Goal: Task Accomplishment & Management: Manage account settings

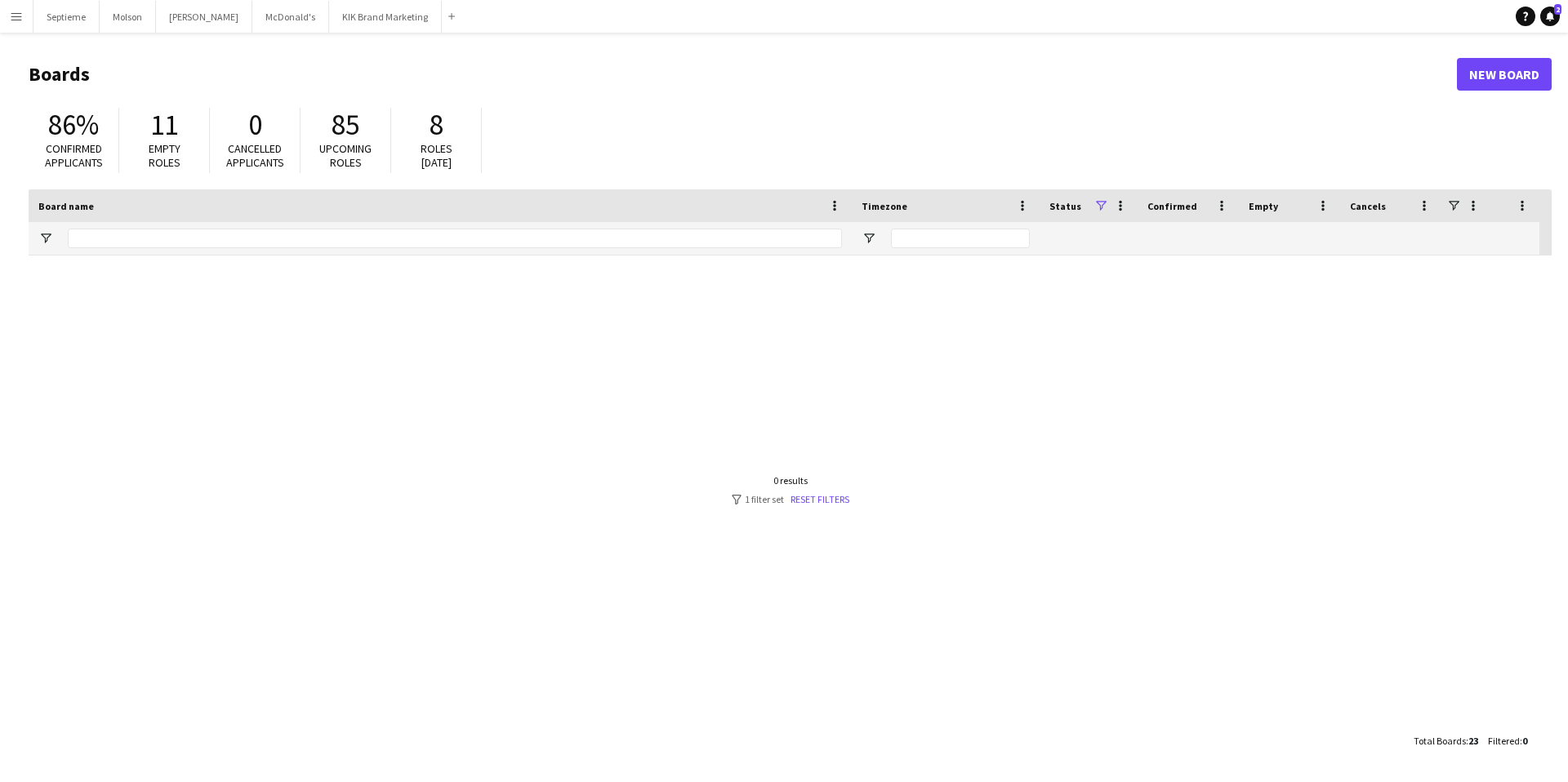
click at [17, 16] on app-icon "Menu" at bounding box center [17, 17] width 13 height 13
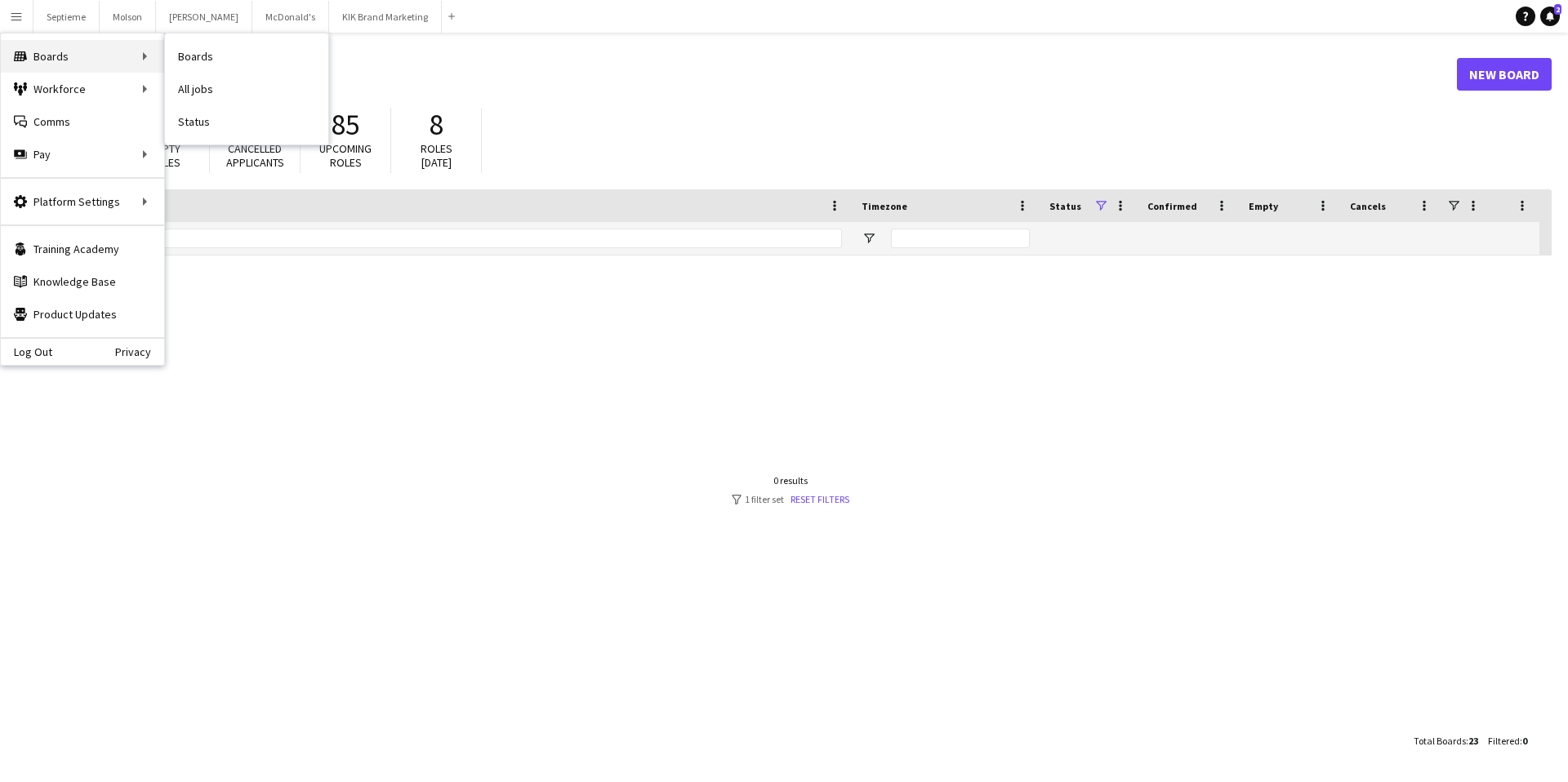
click at [60, 66] on div "Boards Boards" at bounding box center [83, 56] width 163 height 33
click at [98, 57] on div "Boards Boards" at bounding box center [83, 56] width 163 height 33
click at [202, 80] on link "All jobs" at bounding box center [247, 88] width 163 height 33
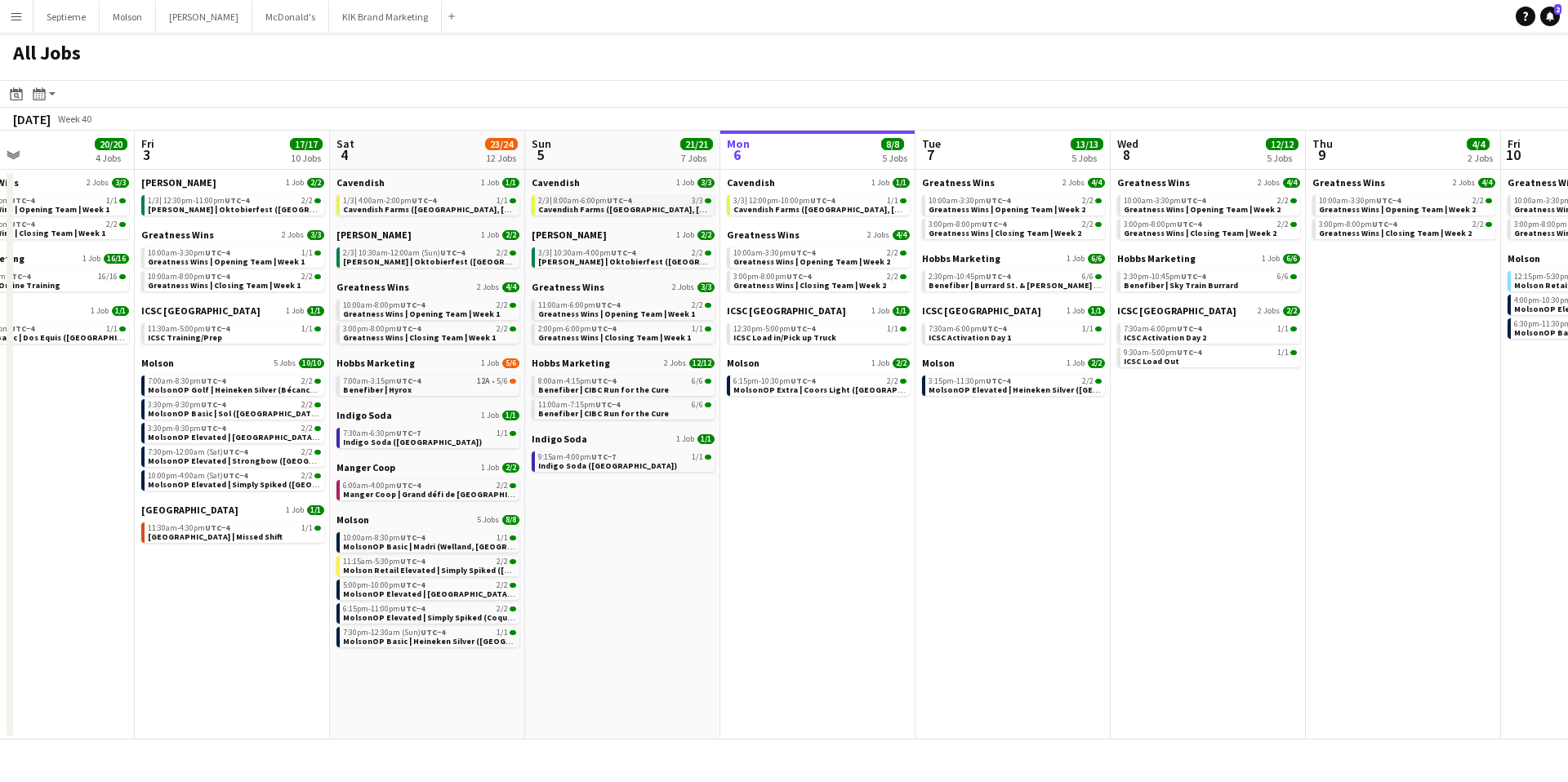
scroll to position [0, 511]
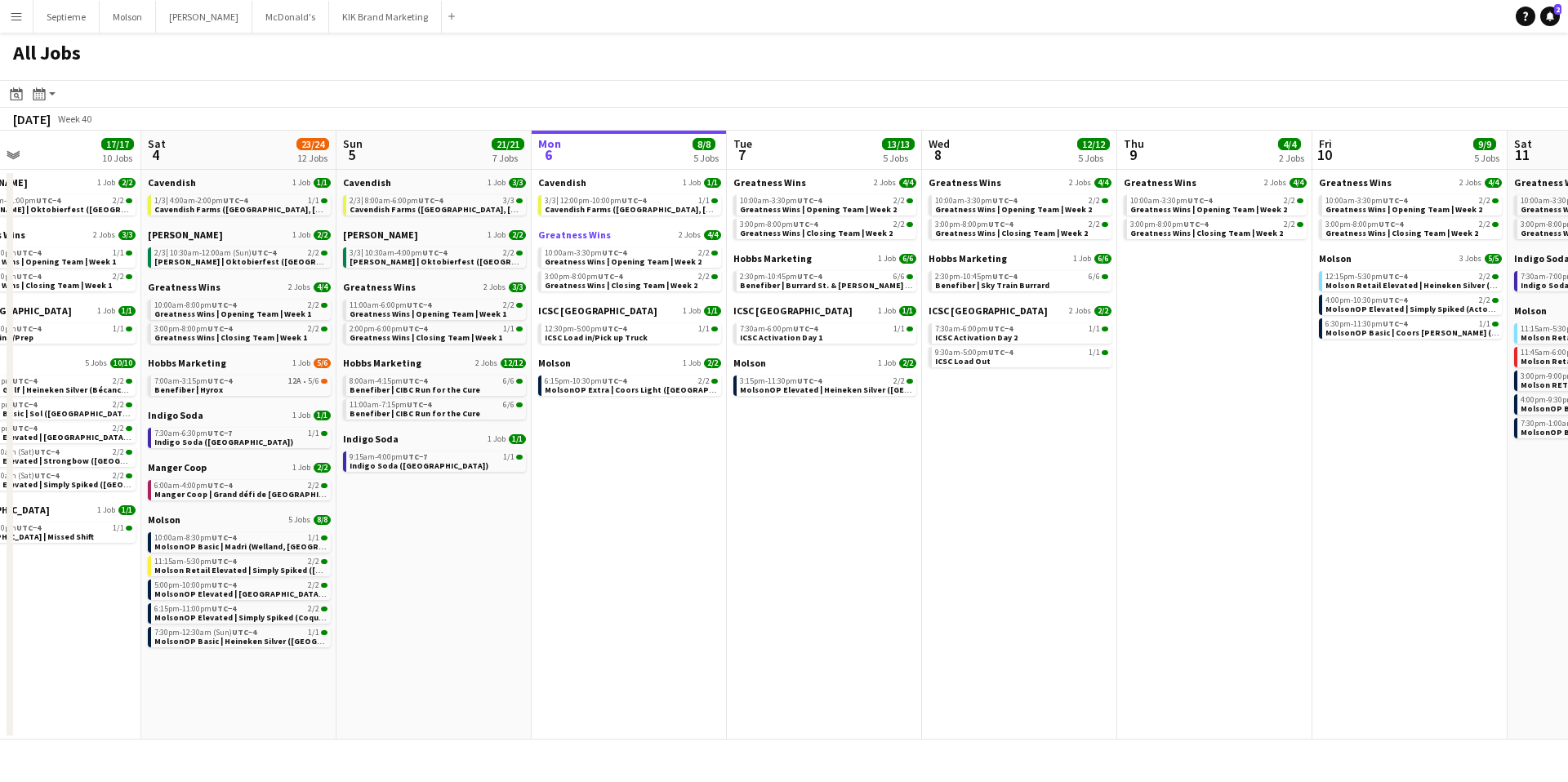
scroll to position [0, 441]
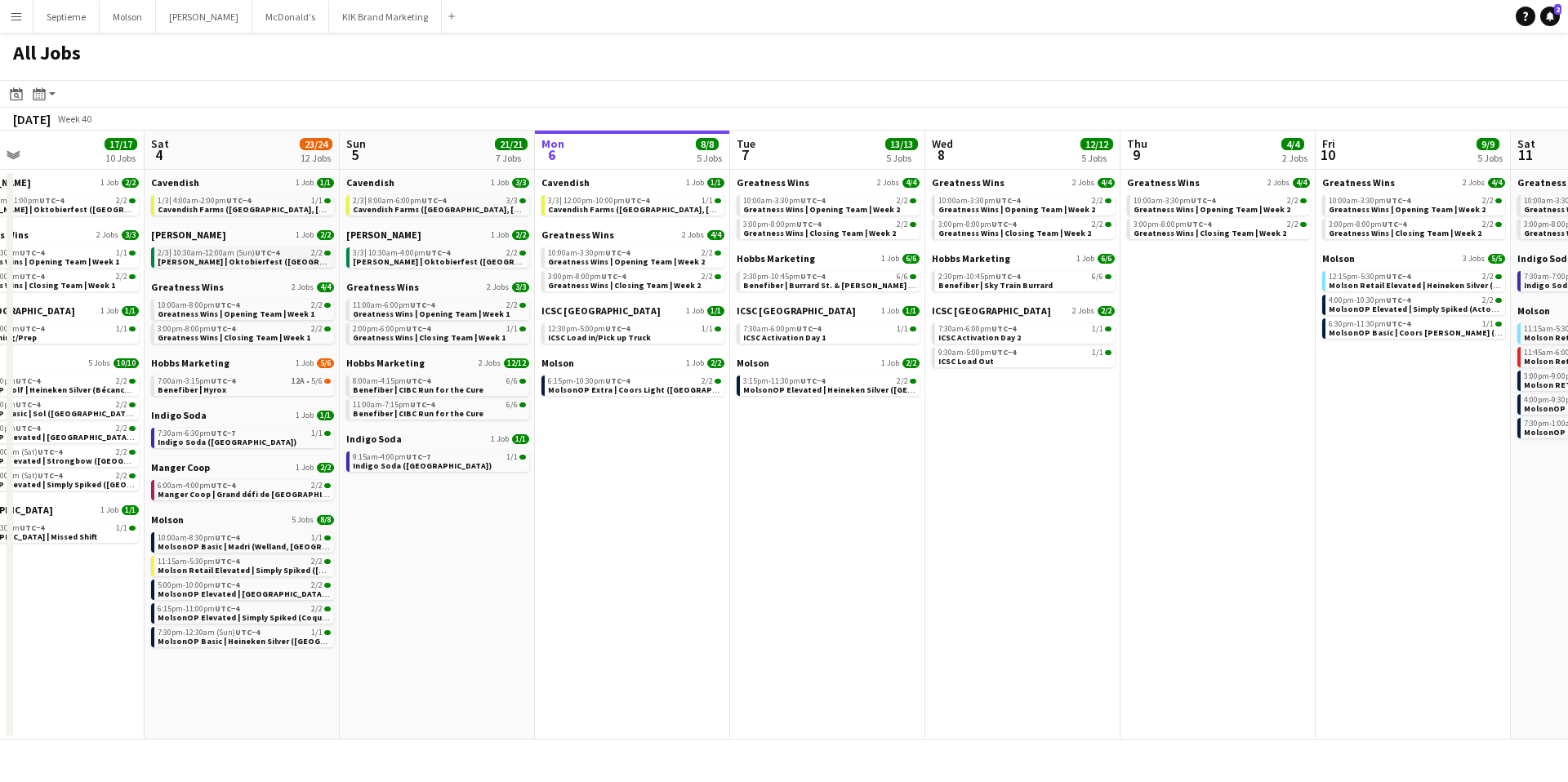
click at [262, 254] on span "UTC−4" at bounding box center [267, 252] width 24 height 10
click at [221, 493] on span "Manger Coop | Grand défi de Victoriaville (Victoriaville, QC)" at bounding box center [345, 494] width 373 height 10
click at [234, 569] on span "Molson Retail Elevated | Simply Spiked ([GEOGRAPHIC_DATA], [GEOGRAPHIC_DATA])" at bounding box center [322, 570] width 330 height 10
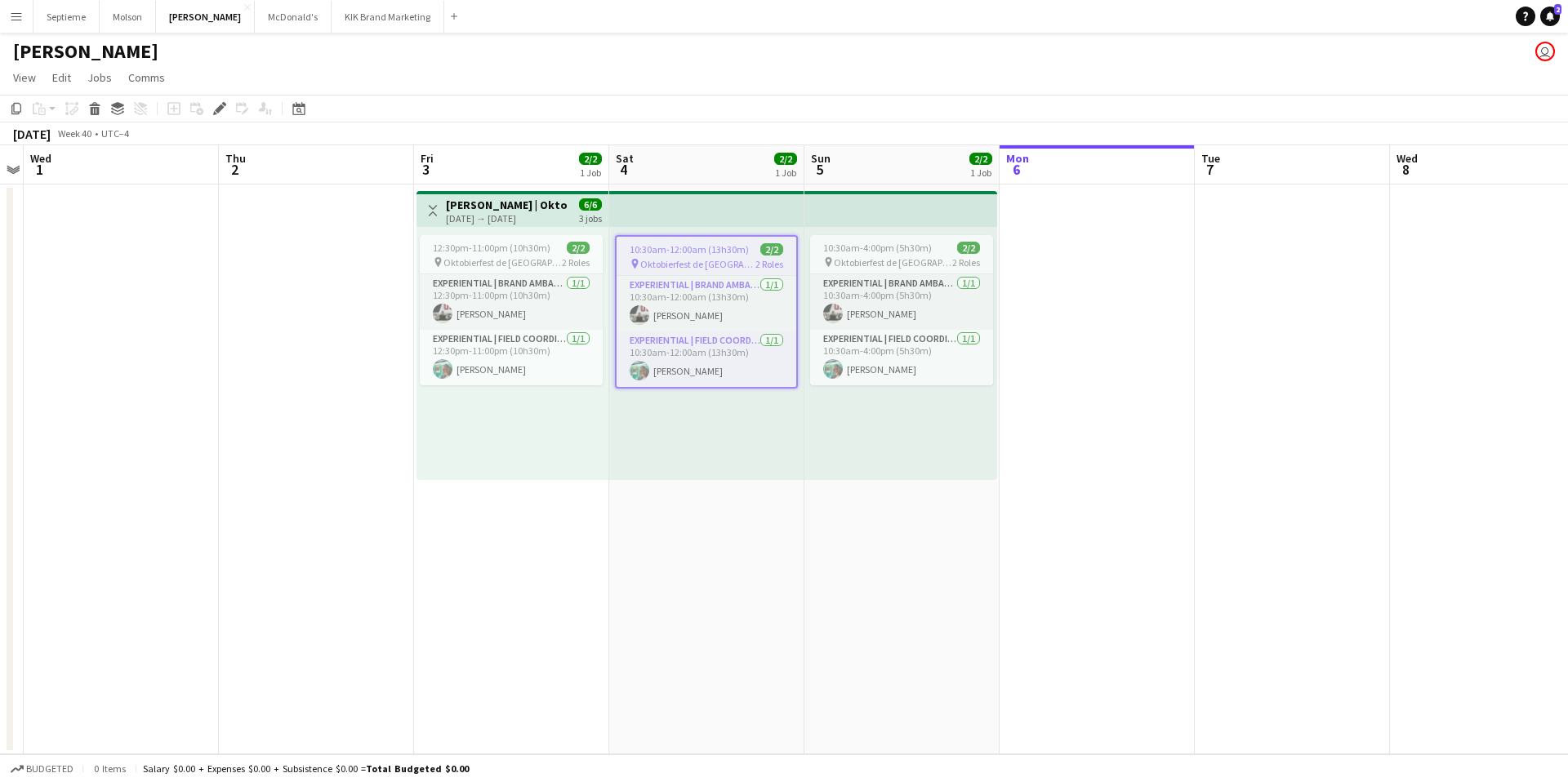
scroll to position [0, 562]
click at [16, 24] on button "Menu" at bounding box center [16, 16] width 33 height 33
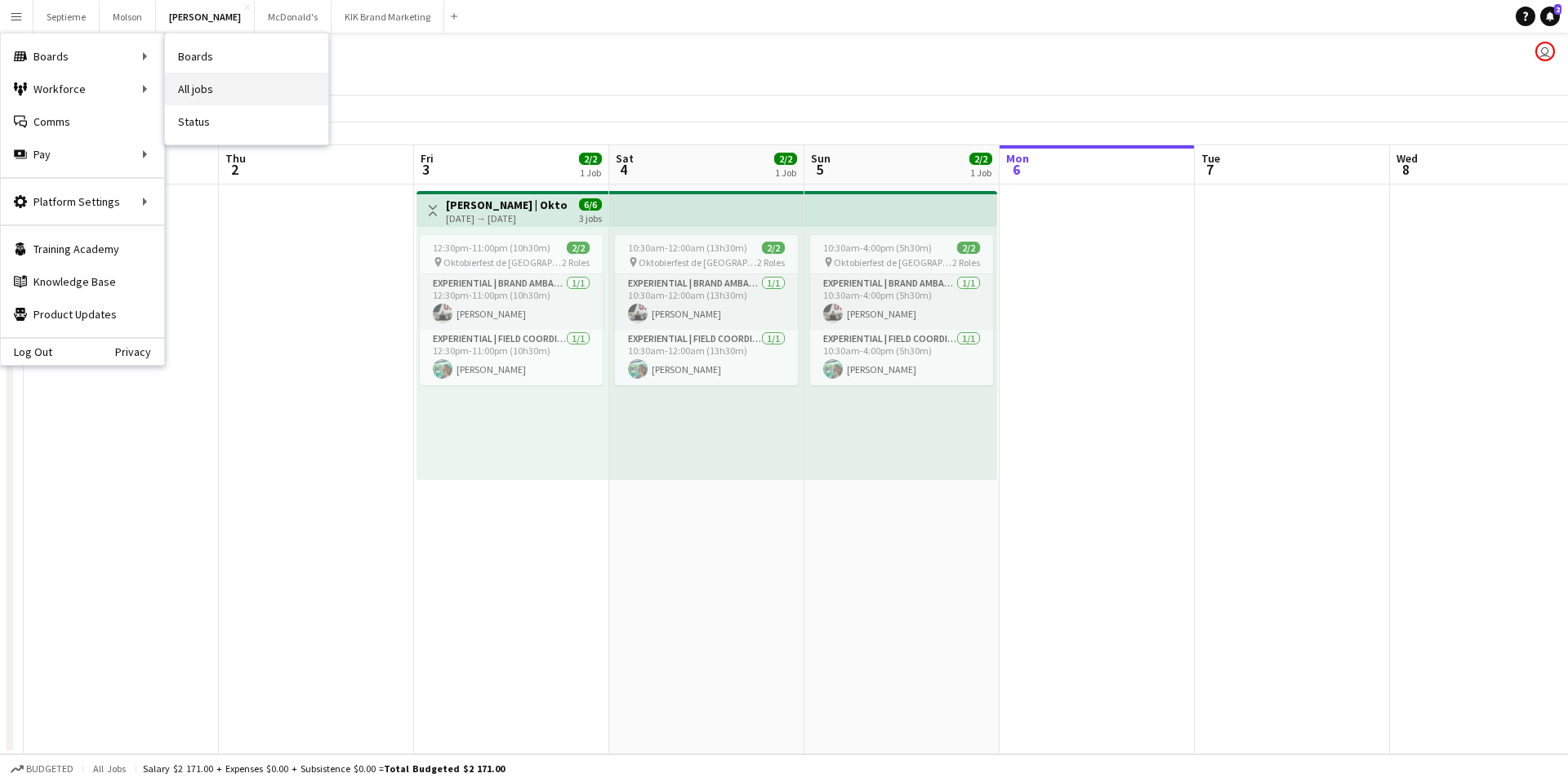
click at [230, 87] on link "All jobs" at bounding box center [247, 88] width 163 height 33
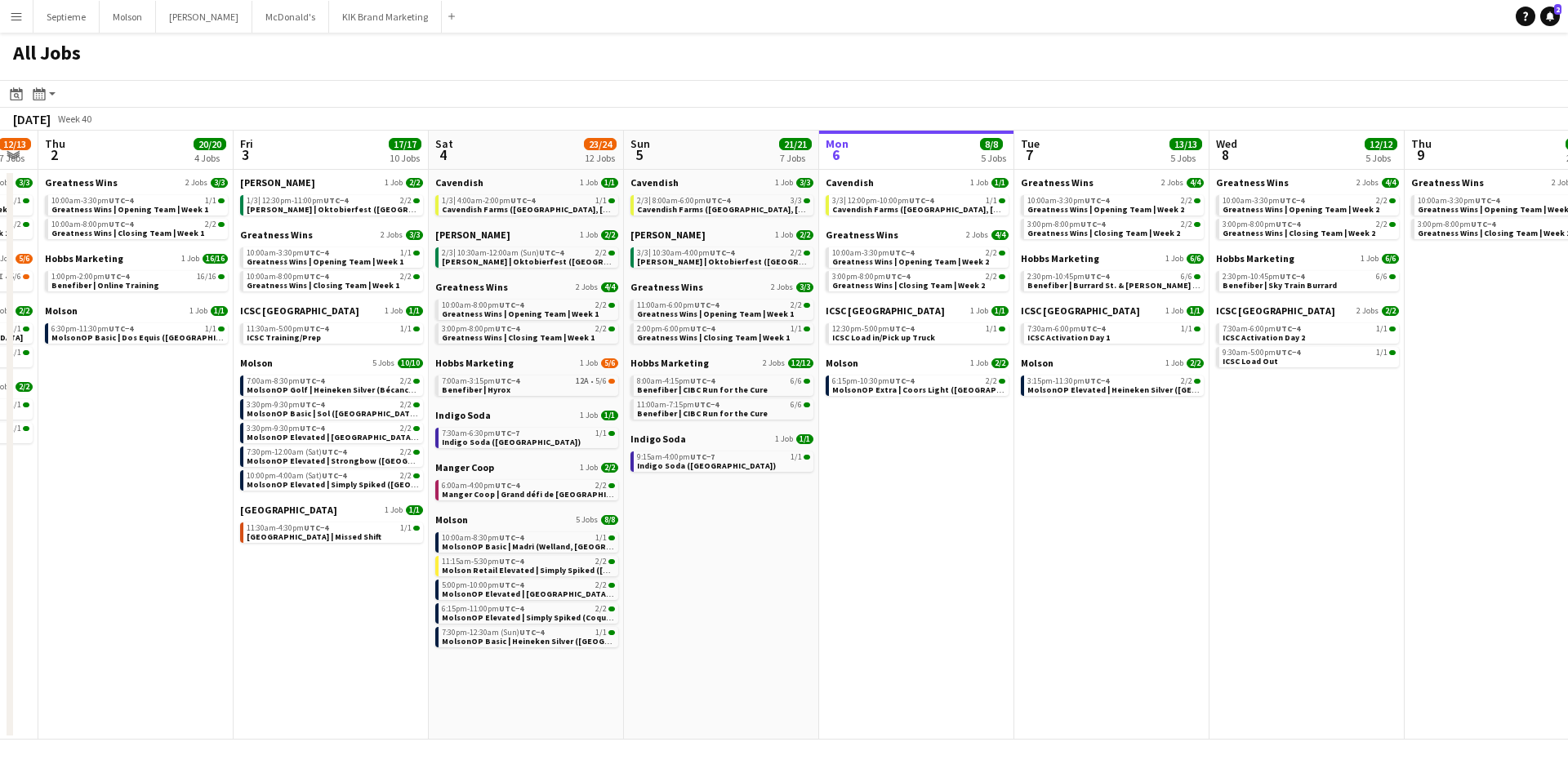
scroll to position [0, 346]
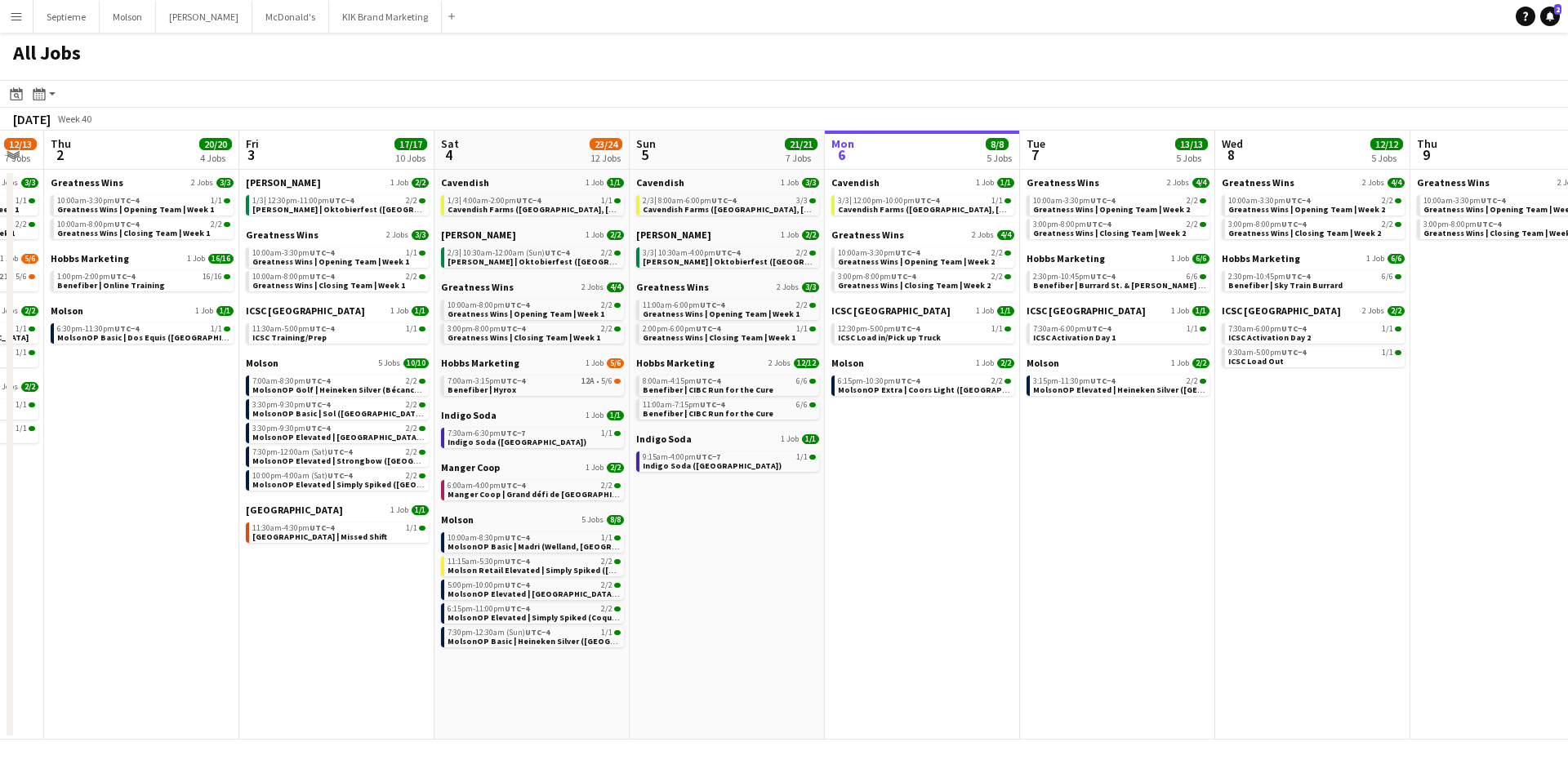
click at [18, 23] on button "Menu" at bounding box center [16, 16] width 33 height 33
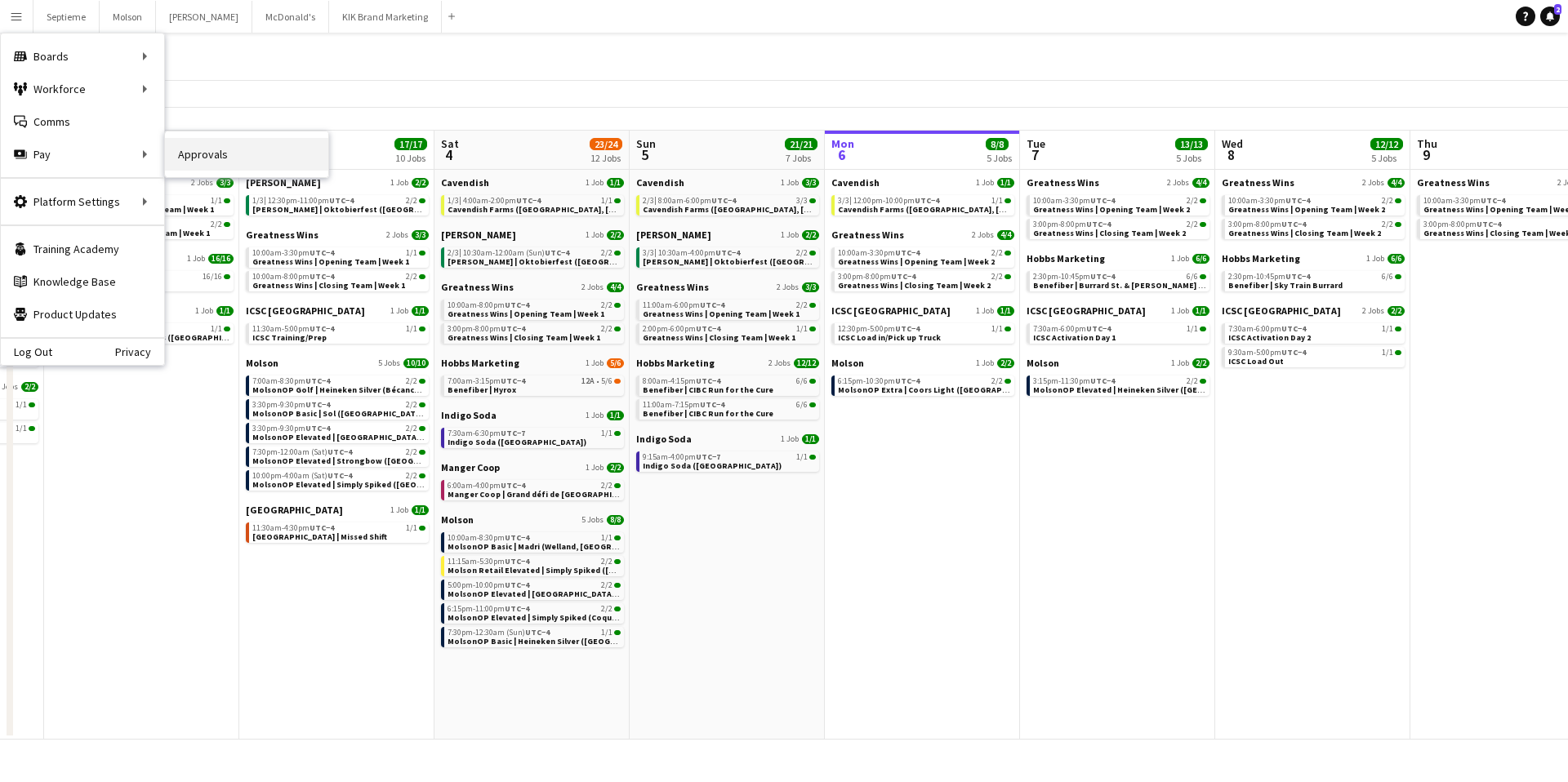
click at [234, 161] on link "Approvals" at bounding box center [247, 154] width 163 height 33
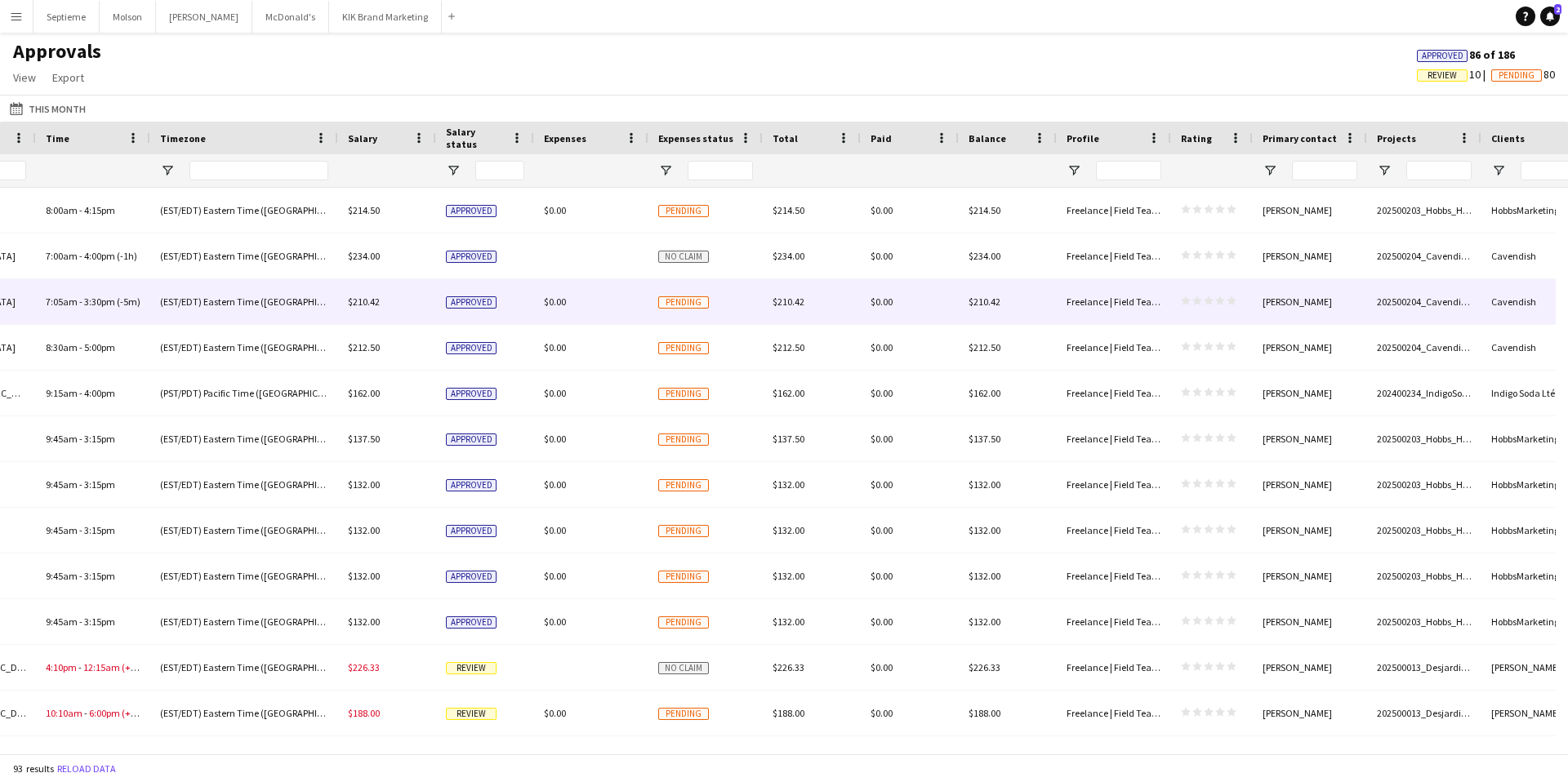
scroll to position [0, 1339]
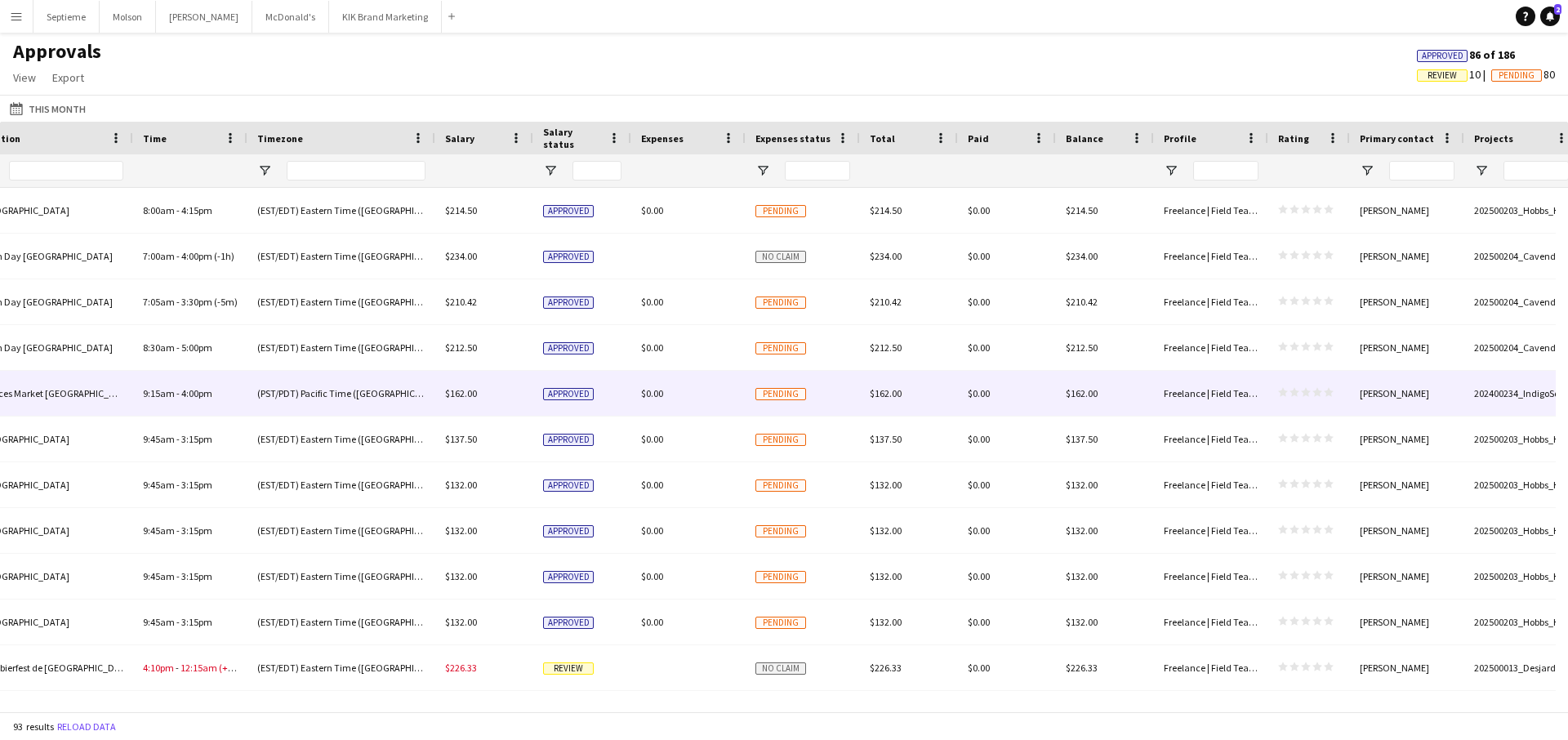
click at [773, 393] on span "Pending" at bounding box center [780, 394] width 51 height 12
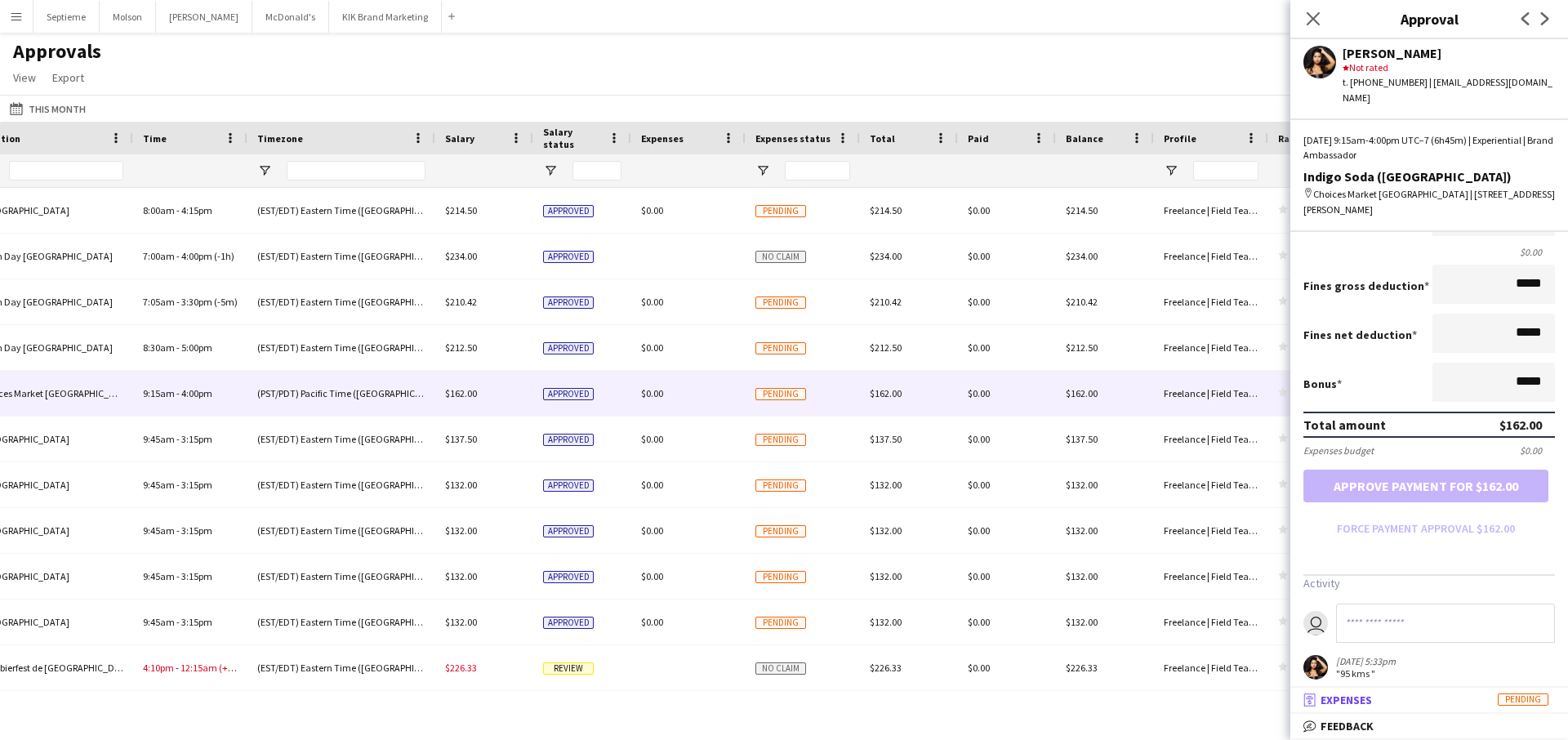
click at [1352, 700] on span "Expenses" at bounding box center [1346, 700] width 51 height 15
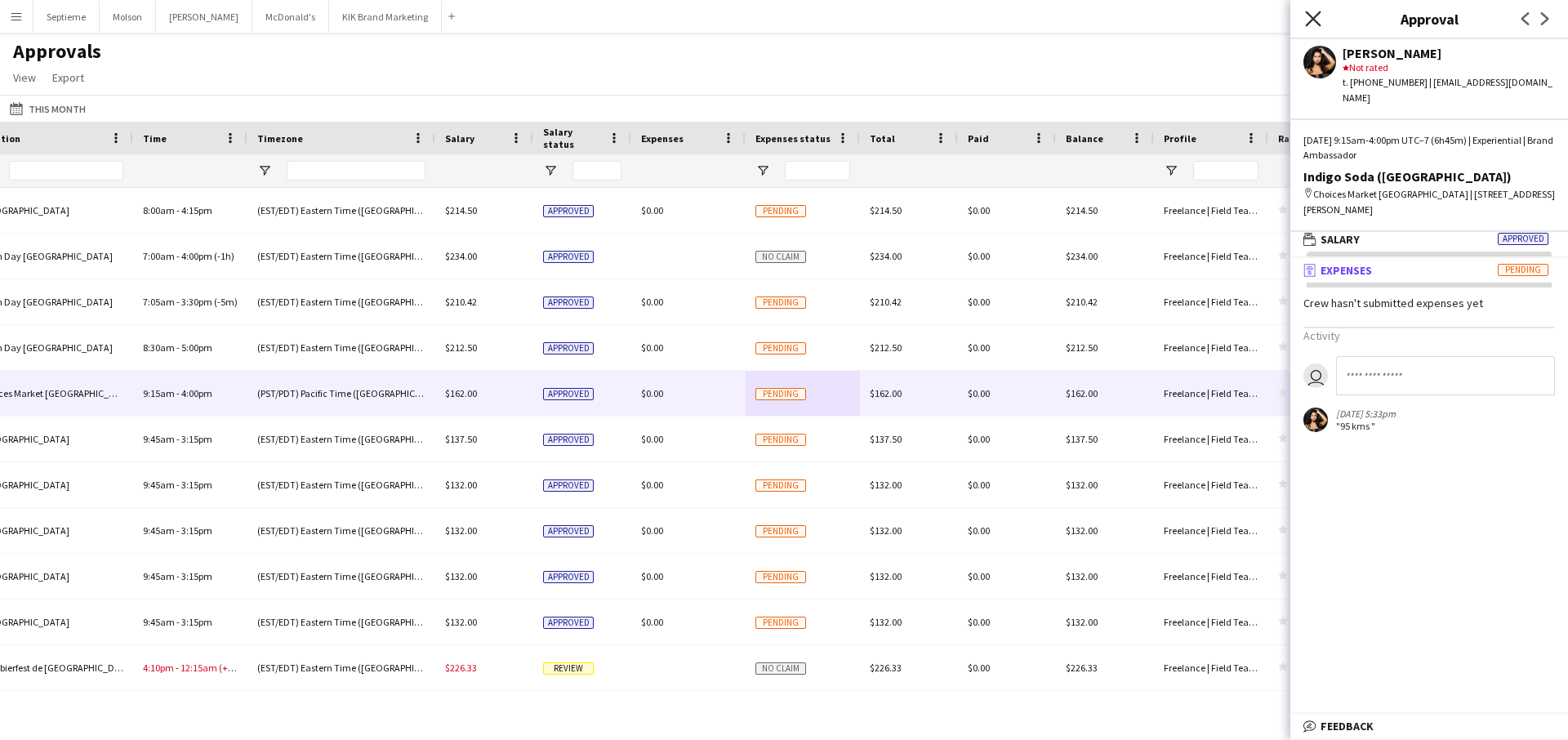
click at [1317, 17] on icon "Close pop-in" at bounding box center [1313, 18] width 16 height 16
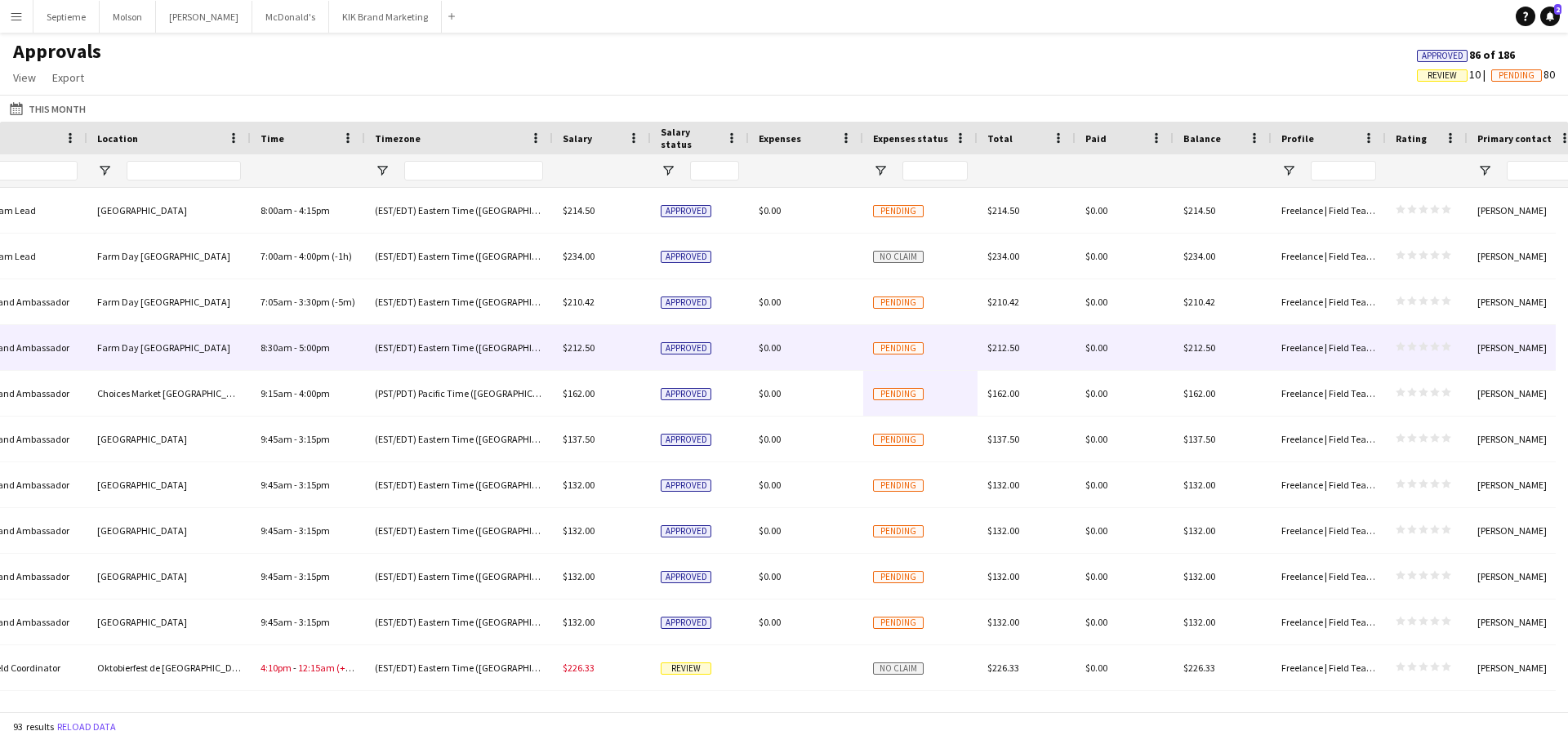
scroll to position [0, 945]
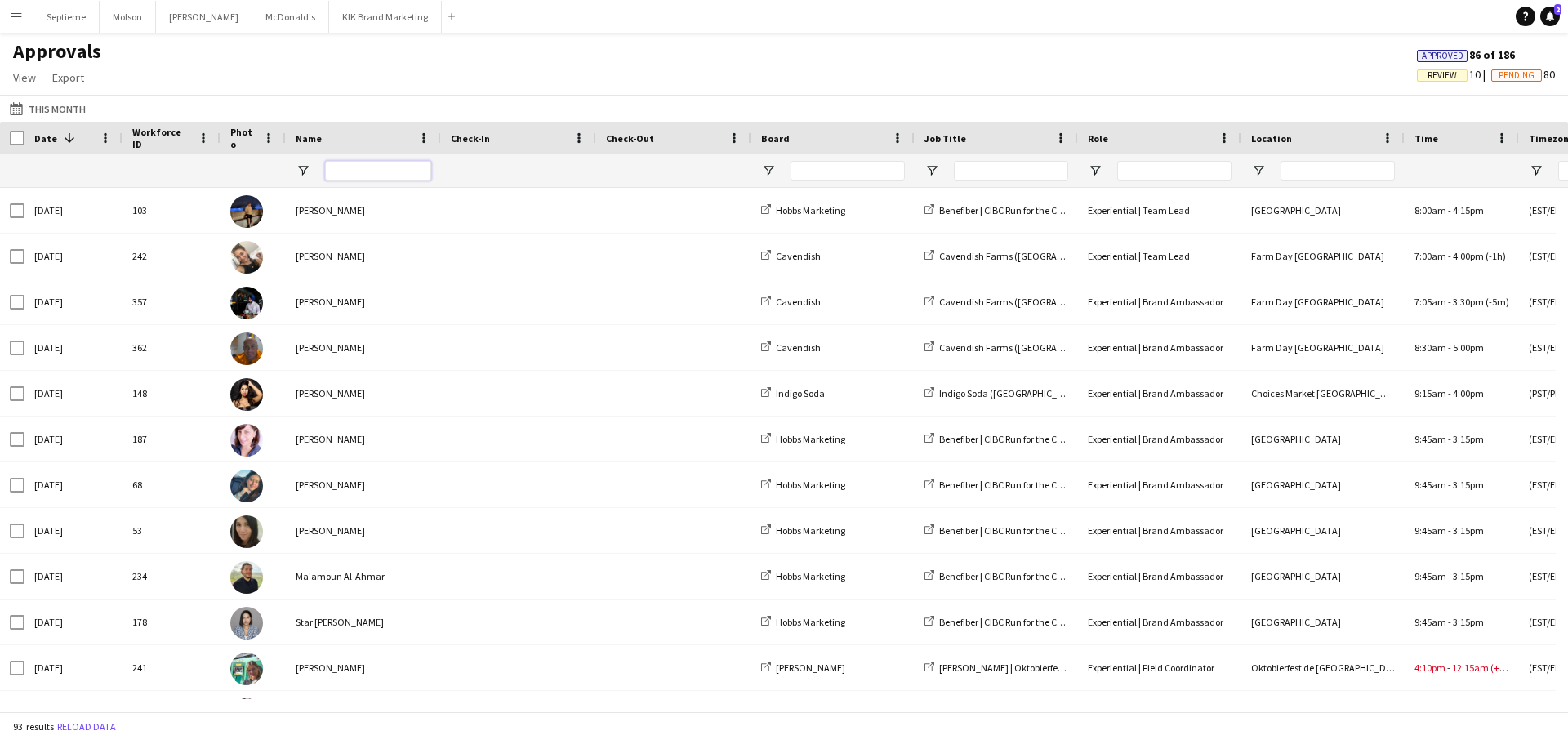
click at [376, 170] on input "Name Filter Input" at bounding box center [378, 170] width 106 height 19
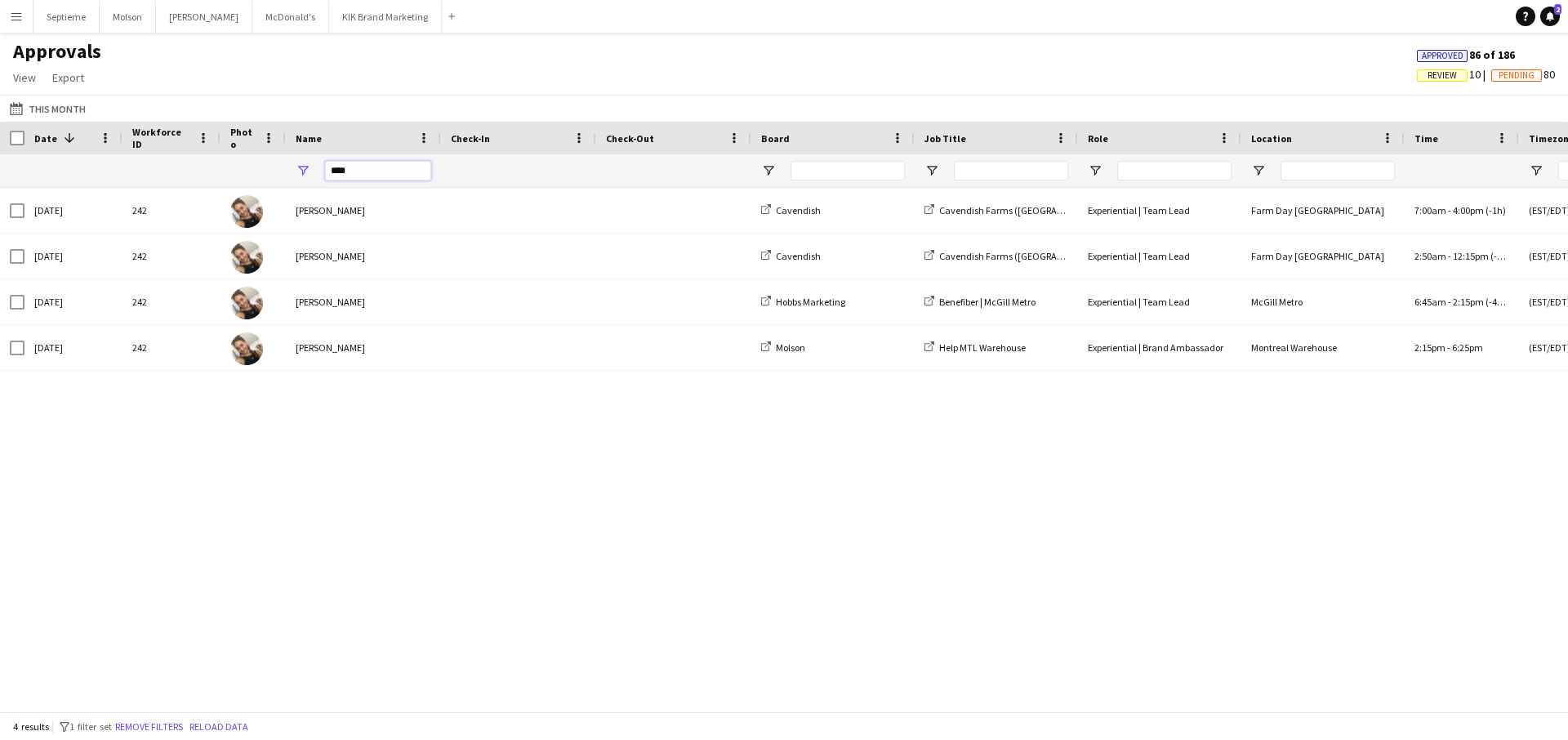
type input "****"
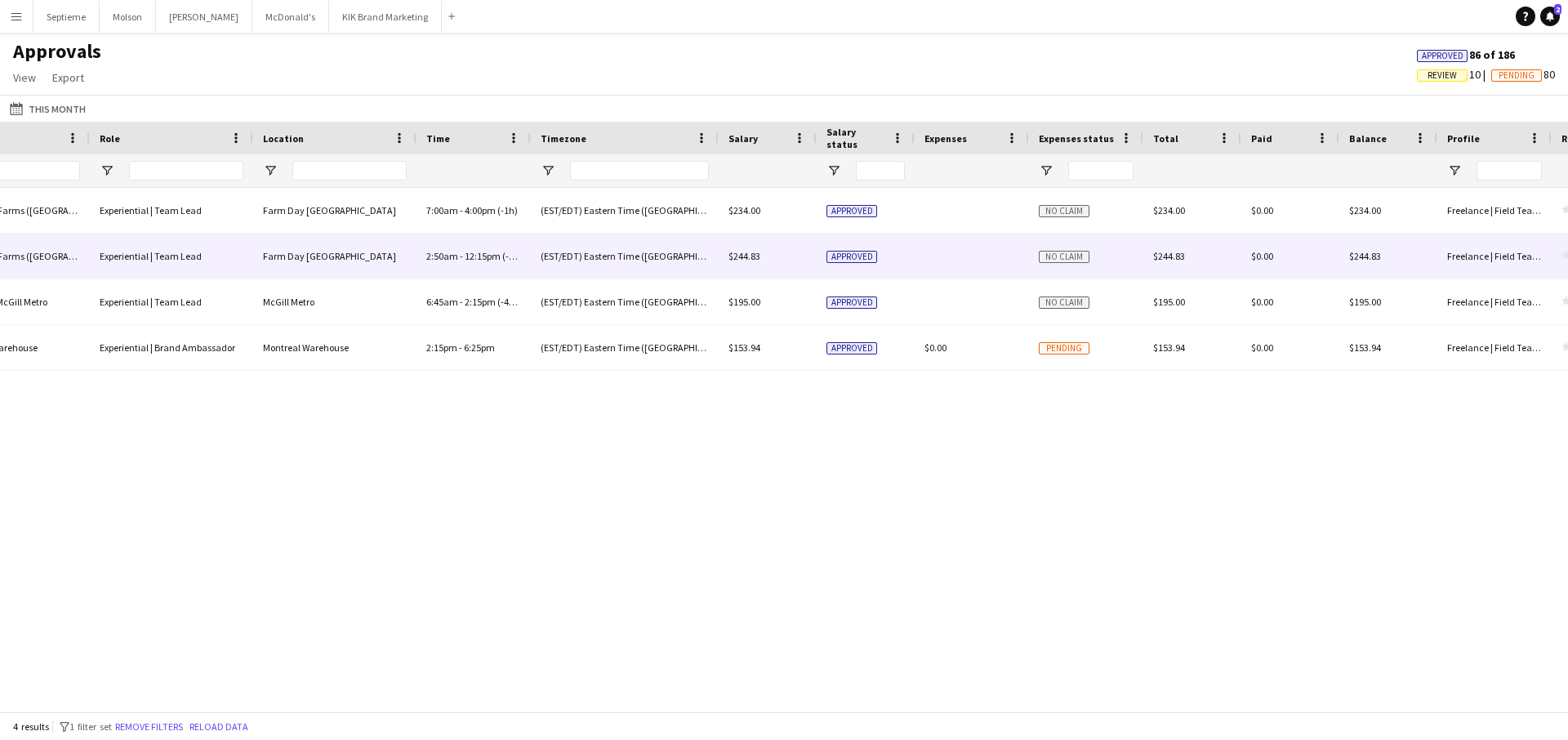
click at [843, 253] on span "Approved" at bounding box center [852, 256] width 51 height 12
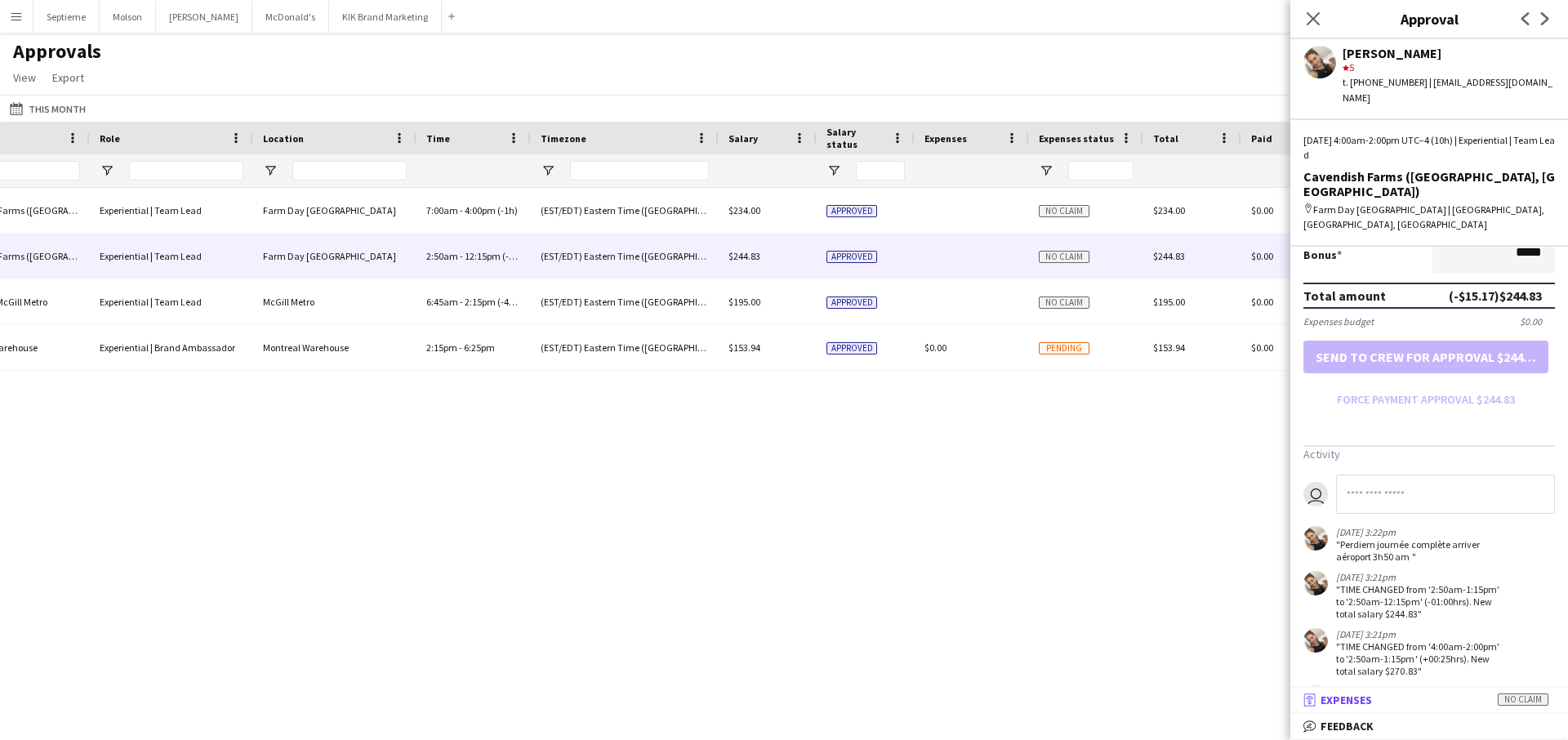
click at [1341, 697] on span "Expenses" at bounding box center [1346, 700] width 51 height 15
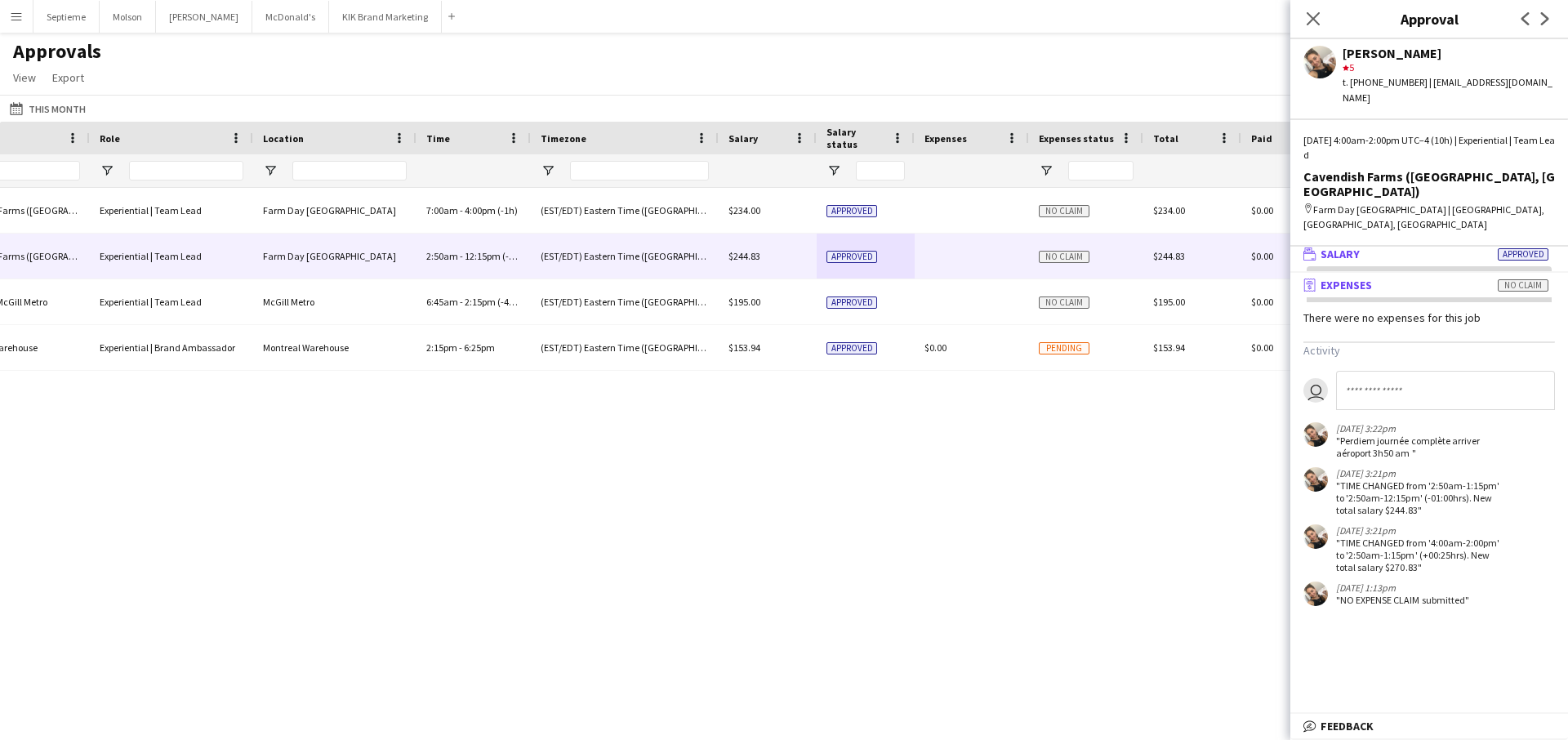
click at [1406, 247] on mat-panel-title "wallet Salary Approved" at bounding box center [1426, 254] width 271 height 15
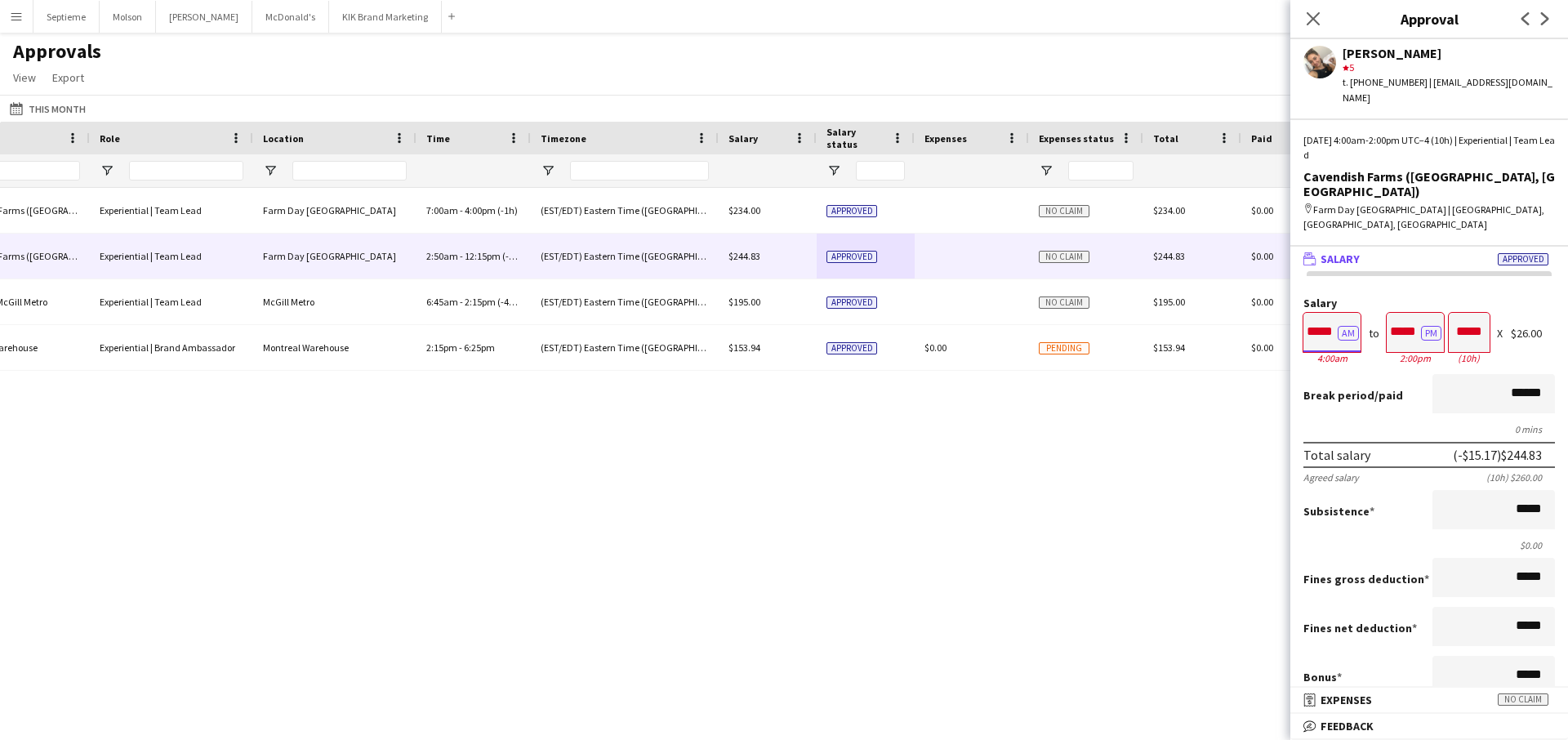
click at [1318, 313] on input "*****" at bounding box center [1332, 332] width 58 height 39
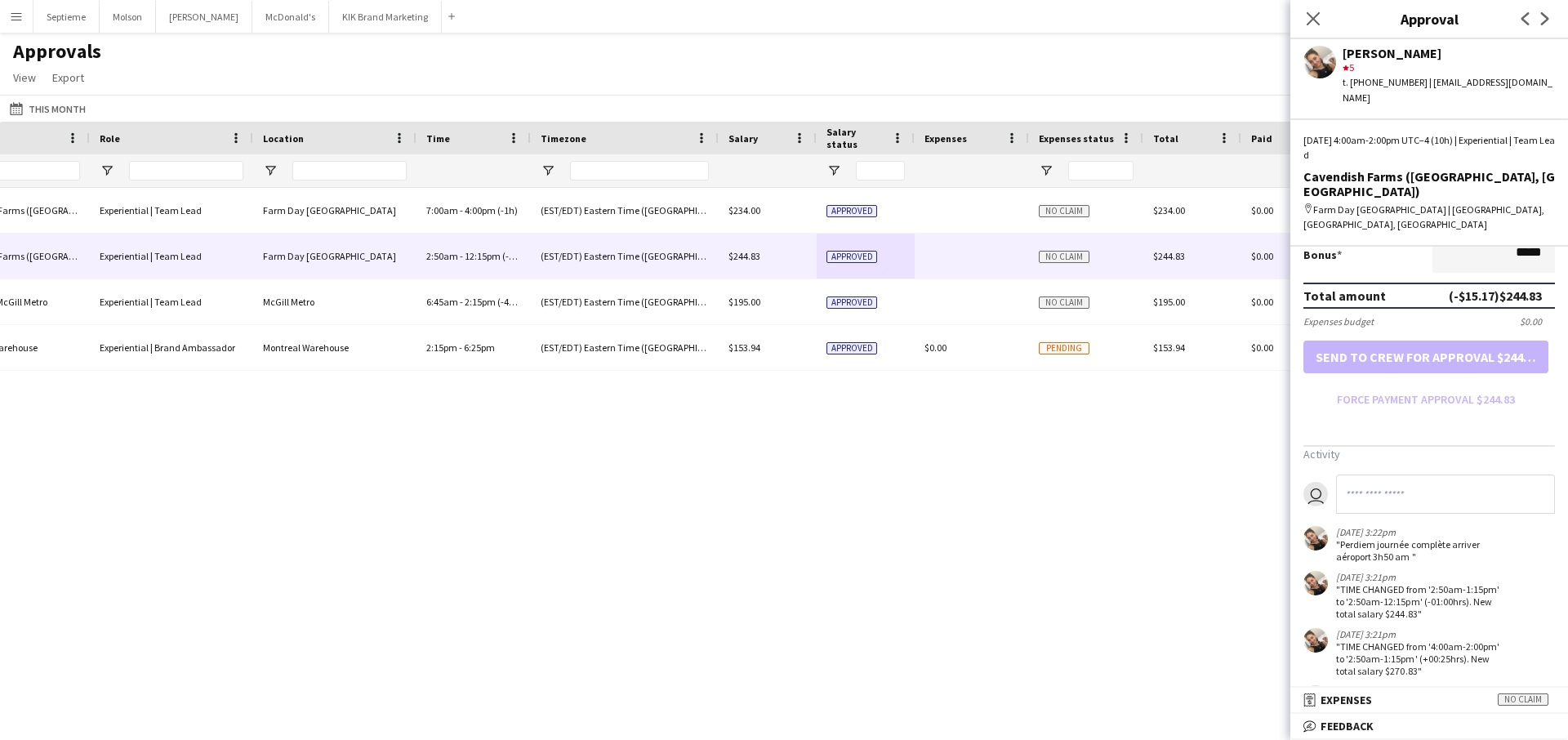
scroll to position [0, 0]
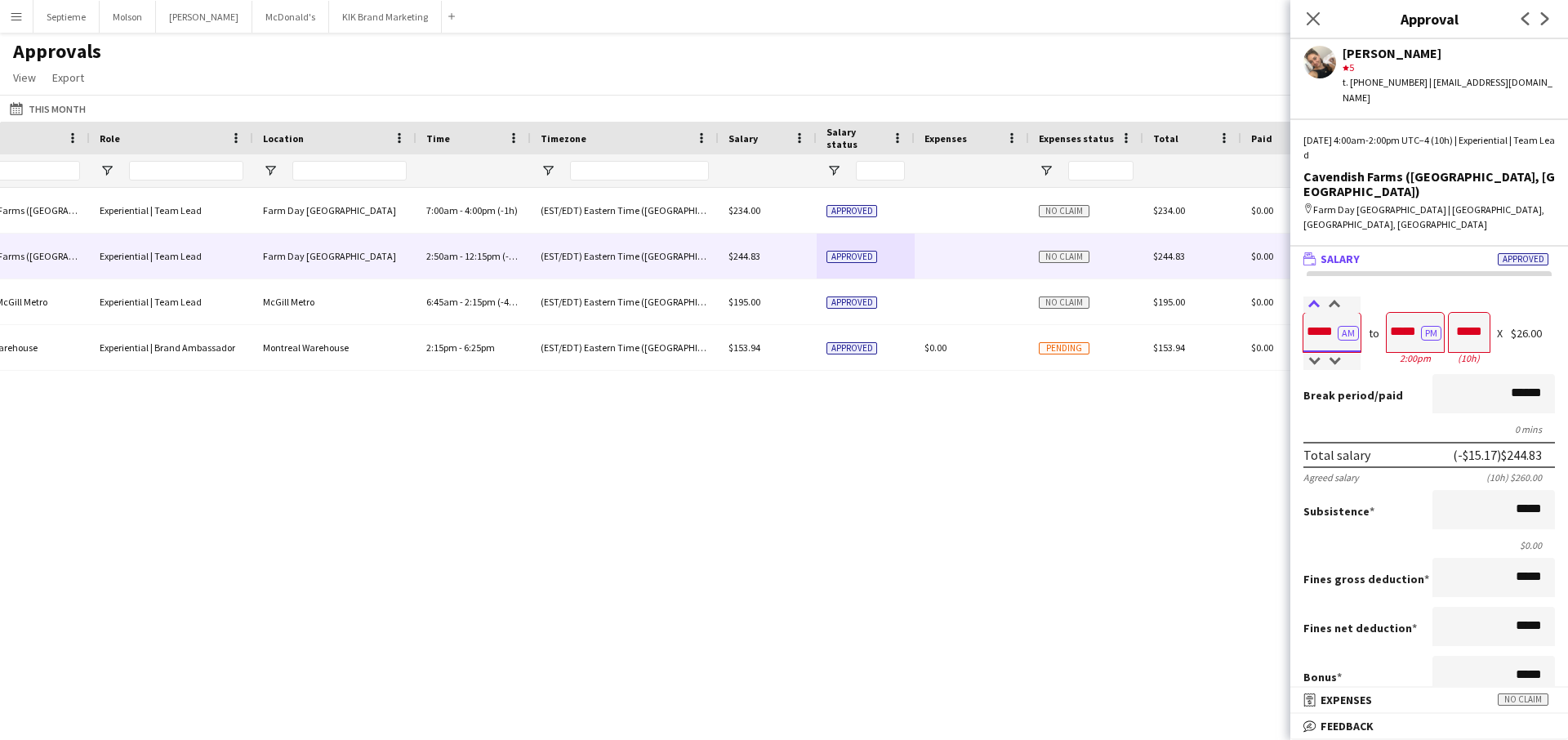
type input "*****"
click at [1313, 296] on div at bounding box center [1313, 305] width 20 height 17
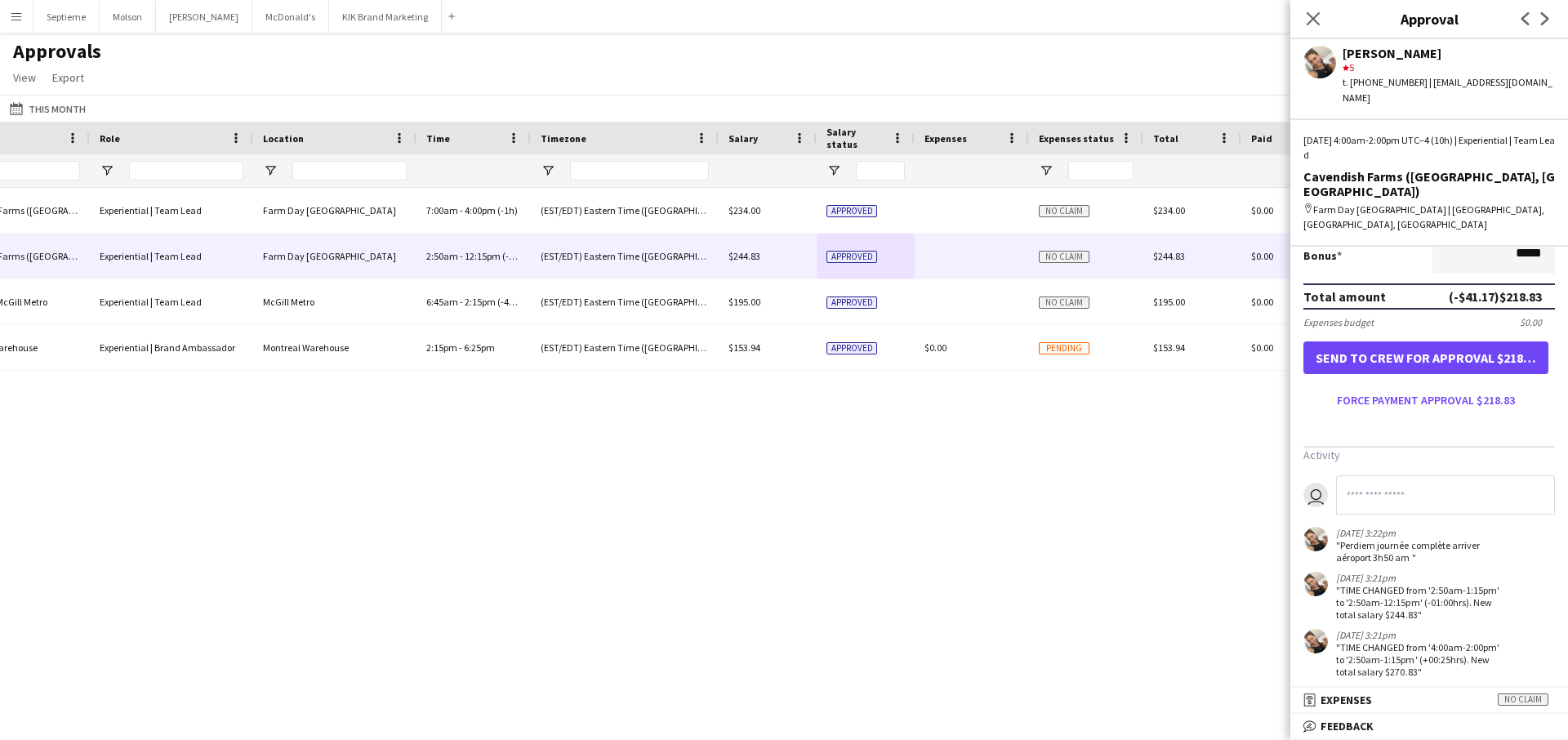
scroll to position [422, 0]
click at [1414, 386] on button "Force payment approval $218.83" at bounding box center [1426, 399] width 245 height 26
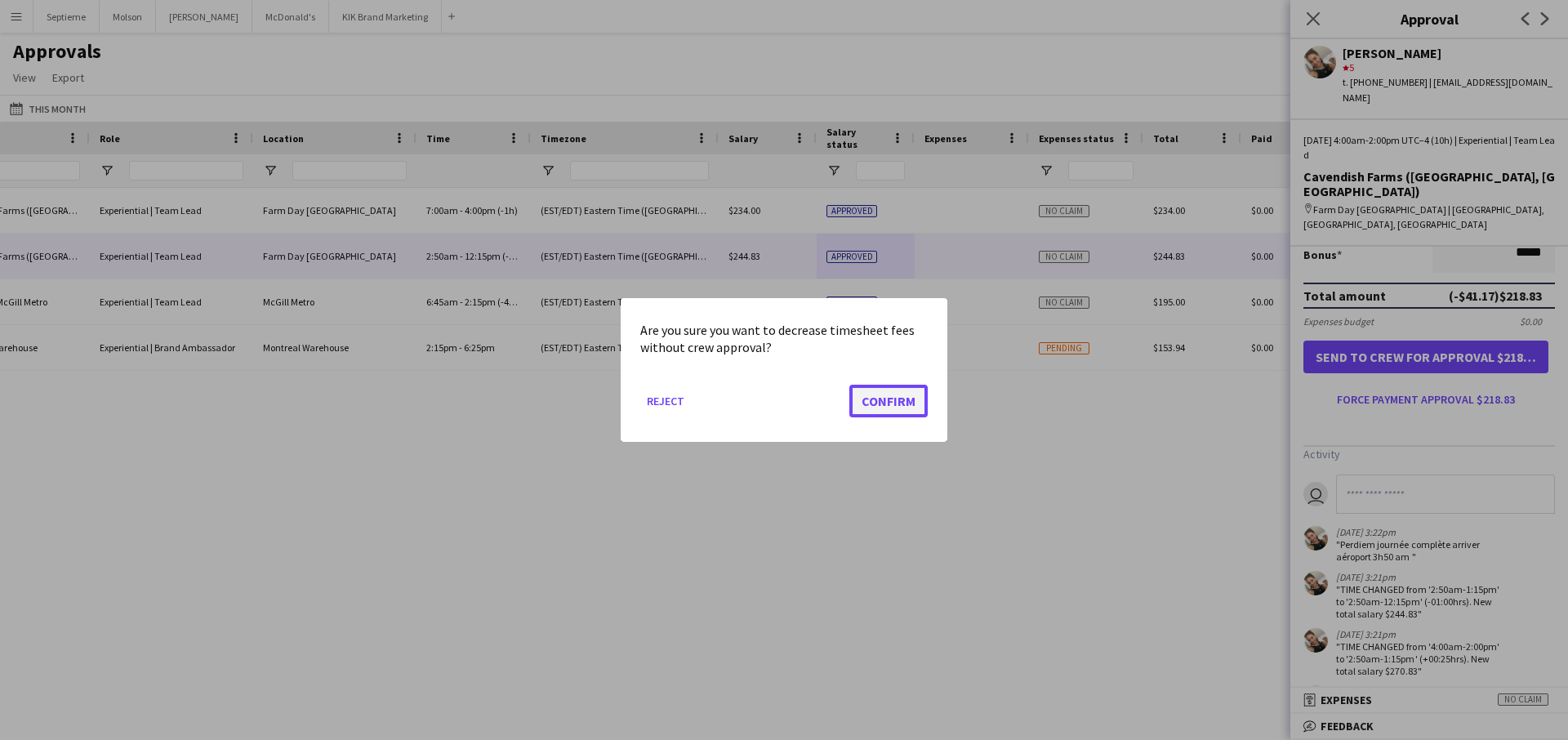
click at [872, 408] on button "Confirm" at bounding box center [889, 400] width 78 height 32
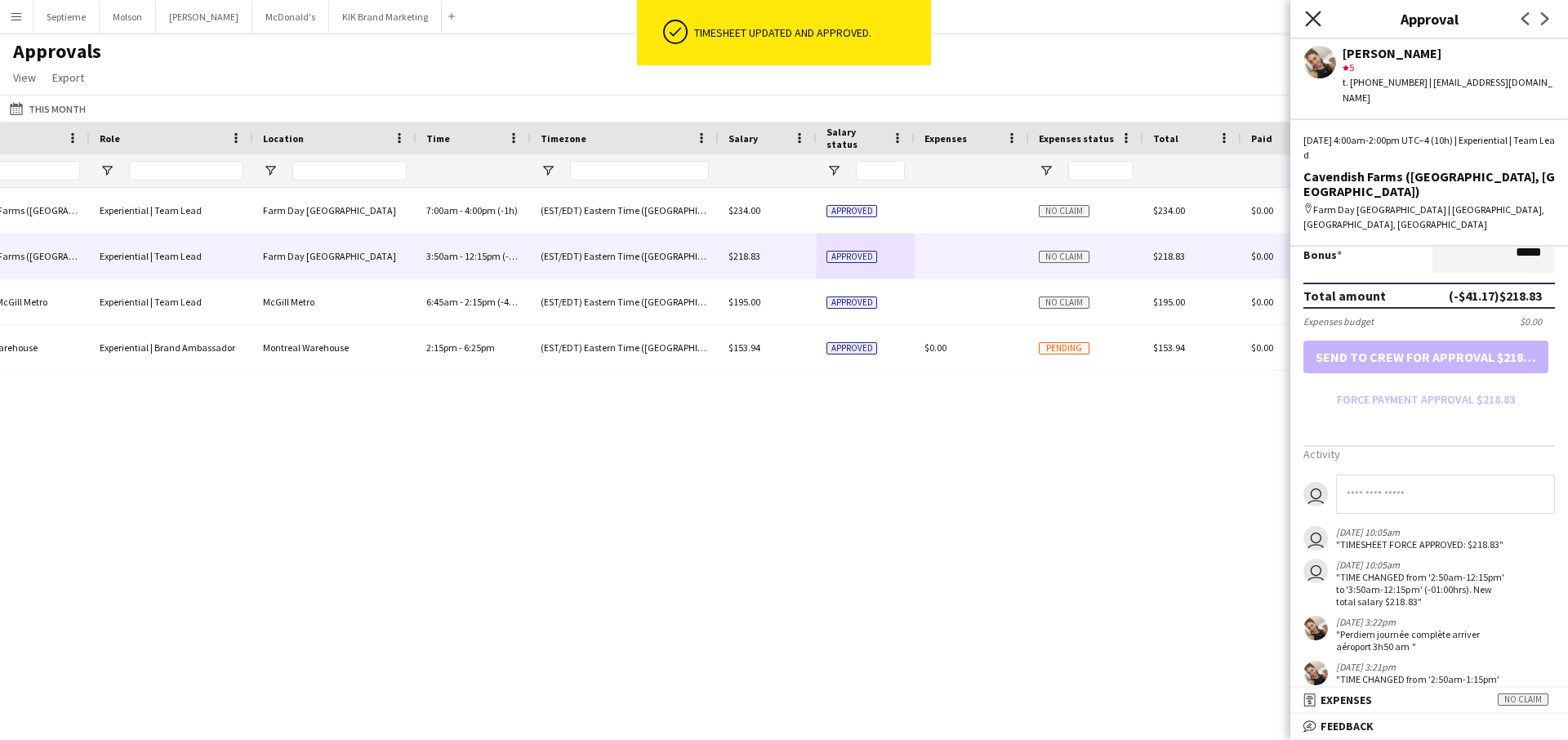
click at [1312, 19] on icon at bounding box center [1313, 18] width 16 height 16
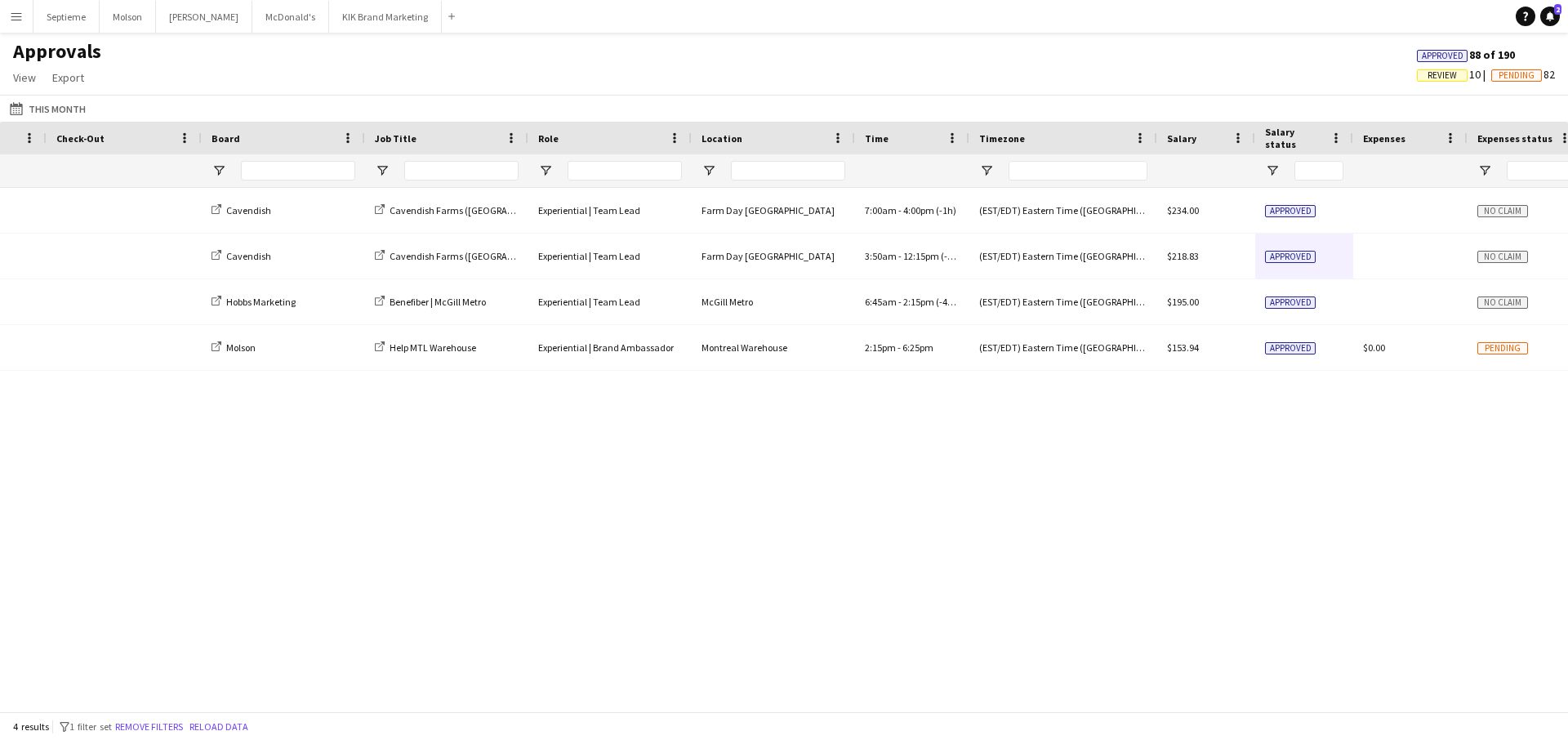
scroll to position [0, 723]
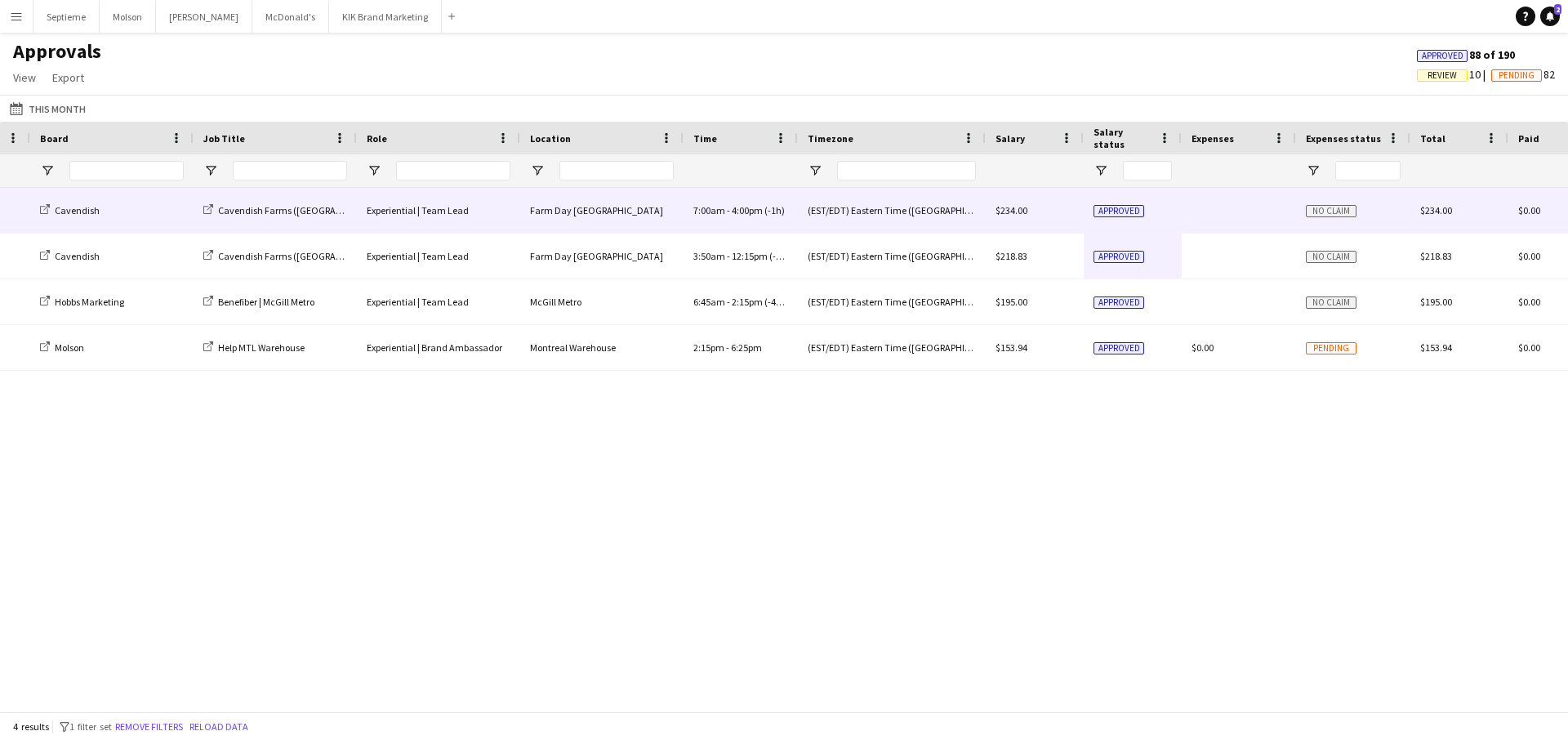
click at [1156, 214] on div "Approved" at bounding box center [1133, 210] width 98 height 45
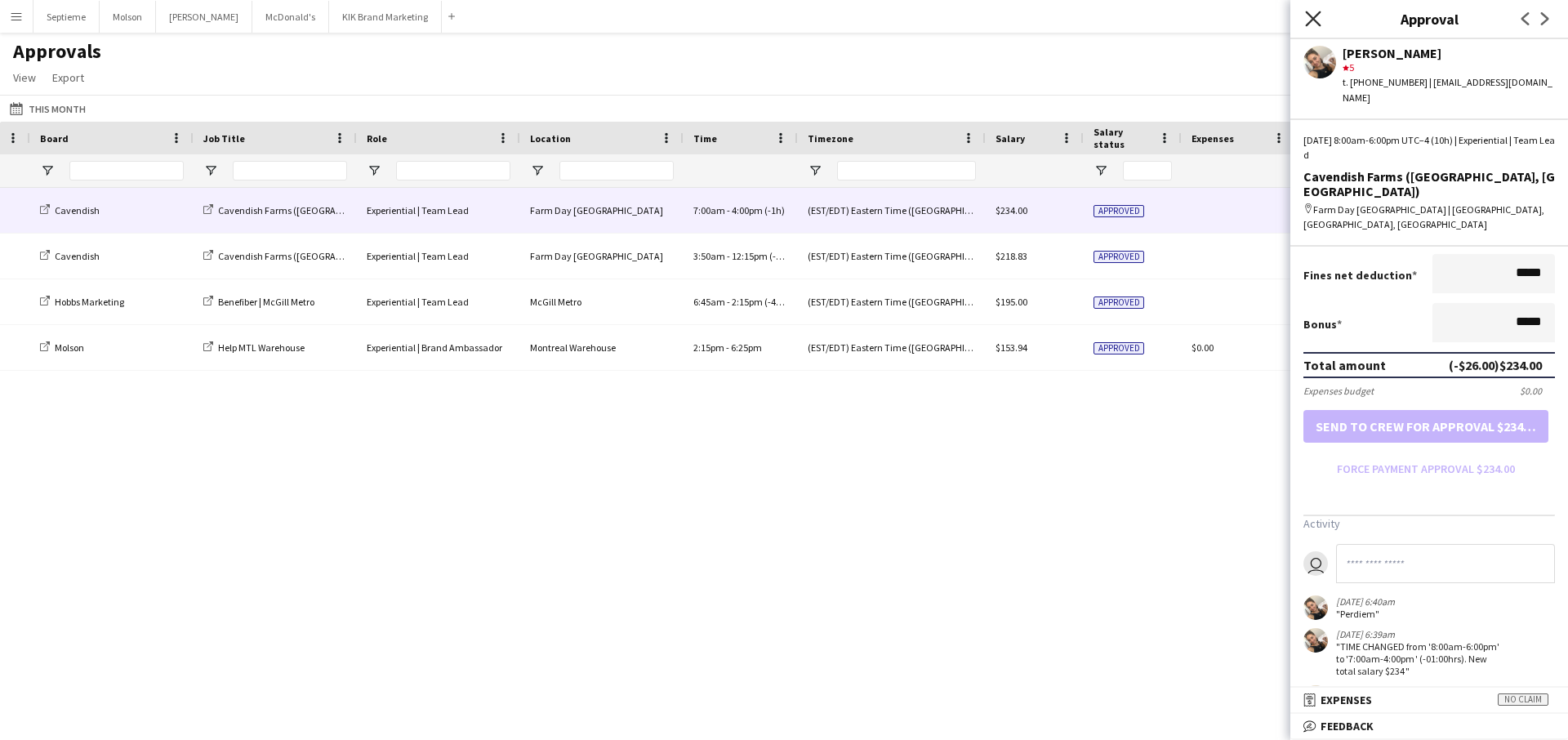
click at [1311, 22] on icon at bounding box center [1313, 18] width 16 height 16
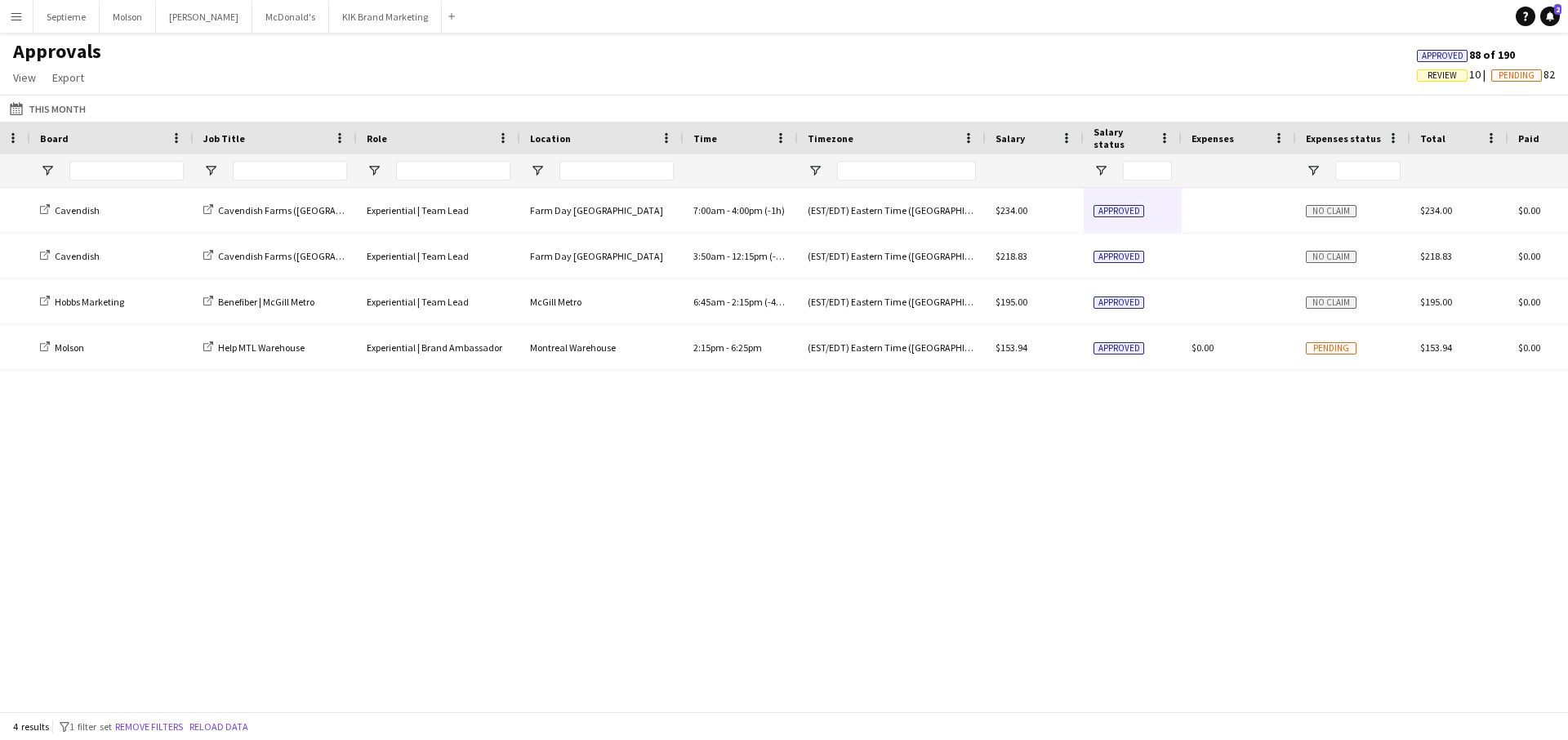
click at [19, 7] on button "Menu" at bounding box center [16, 16] width 33 height 32
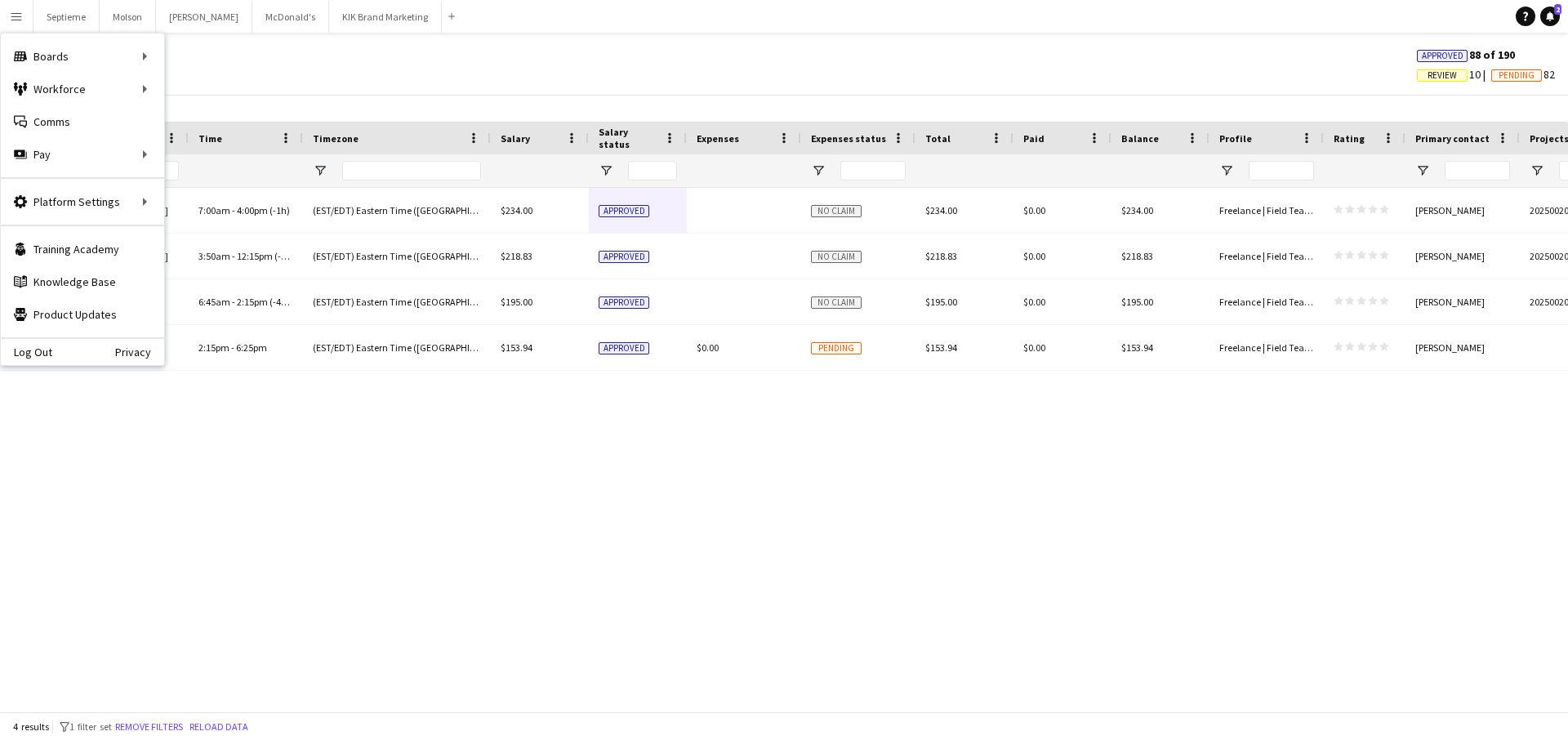
scroll to position [0, 1138]
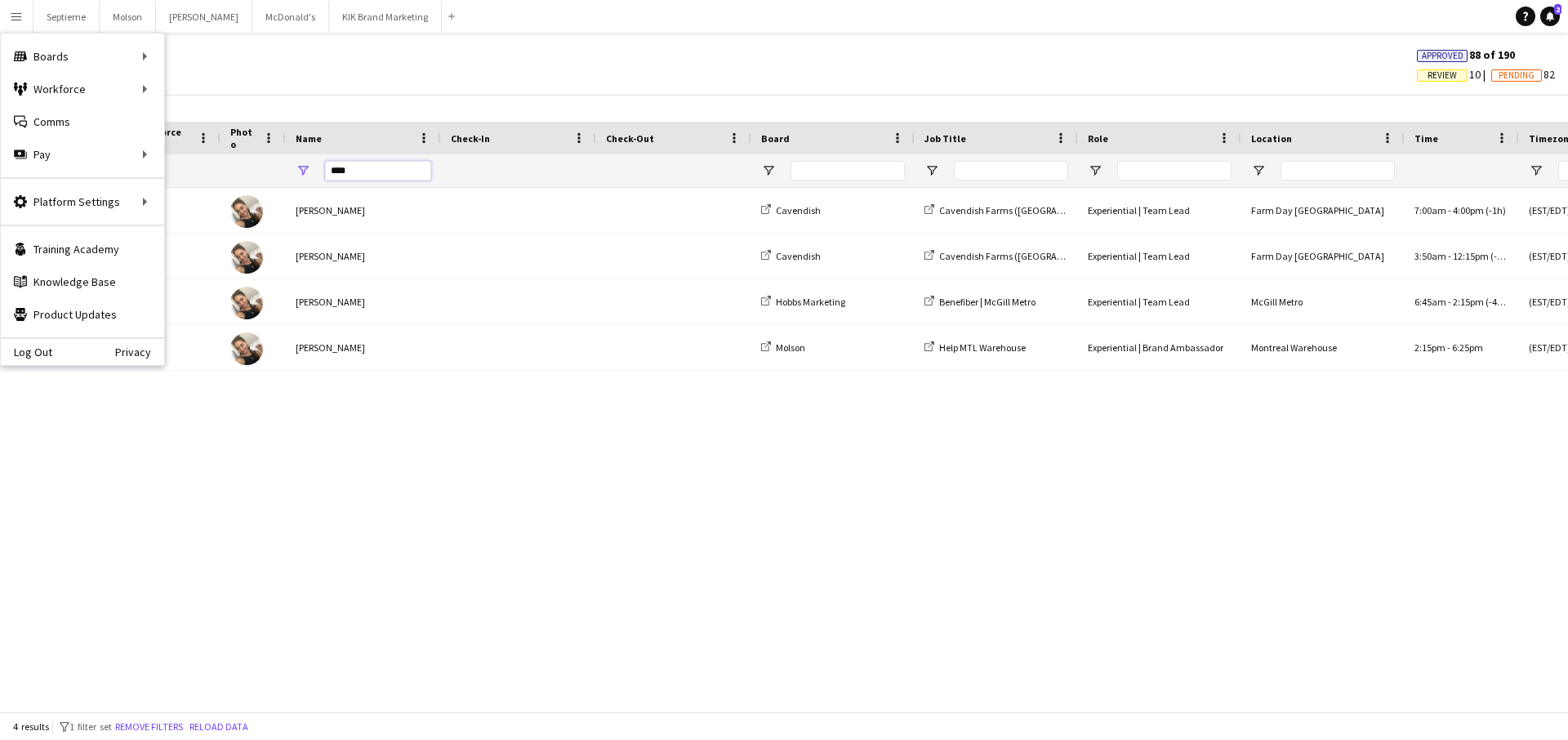
click at [358, 174] on input "****" at bounding box center [378, 170] width 106 height 19
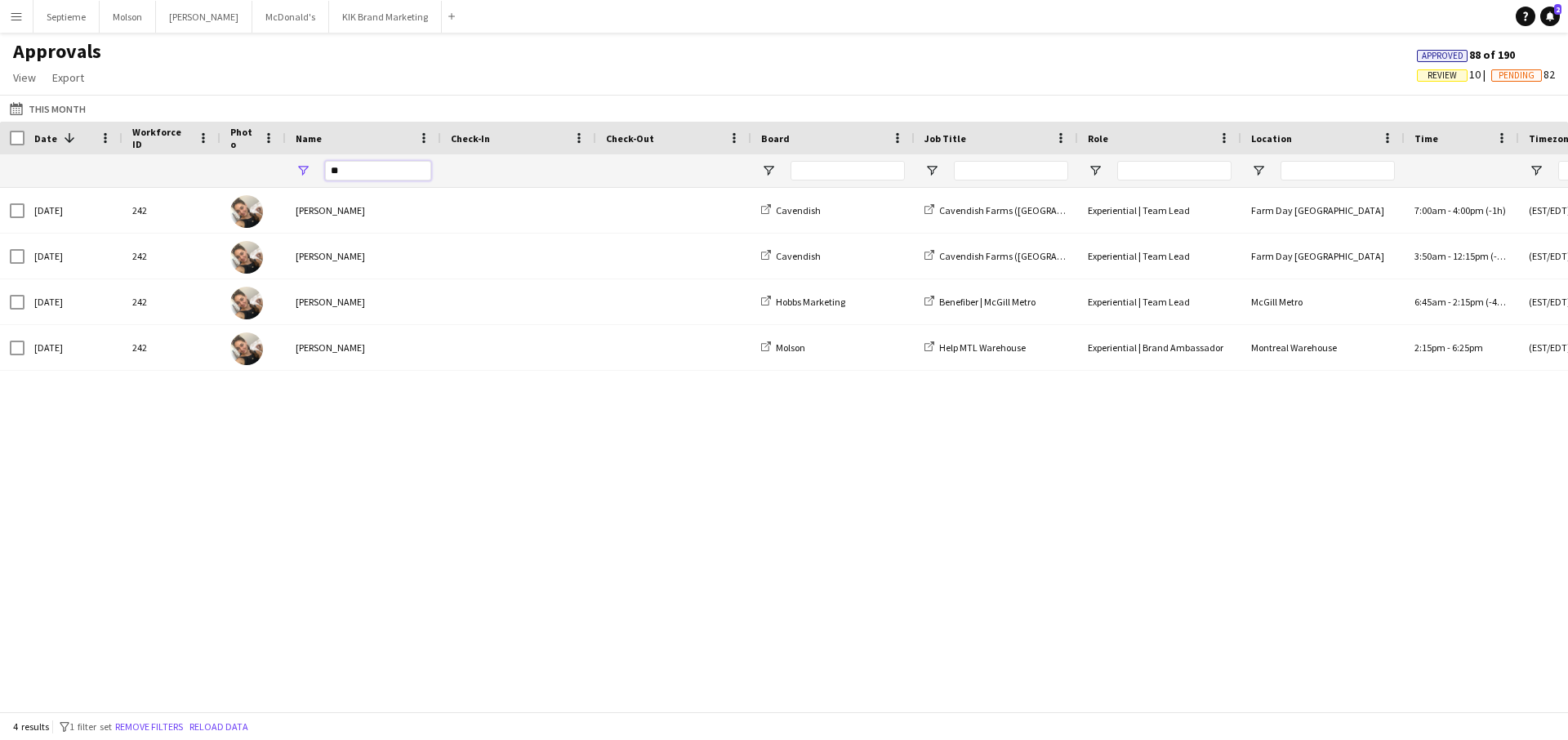
type input "*"
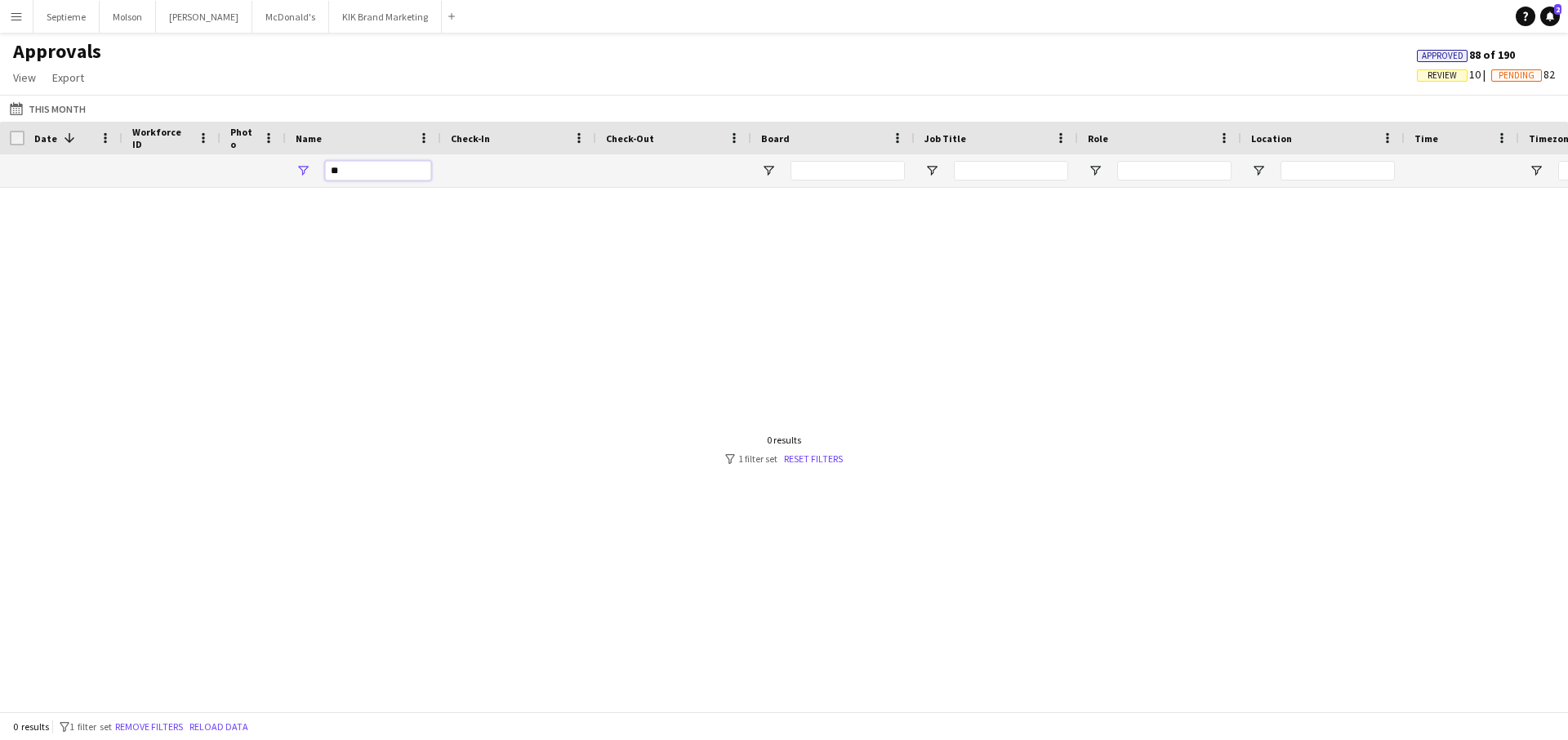
type input "*"
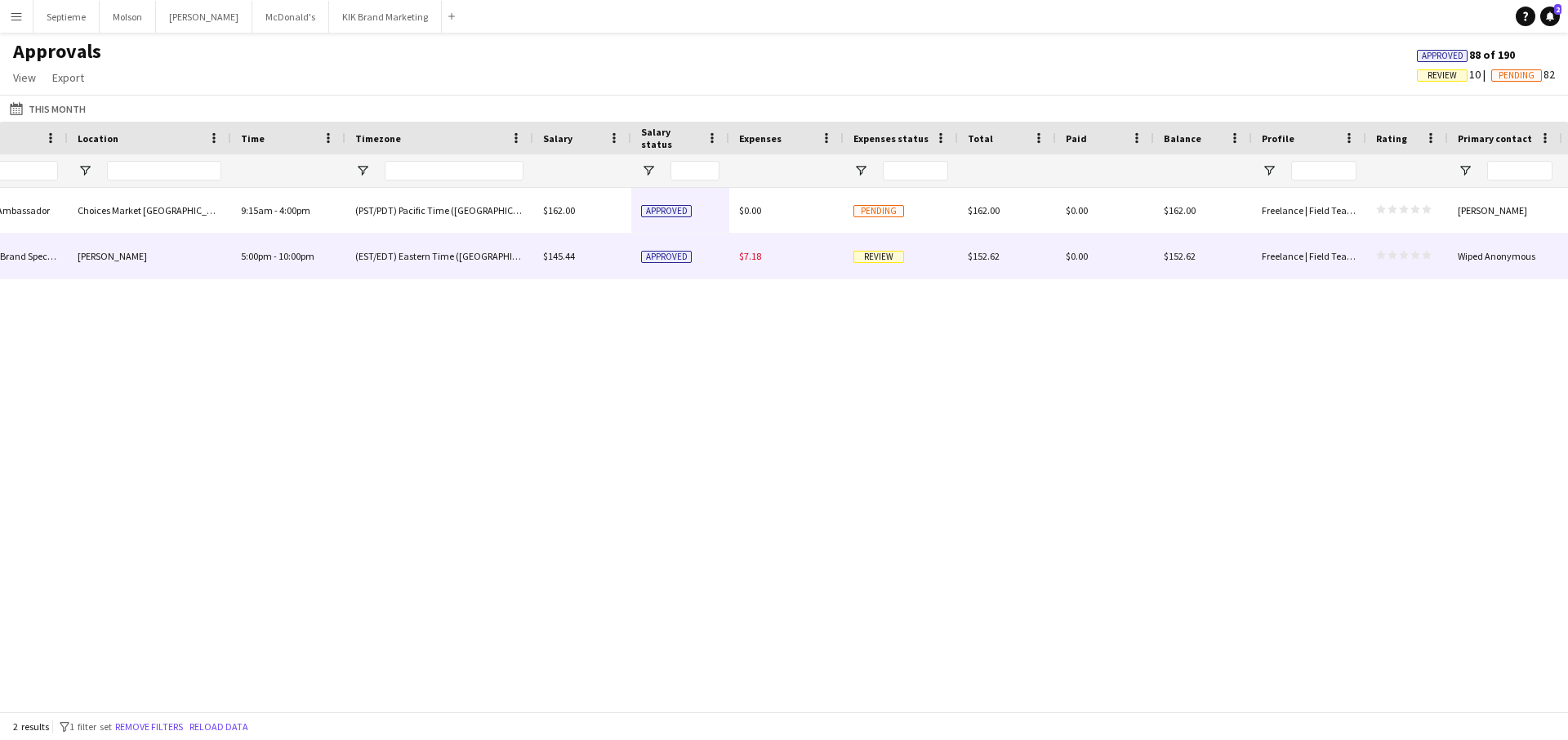
type input "******"
click at [881, 256] on span "Review" at bounding box center [879, 256] width 51 height 12
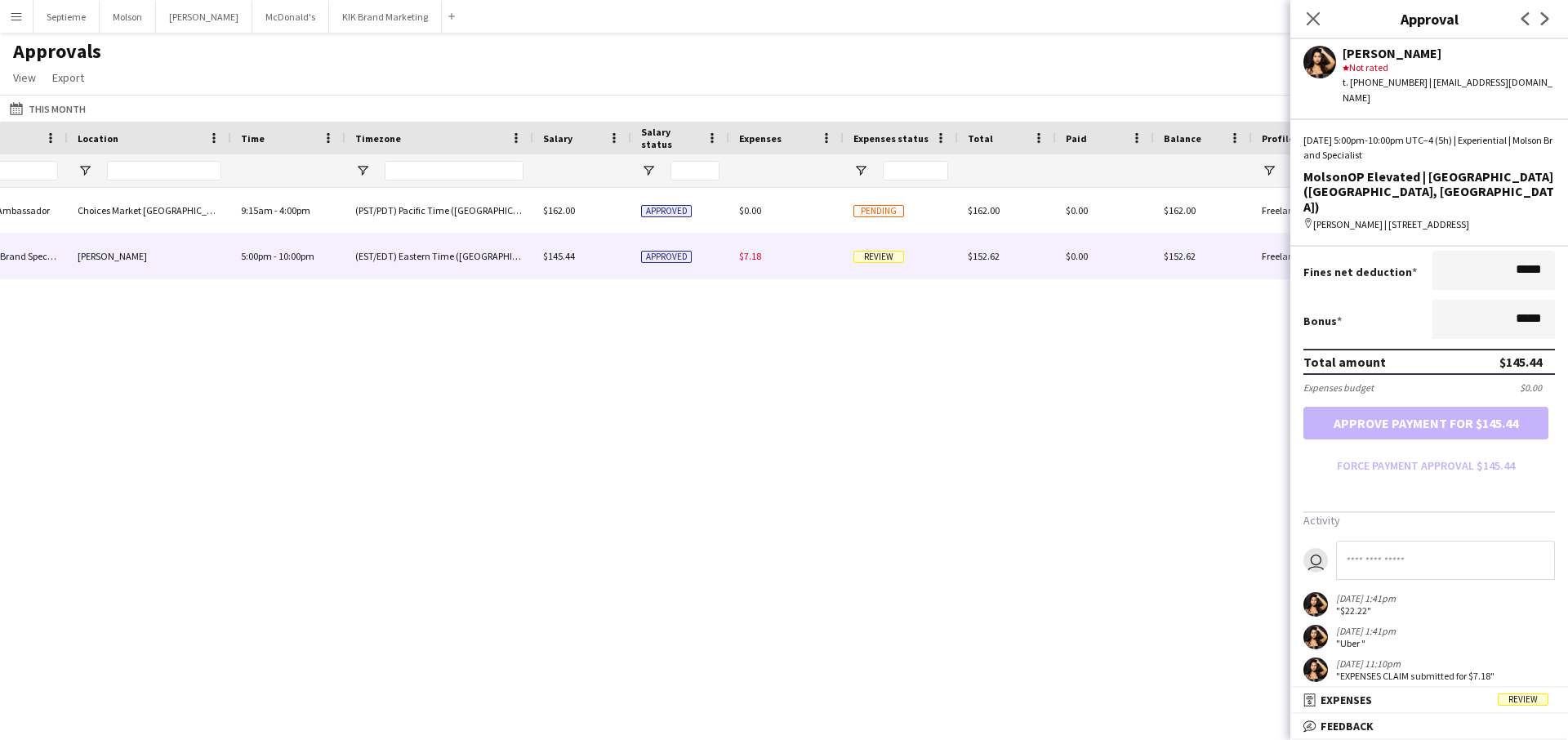
click at [1341, 669] on div ""EXPENSES CLAIM submitted for $7.18"" at bounding box center [1416, 675] width 159 height 12
click at [1353, 604] on div ""$22.22"" at bounding box center [1366, 610] width 59 height 12
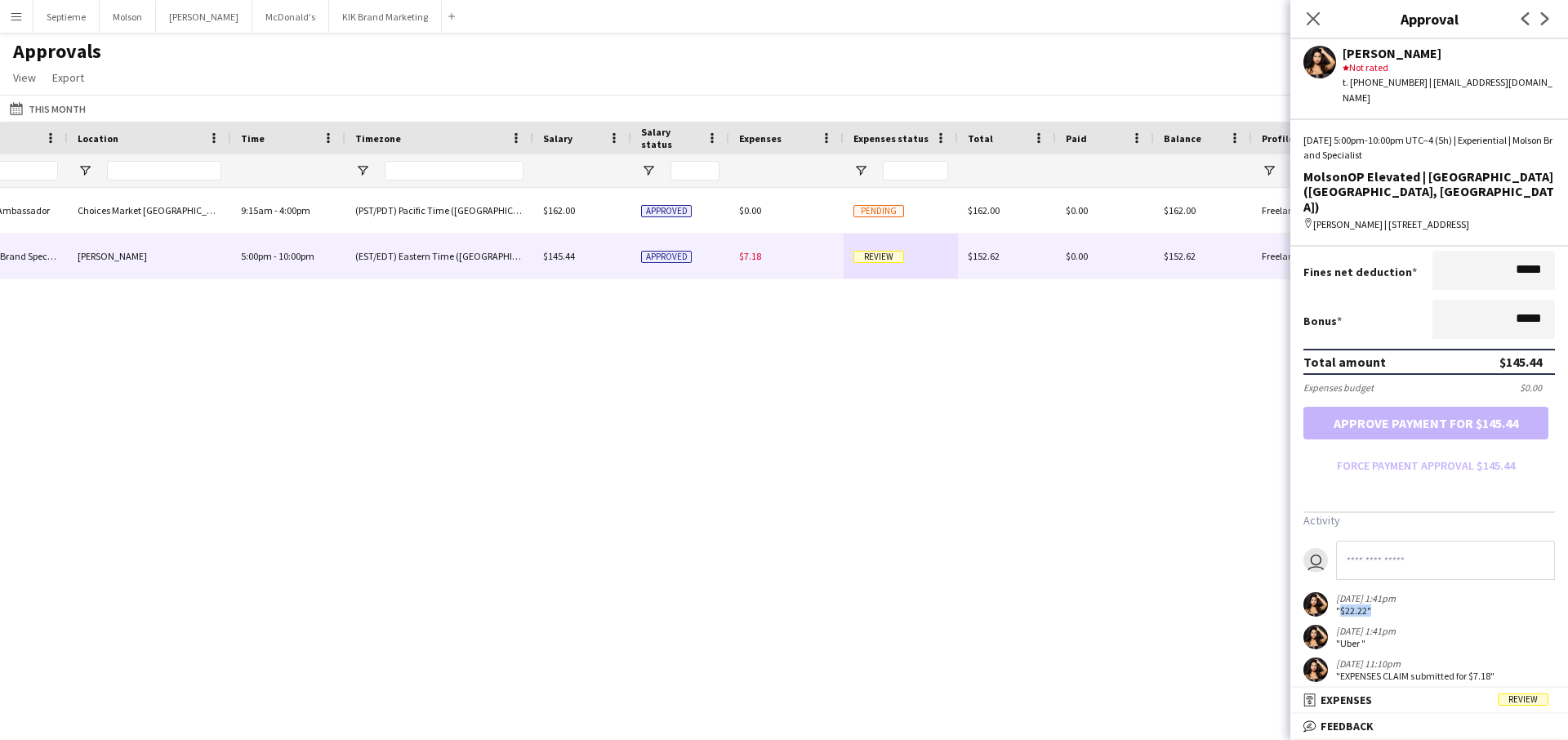
click at [1353, 604] on div ""$22.22"" at bounding box center [1366, 610] width 59 height 12
click at [1313, 24] on icon "Close pop-in" at bounding box center [1313, 18] width 16 height 16
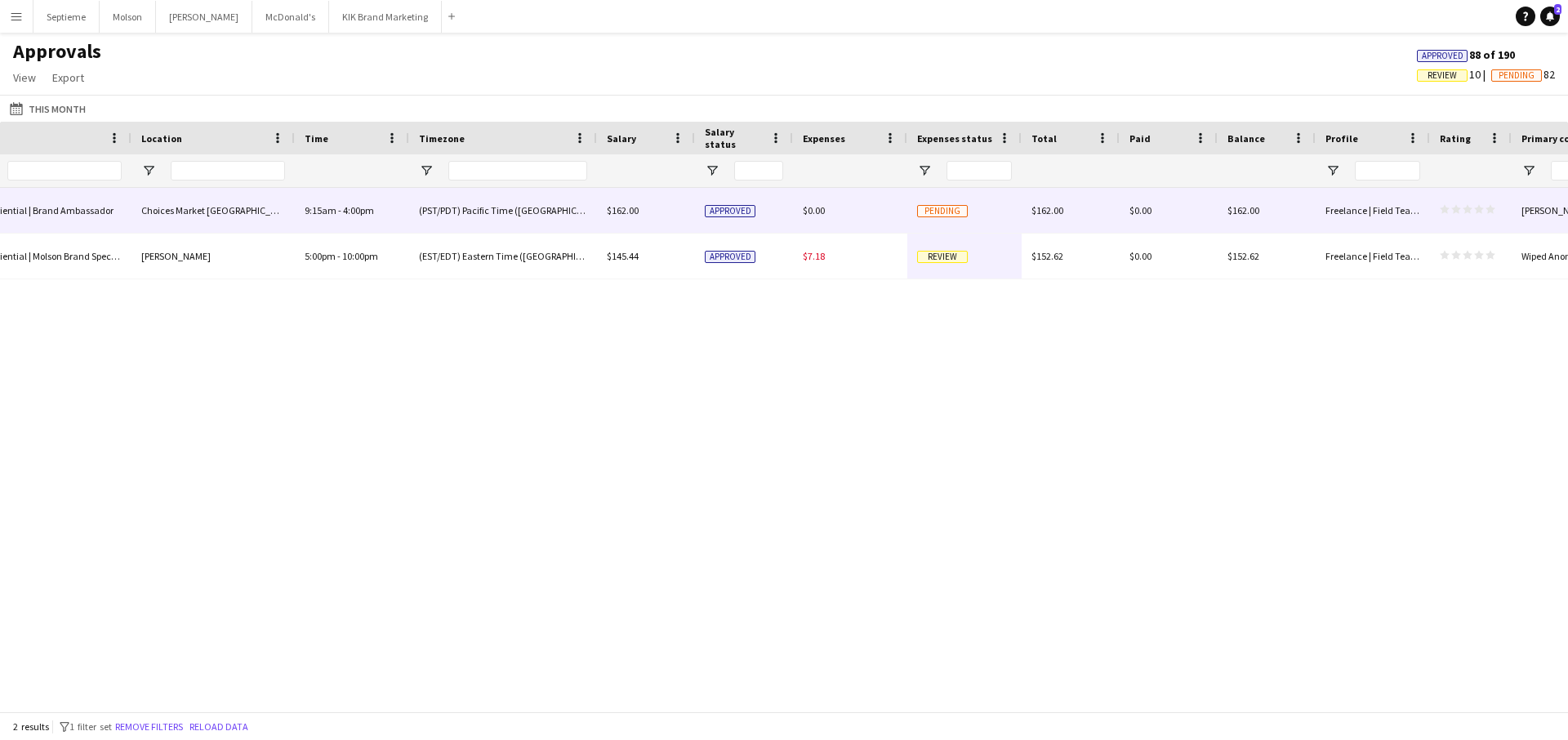
scroll to position [0, 975]
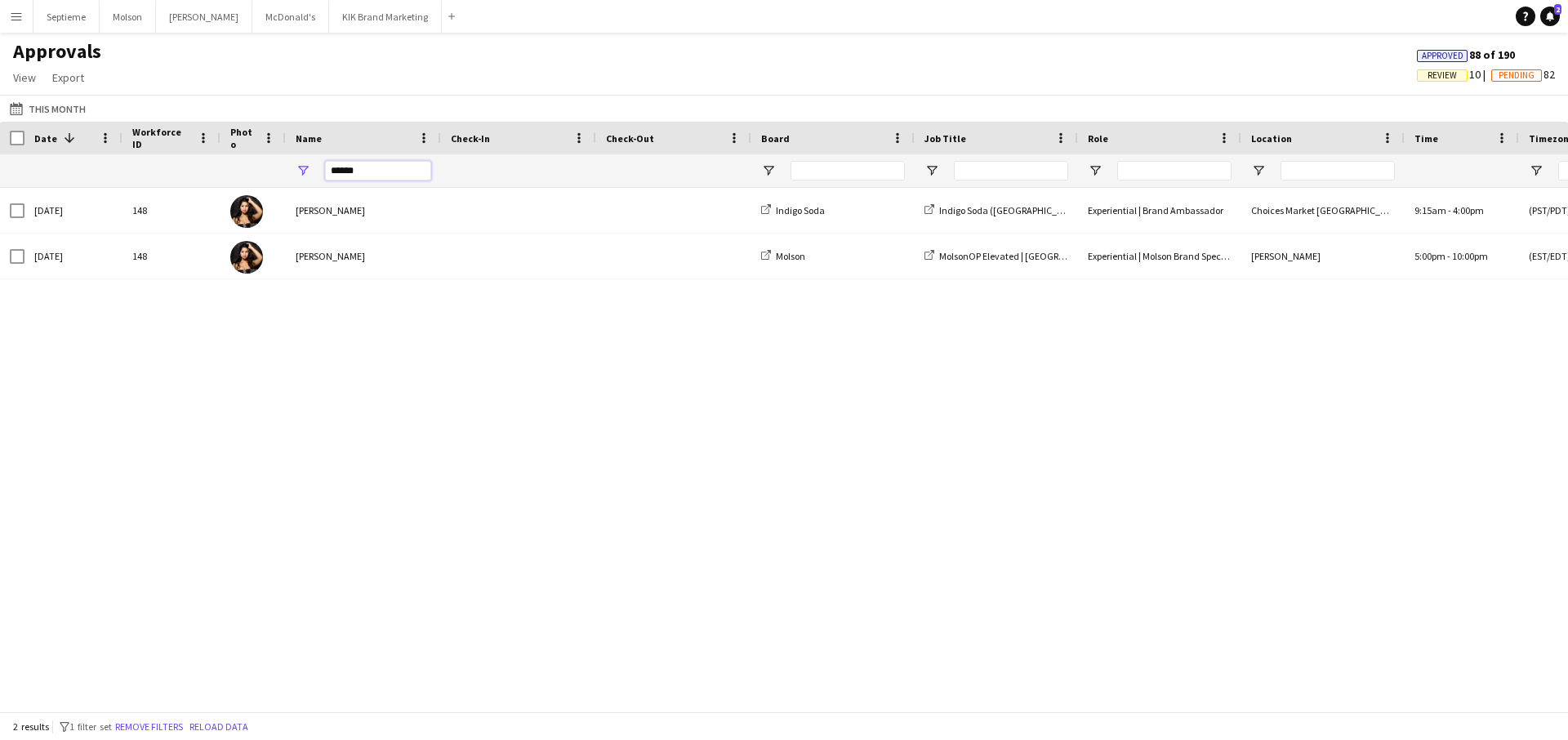
click at [335, 172] on input "******" at bounding box center [378, 170] width 106 height 19
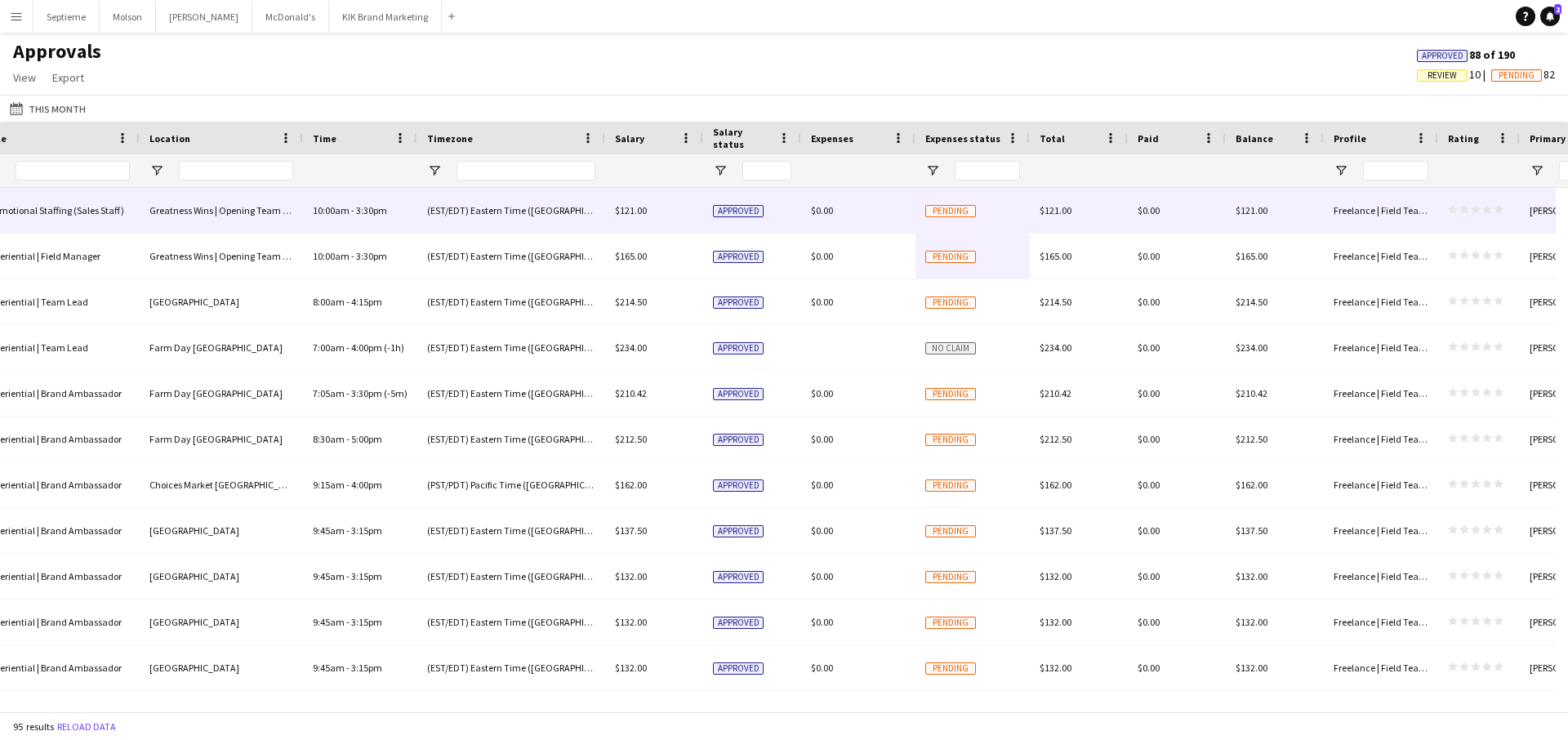
click at [946, 214] on span "Pending" at bounding box center [950, 211] width 51 height 12
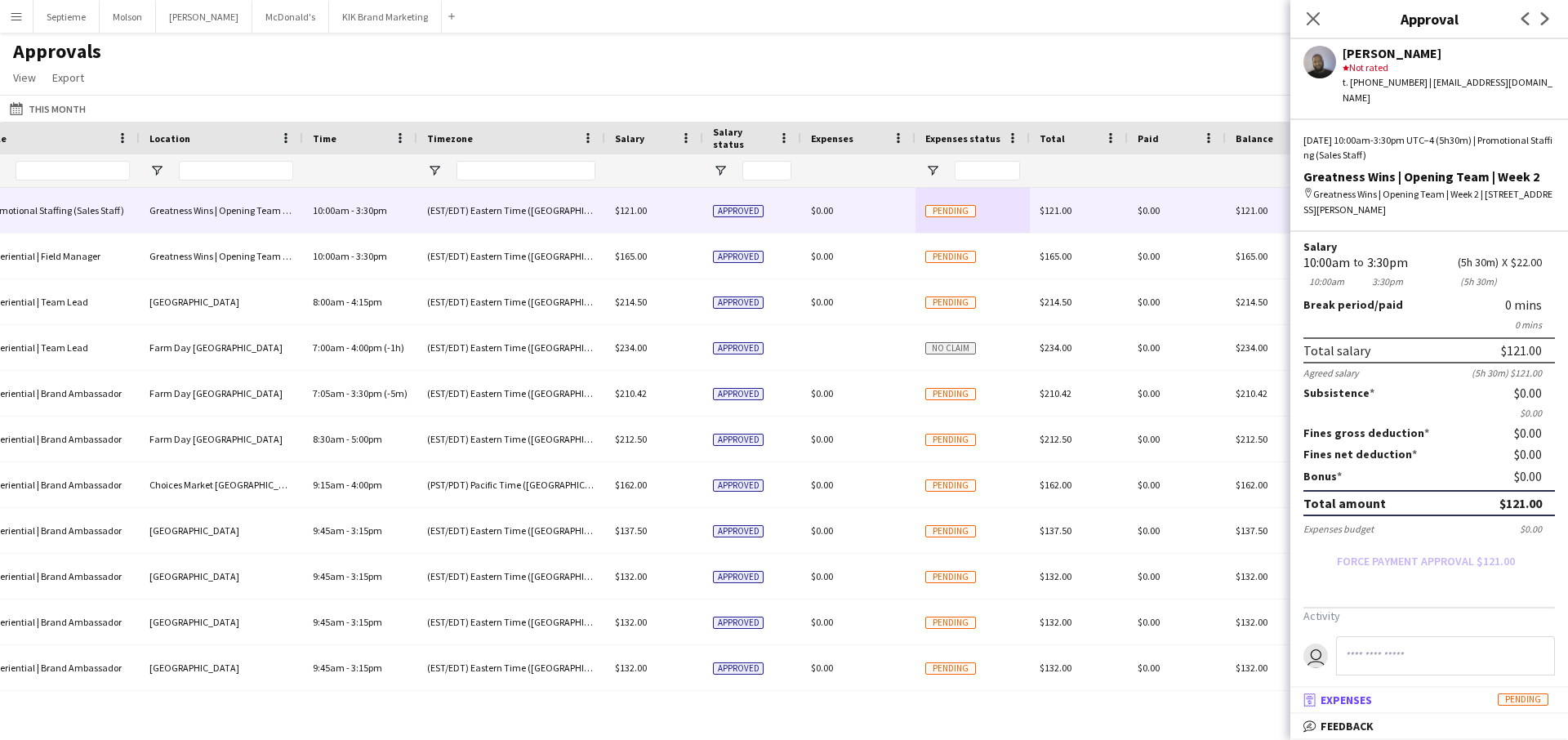
click at [1515, 700] on span "Pending" at bounding box center [1523, 699] width 51 height 12
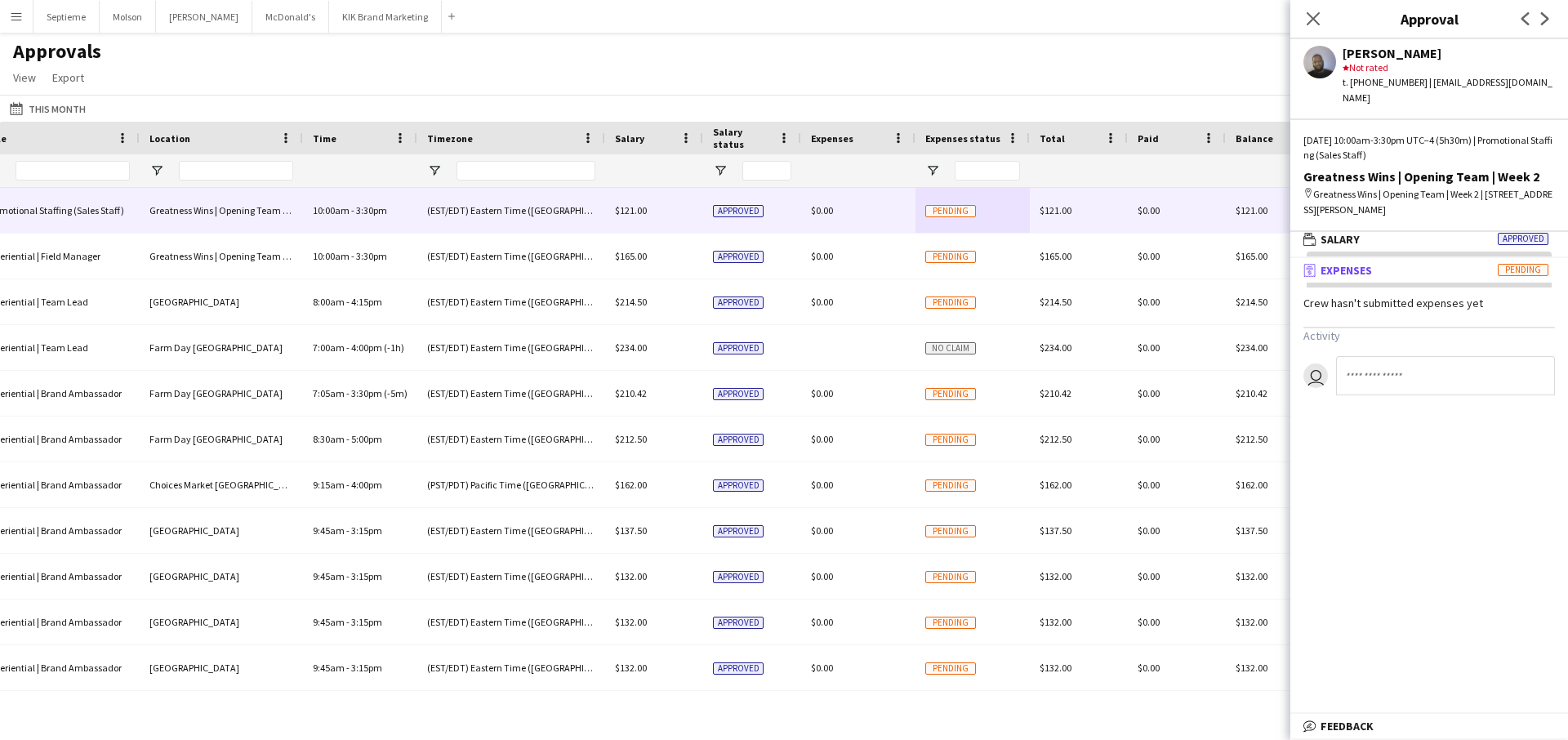
click at [1522, 264] on span "Pending" at bounding box center [1523, 269] width 51 height 12
click at [1548, 22] on icon "Next" at bounding box center [1546, 19] width 13 height 13
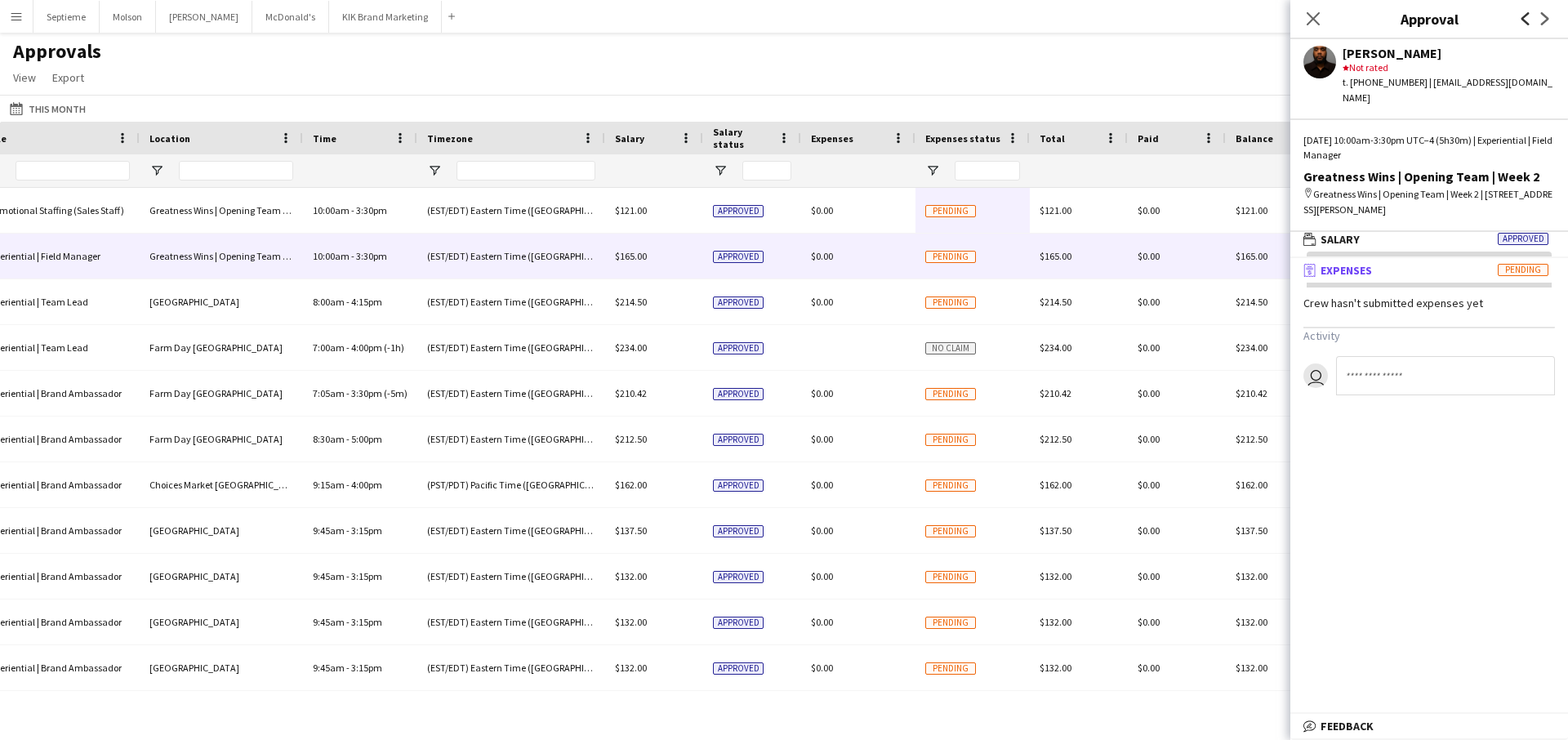
click at [1523, 19] on icon at bounding box center [1525, 19] width 8 height 13
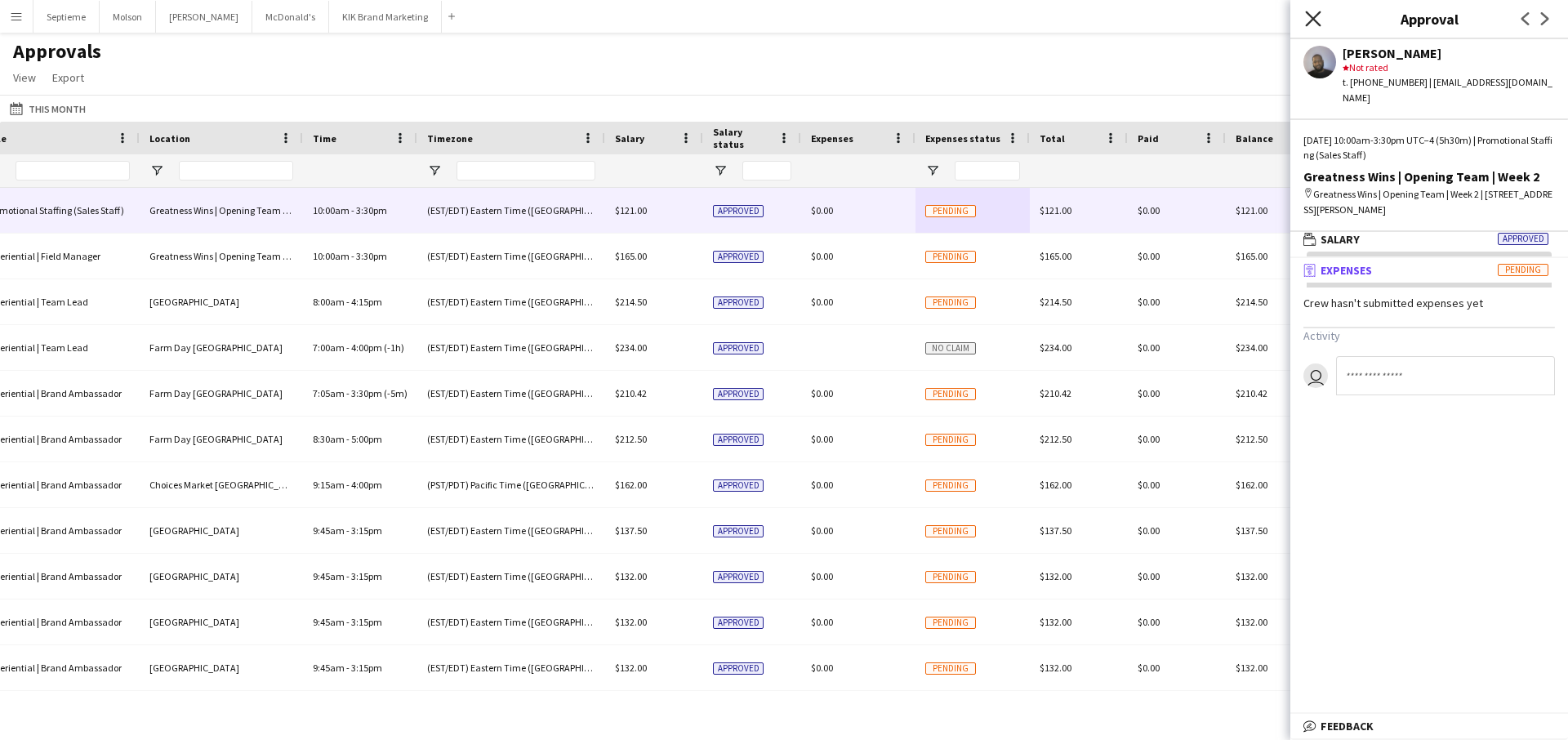
click at [1317, 13] on icon "Close pop-in" at bounding box center [1313, 18] width 16 height 16
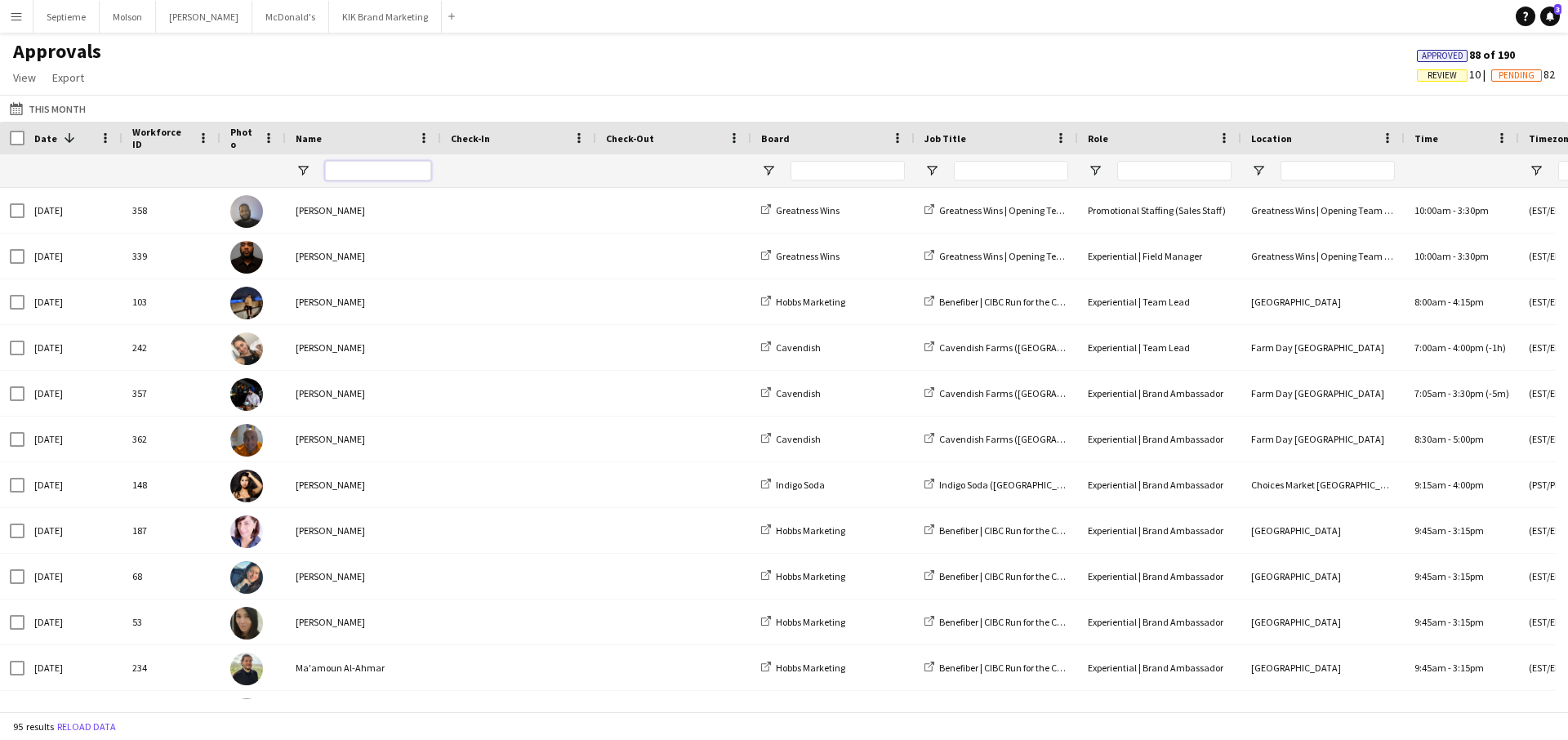
click at [359, 165] on input "Name Filter Input" at bounding box center [378, 170] width 106 height 19
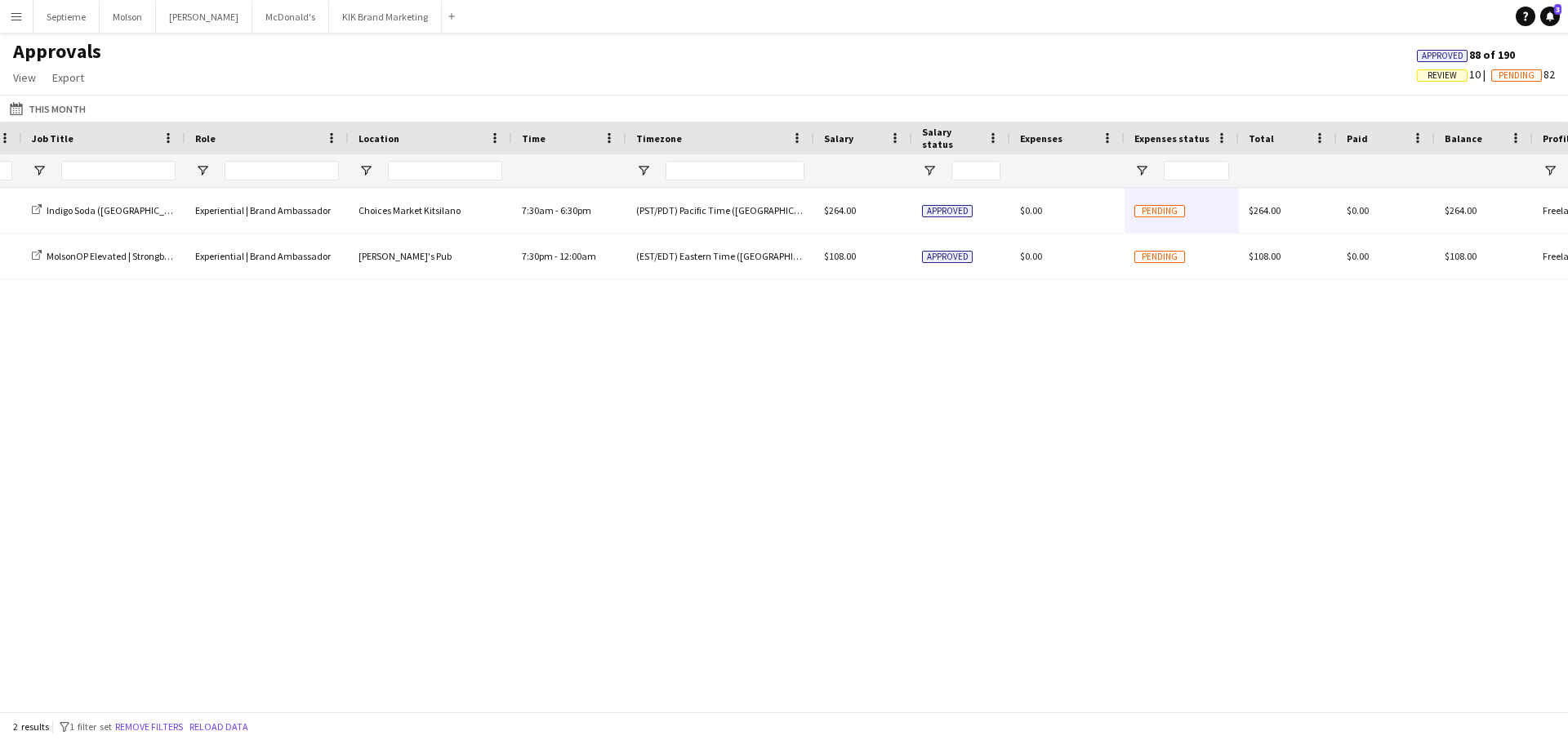
scroll to position [0, 959]
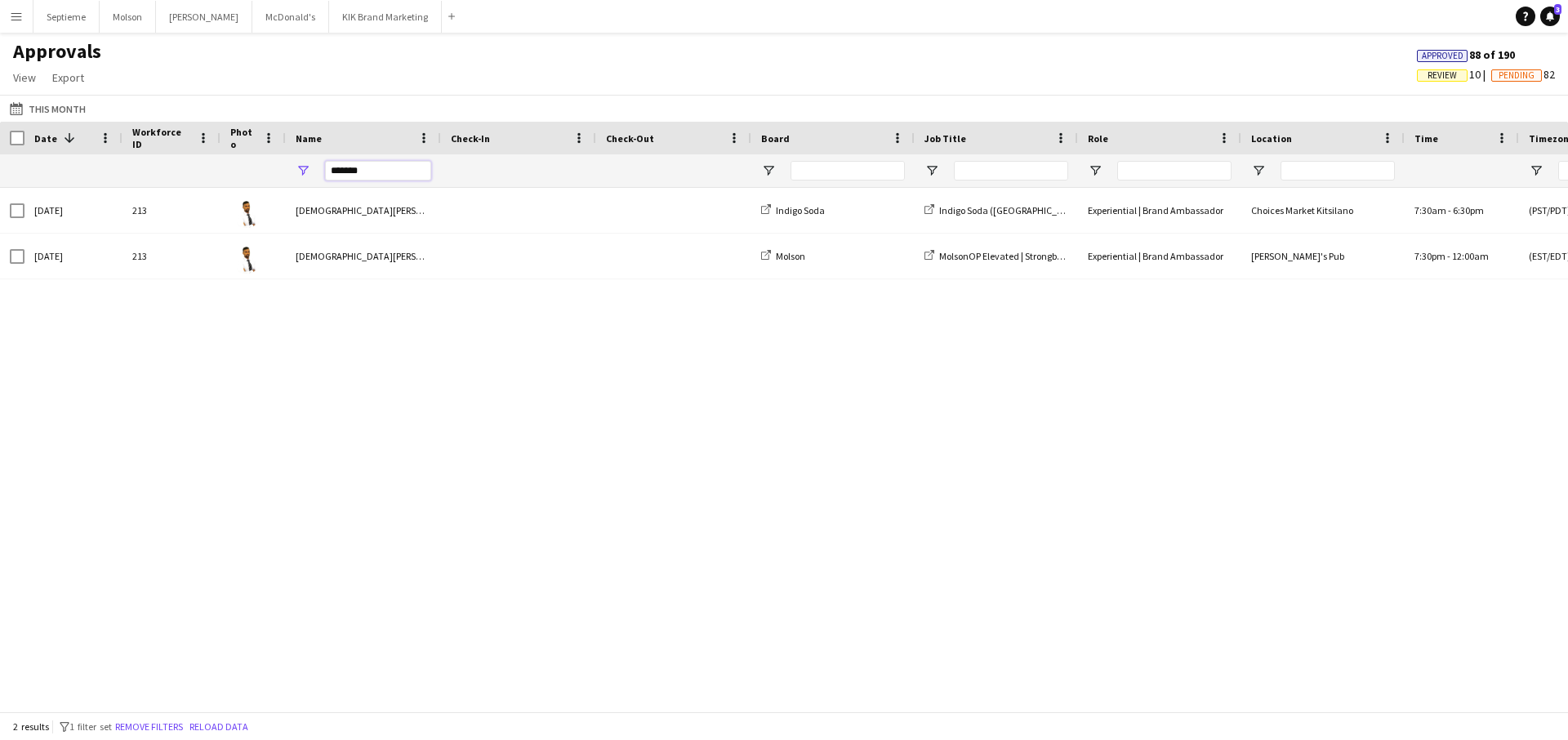
type input "*******"
click at [22, 19] on app-icon "Menu" at bounding box center [17, 17] width 13 height 13
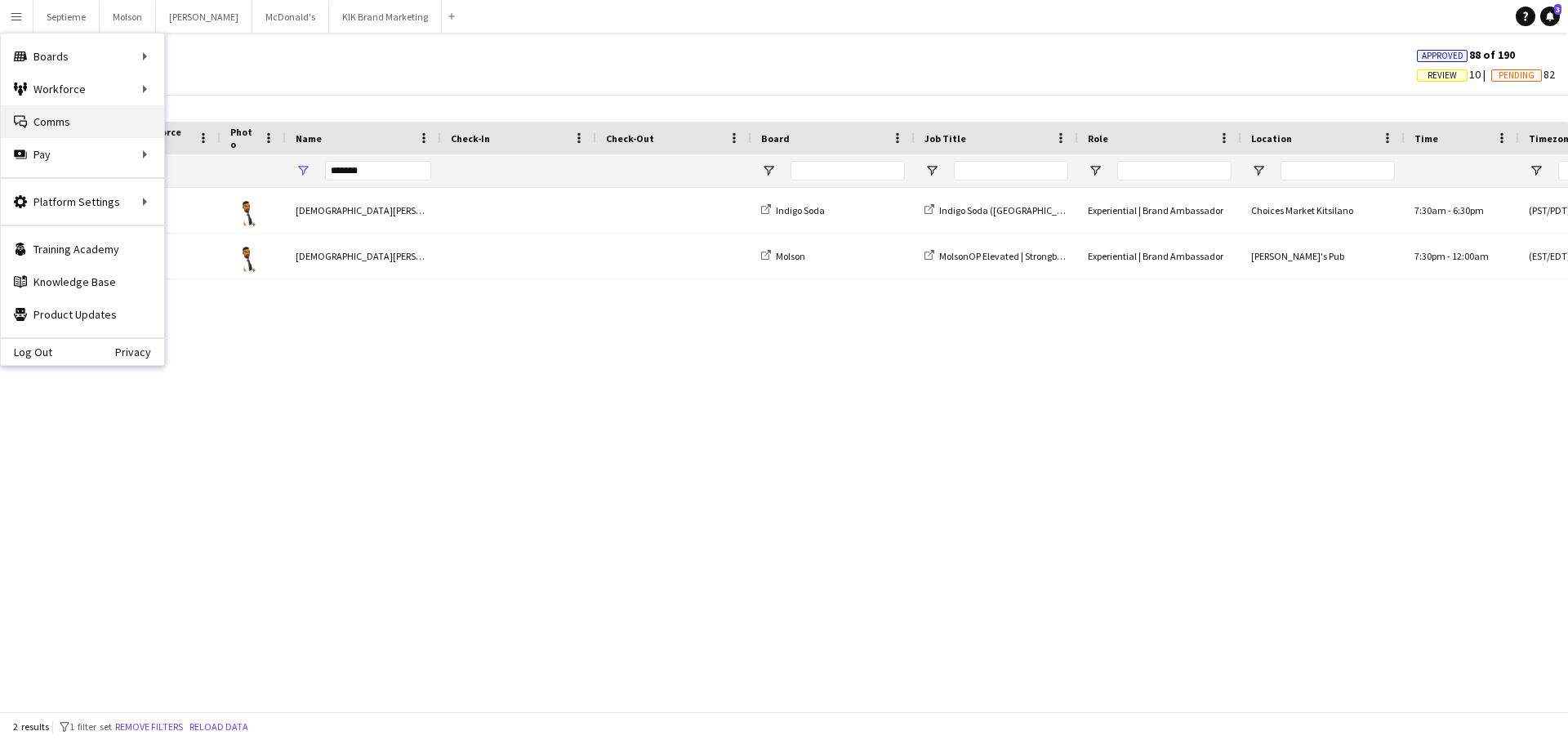
click at [53, 117] on link "Comms Comms" at bounding box center [83, 121] width 163 height 32
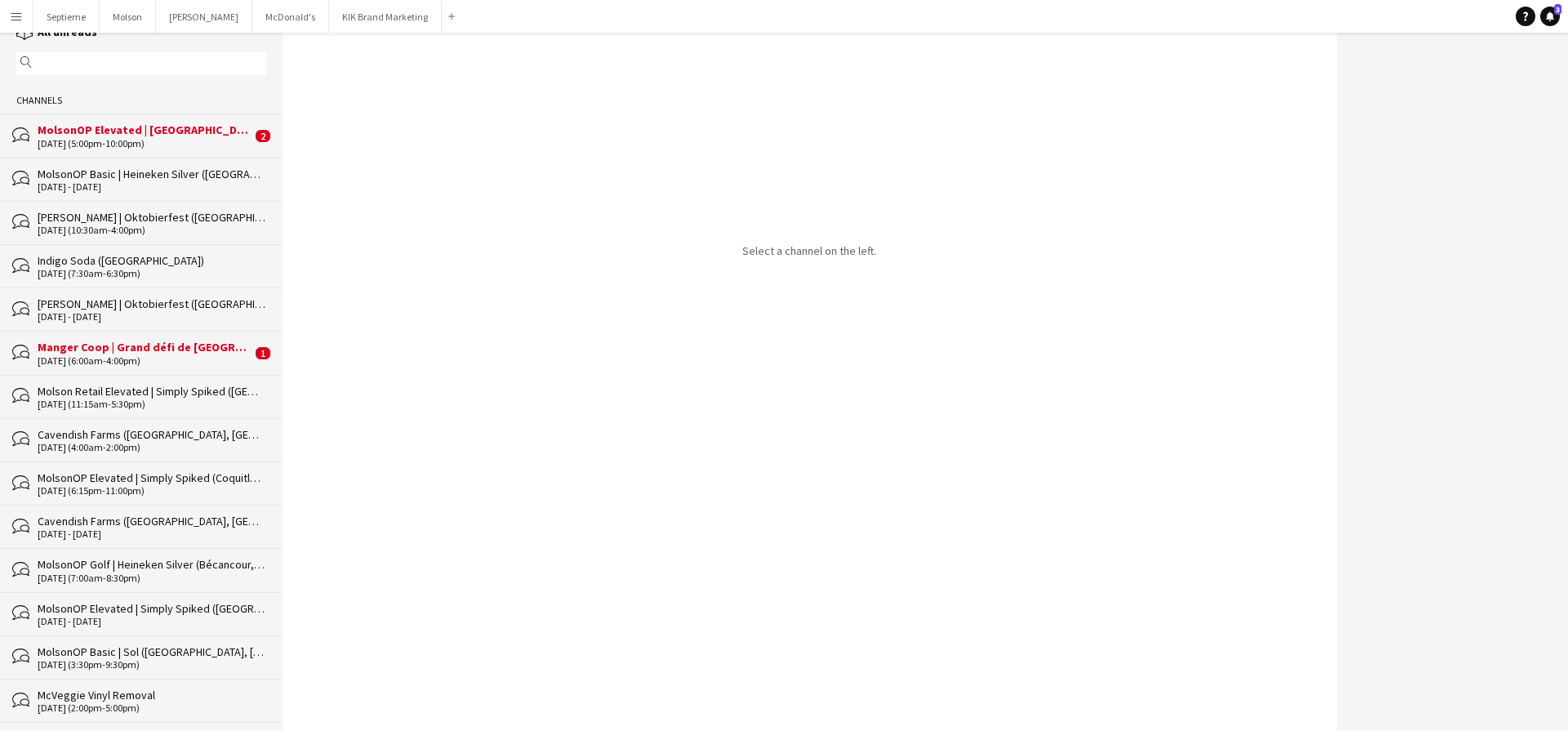
click at [111, 259] on div "Indigo Soda (BC)" at bounding box center [151, 261] width 229 height 15
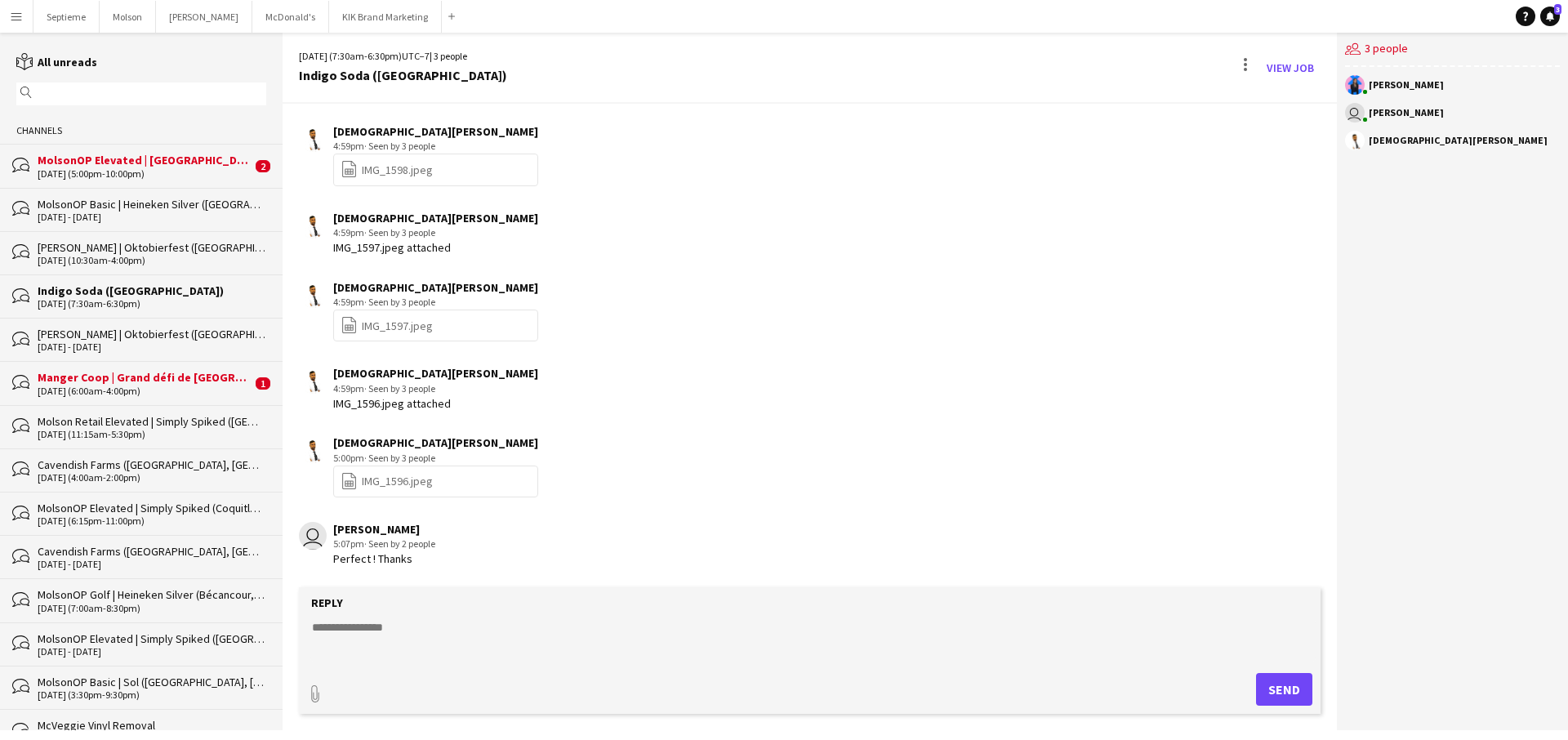
click at [380, 623] on textarea at bounding box center [813, 641] width 1005 height 43
type textarea "**********"
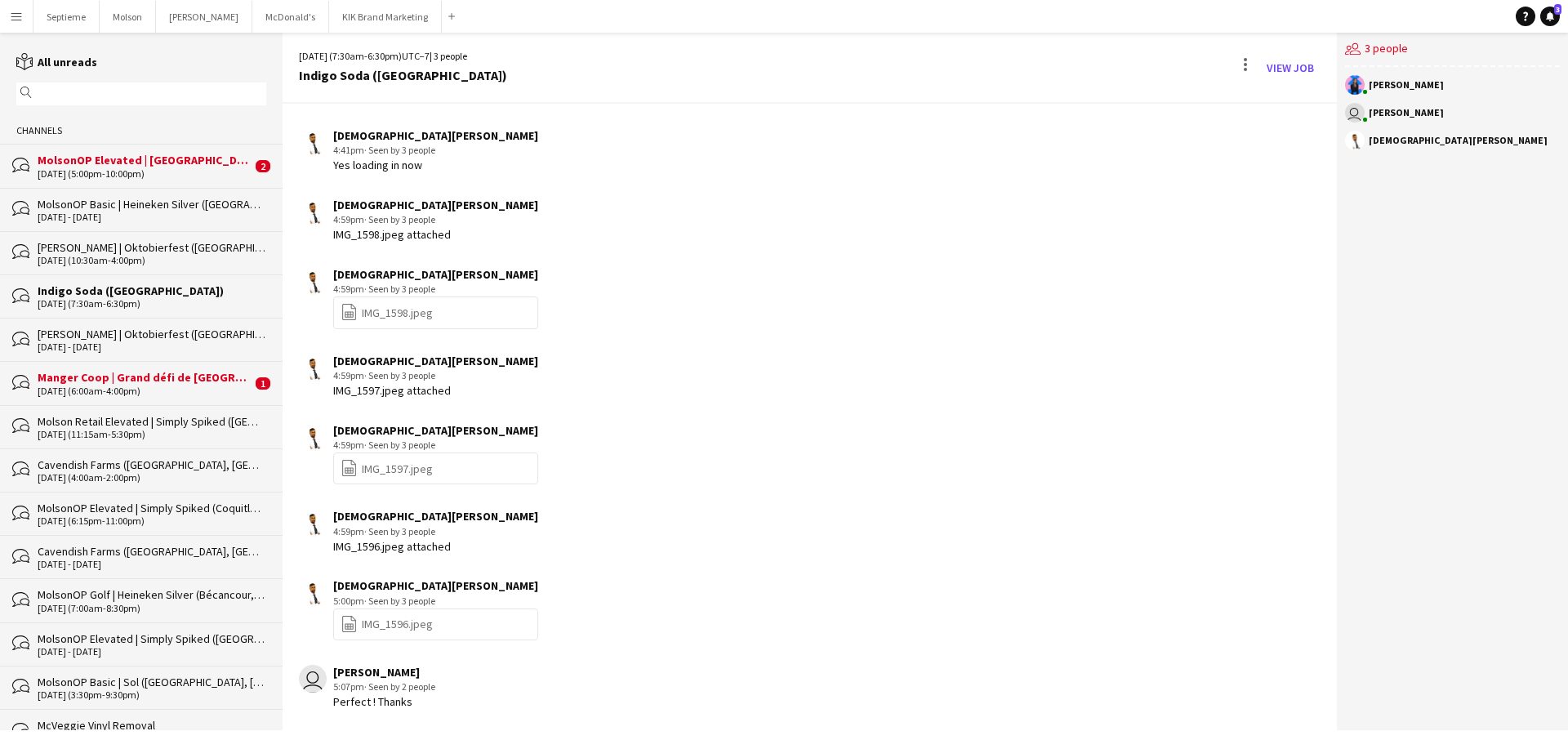
click at [176, 302] on div "10-04-2025 (7:30am-6:30pm)" at bounding box center [151, 304] width 229 height 11
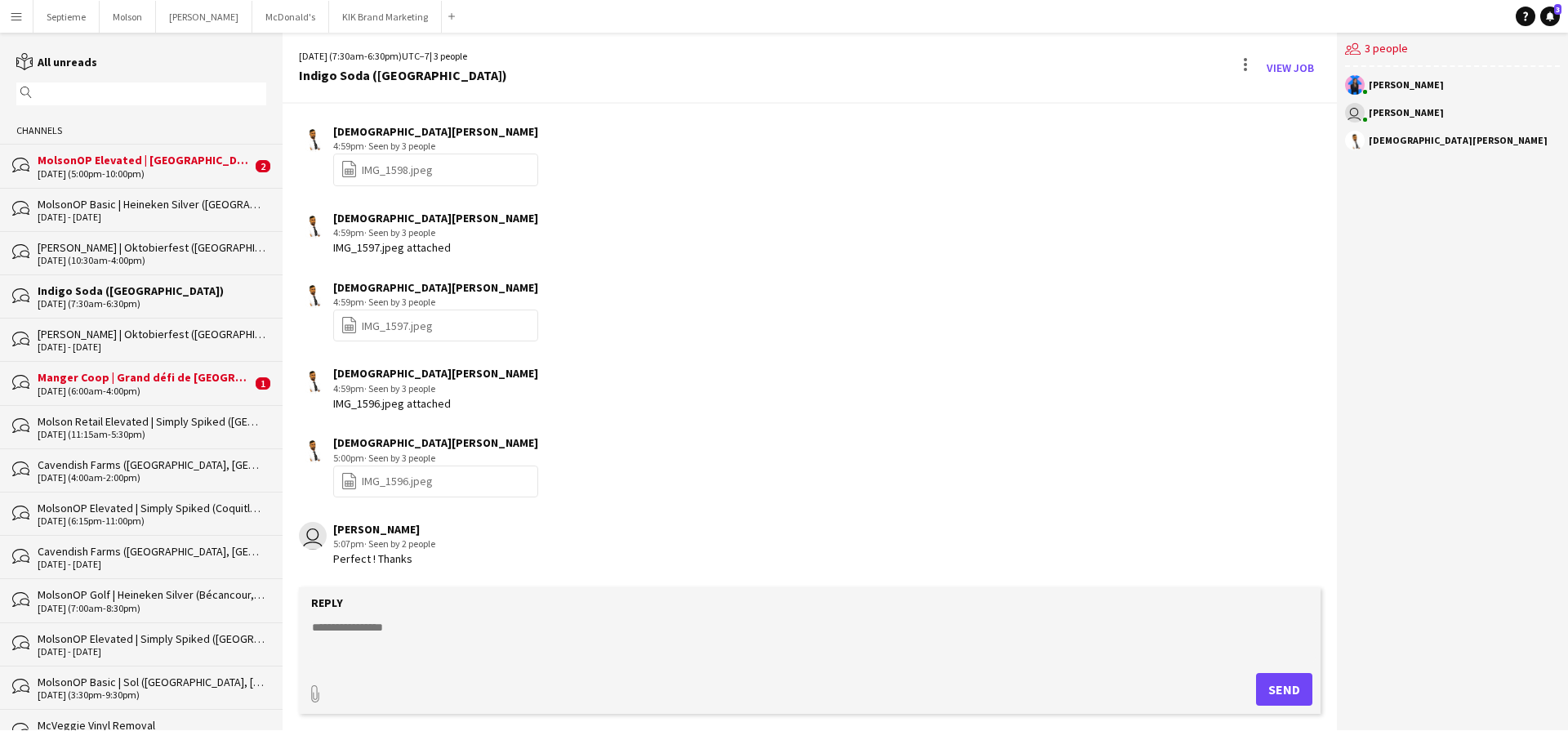
click at [416, 637] on textarea at bounding box center [813, 641] width 1005 height 43
type textarea "**********"
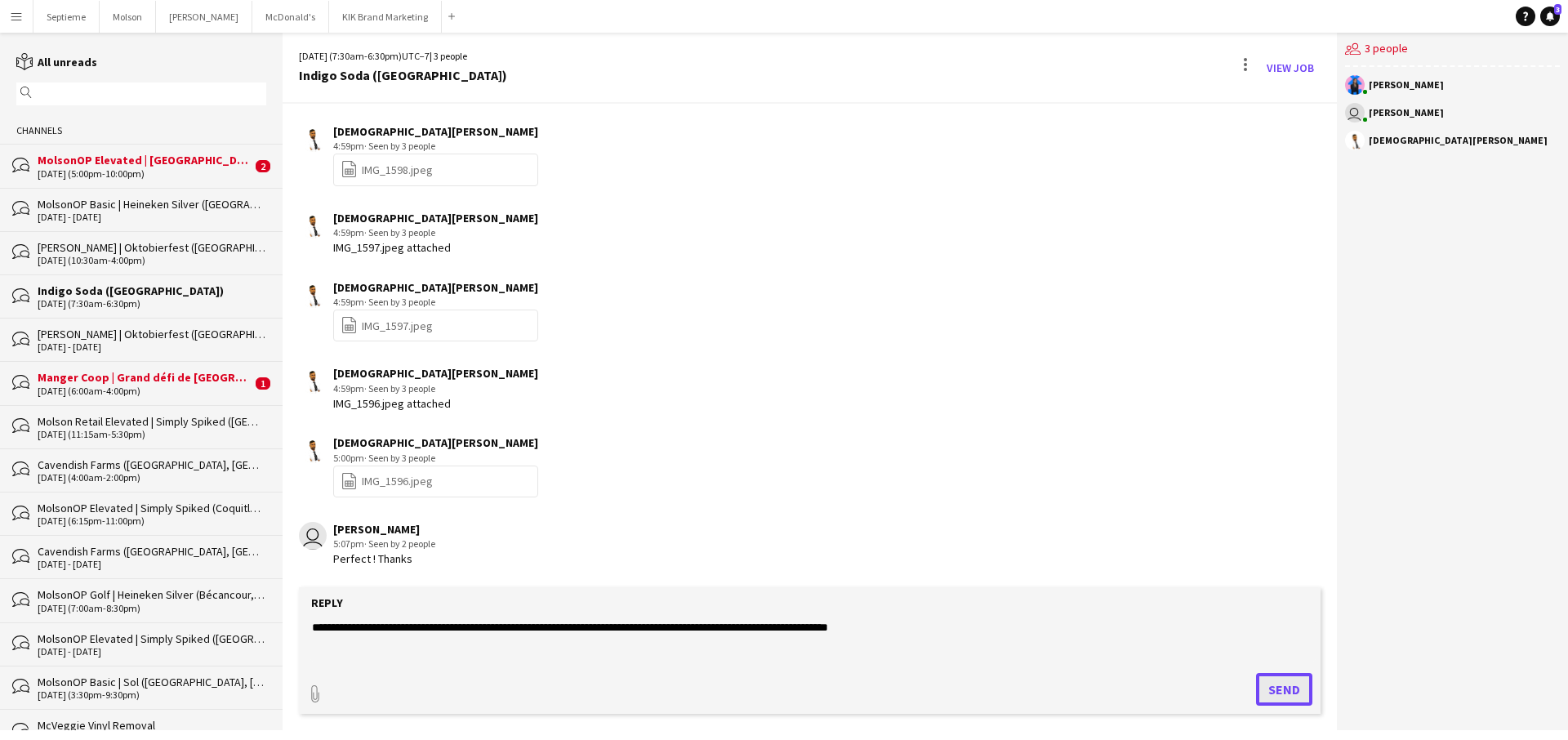
click at [1303, 695] on button "Send" at bounding box center [1284, 689] width 57 height 32
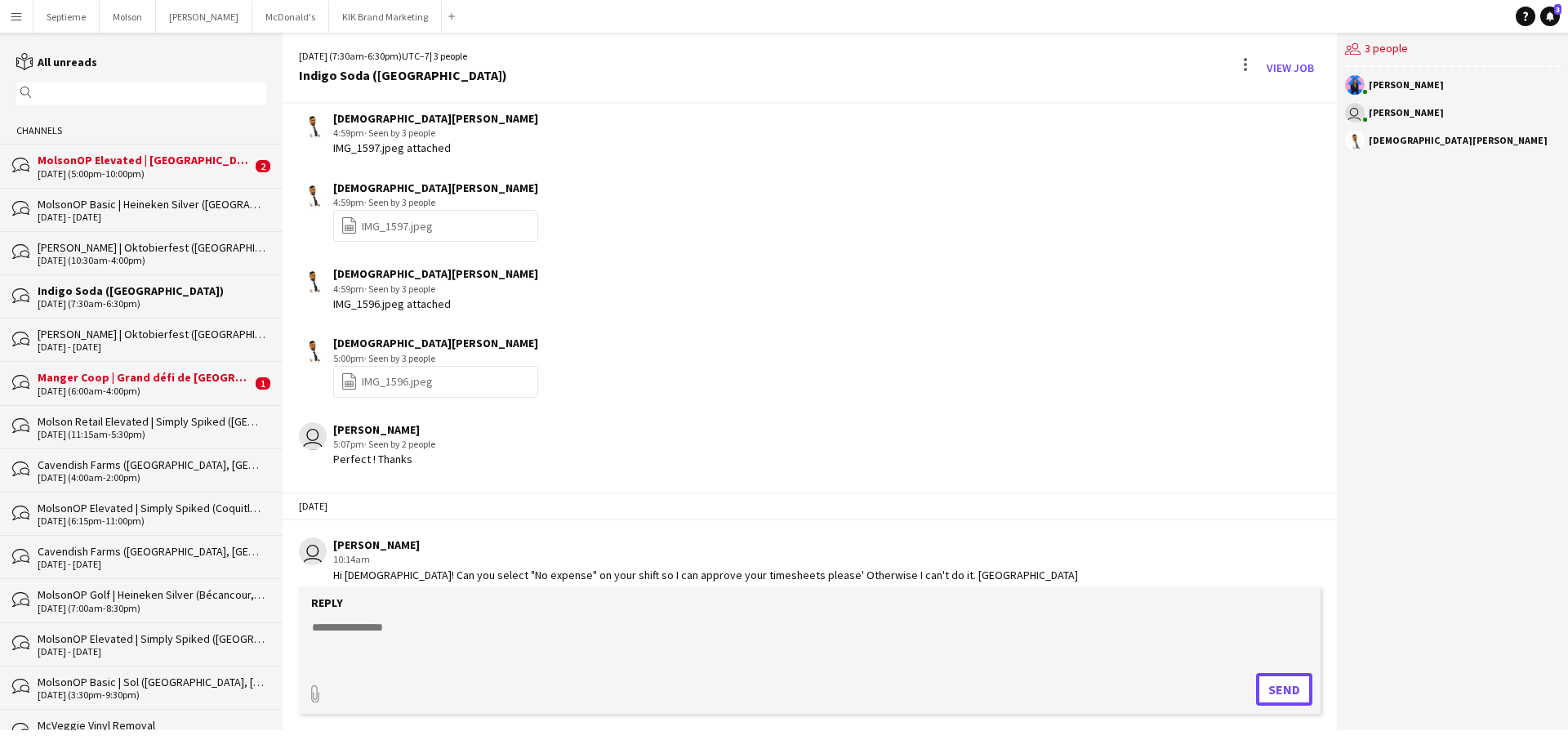
scroll to position [1916, 0]
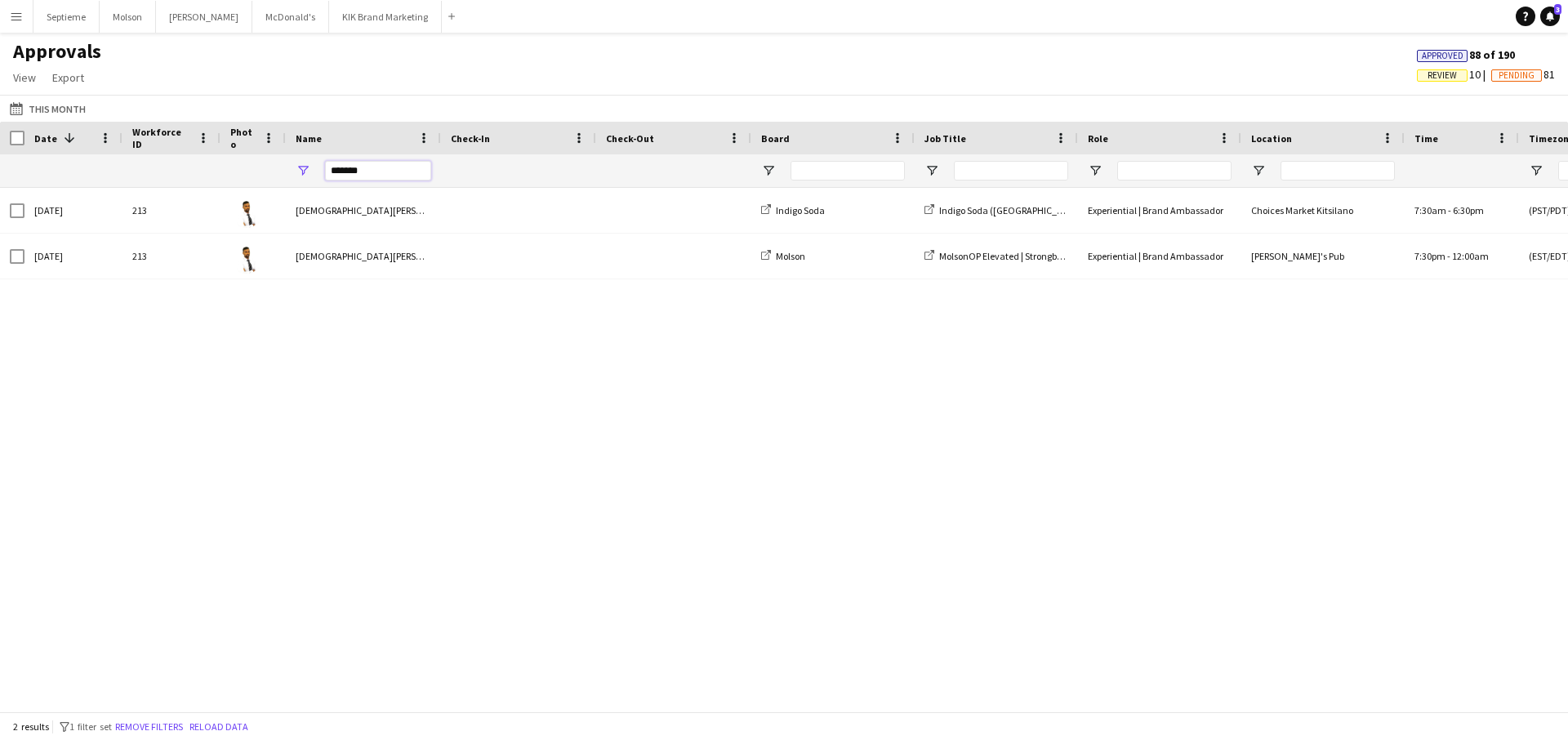
click at [399, 170] on input "*******" at bounding box center [378, 170] width 106 height 19
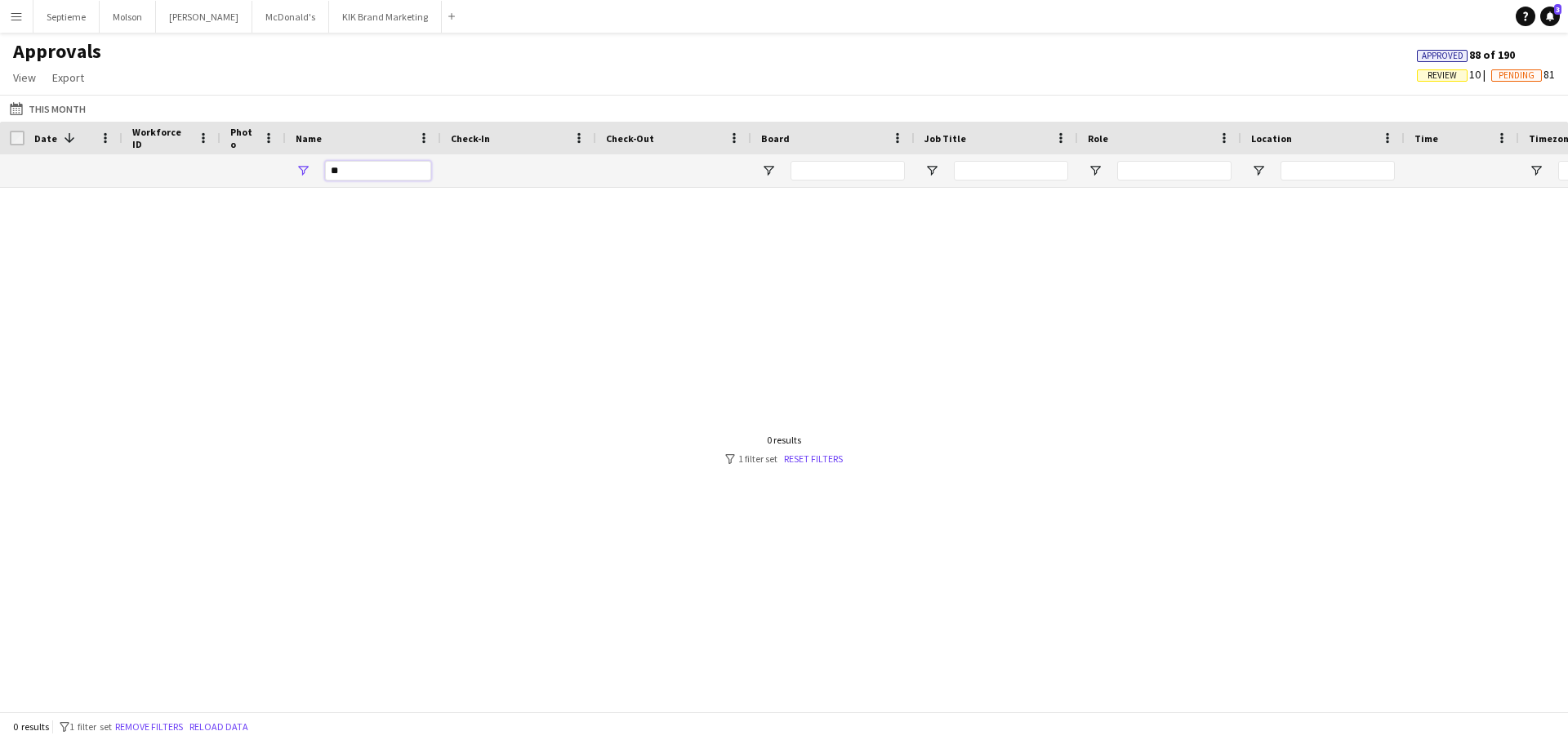
type input "*"
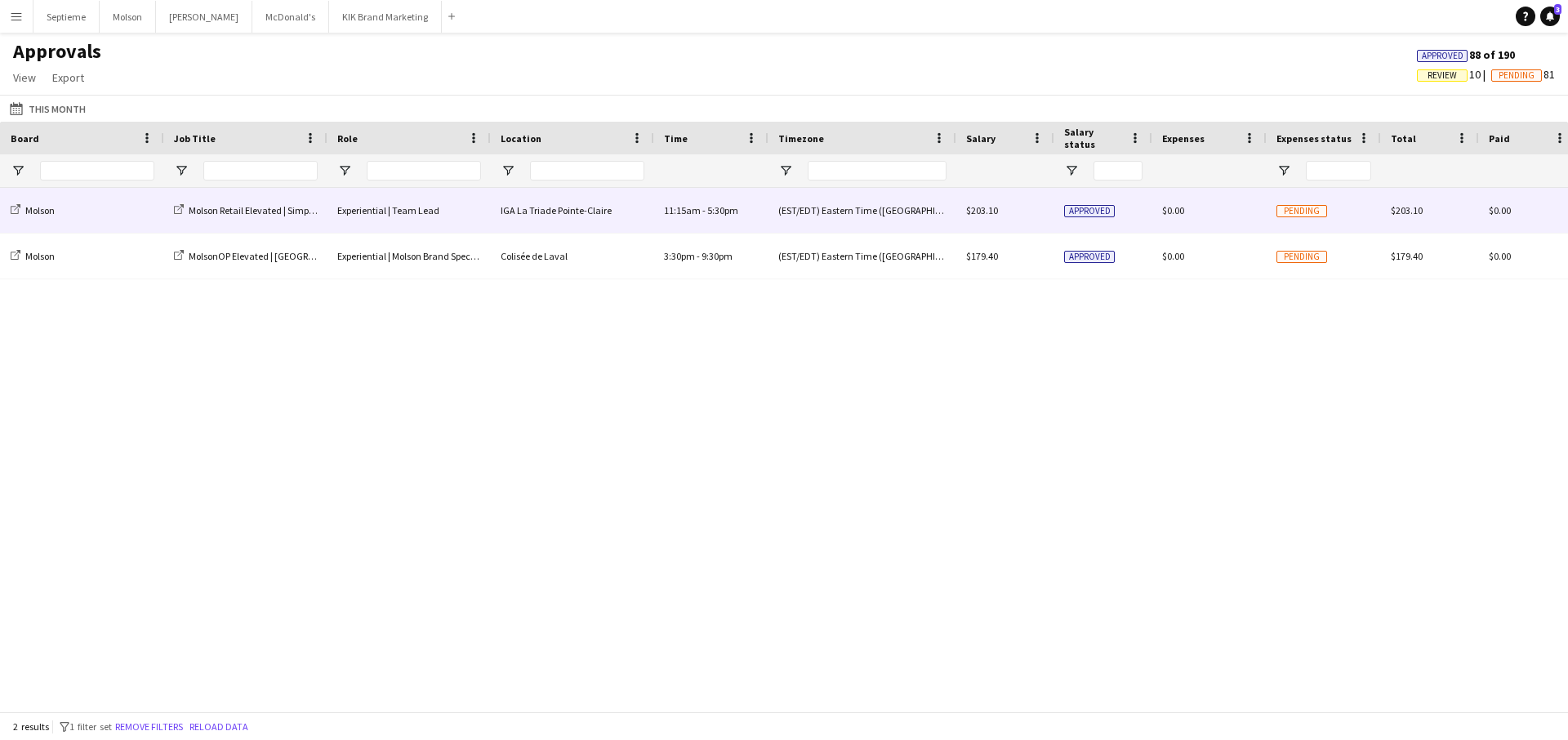
scroll to position [0, 608]
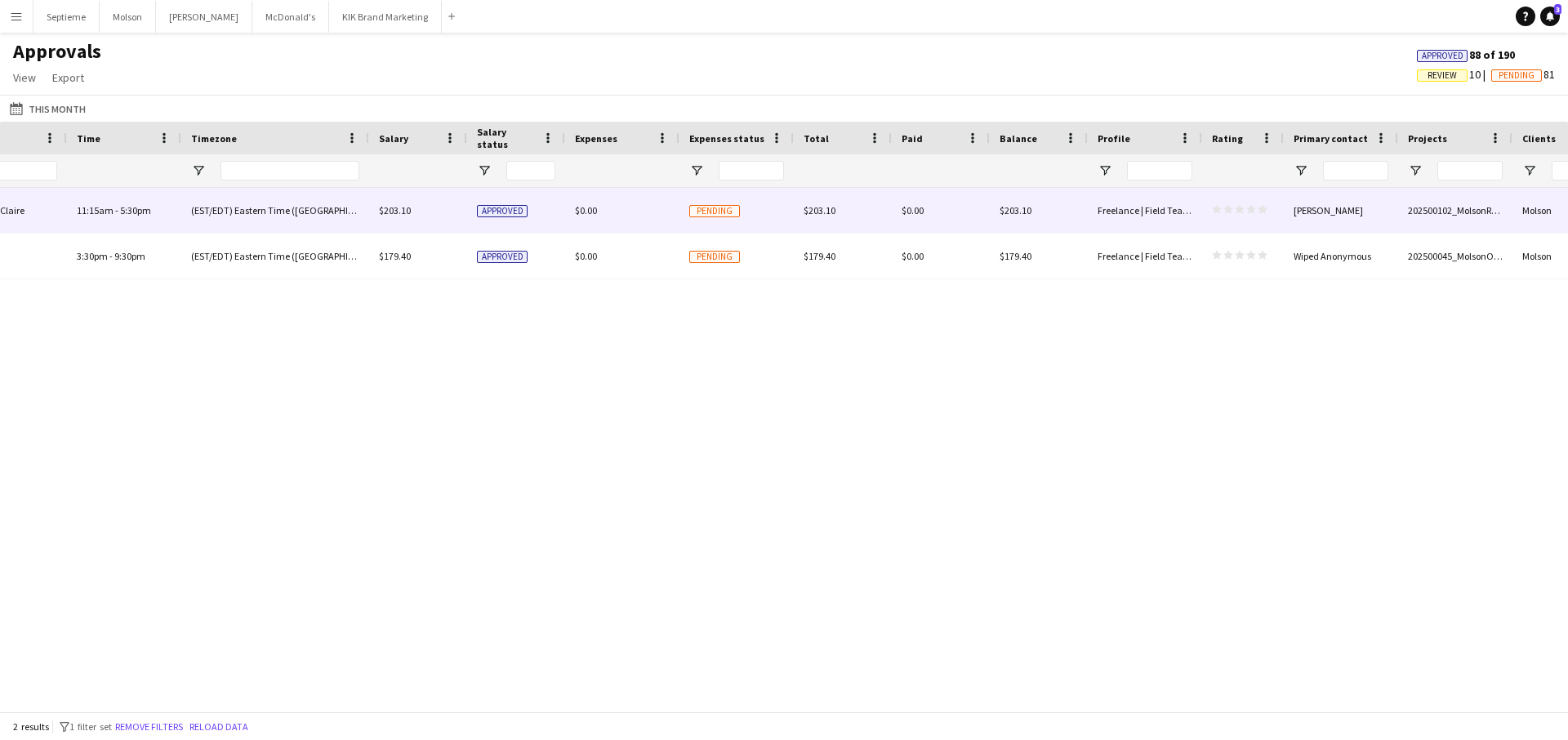
type input "*******"
click at [714, 207] on span "Pending" at bounding box center [714, 211] width 51 height 12
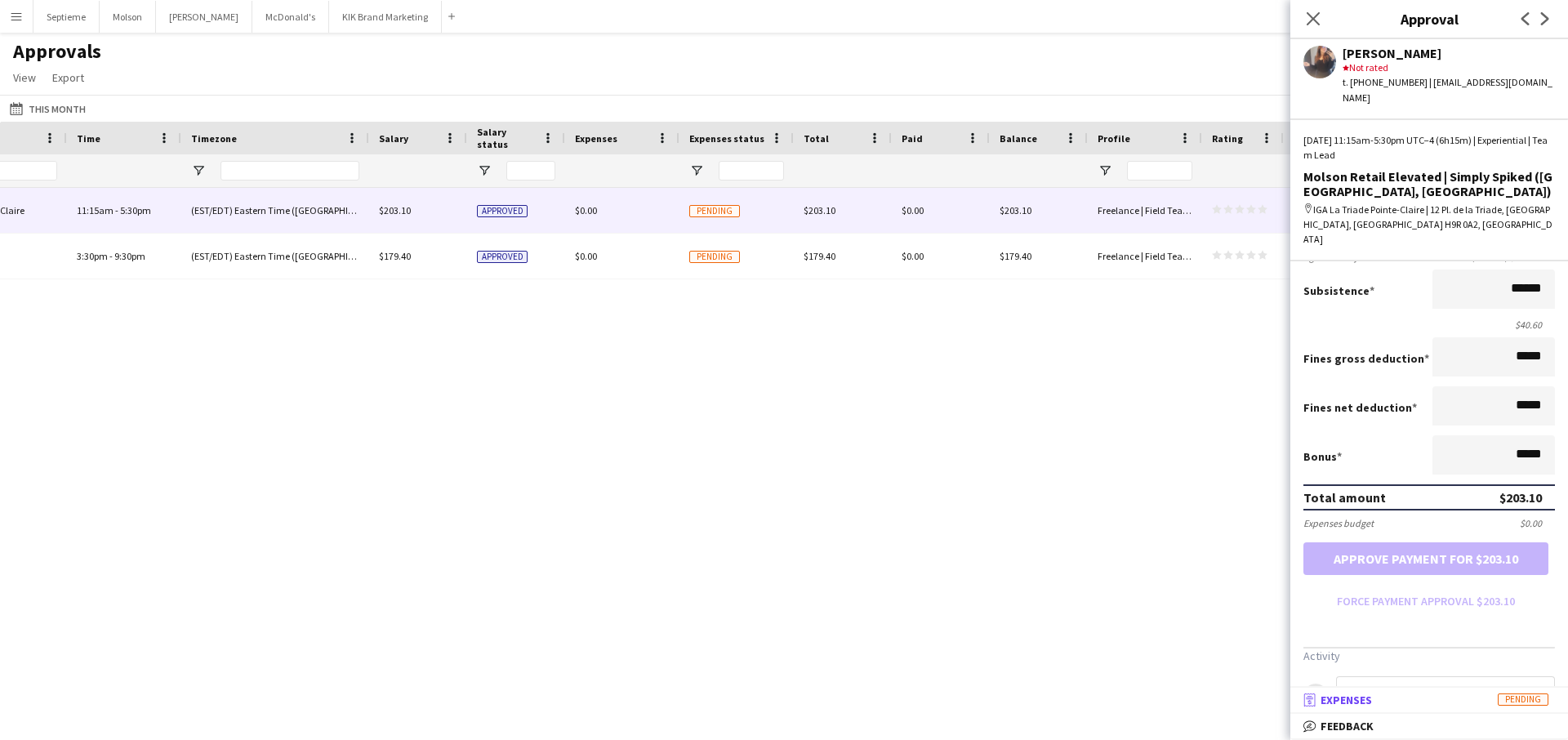
click at [1377, 701] on mat-panel-title "receipt Expenses Pending" at bounding box center [1426, 700] width 271 height 15
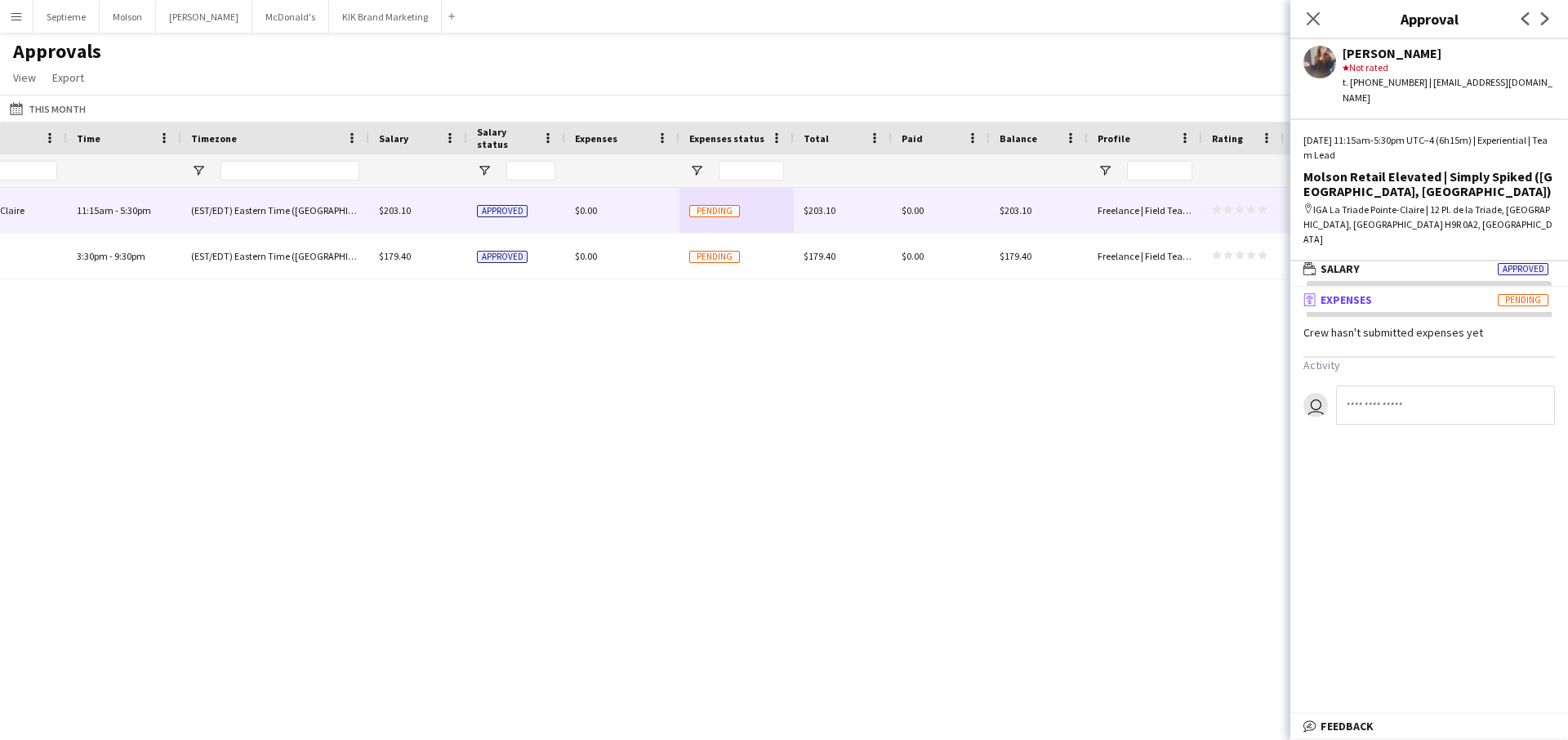
scroll to position [5, 0]
click at [1317, 17] on icon "Close pop-in" at bounding box center [1313, 18] width 16 height 16
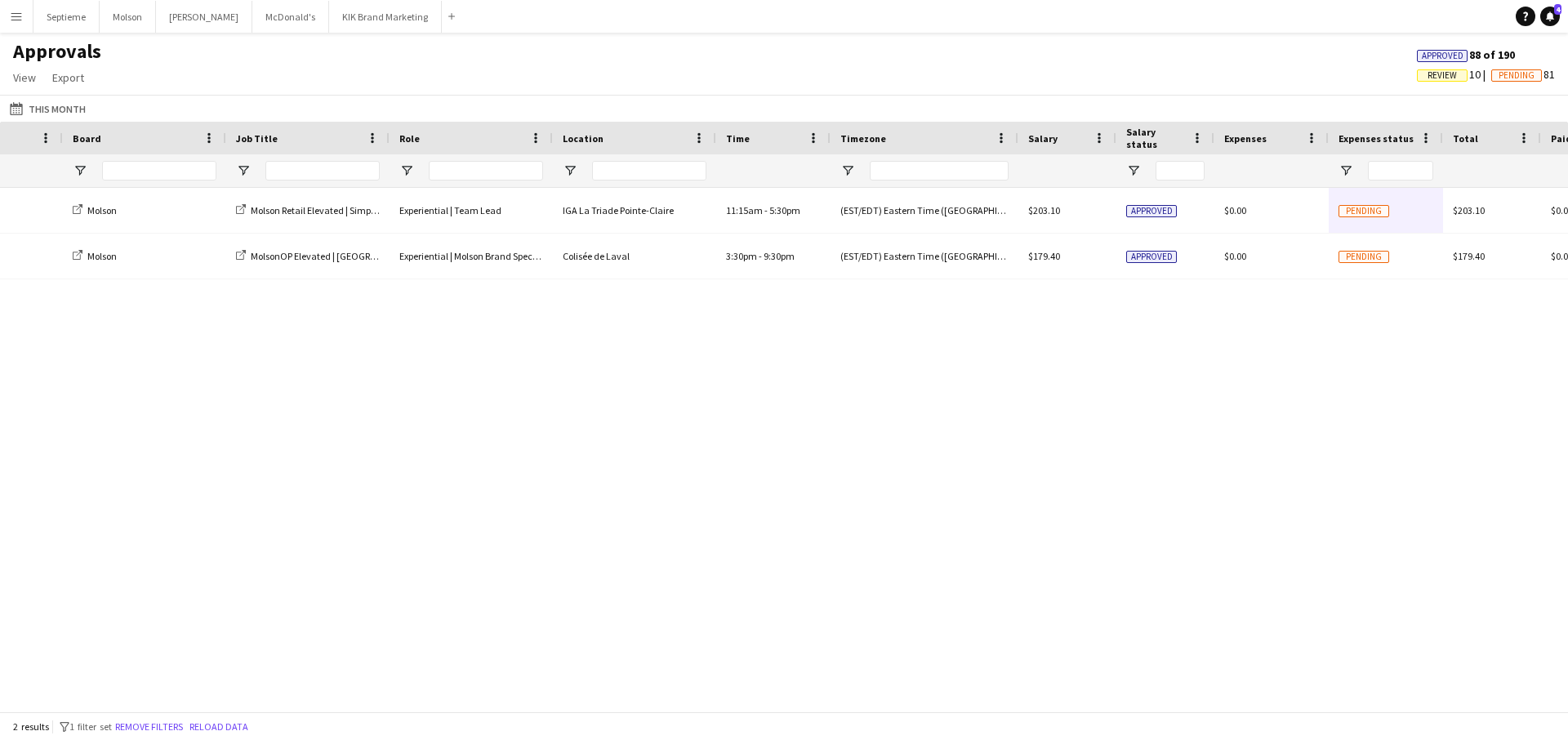
scroll to position [0, 288]
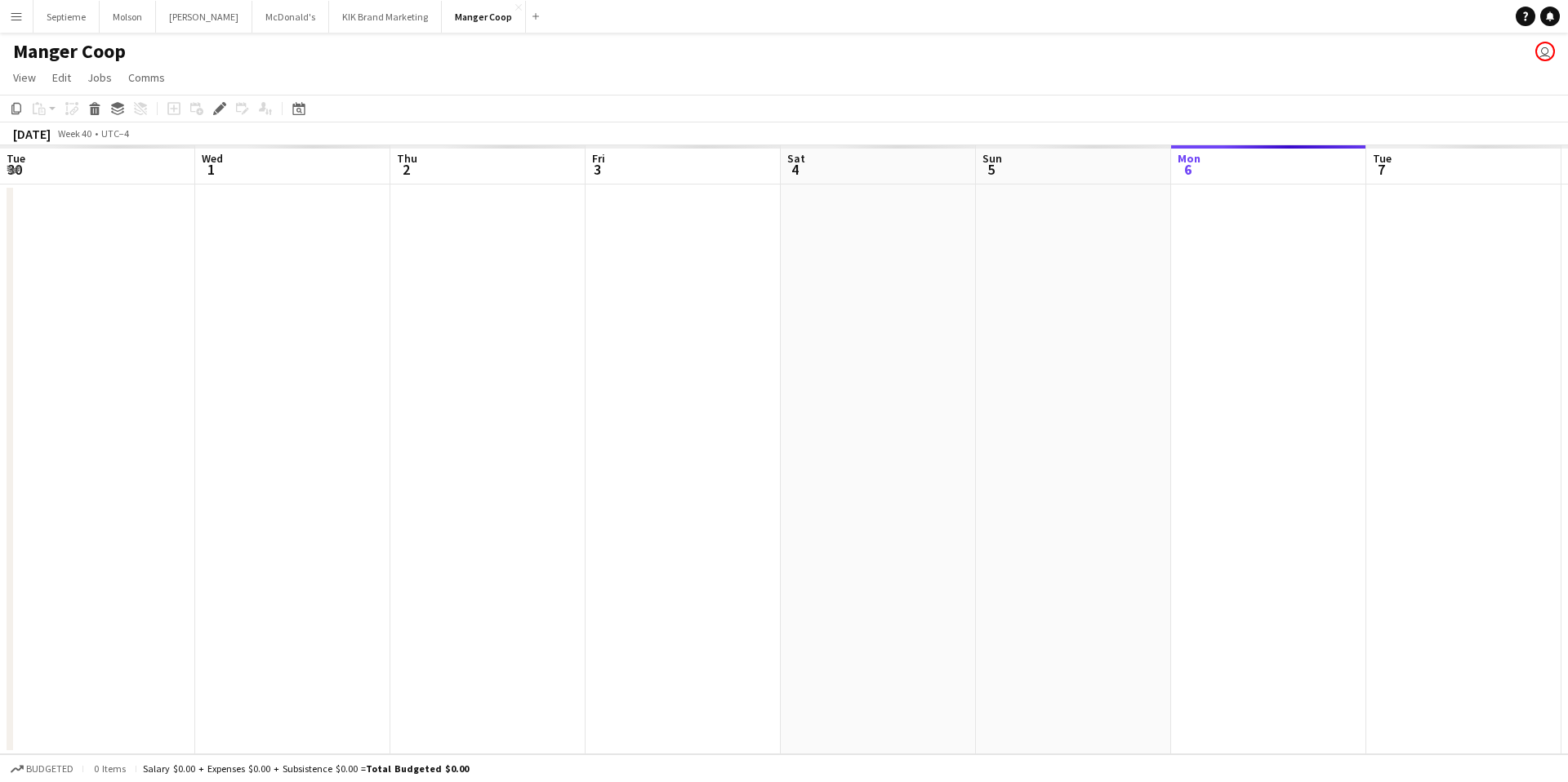
scroll to position [0, 562]
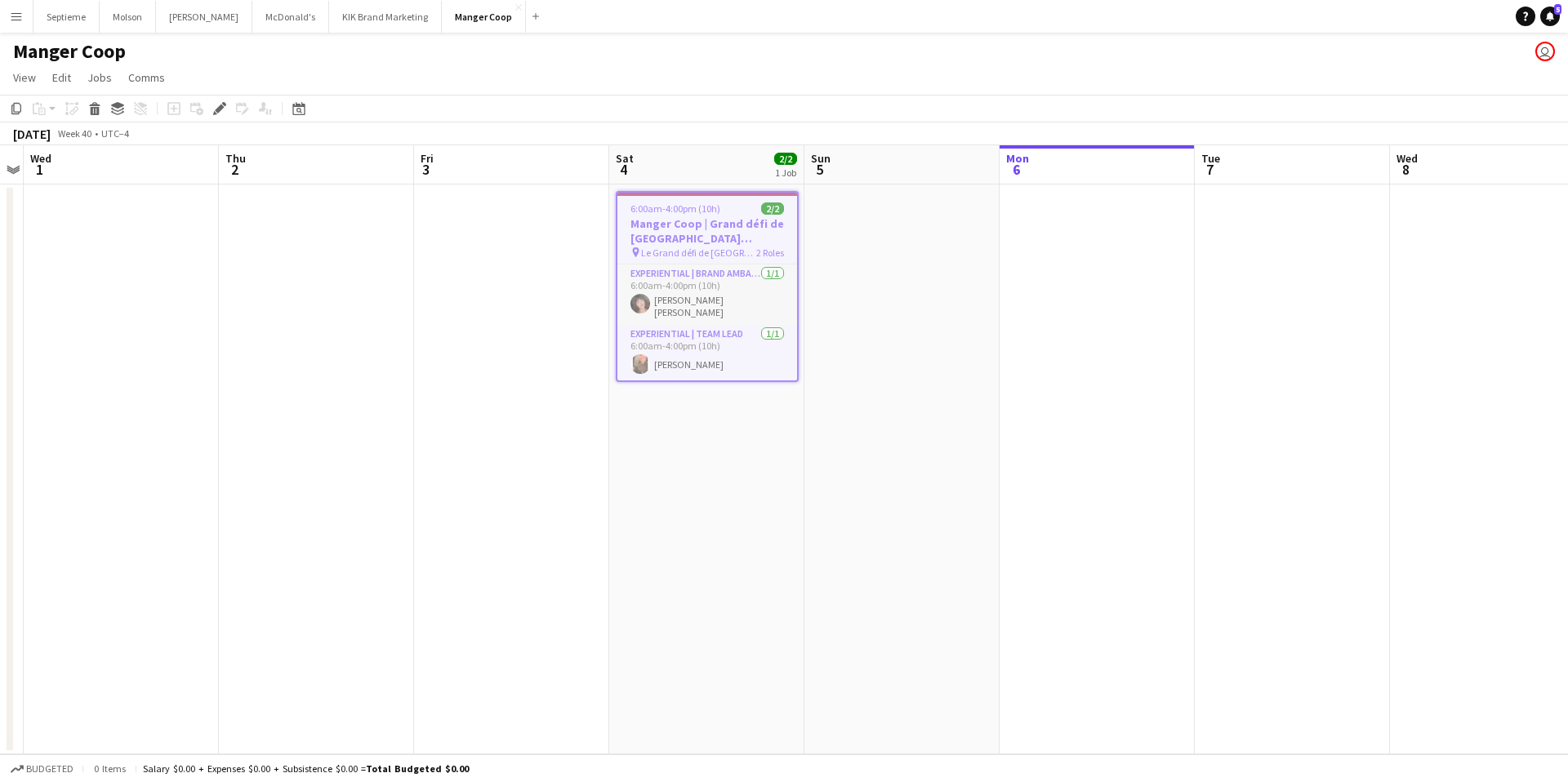
click at [708, 216] on h3 "Manger Coop | Grand défi de [GEOGRAPHIC_DATA] ([GEOGRAPHIC_DATA], [GEOGRAPHIC_D…" at bounding box center [707, 231] width 179 height 30
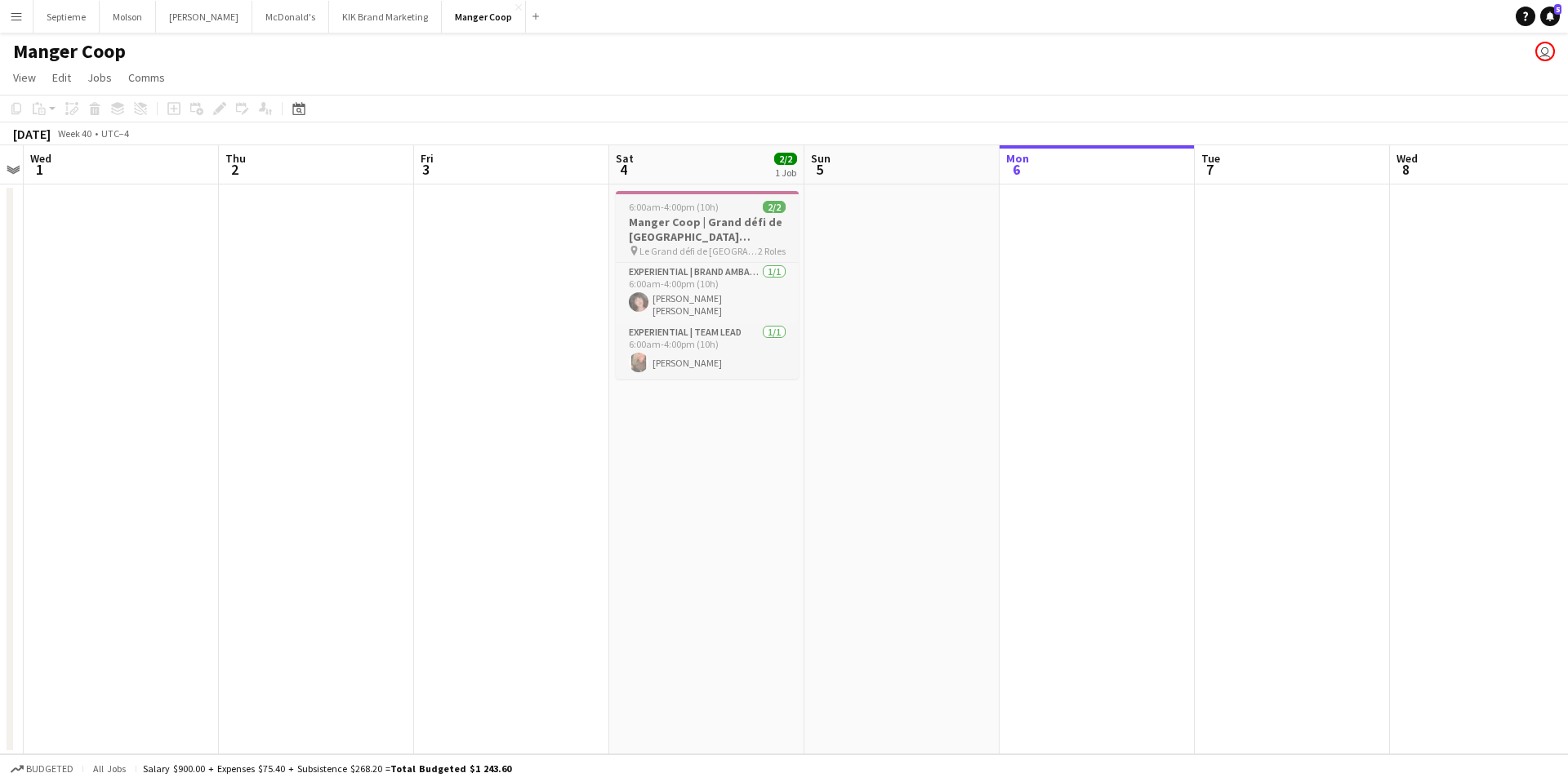
click at [730, 218] on h3 "Manger Coop | Grand défi de [GEOGRAPHIC_DATA] ([GEOGRAPHIC_DATA], [GEOGRAPHIC_D…" at bounding box center [707, 229] width 183 height 30
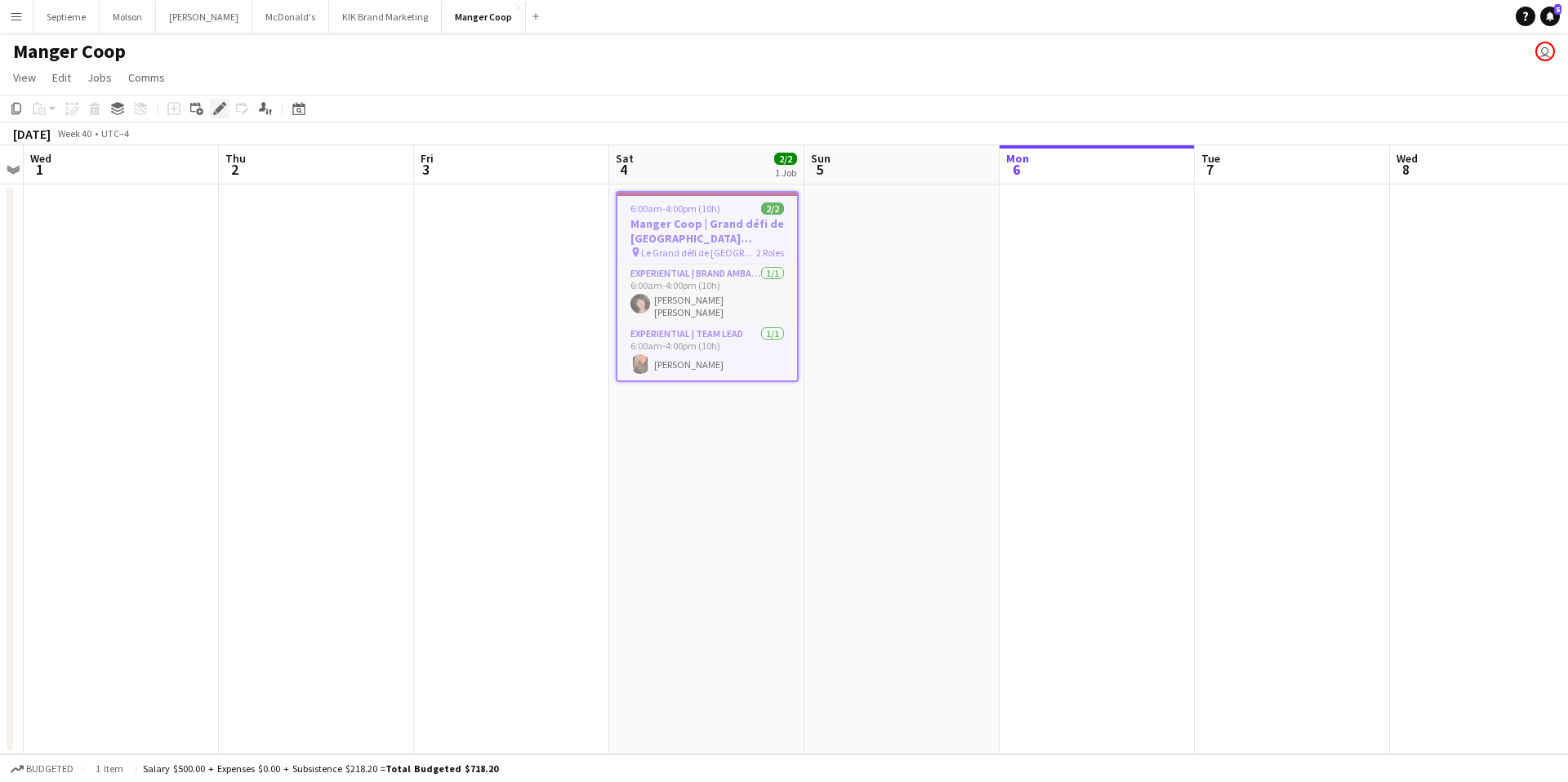
click at [216, 111] on icon at bounding box center [219, 110] width 9 height 9
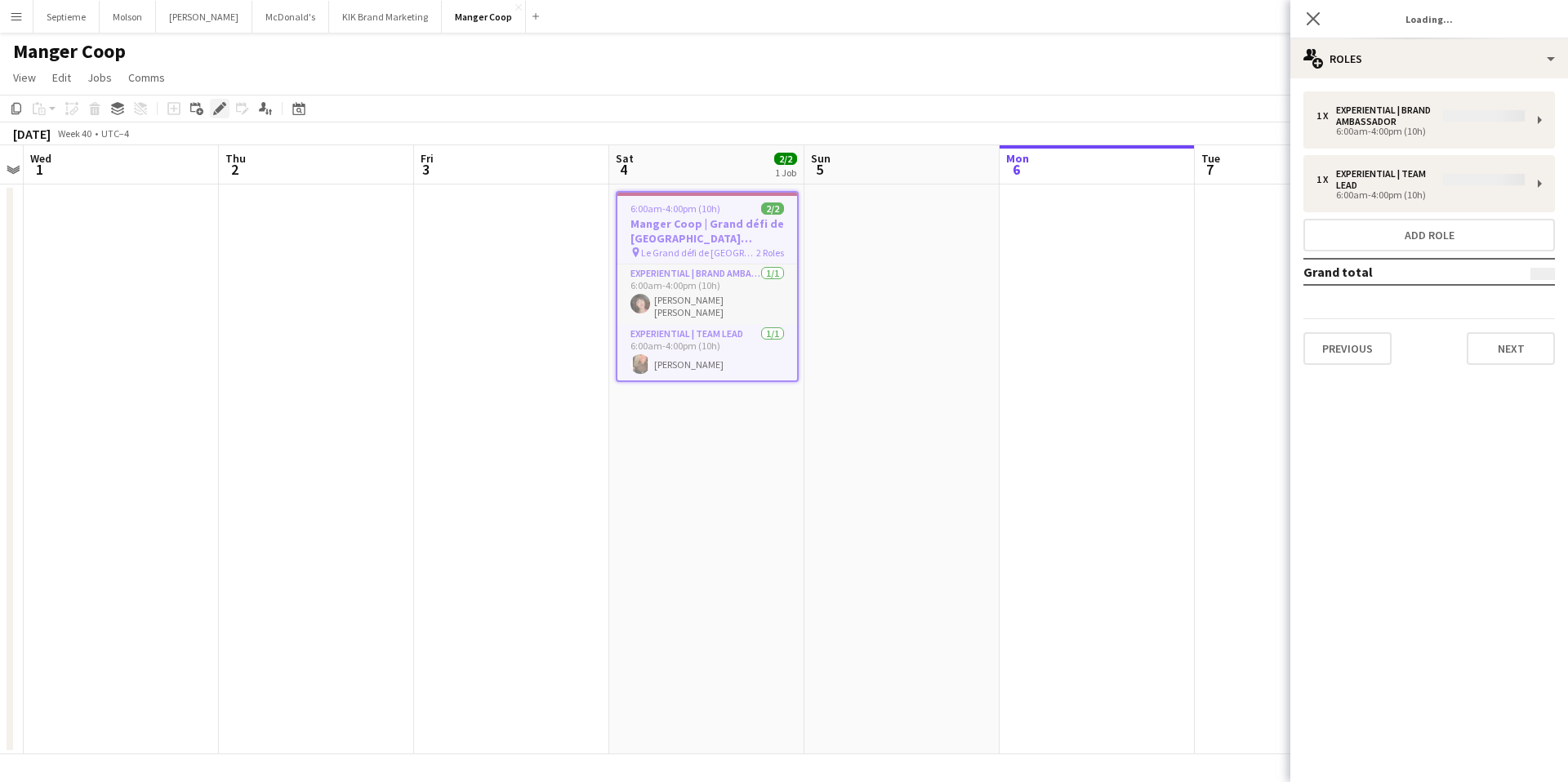
type input "**********"
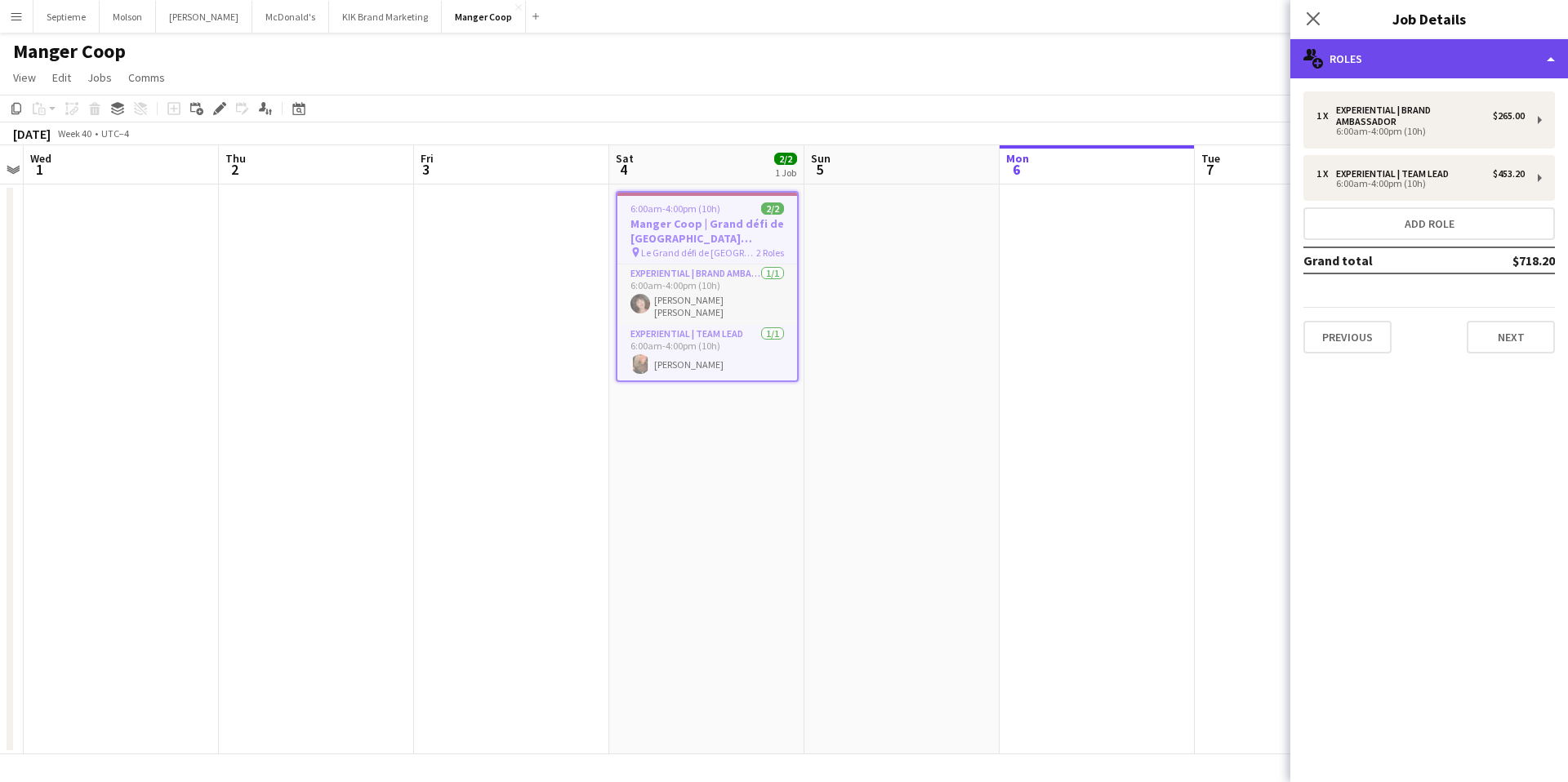
click at [1543, 61] on div "multiple-users-add Roles" at bounding box center [1429, 59] width 278 height 39
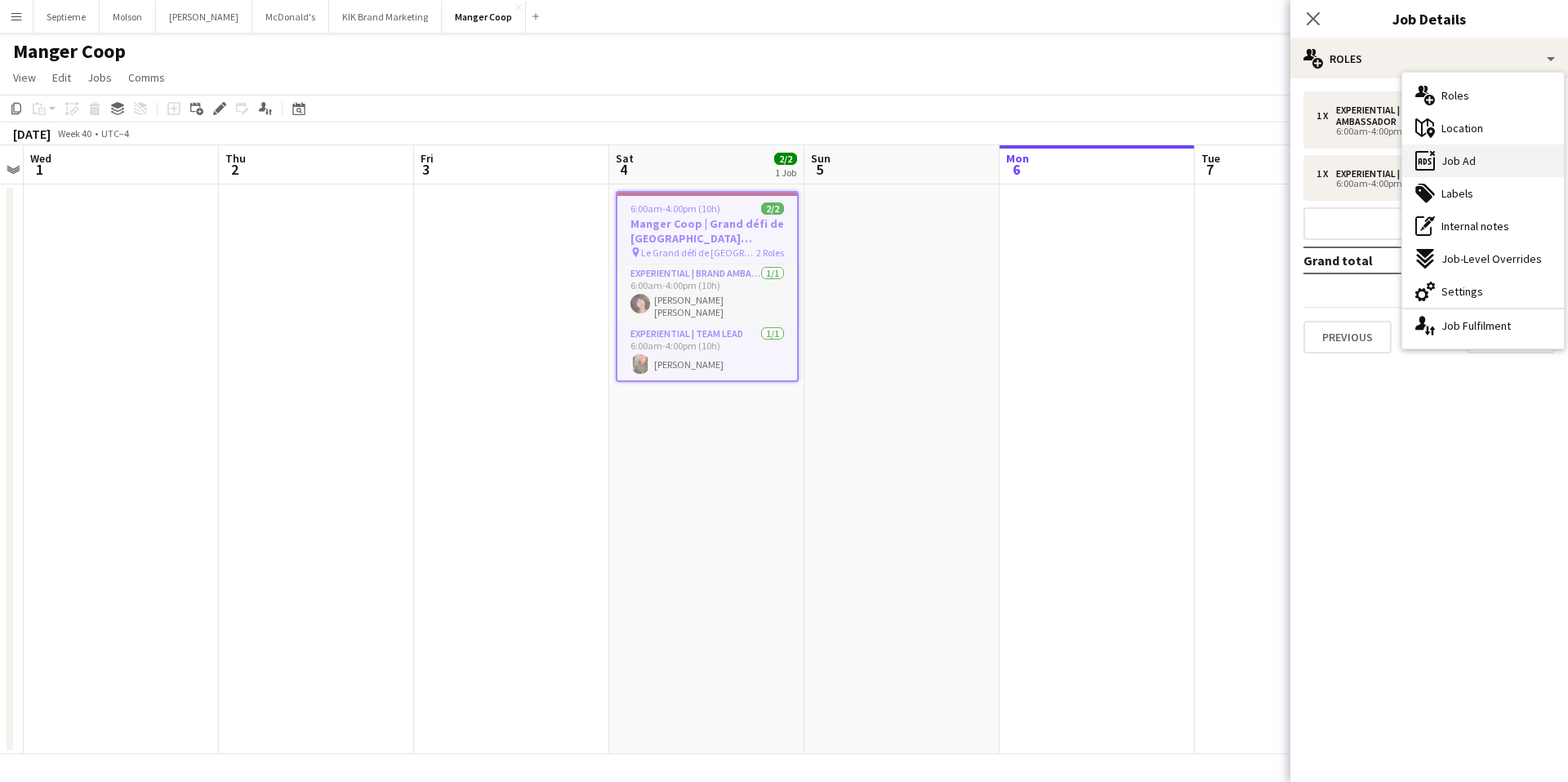
click at [1480, 159] on div "ads-window Job Ad" at bounding box center [1483, 161] width 162 height 33
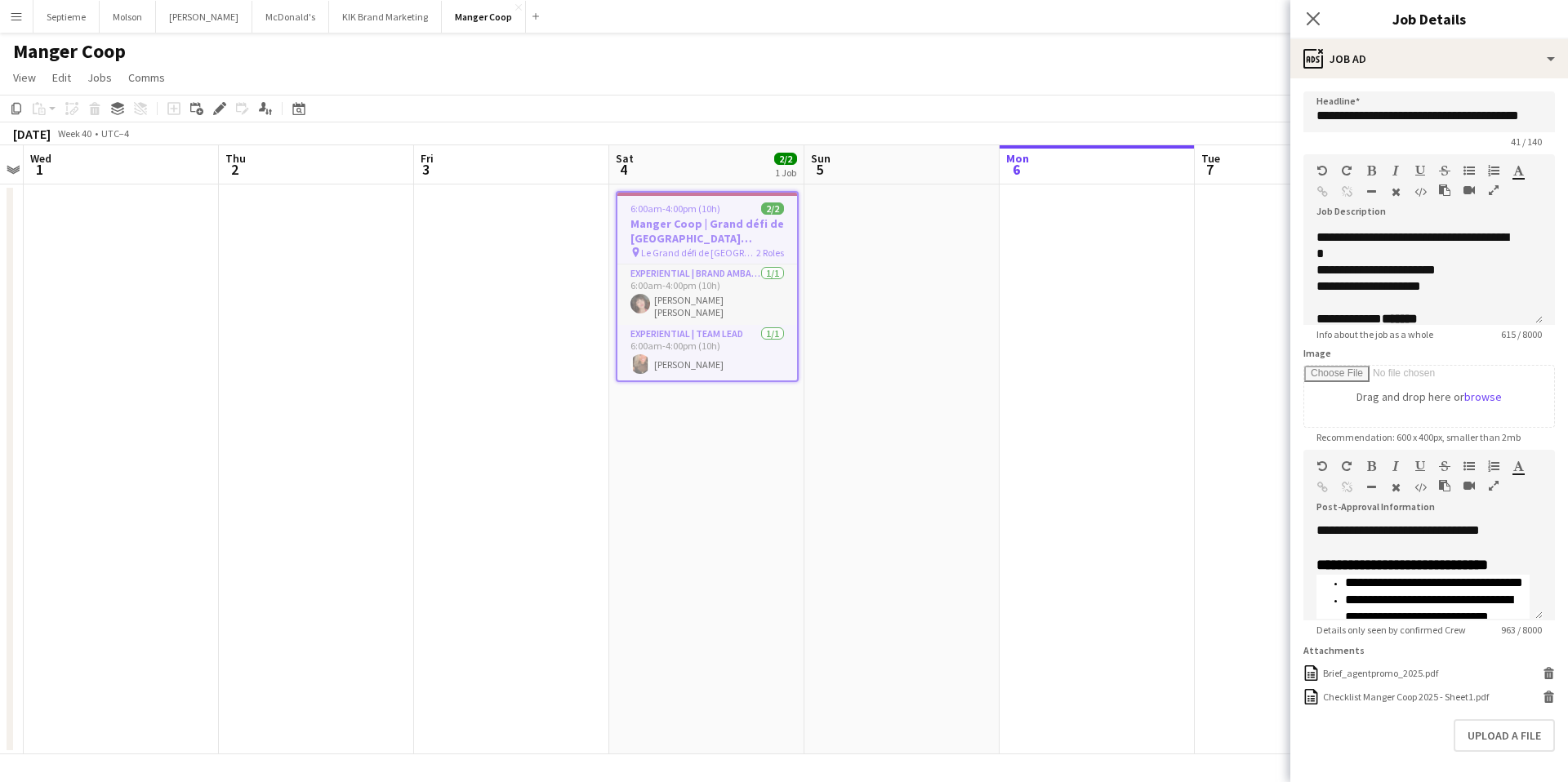
scroll to position [405, 0]
click at [1305, 14] on icon "Close pop-in" at bounding box center [1313, 18] width 16 height 16
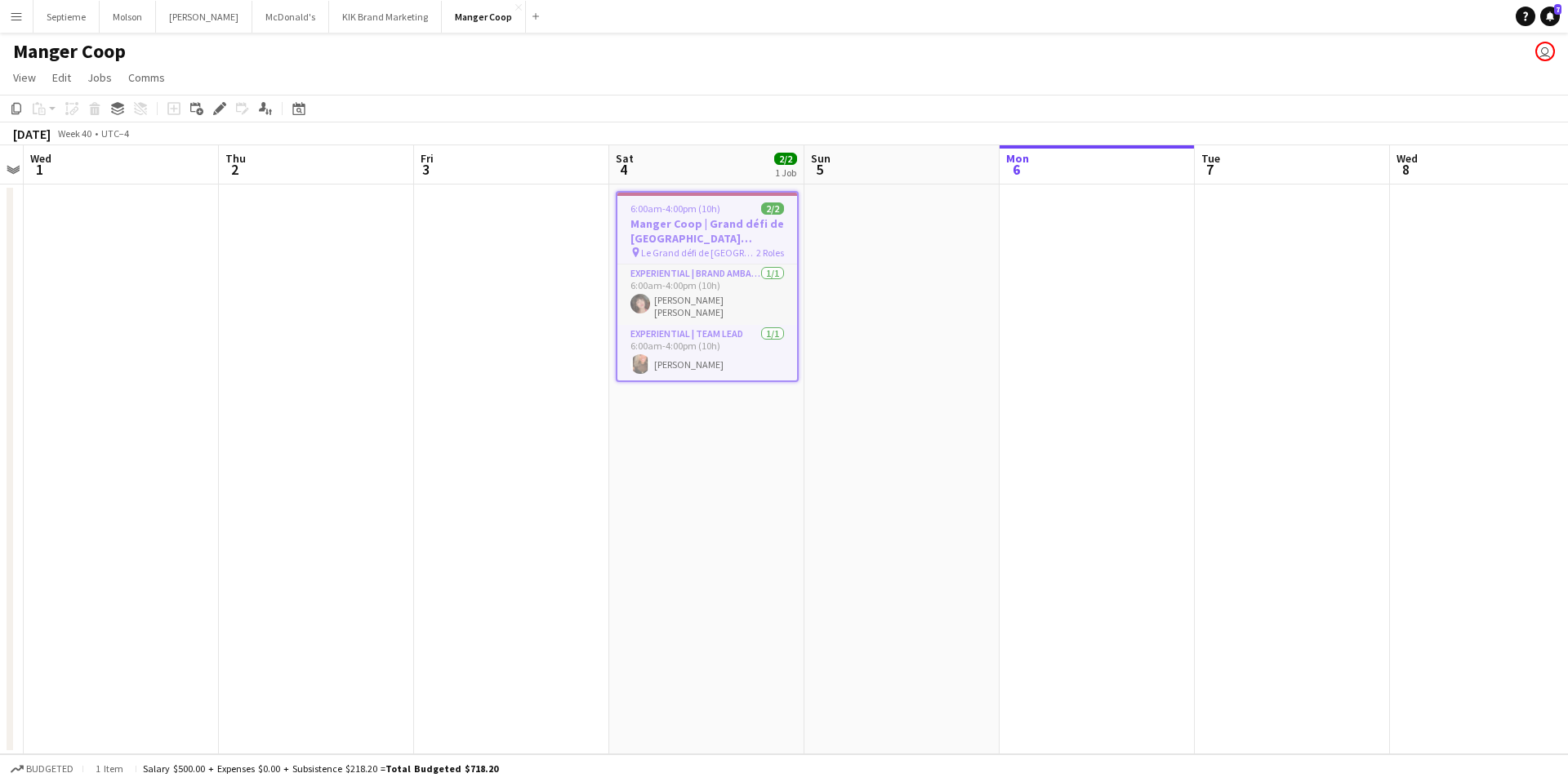
click at [11, 11] on app-icon "Menu" at bounding box center [17, 17] width 13 height 13
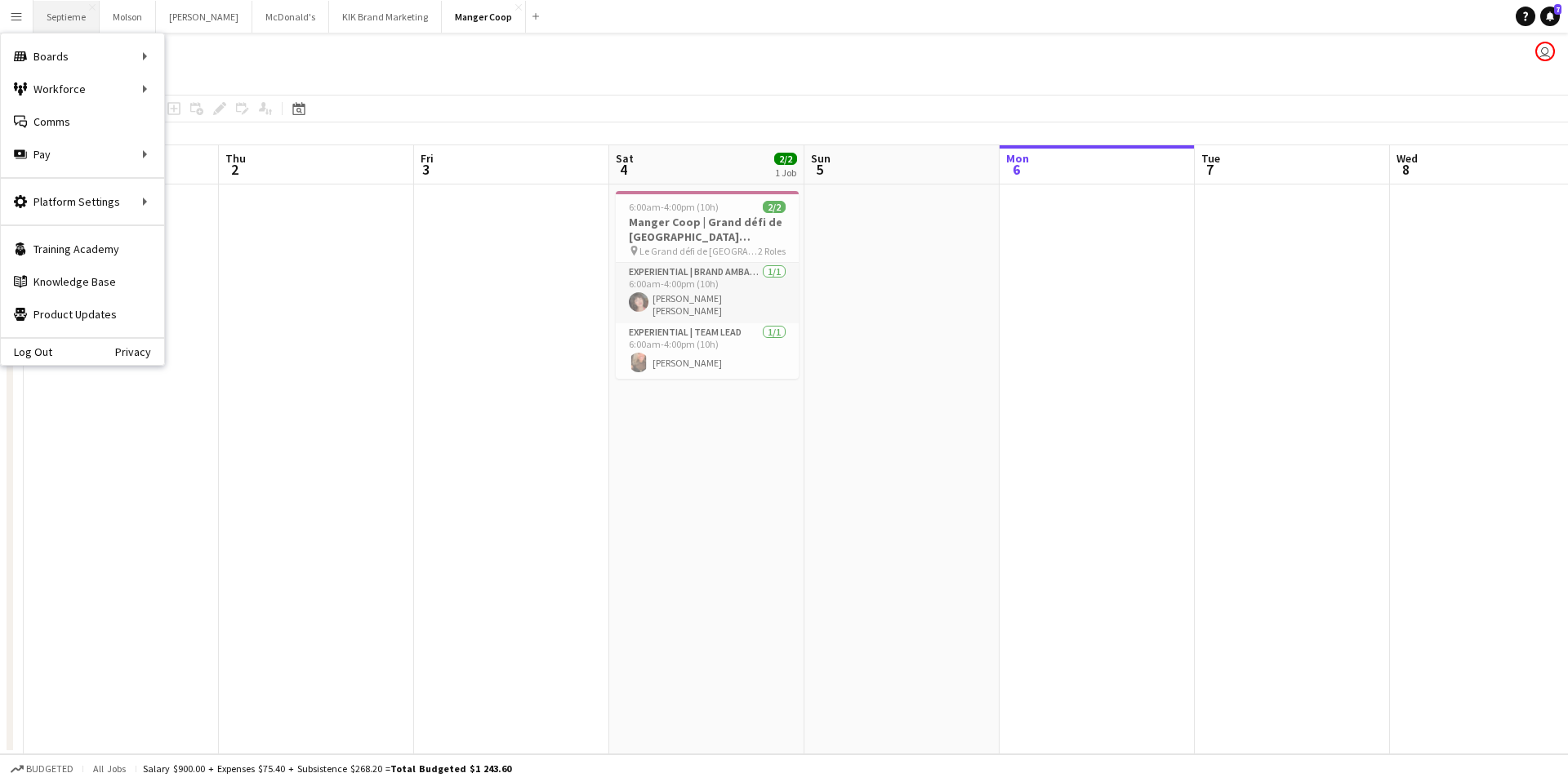
scroll to position [0, 562]
click at [408, 247] on app-date-cell at bounding box center [317, 470] width 195 height 570
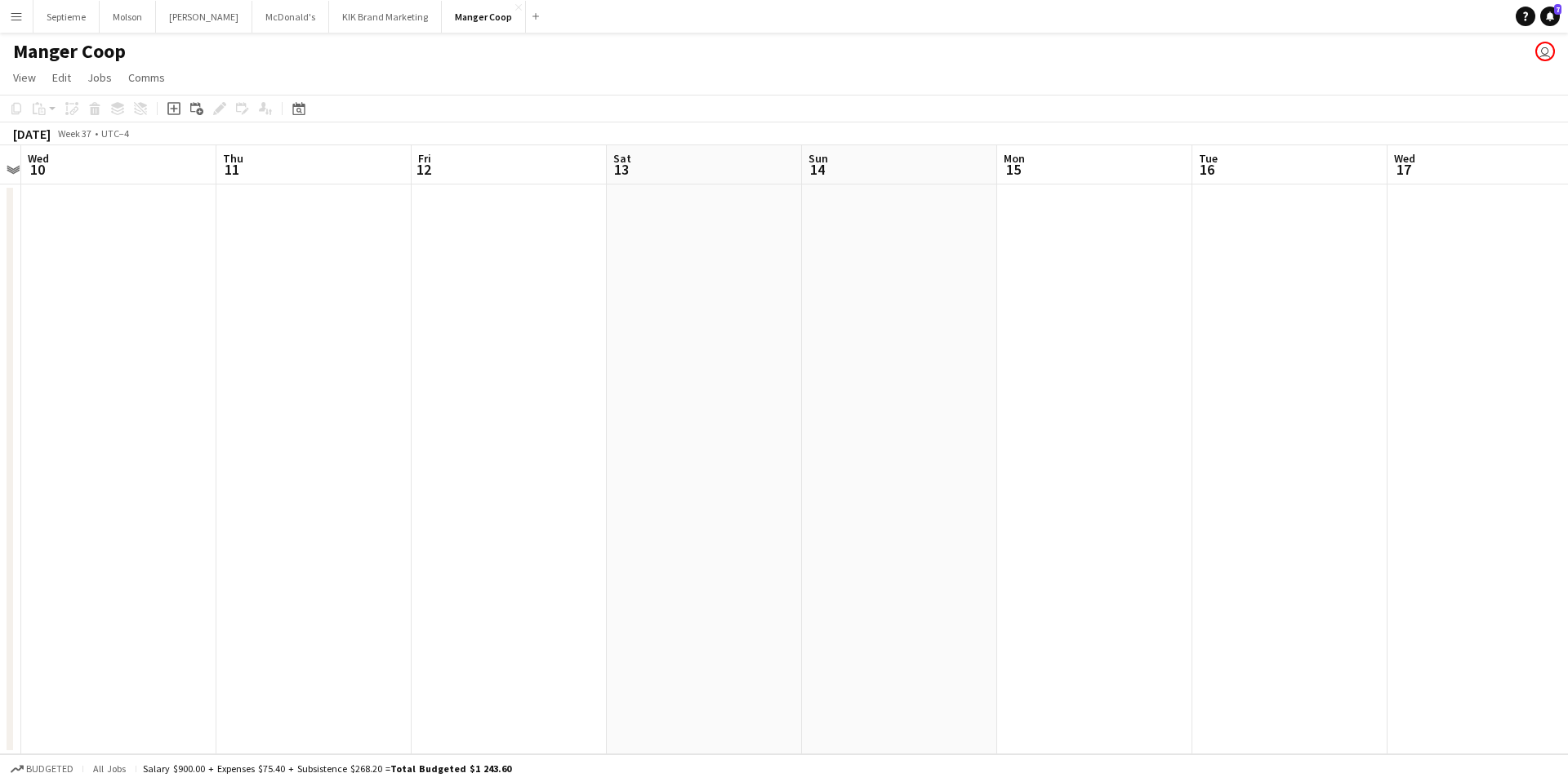
scroll to position [0, 368]
click at [150, 25] on button "Molson Close" at bounding box center [127, 17] width 57 height 32
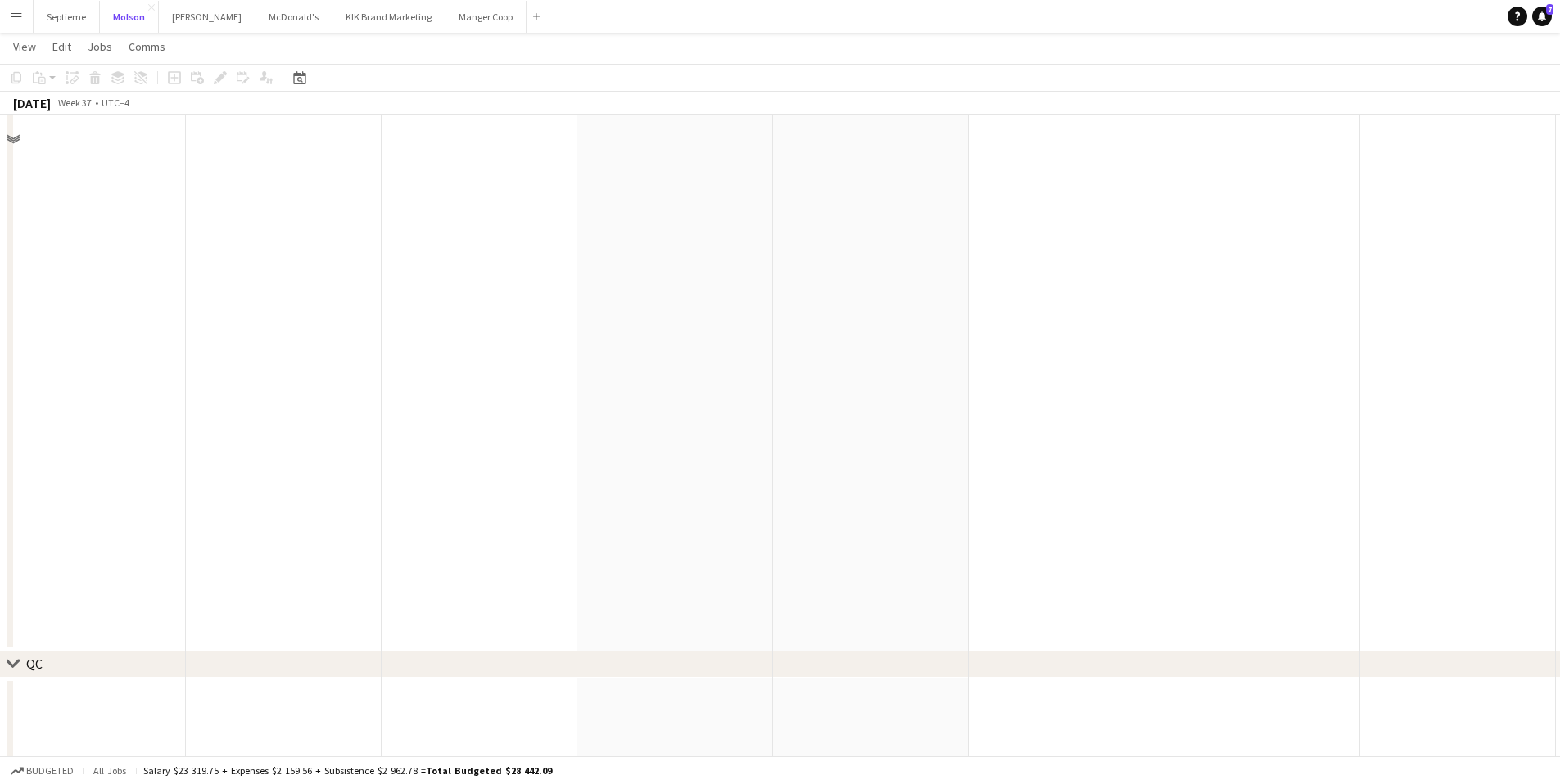
scroll to position [492, 0]
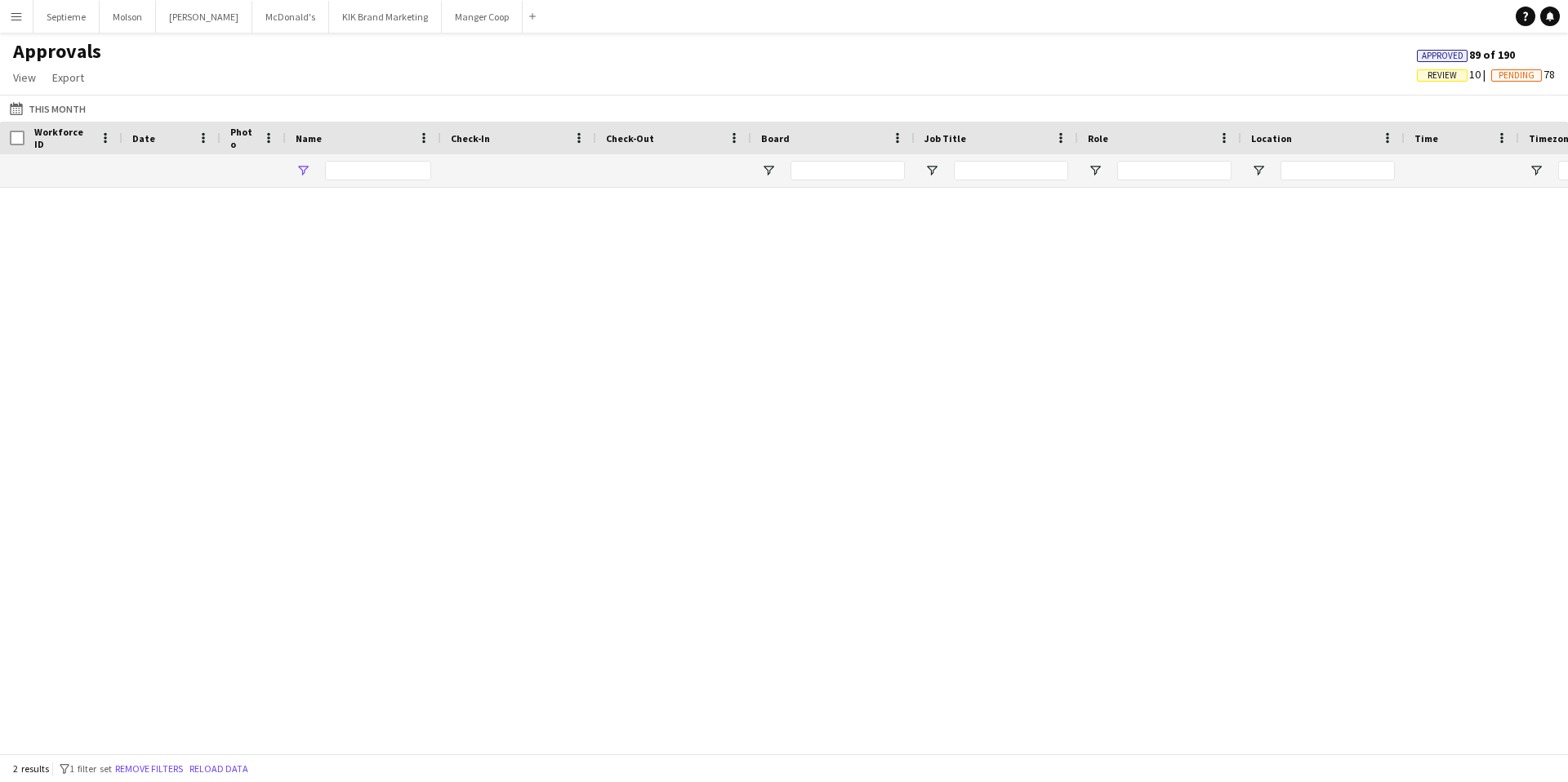
type input "*******"
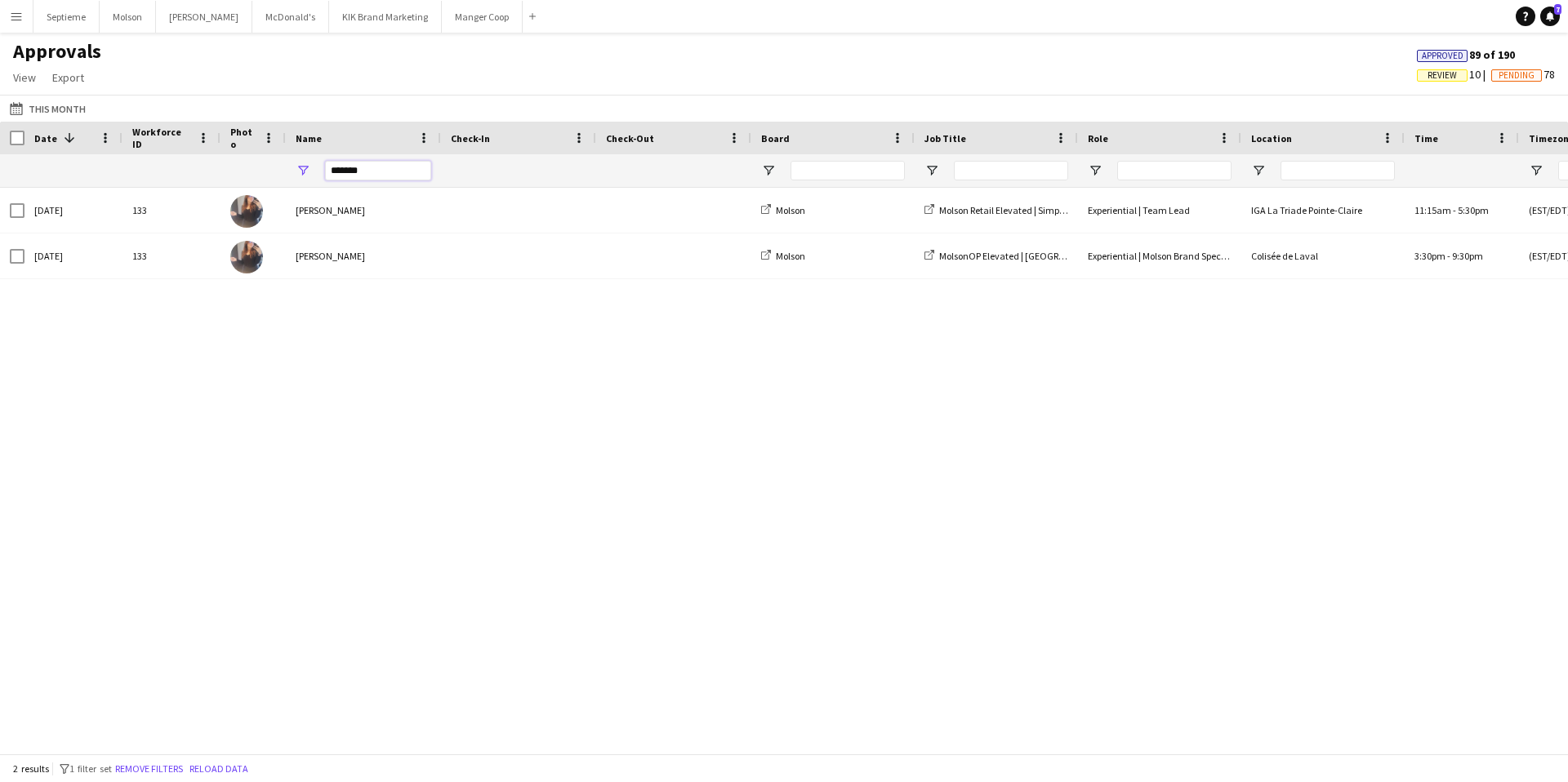
click at [396, 174] on input "*******" at bounding box center [378, 170] width 106 height 20
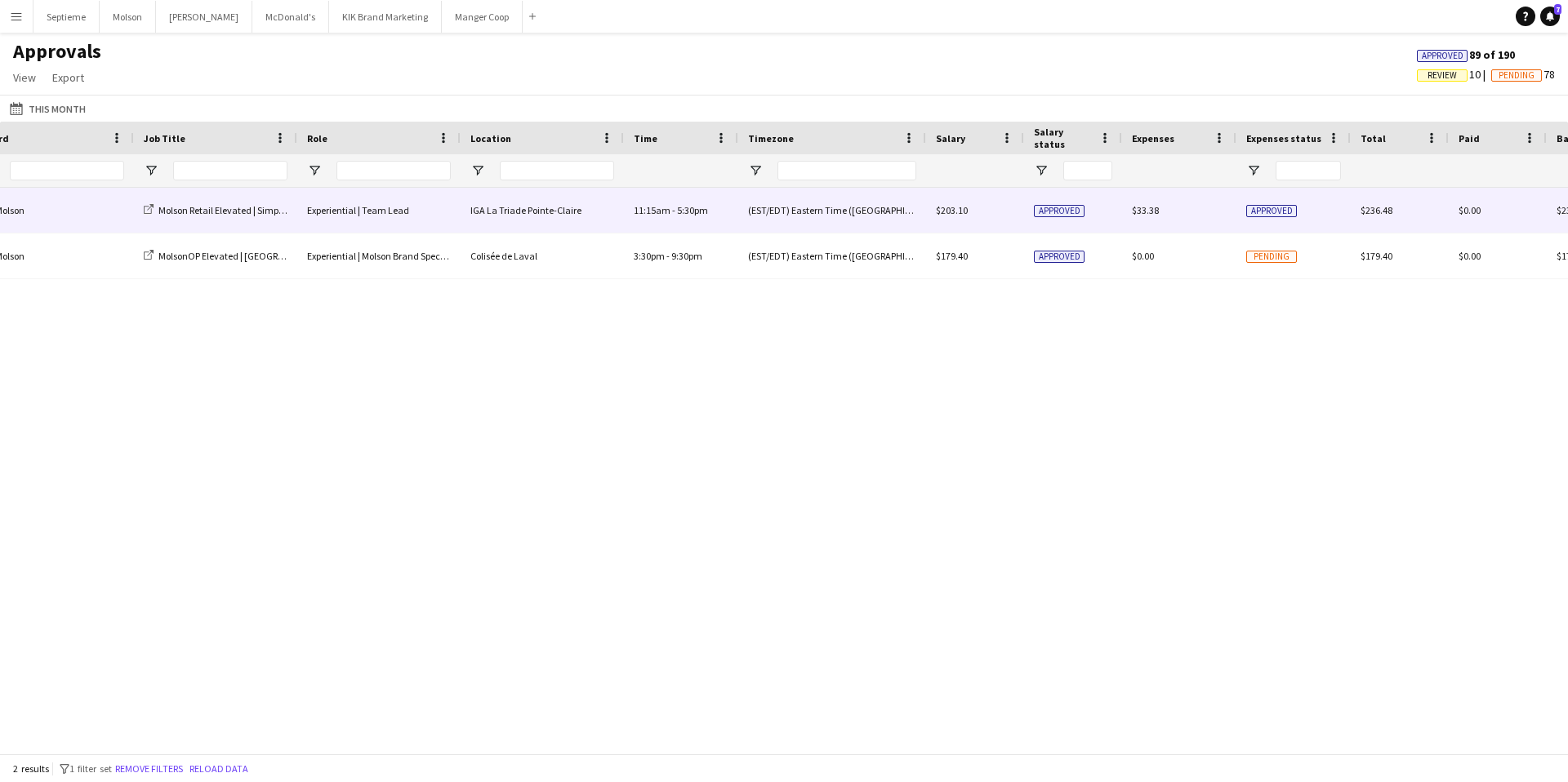
click at [1251, 223] on div "Approved" at bounding box center [1293, 210] width 114 height 45
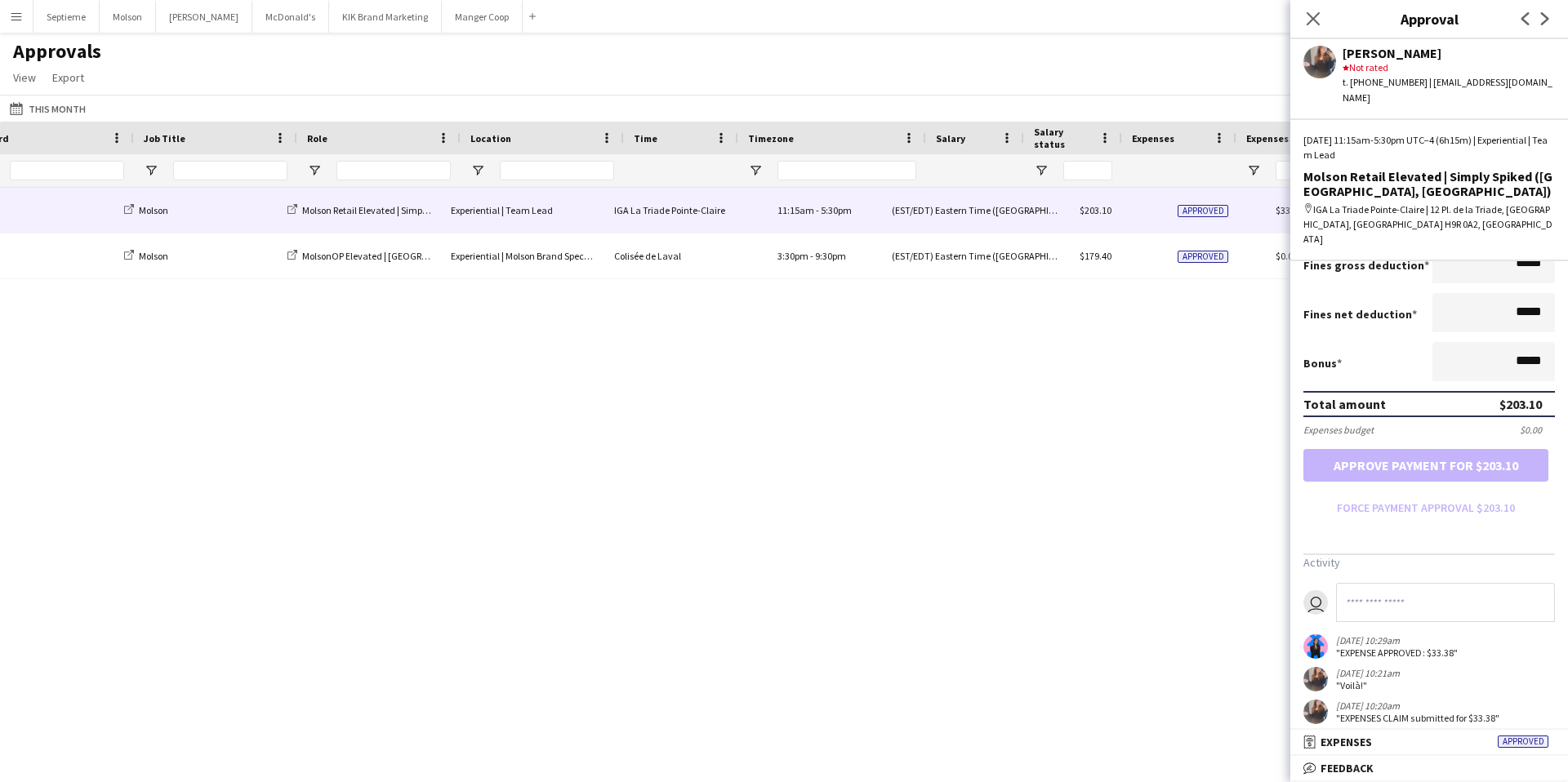
scroll to position [0, 535]
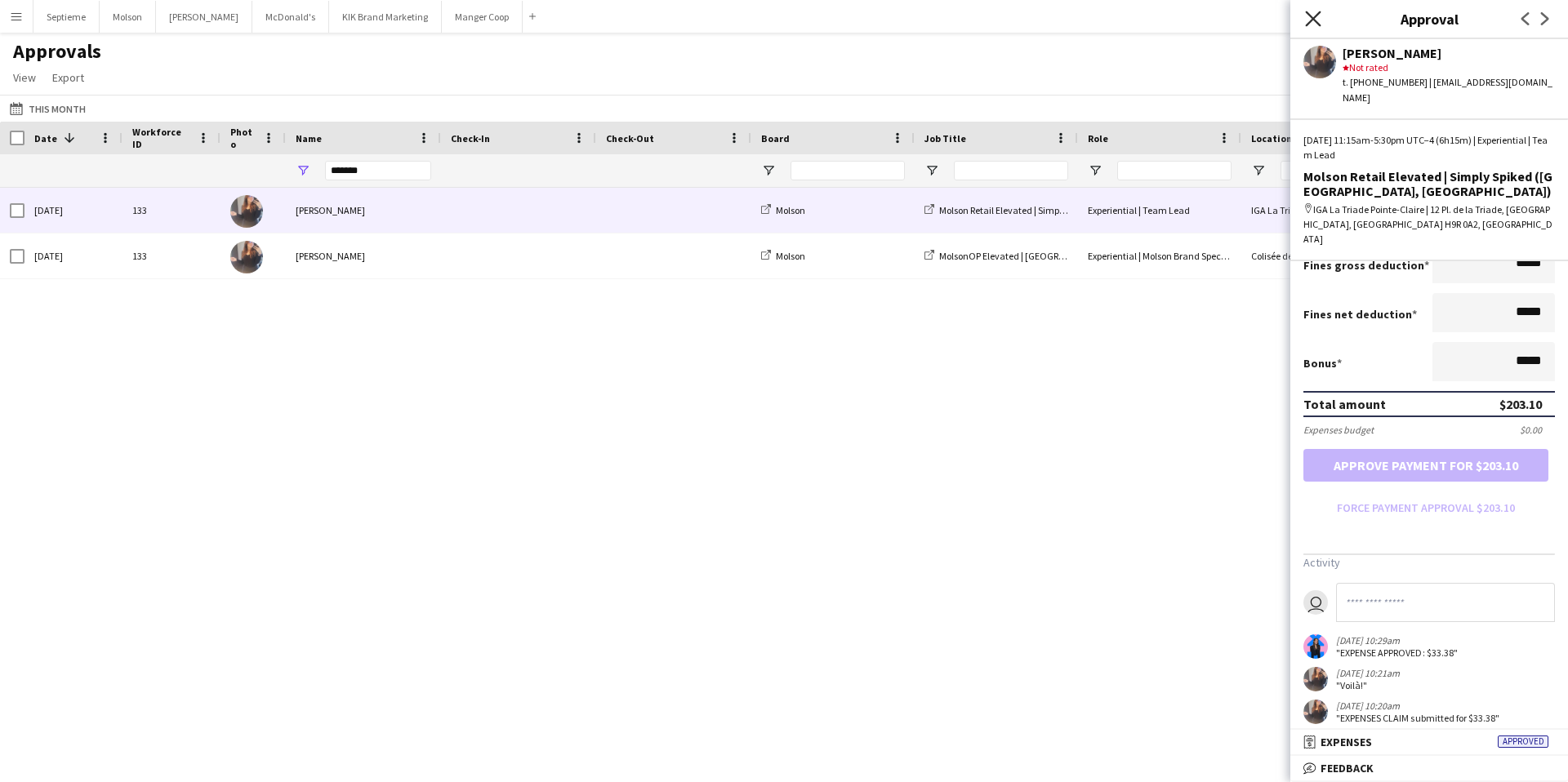
click at [1310, 20] on icon "Close pop-in" at bounding box center [1313, 18] width 16 height 16
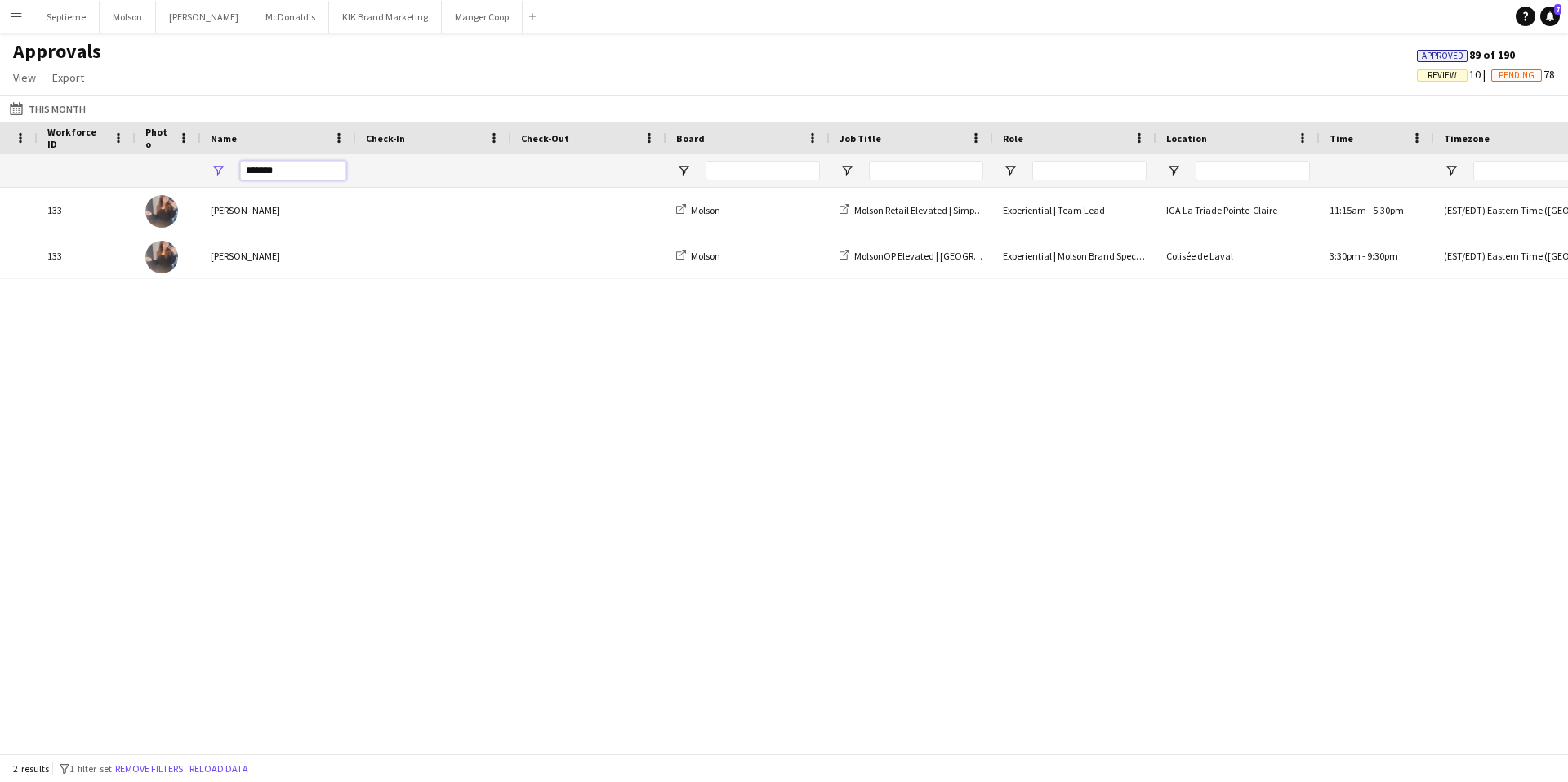
click at [264, 173] on input "*******" at bounding box center [294, 170] width 106 height 20
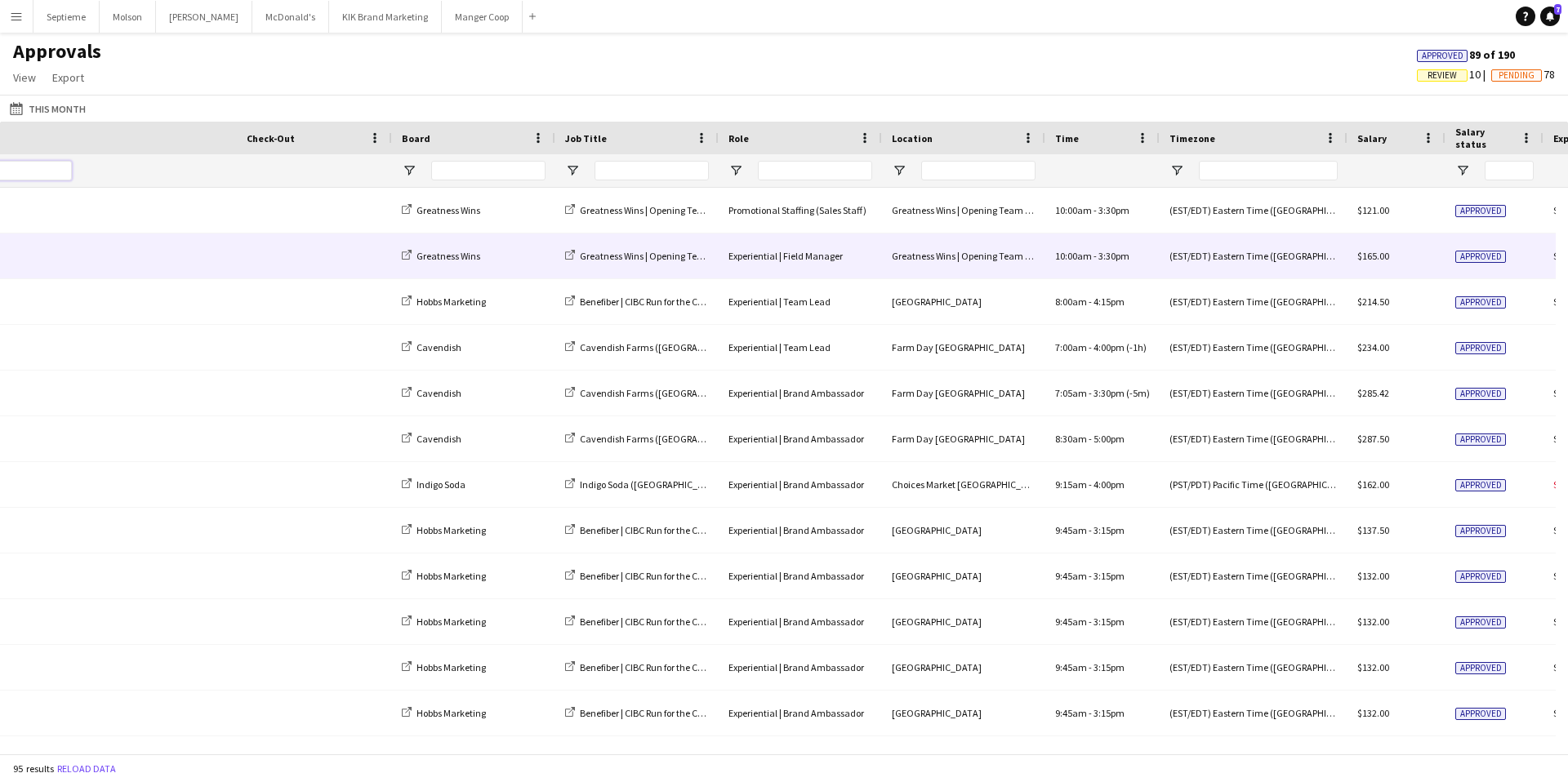
scroll to position [0, 1077]
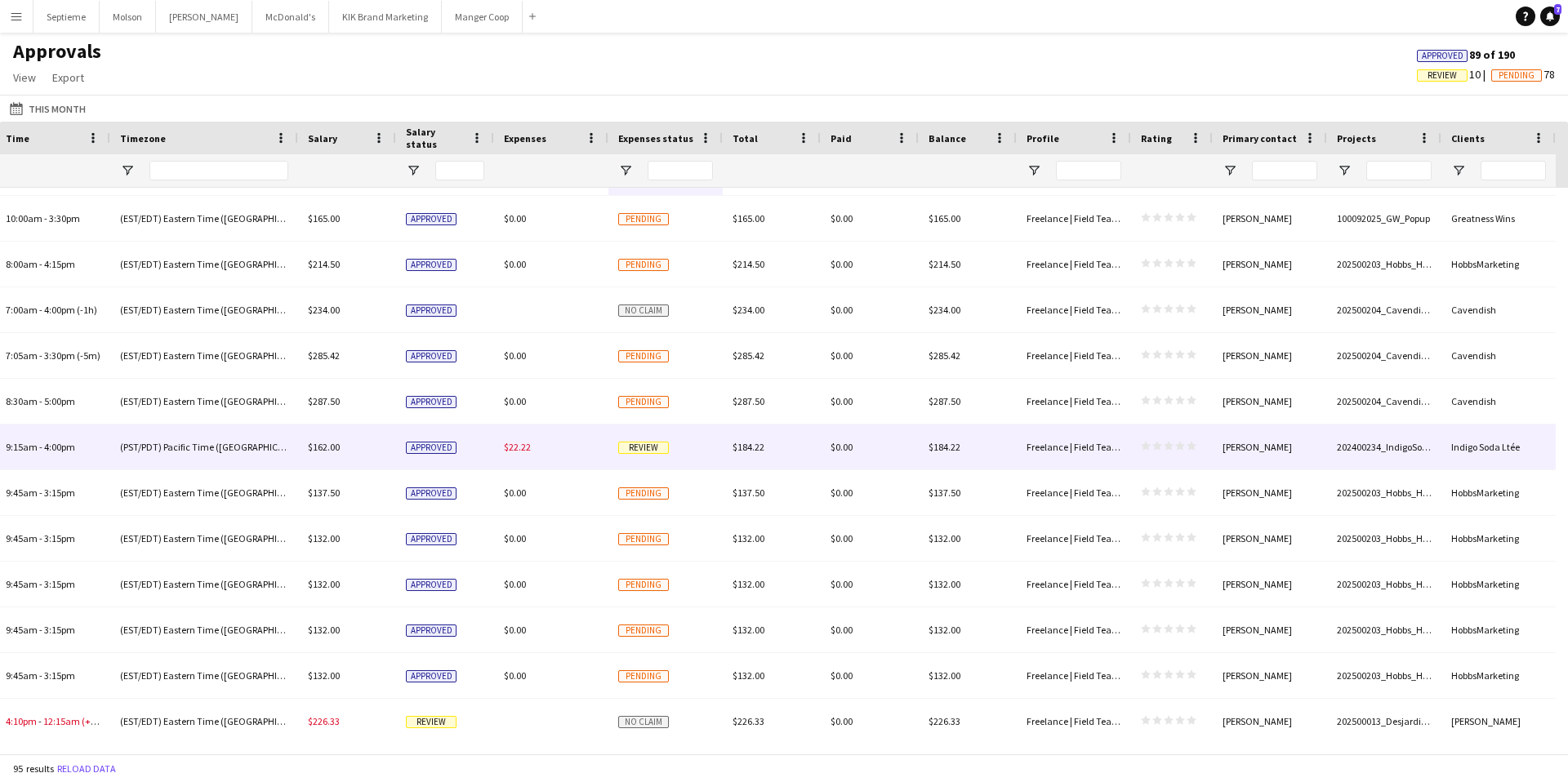
click at [632, 450] on span "Review" at bounding box center [644, 448] width 51 height 12
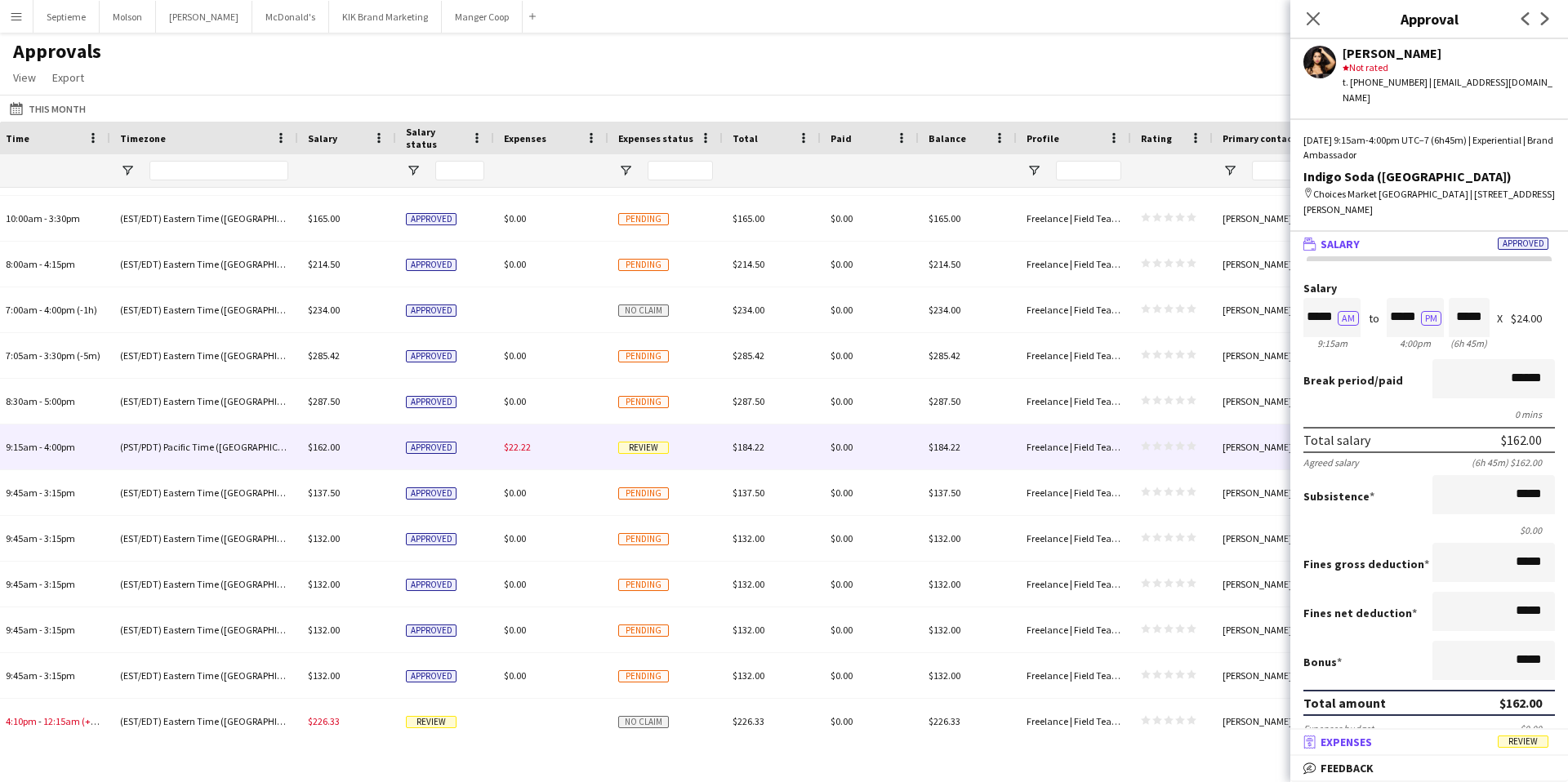
click at [1408, 741] on mat-panel-title "receipt Expenses Review" at bounding box center [1426, 742] width 271 height 15
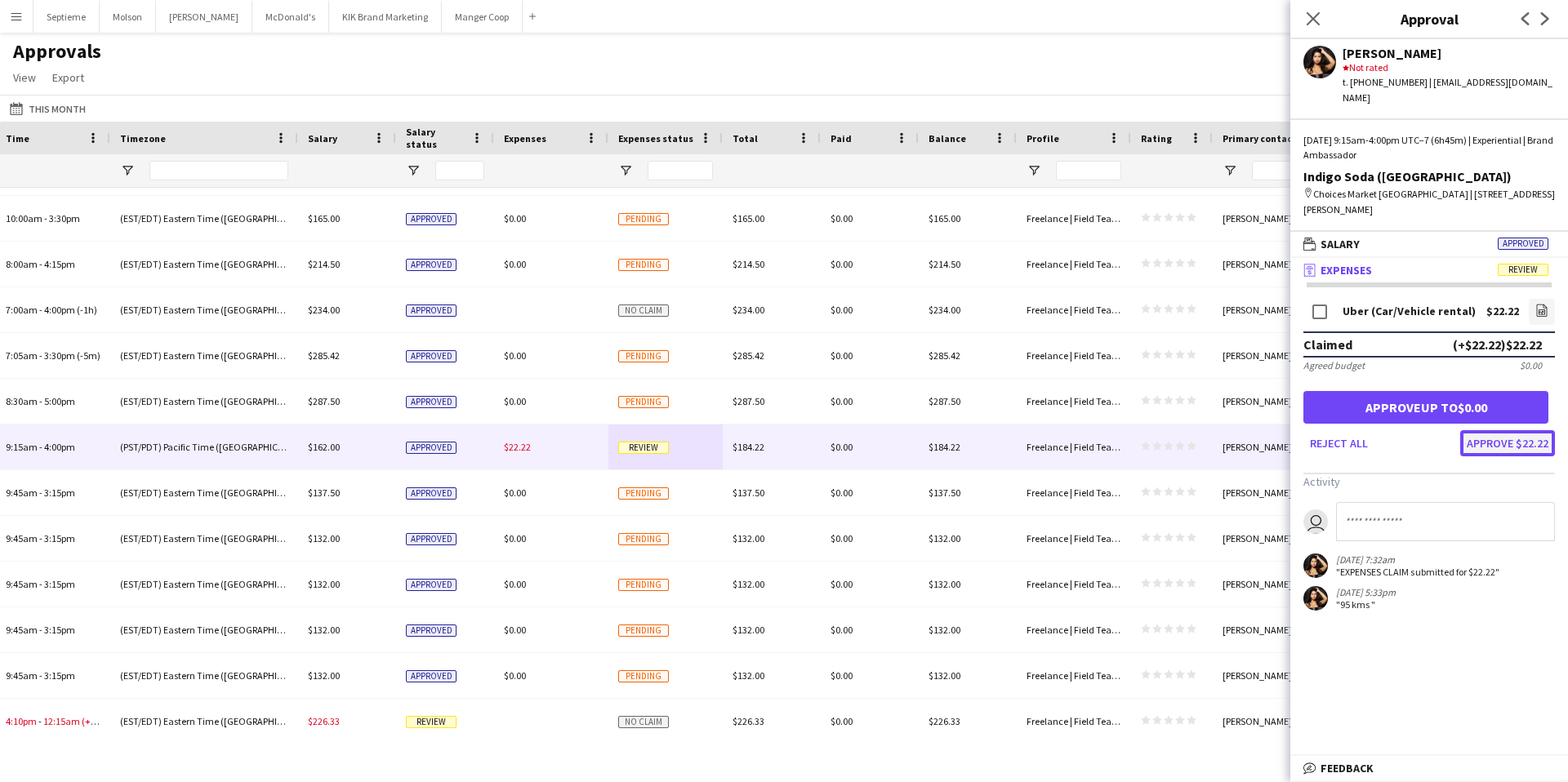
click at [1486, 431] on button "Approve $22.22" at bounding box center [1508, 443] width 95 height 26
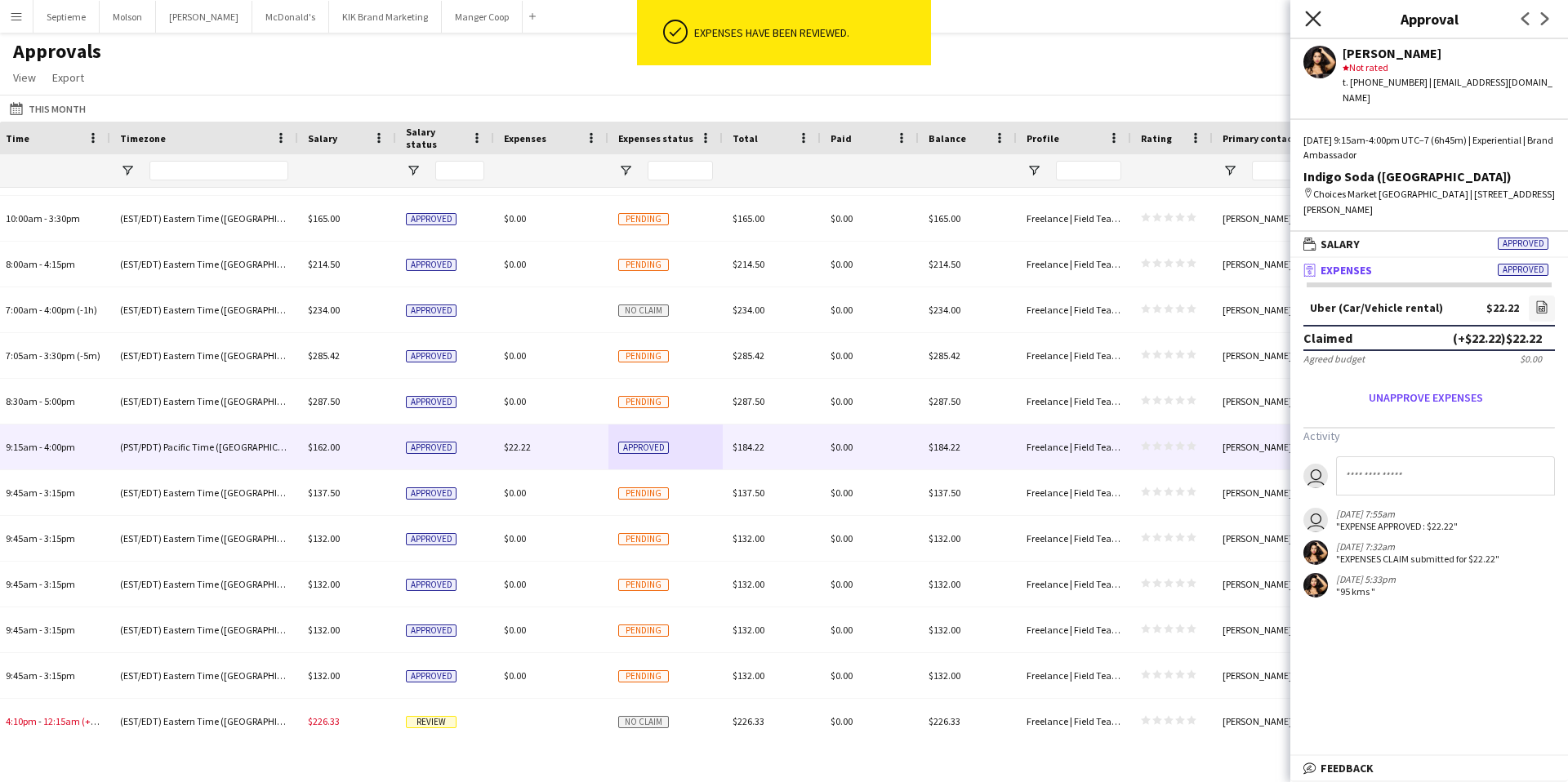
click at [1313, 17] on icon at bounding box center [1313, 18] width 16 height 16
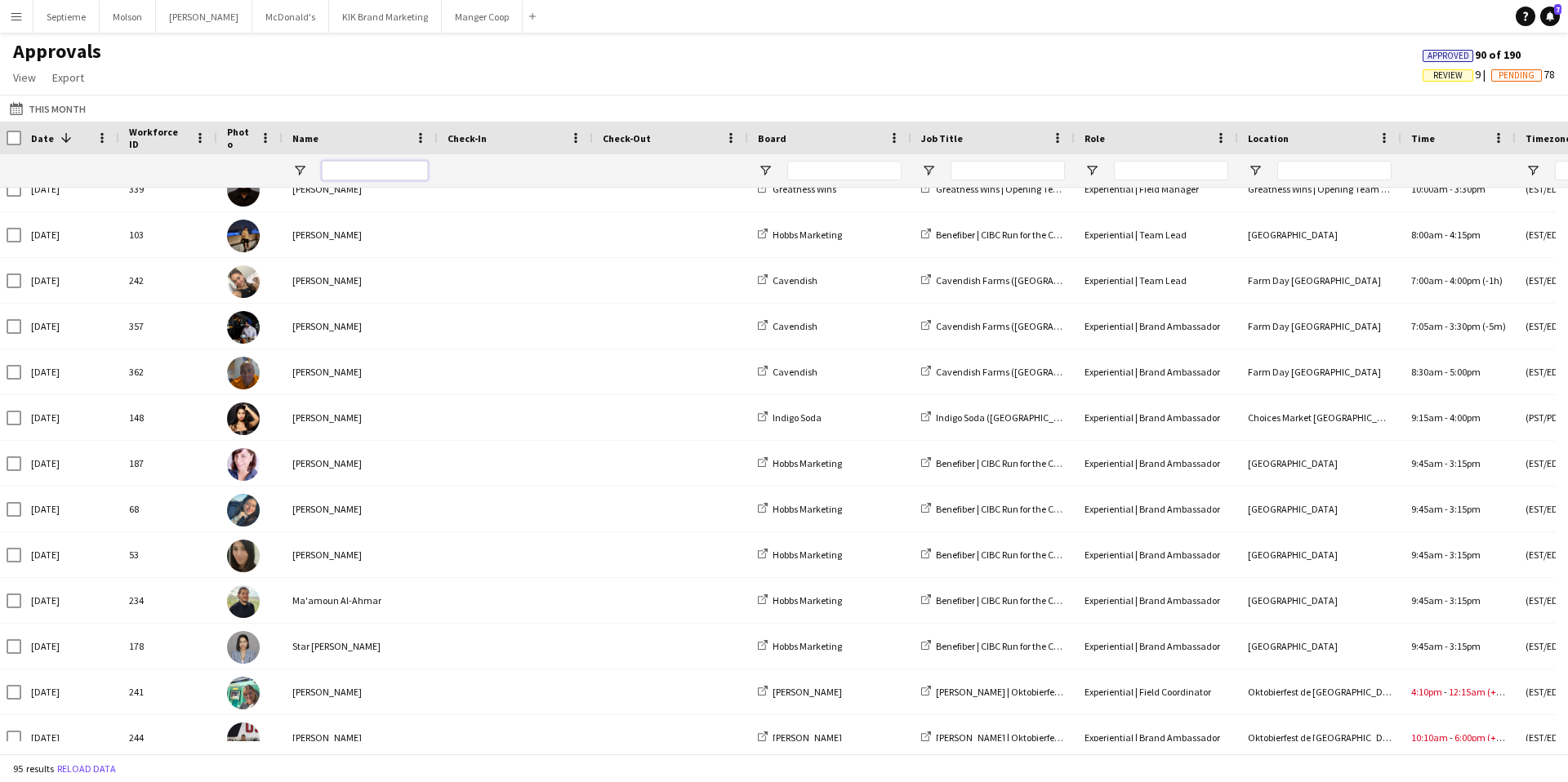
click at [384, 170] on input "Name Filter Input" at bounding box center [374, 170] width 106 height 20
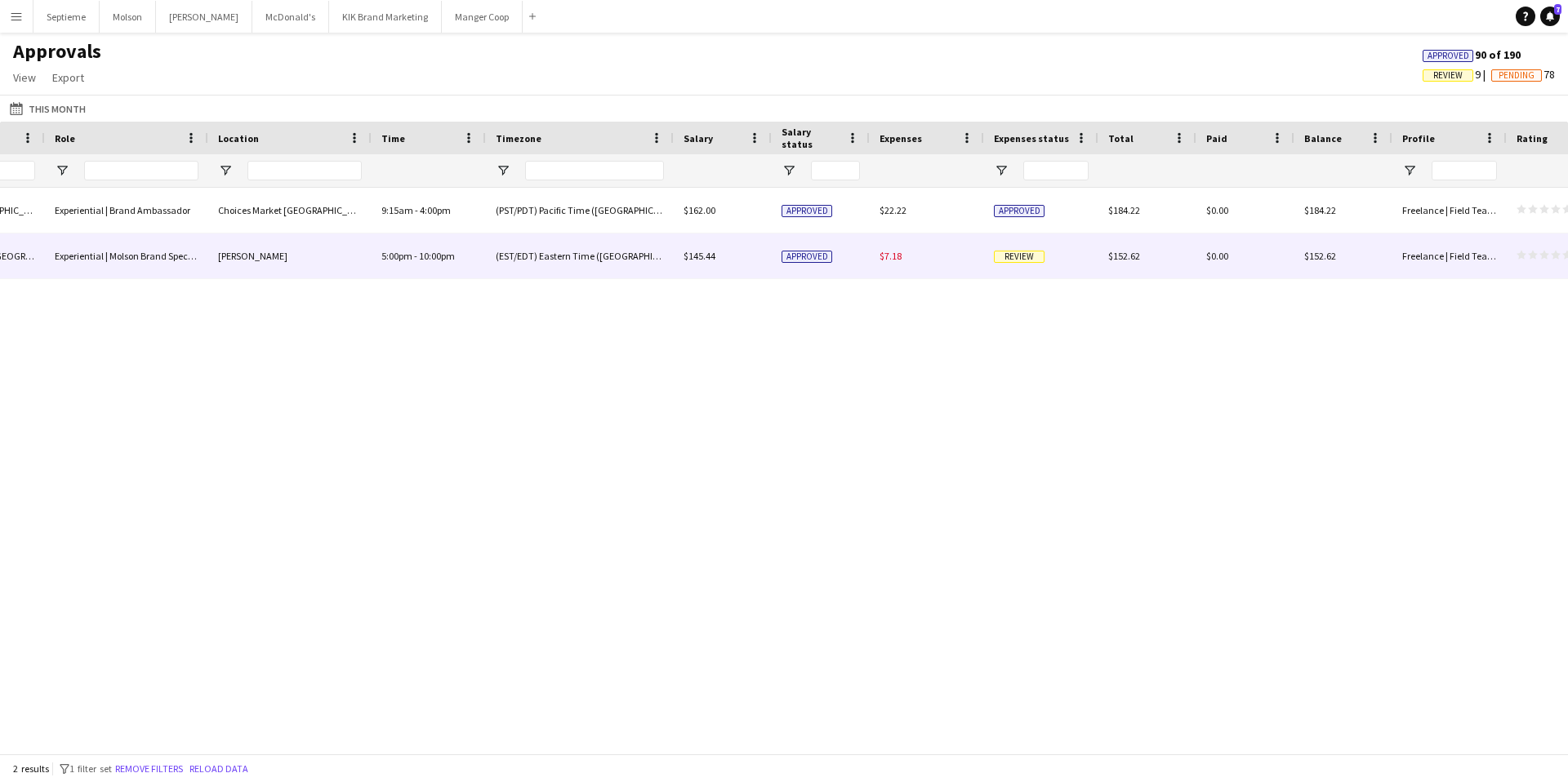
type input "******"
click at [1019, 258] on span "Review" at bounding box center [1019, 256] width 51 height 12
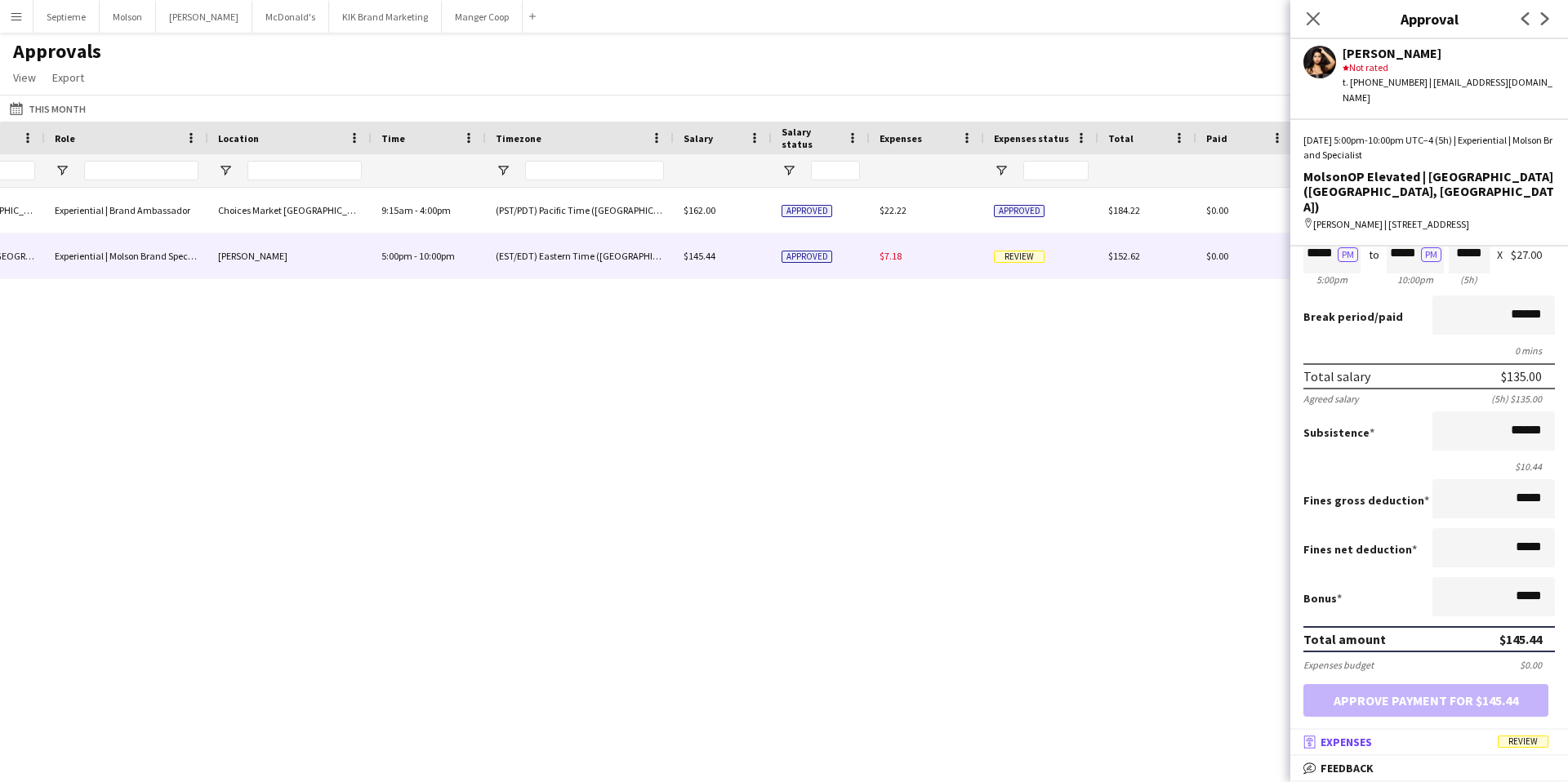
click at [1372, 740] on span "Expenses" at bounding box center [1346, 742] width 51 height 15
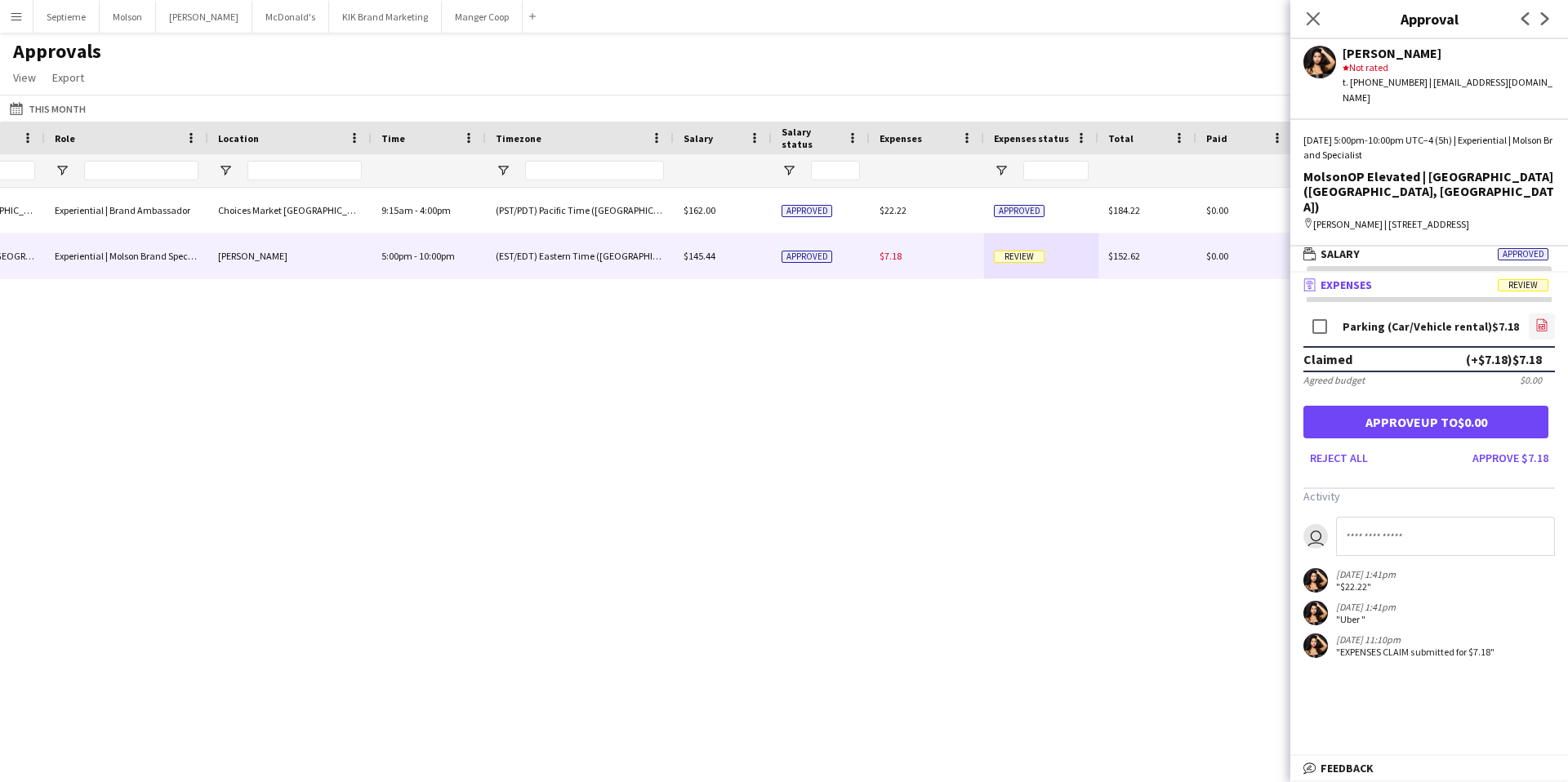
click at [1535, 319] on icon "file-image" at bounding box center [1542, 325] width 13 height 13
click at [1472, 445] on button "Approve $7.18" at bounding box center [1510, 458] width 89 height 26
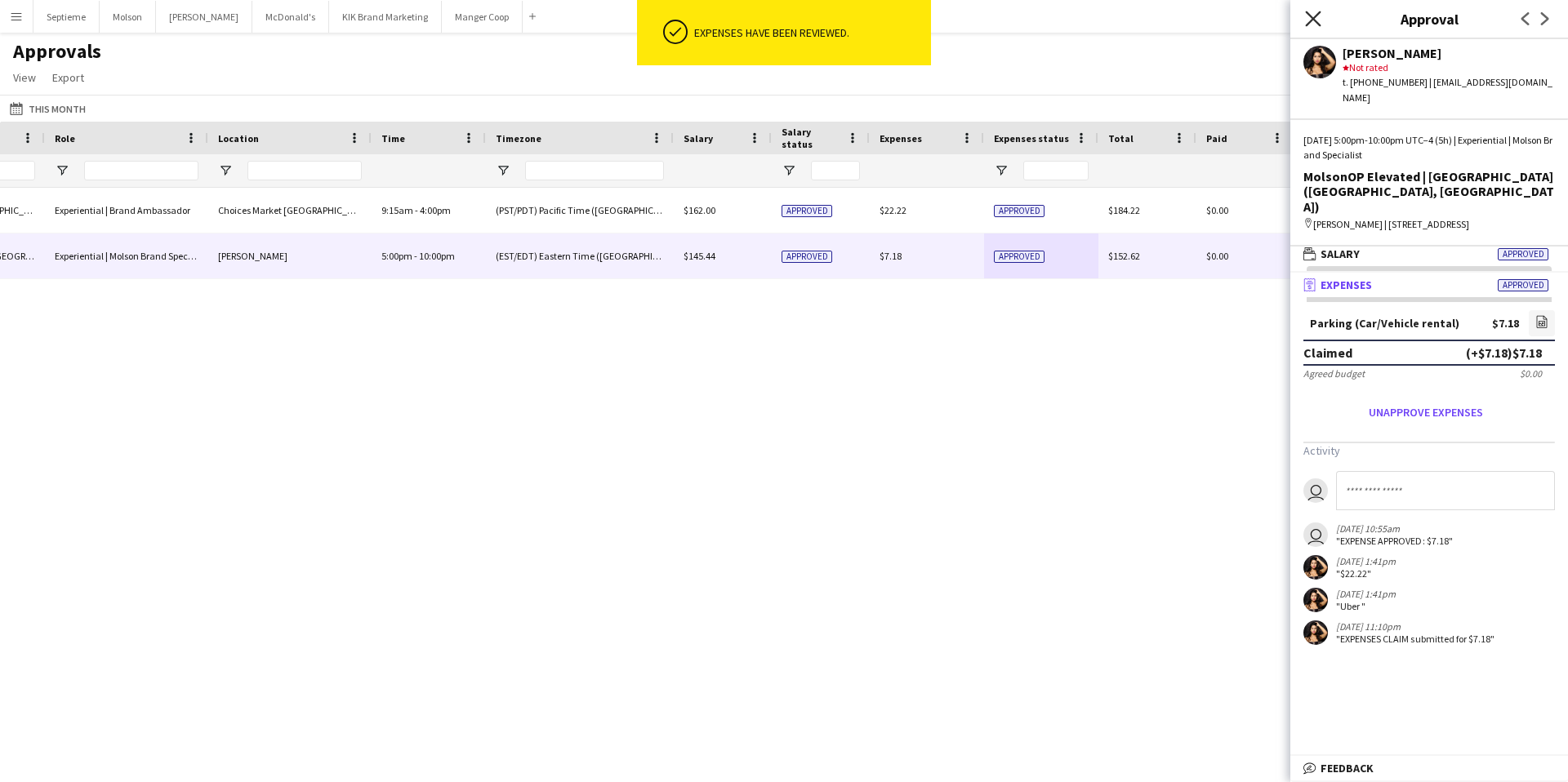
click at [1310, 17] on icon "Close pop-in" at bounding box center [1313, 18] width 16 height 16
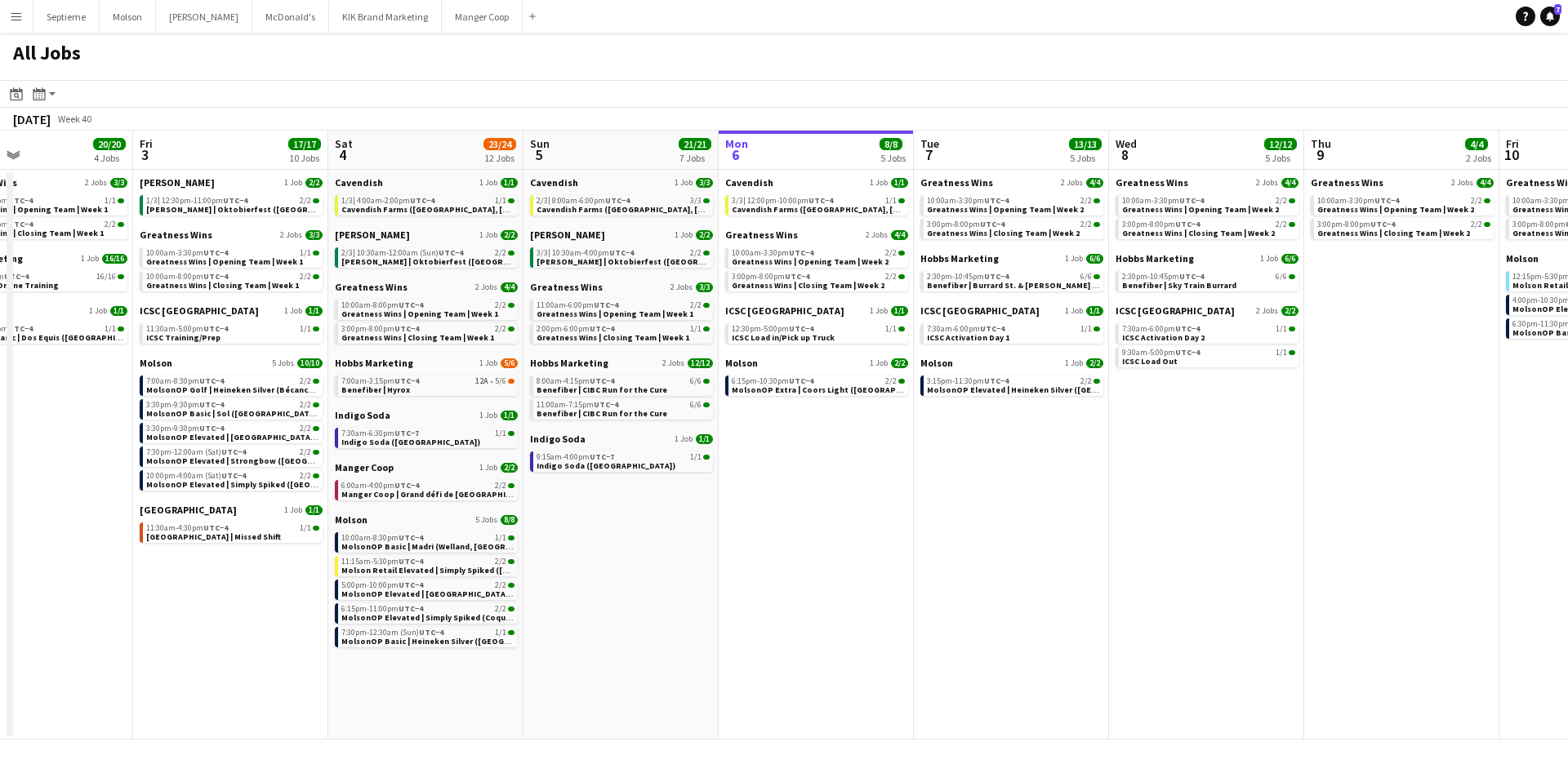
click at [20, 17] on app-icon "Menu" at bounding box center [17, 17] width 13 height 13
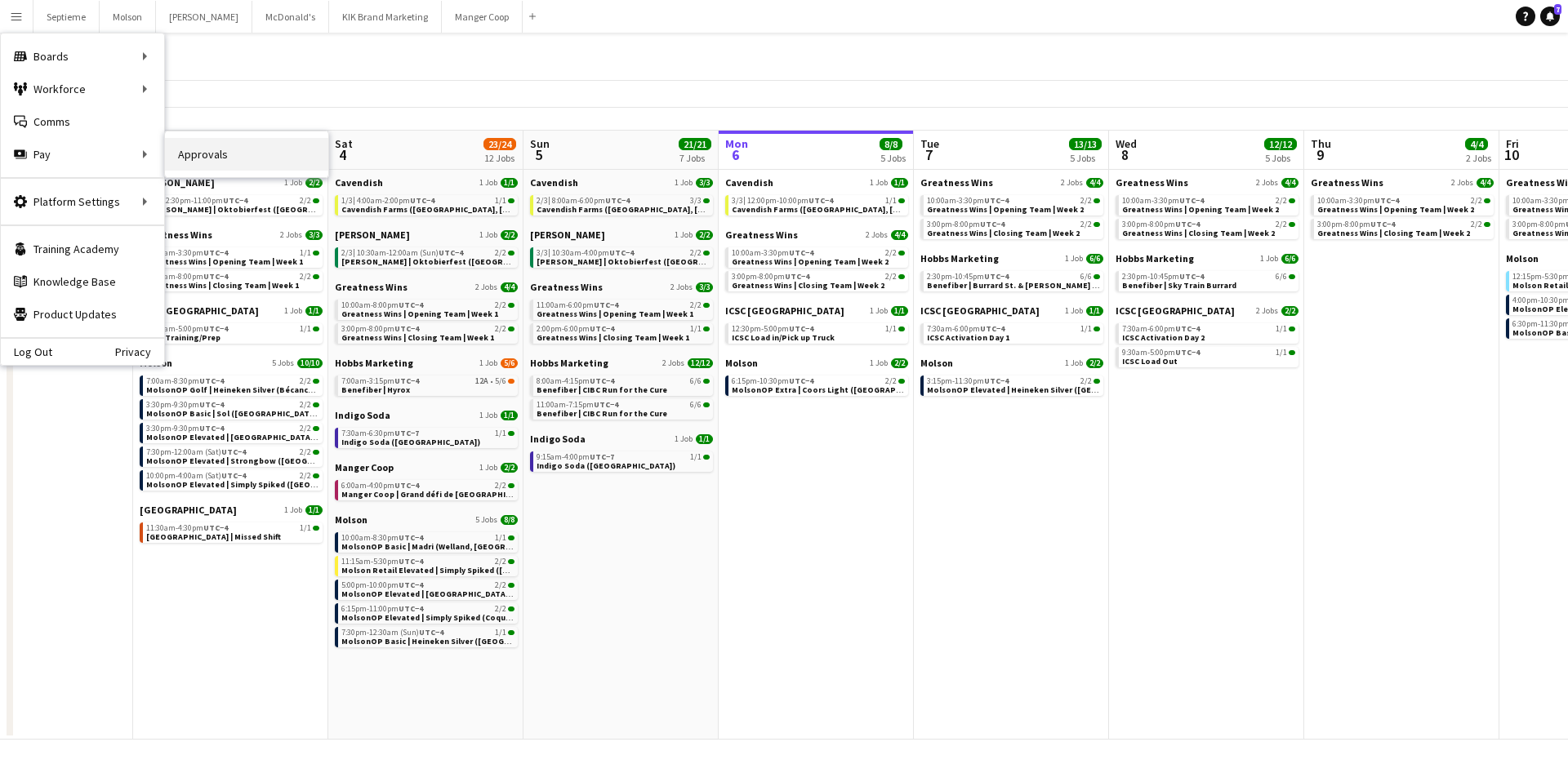
click at [215, 150] on link "Approvals" at bounding box center [247, 154] width 163 height 33
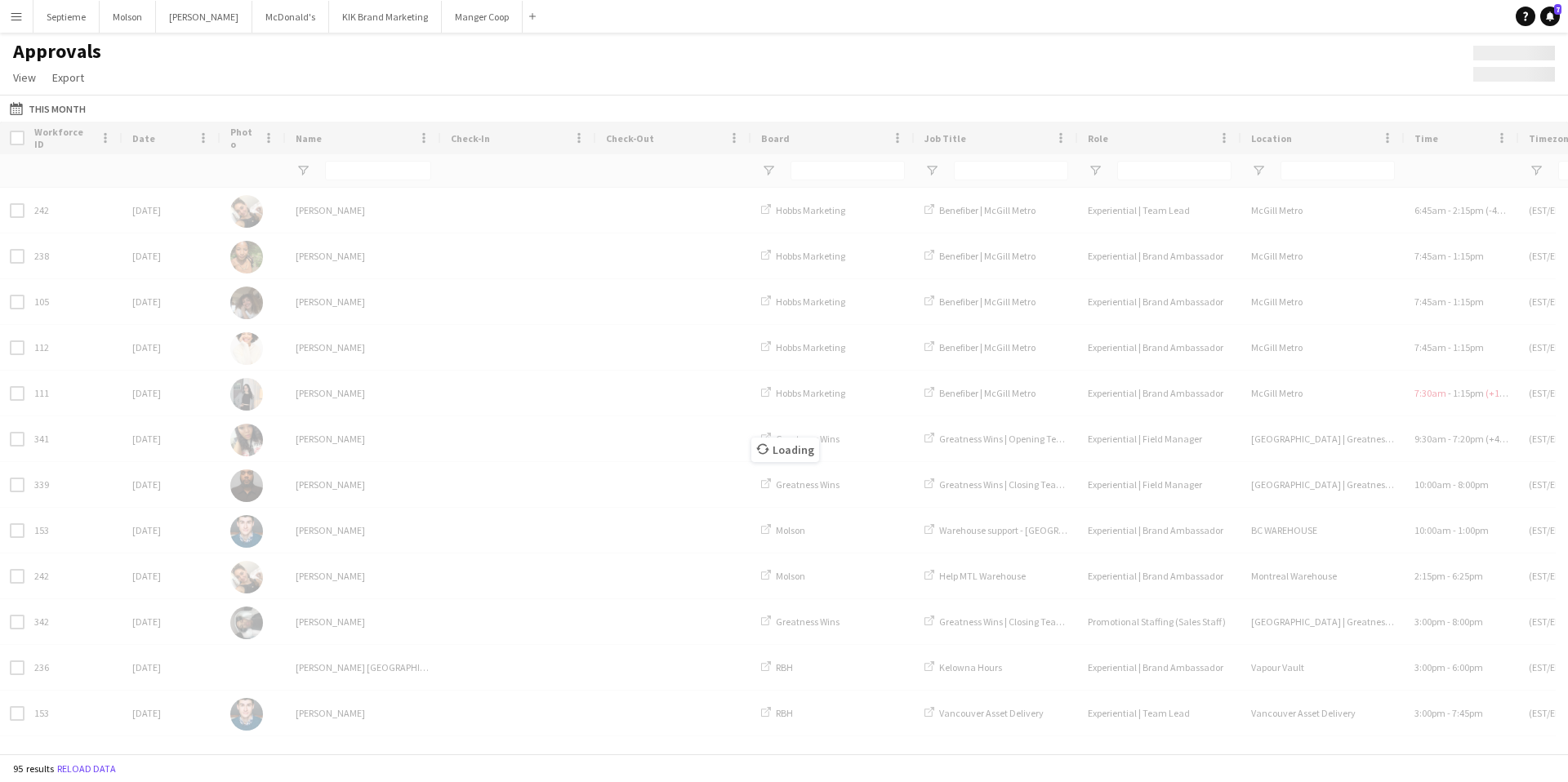
type input "******"
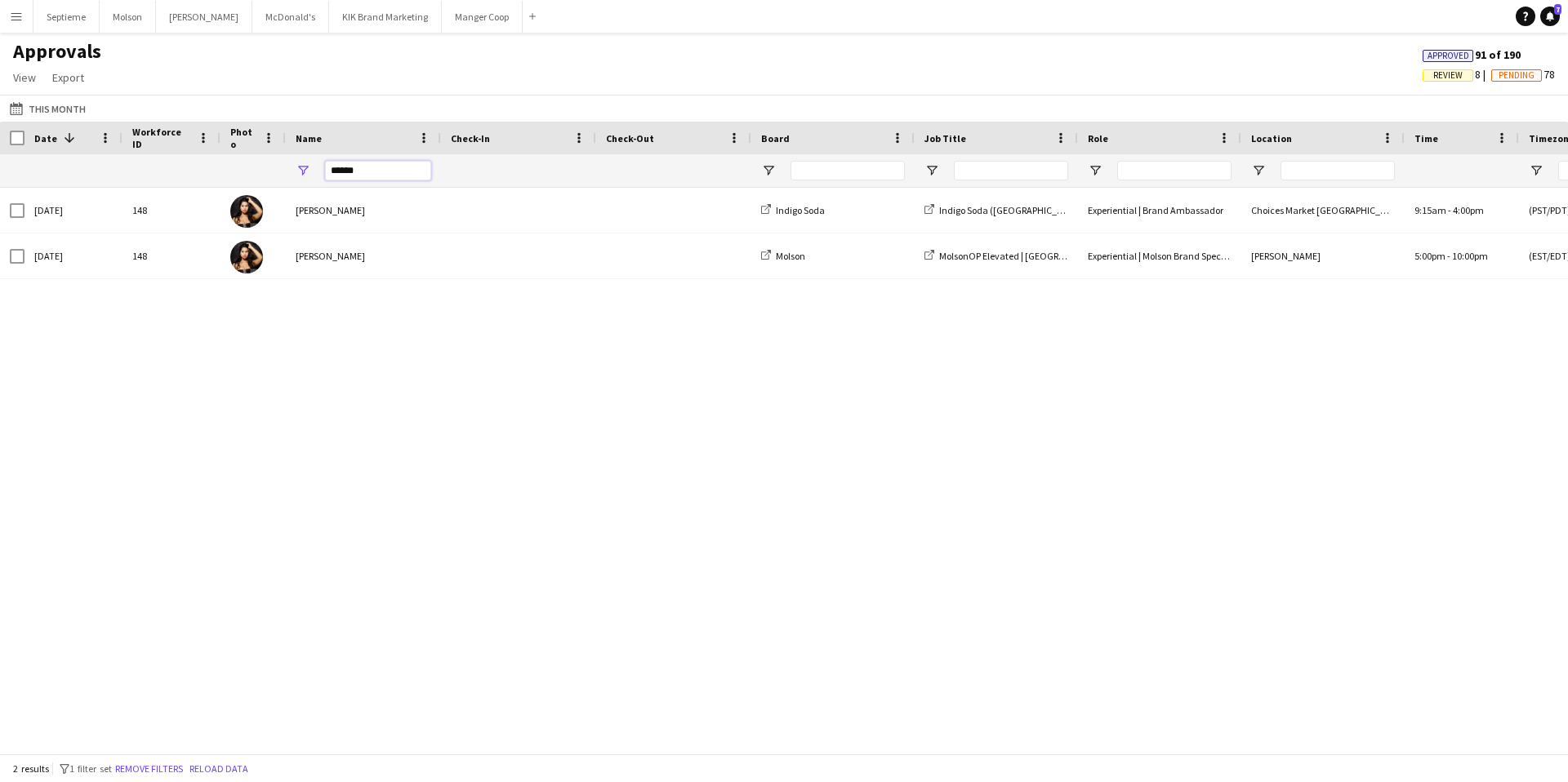
click at [343, 166] on input "******" at bounding box center [378, 170] width 106 height 20
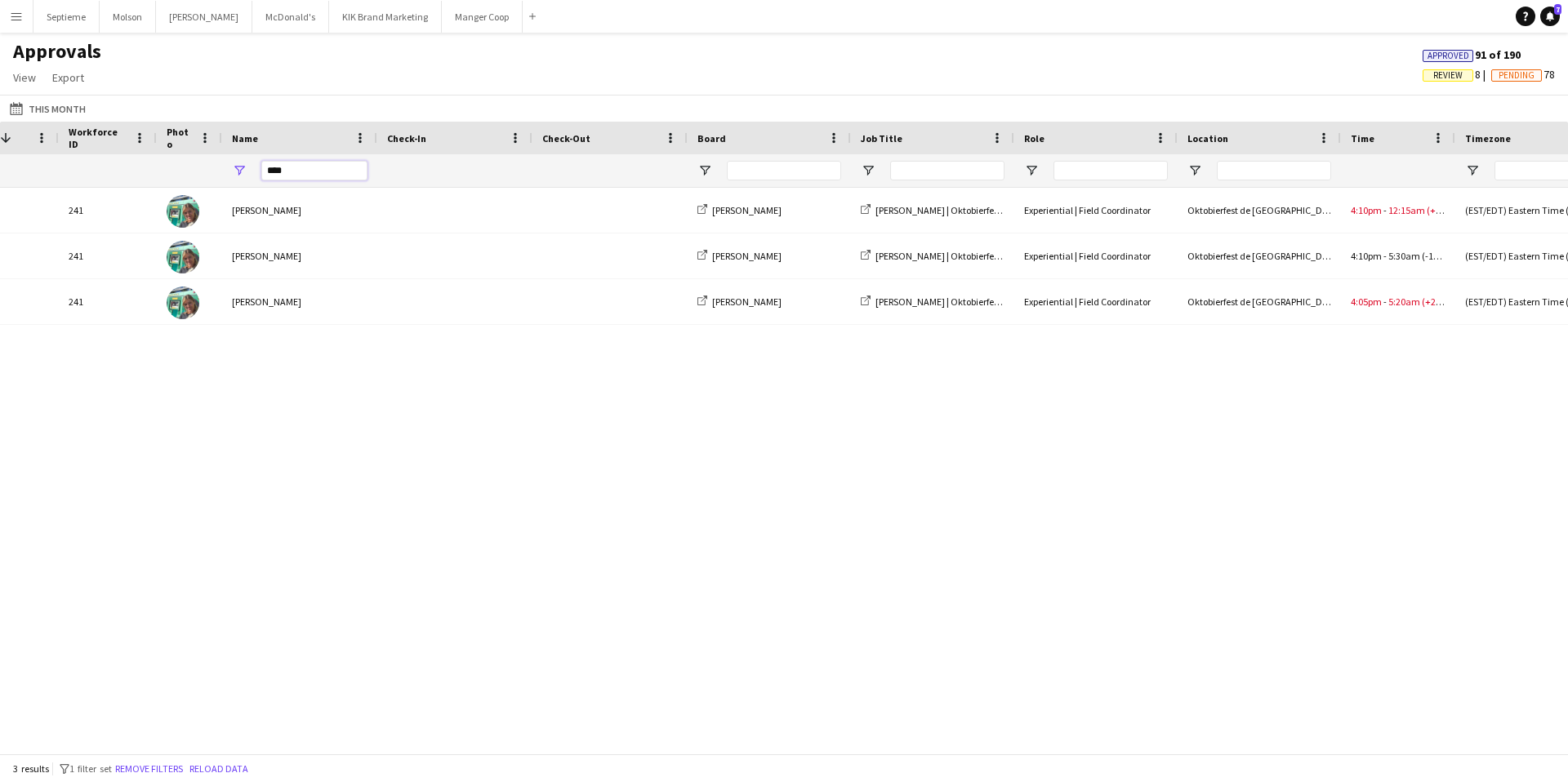
scroll to position [0, 69]
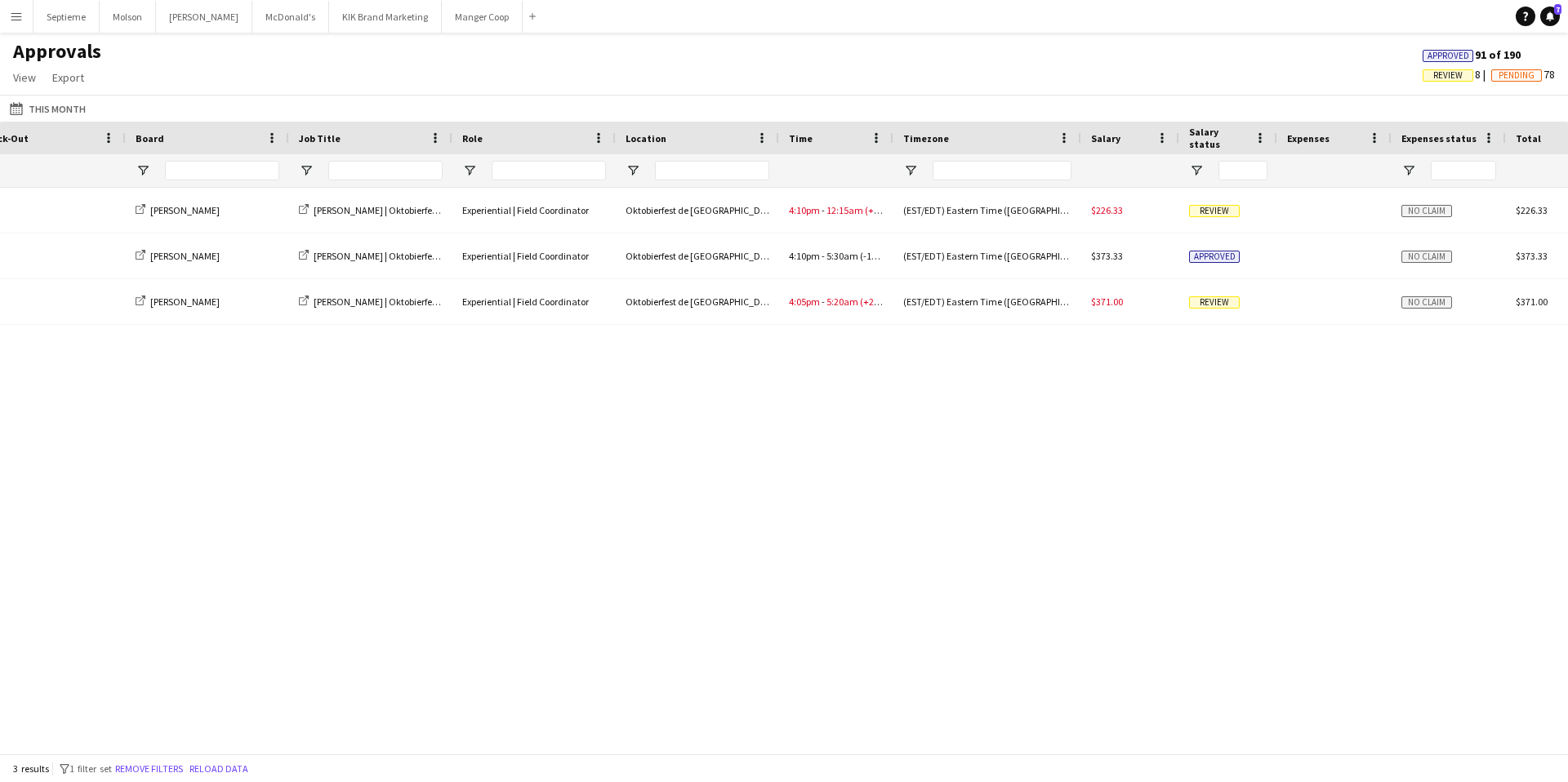
type input "****"
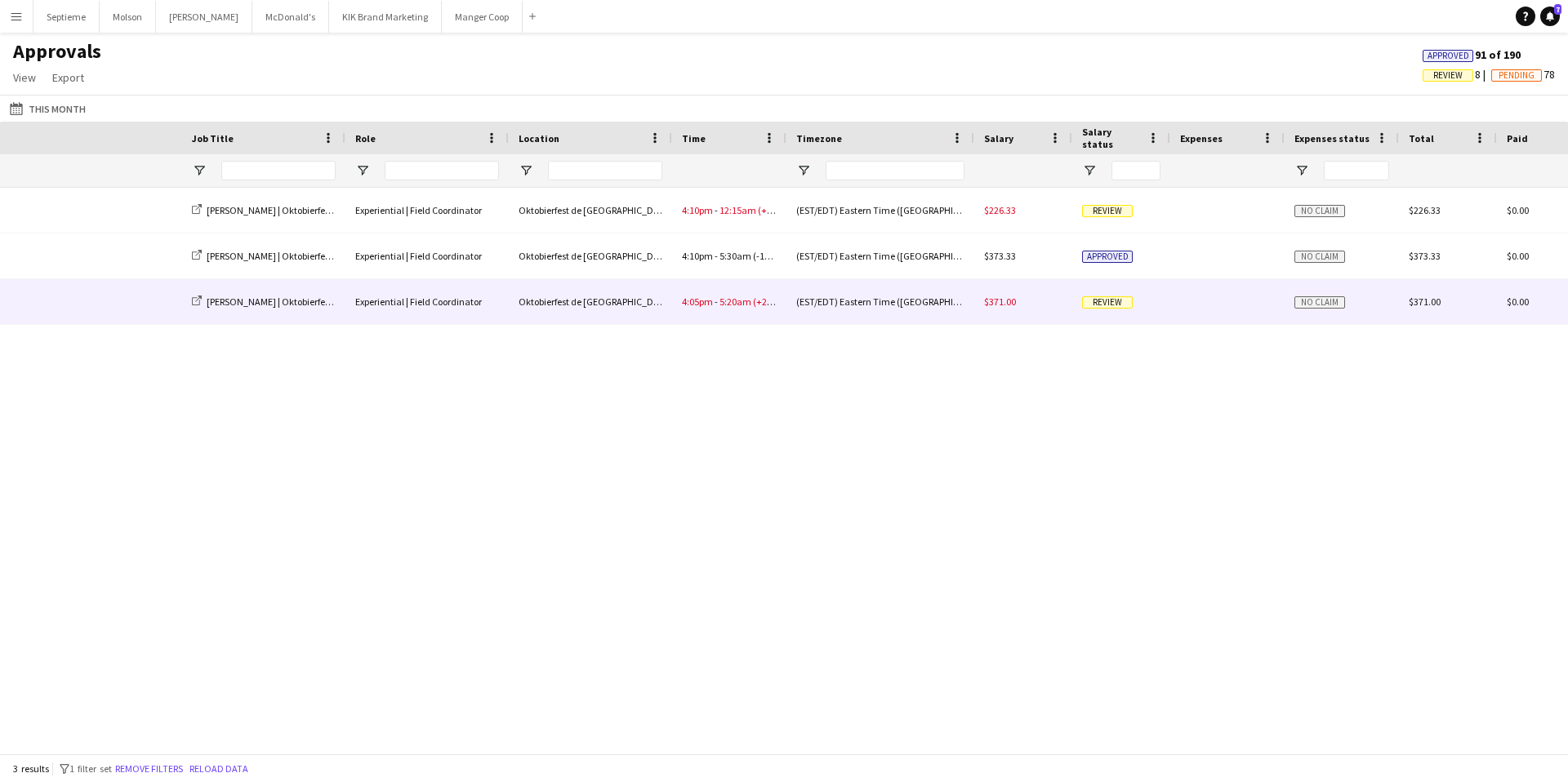
scroll to position [0, 1270]
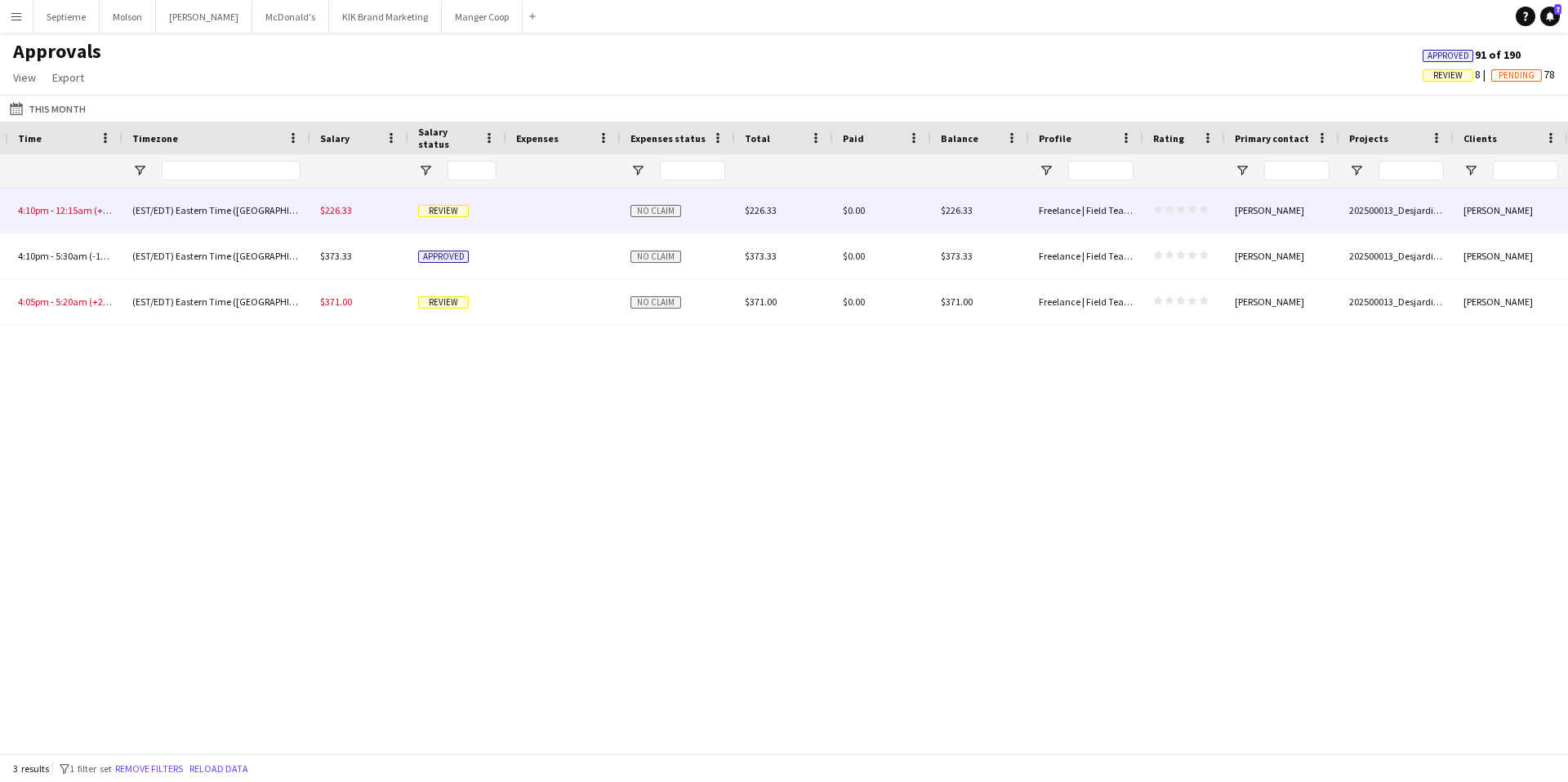
click at [463, 214] on span "Review" at bounding box center [443, 211] width 51 height 12
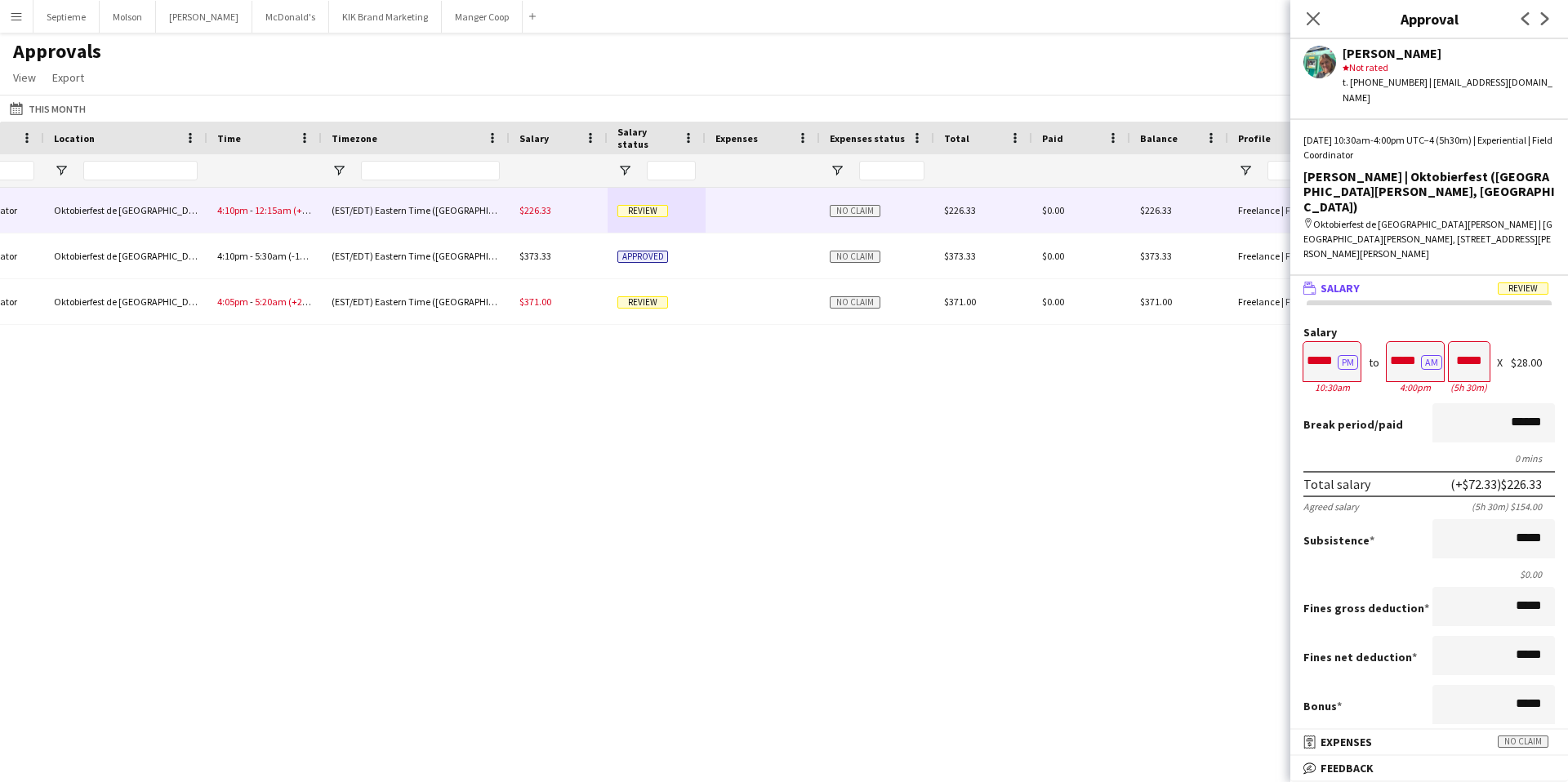
scroll to position [0, 908]
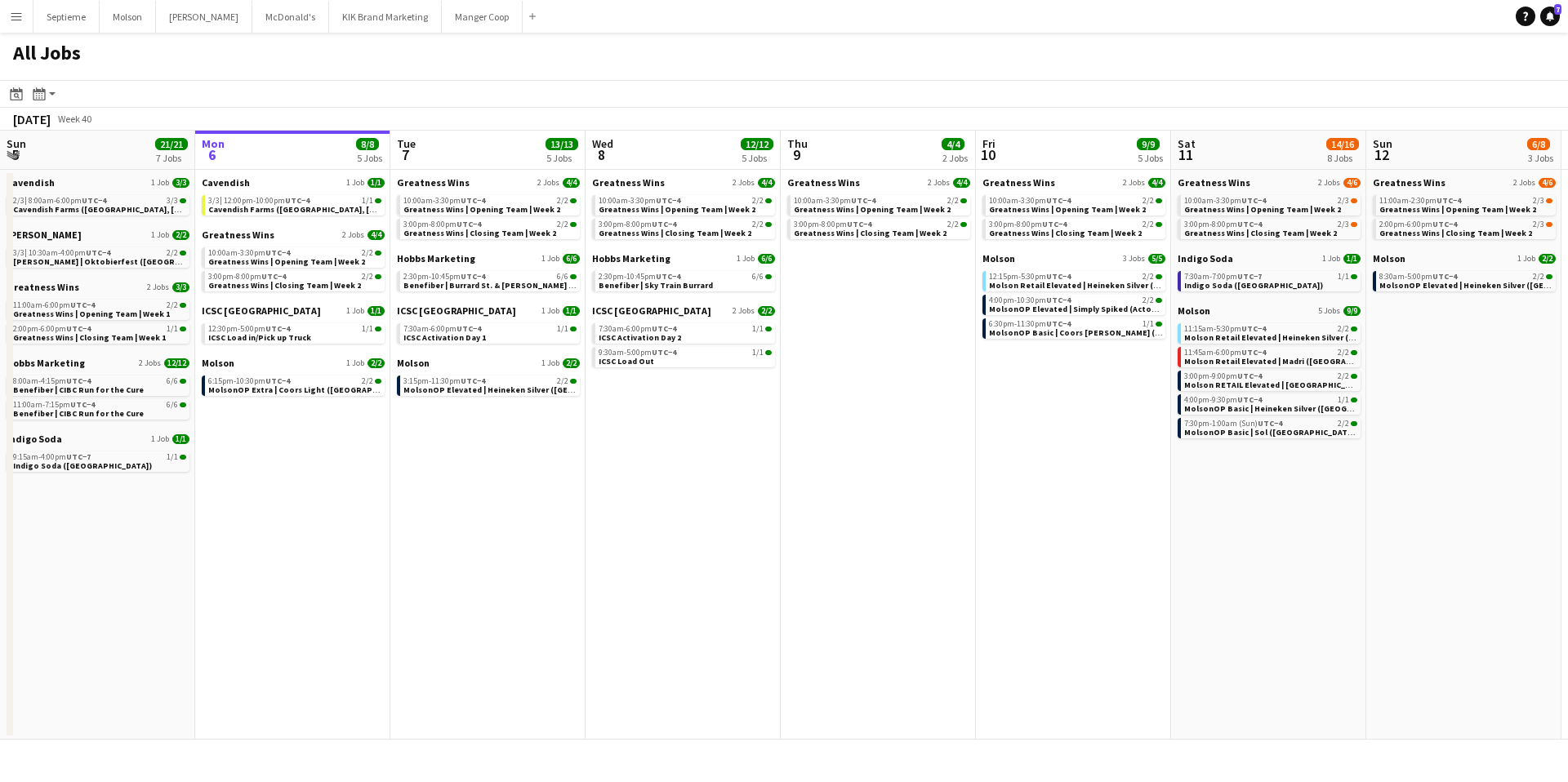
click at [11, 18] on app-icon "Menu" at bounding box center [17, 17] width 13 height 13
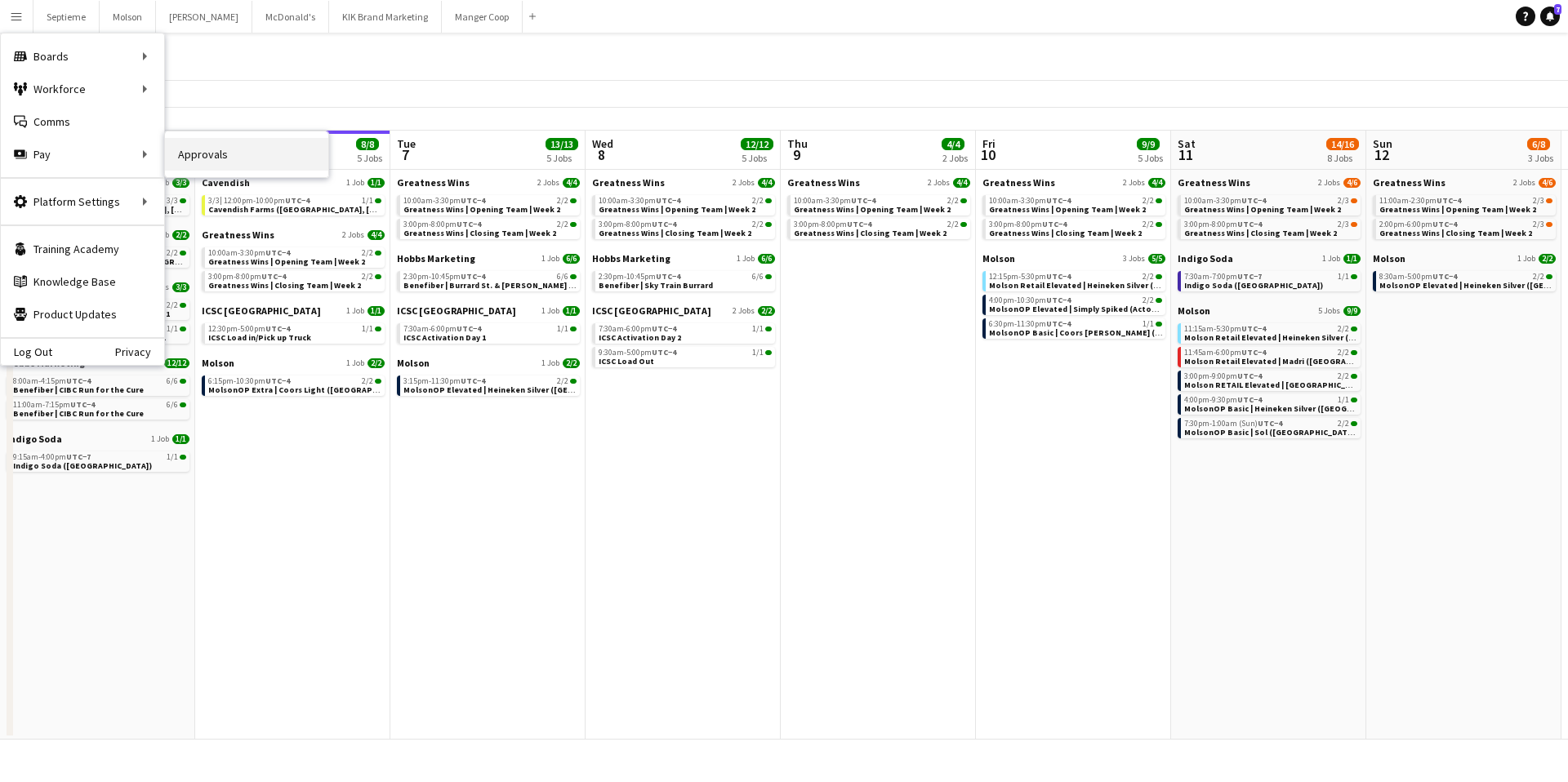
click at [224, 158] on link "Approvals" at bounding box center [247, 154] width 163 height 33
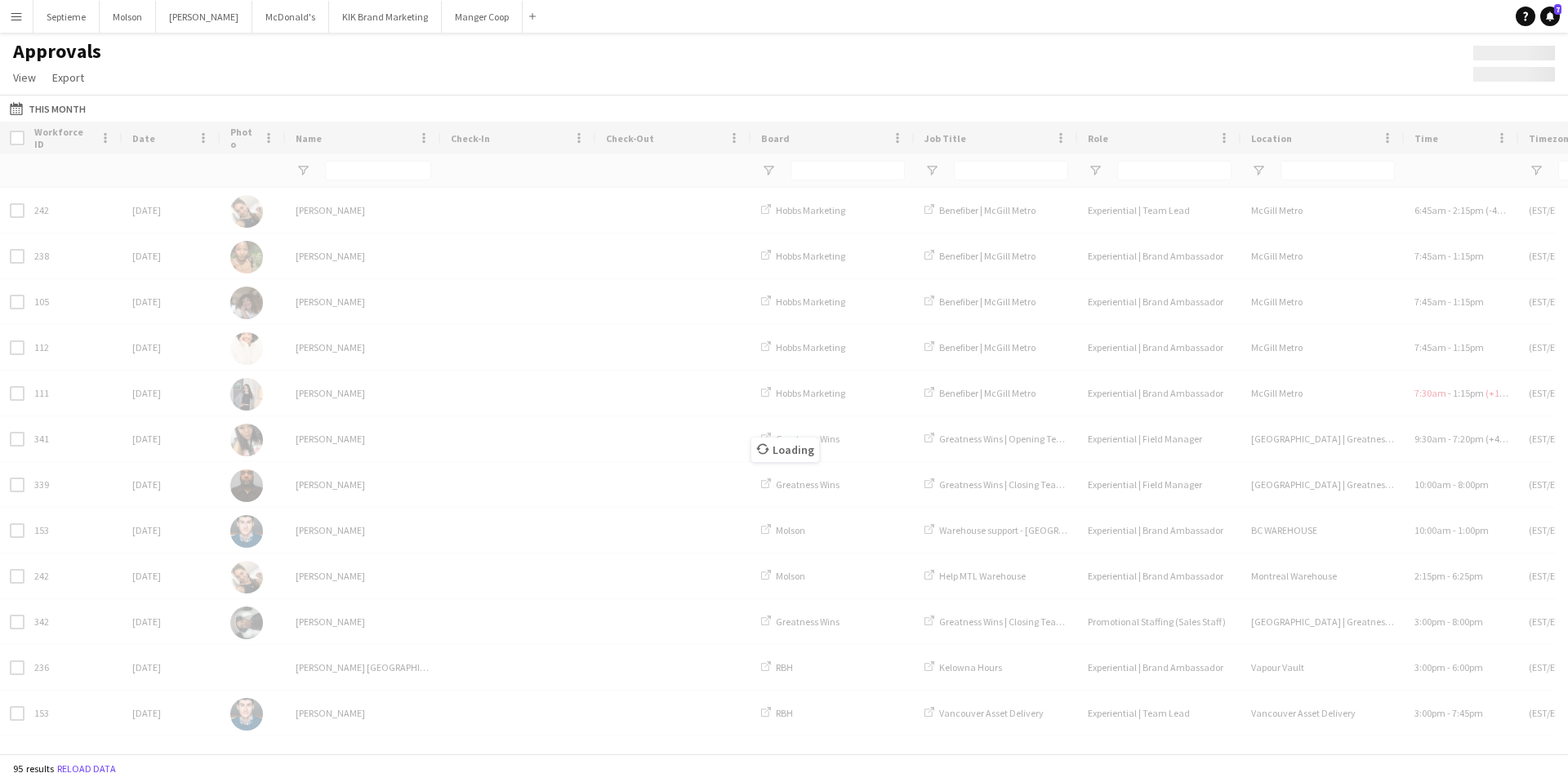
type input "****"
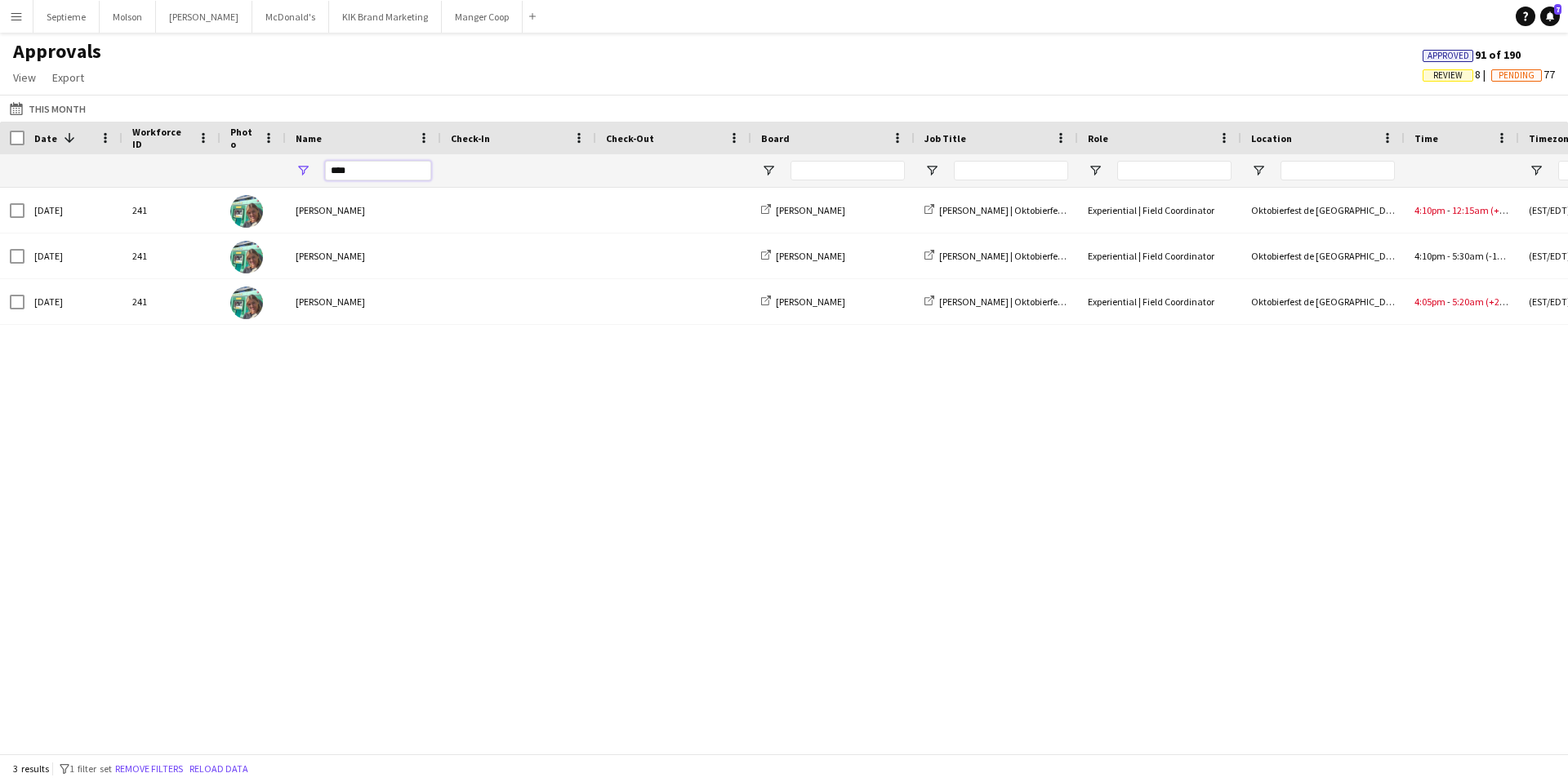
click at [369, 163] on input "****" at bounding box center [378, 170] width 106 height 20
type input "*********"
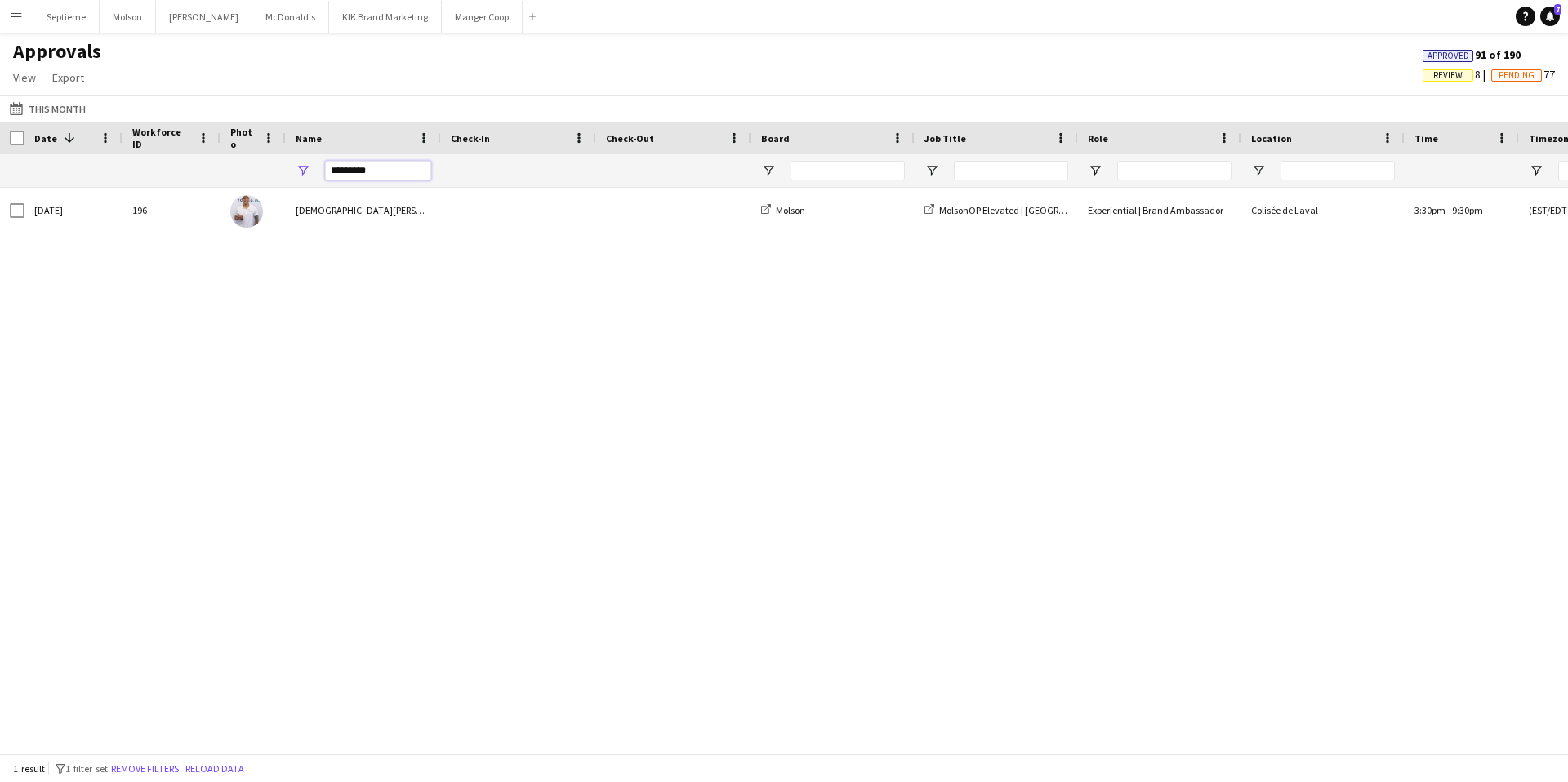
click at [356, 167] on input "*********" at bounding box center [378, 170] width 106 height 20
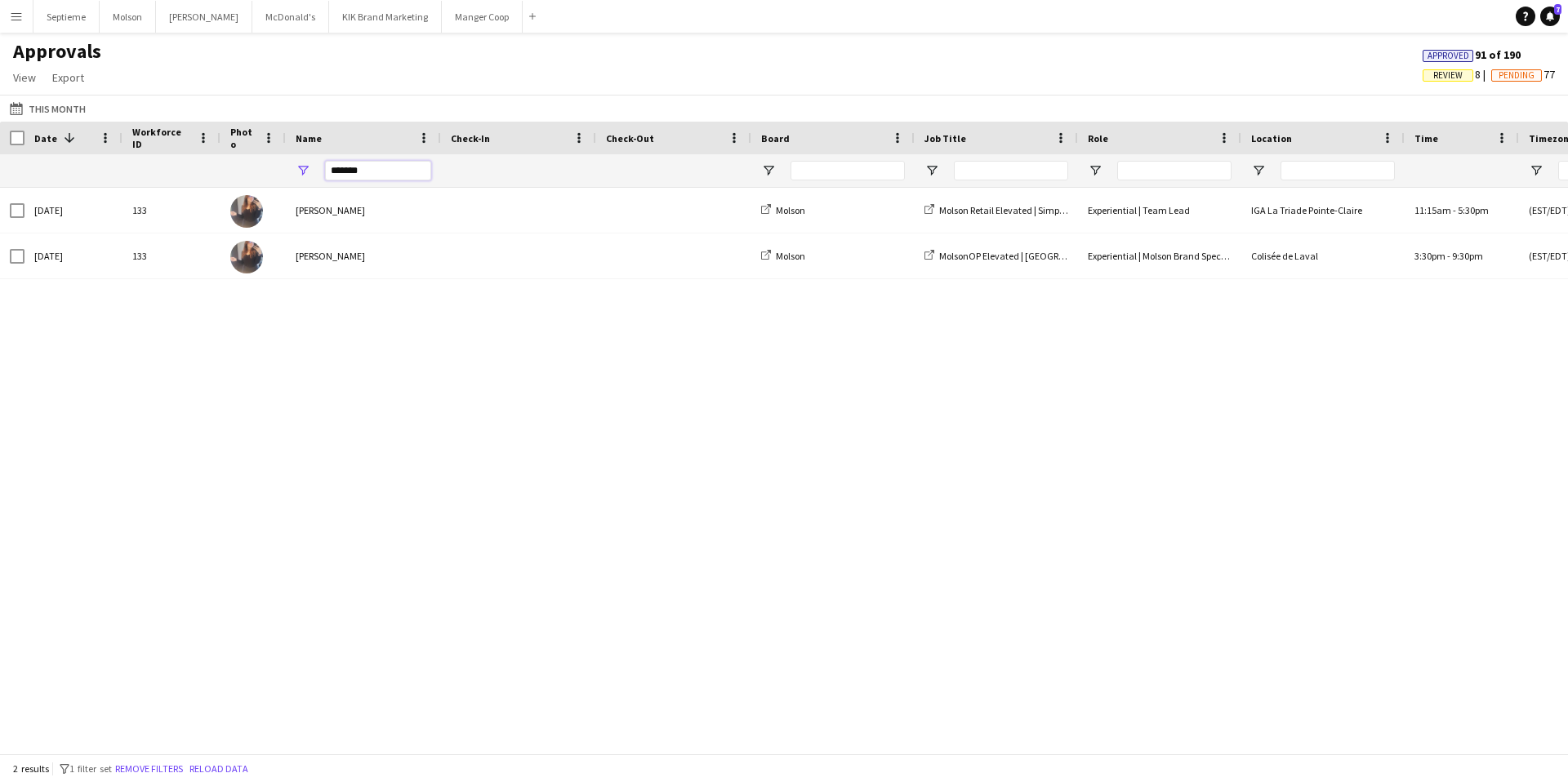
type input "*******"
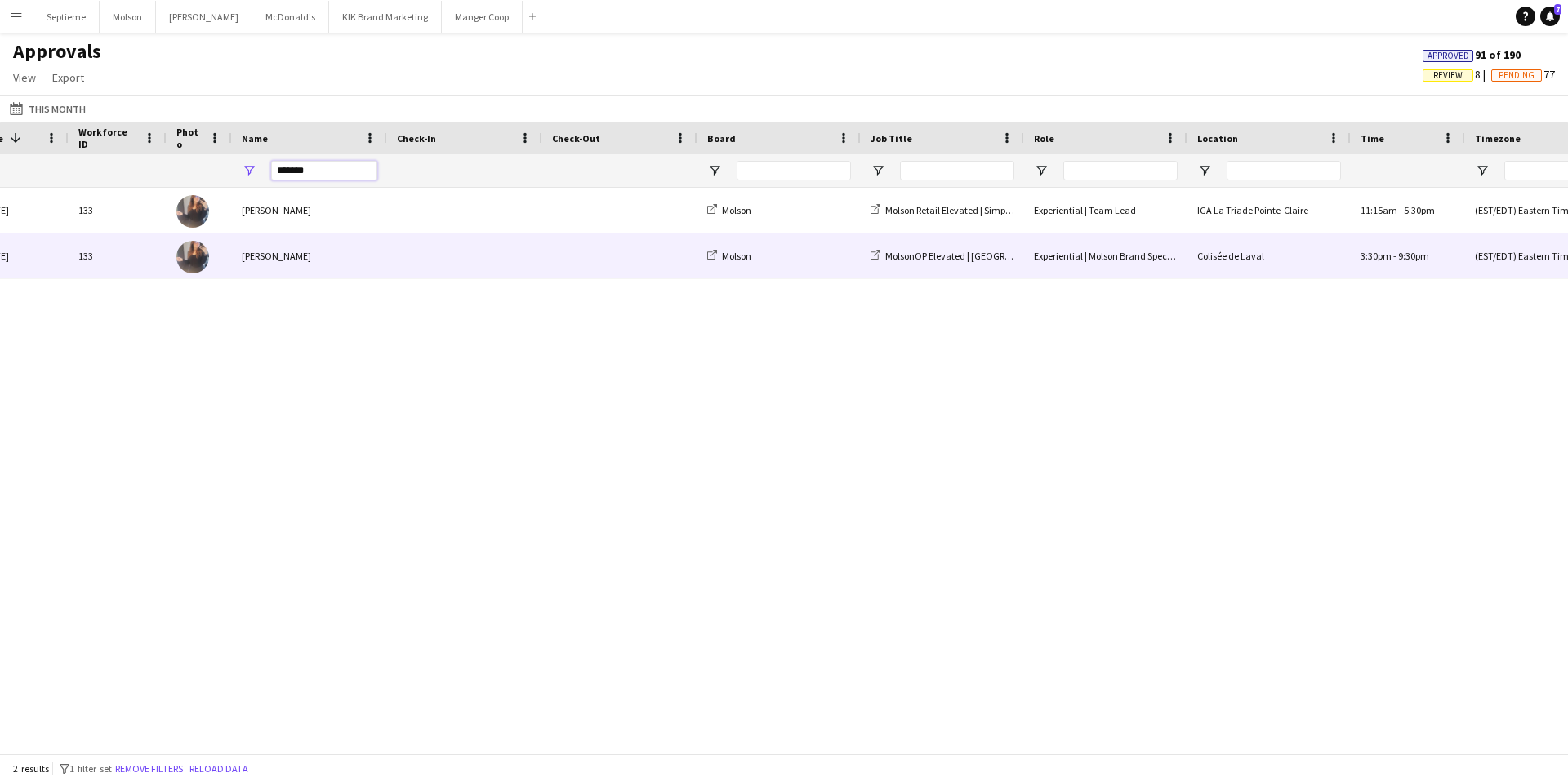
scroll to position [0, 179]
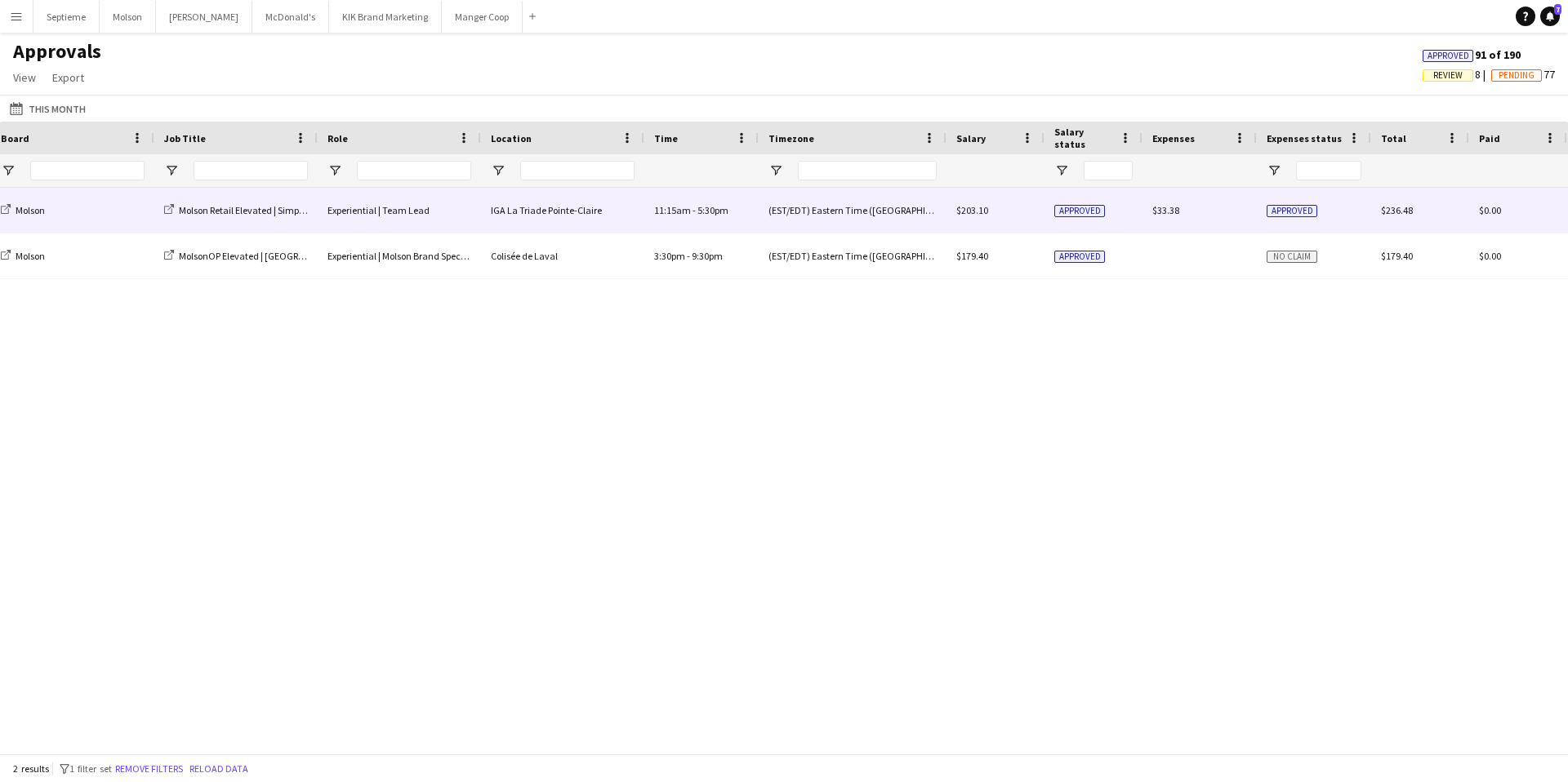
click at [1279, 214] on span "Approved" at bounding box center [1292, 211] width 51 height 12
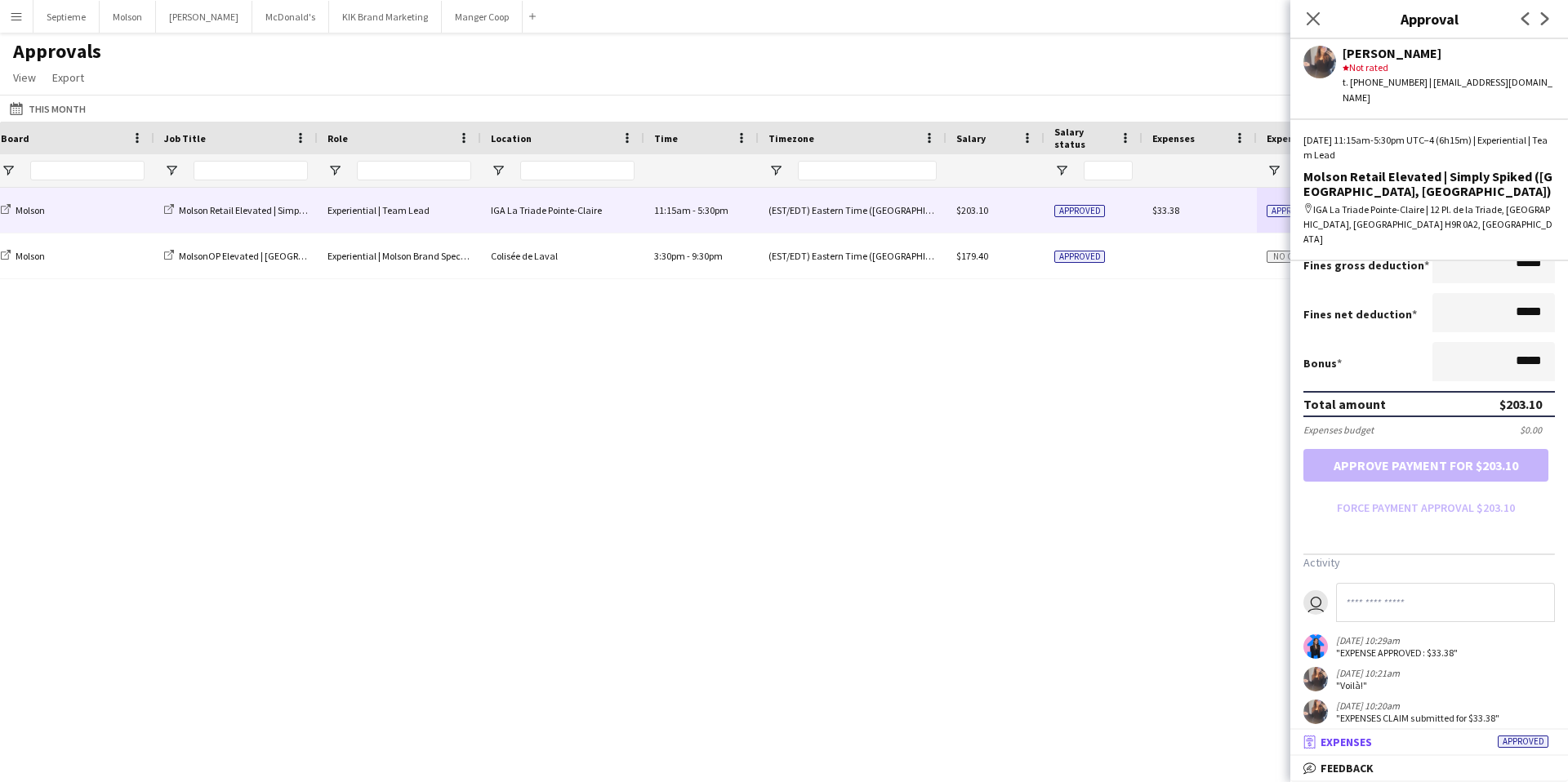
click at [1405, 741] on mat-panel-title "receipt Expenses Approved" at bounding box center [1426, 742] width 271 height 15
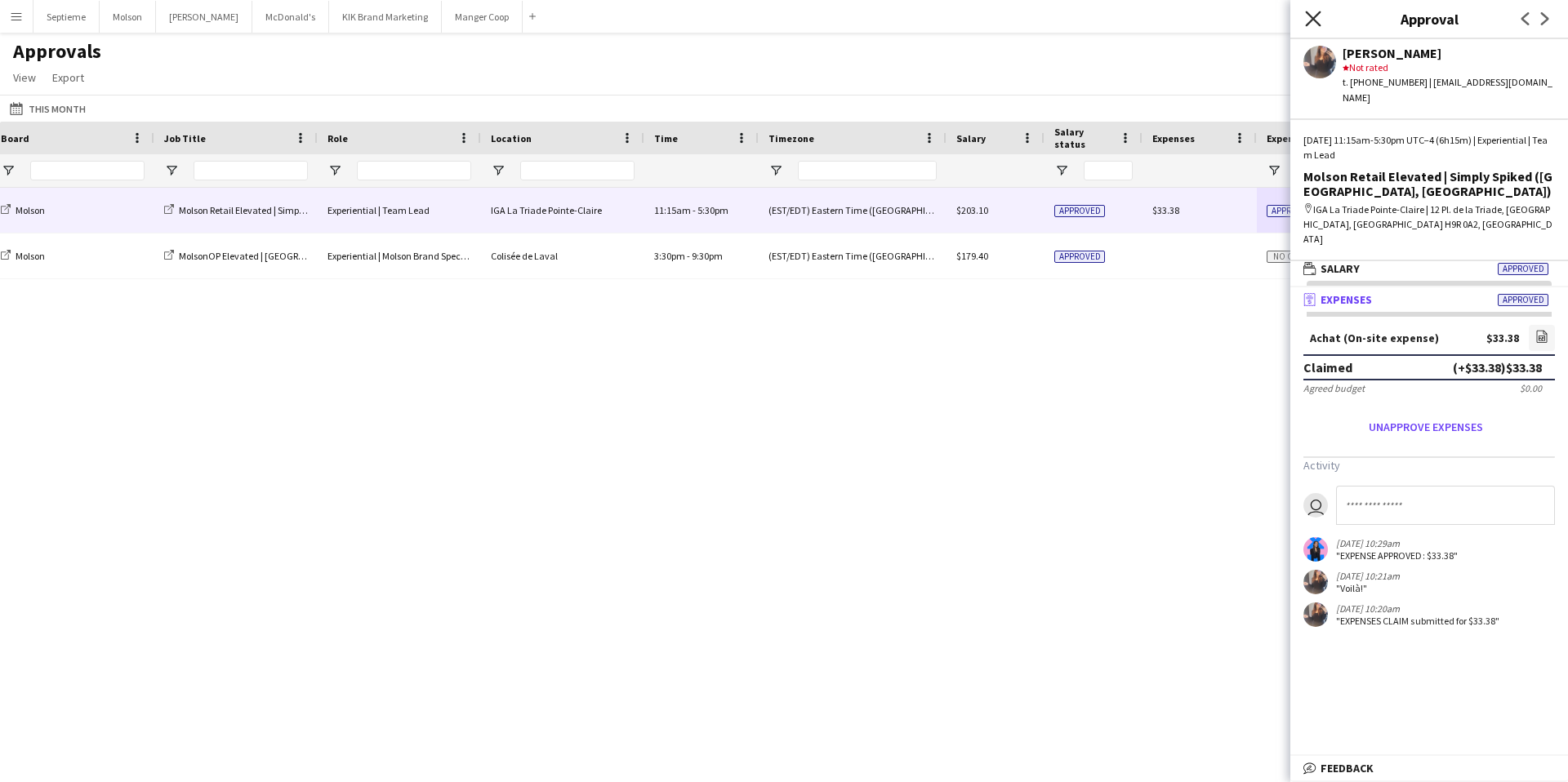
click at [1313, 24] on icon "Close pop-in" at bounding box center [1313, 18] width 16 height 16
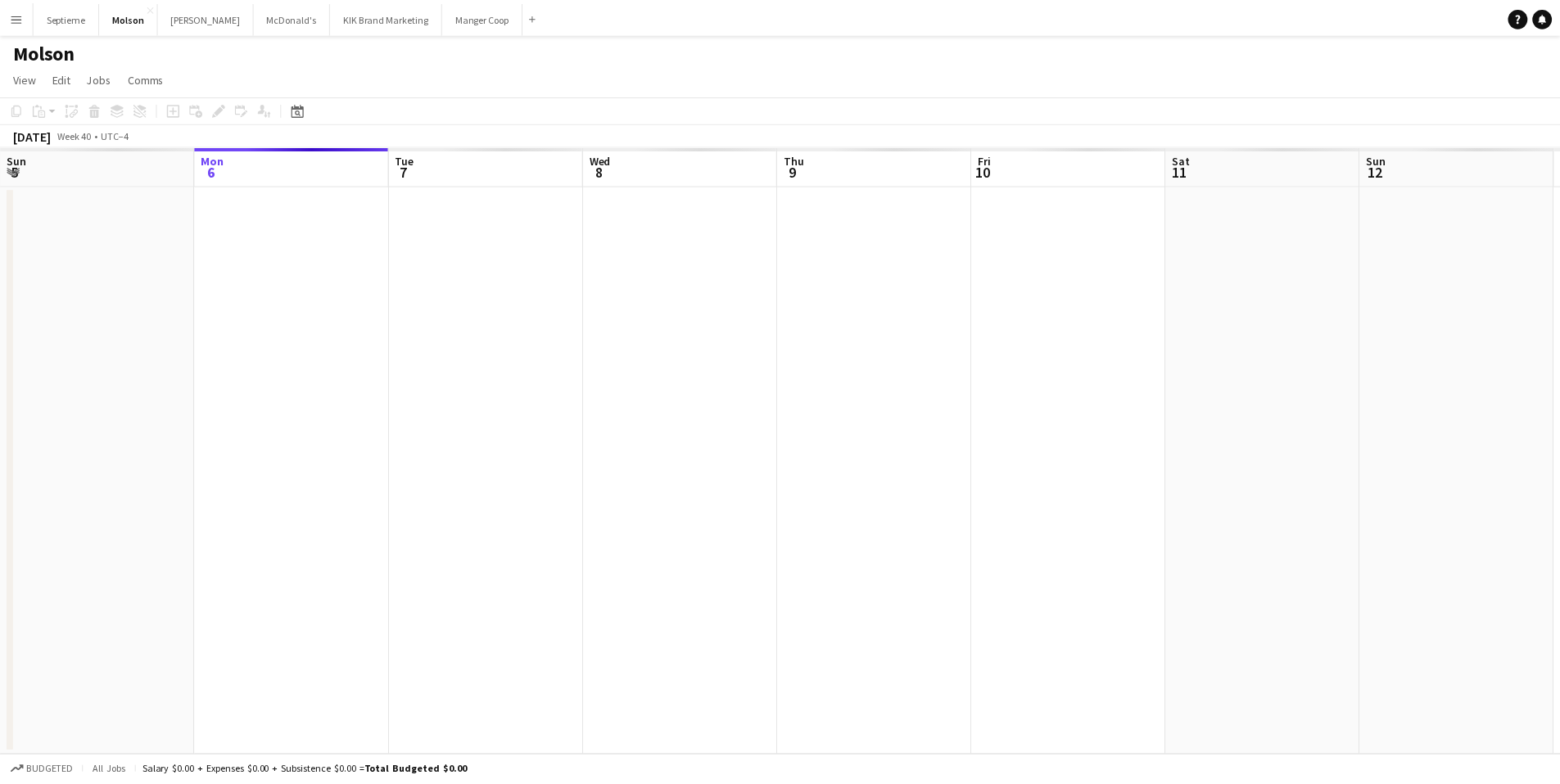
scroll to position [0, 563]
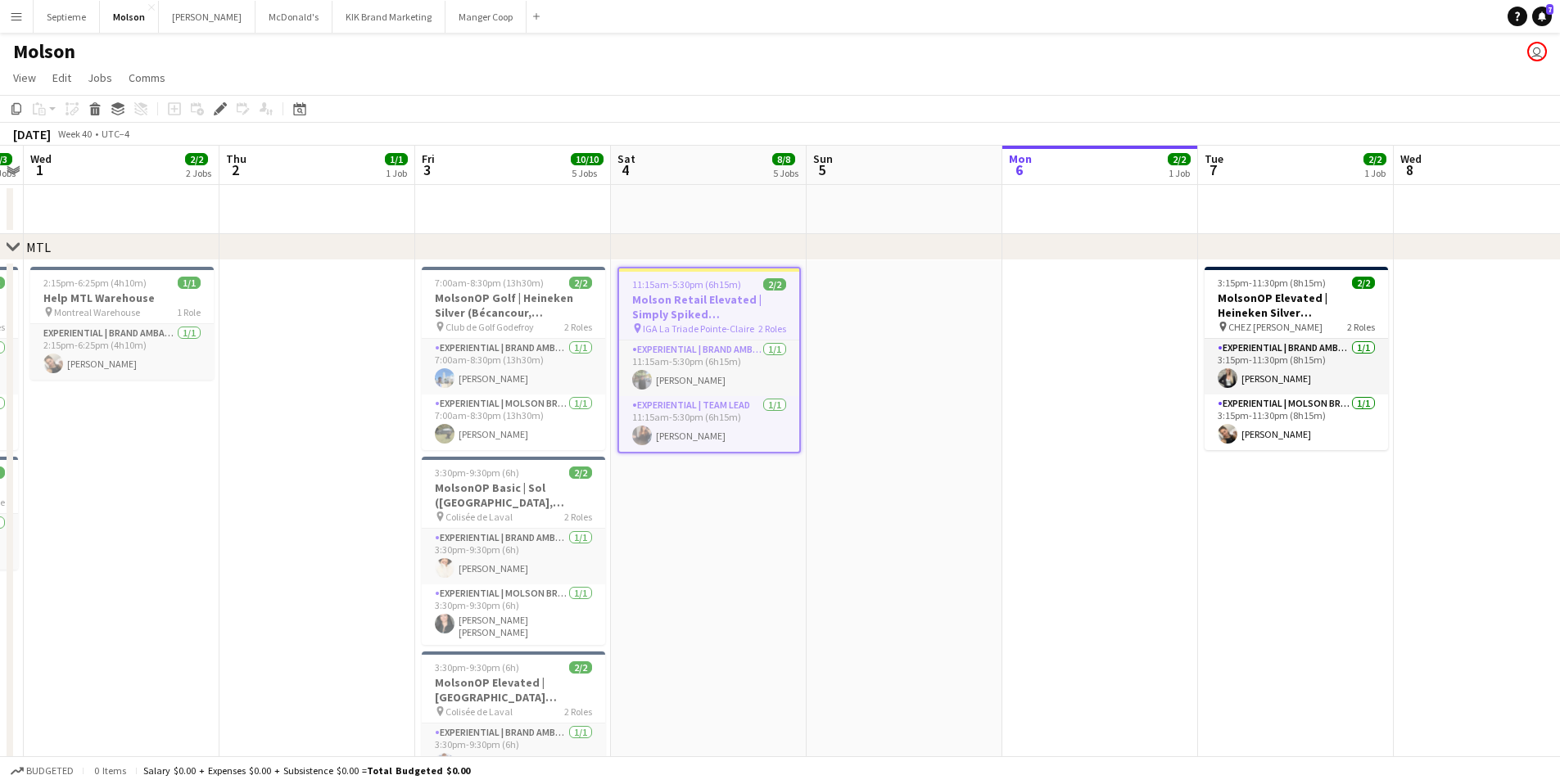
click at [728, 308] on h3 "Molson Retail Elevated | Simply Spiked ([GEOGRAPHIC_DATA], [GEOGRAPHIC_DATA])" at bounding box center [709, 307] width 180 height 30
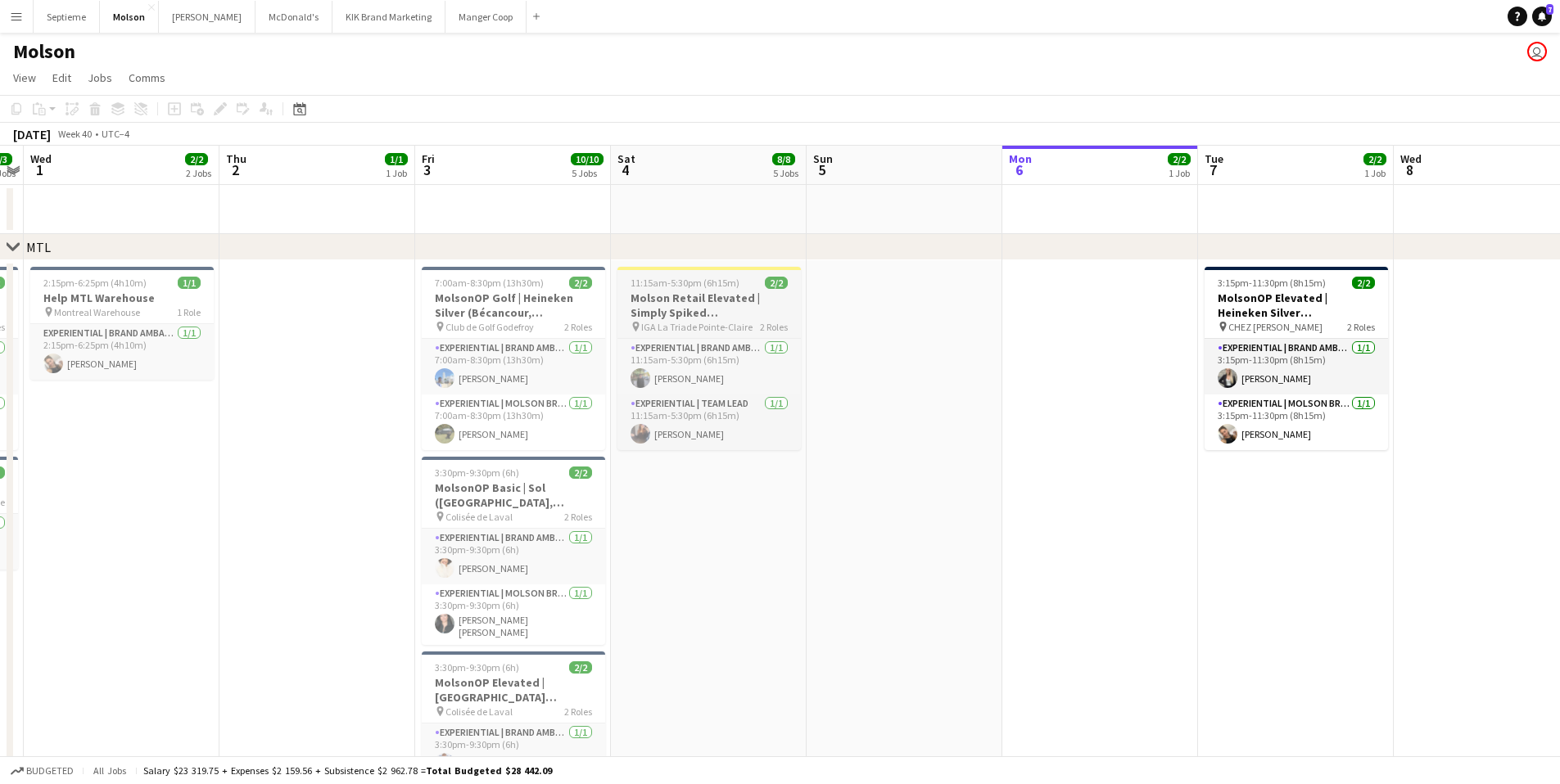
click at [728, 308] on h3 "Molson Retail Elevated | Simply Spiked ([GEOGRAPHIC_DATA], [GEOGRAPHIC_DATA])" at bounding box center [709, 305] width 183 height 30
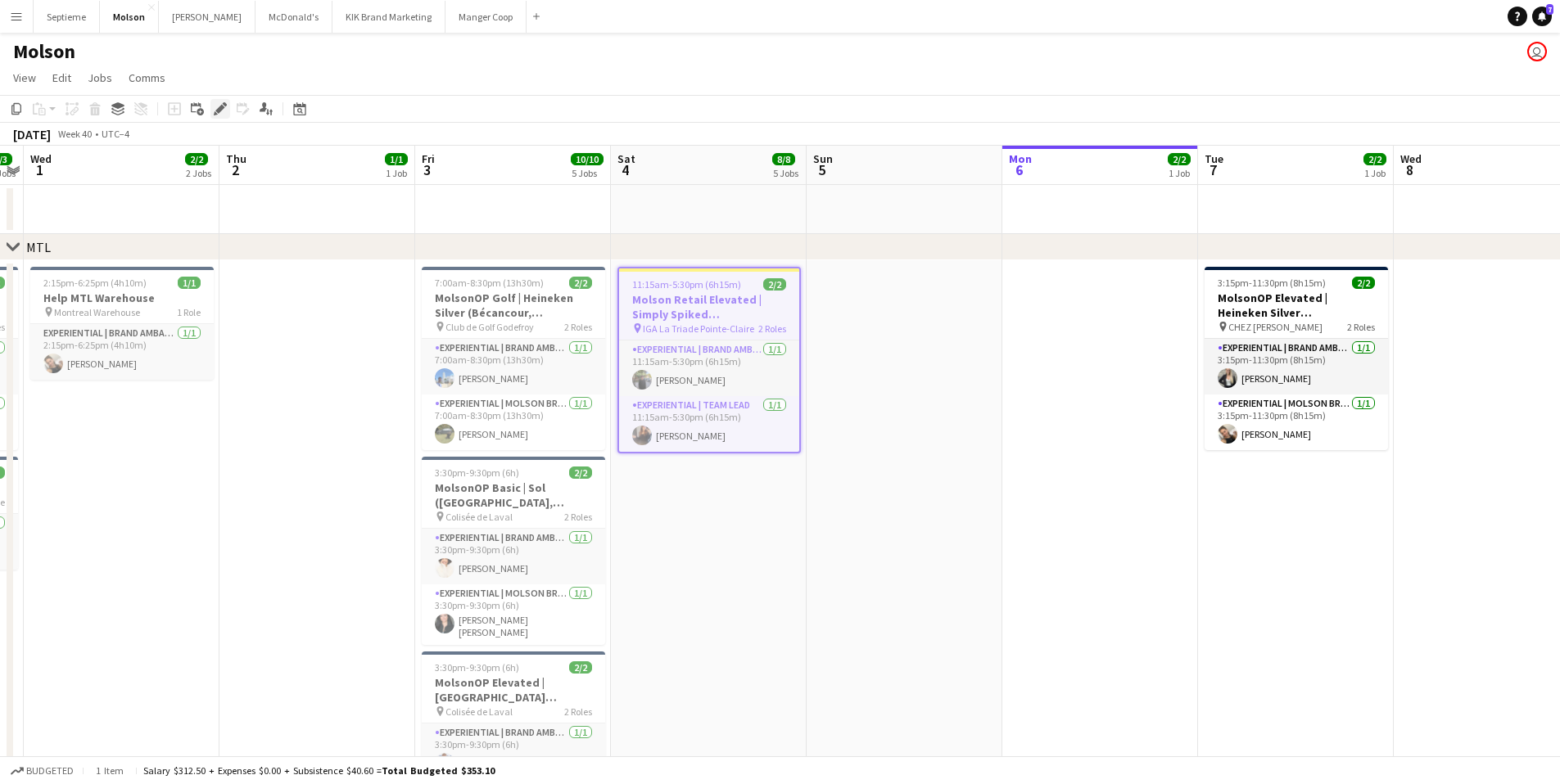
click at [222, 106] on icon at bounding box center [220, 110] width 9 height 9
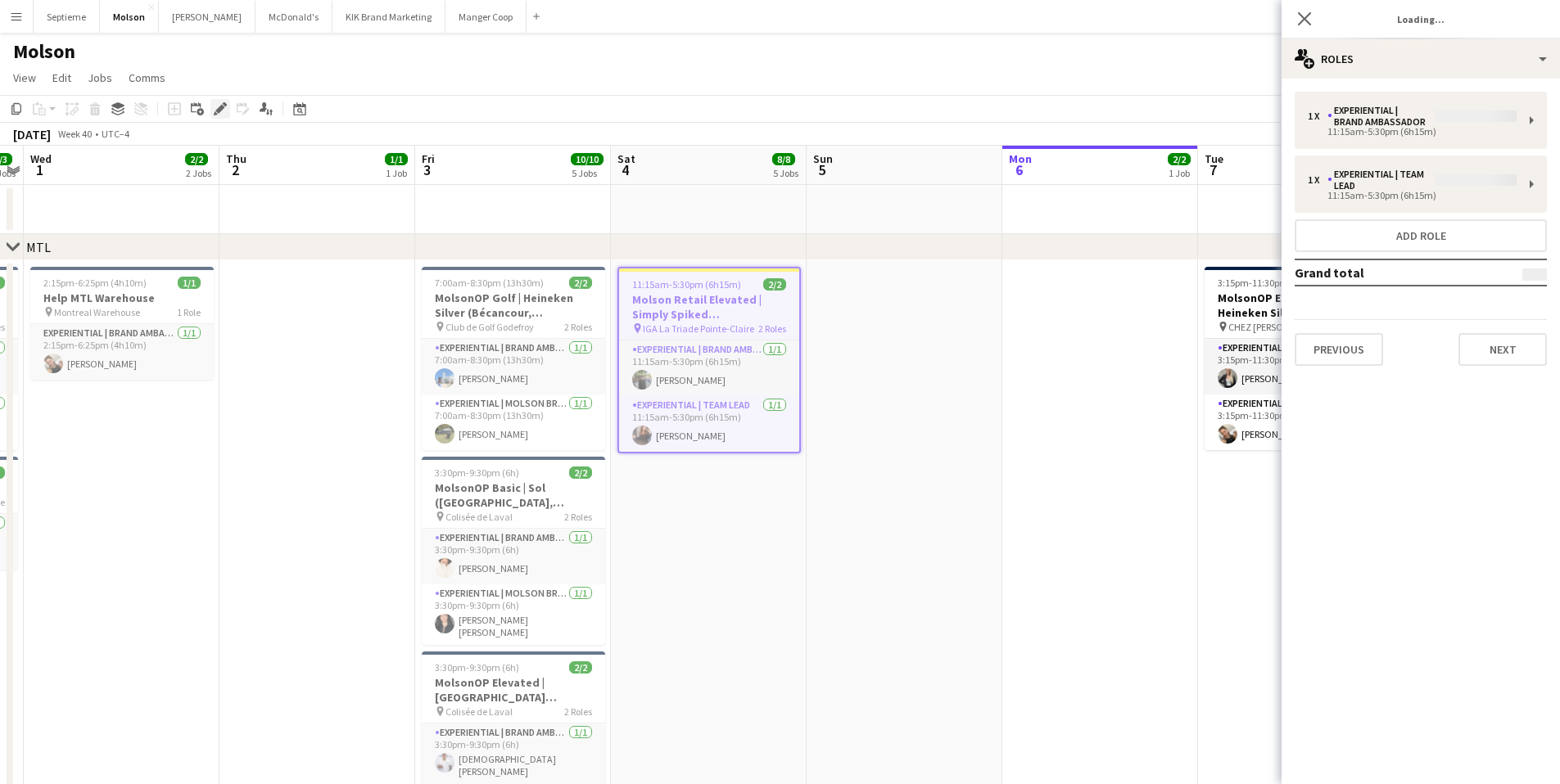
type input "**********"
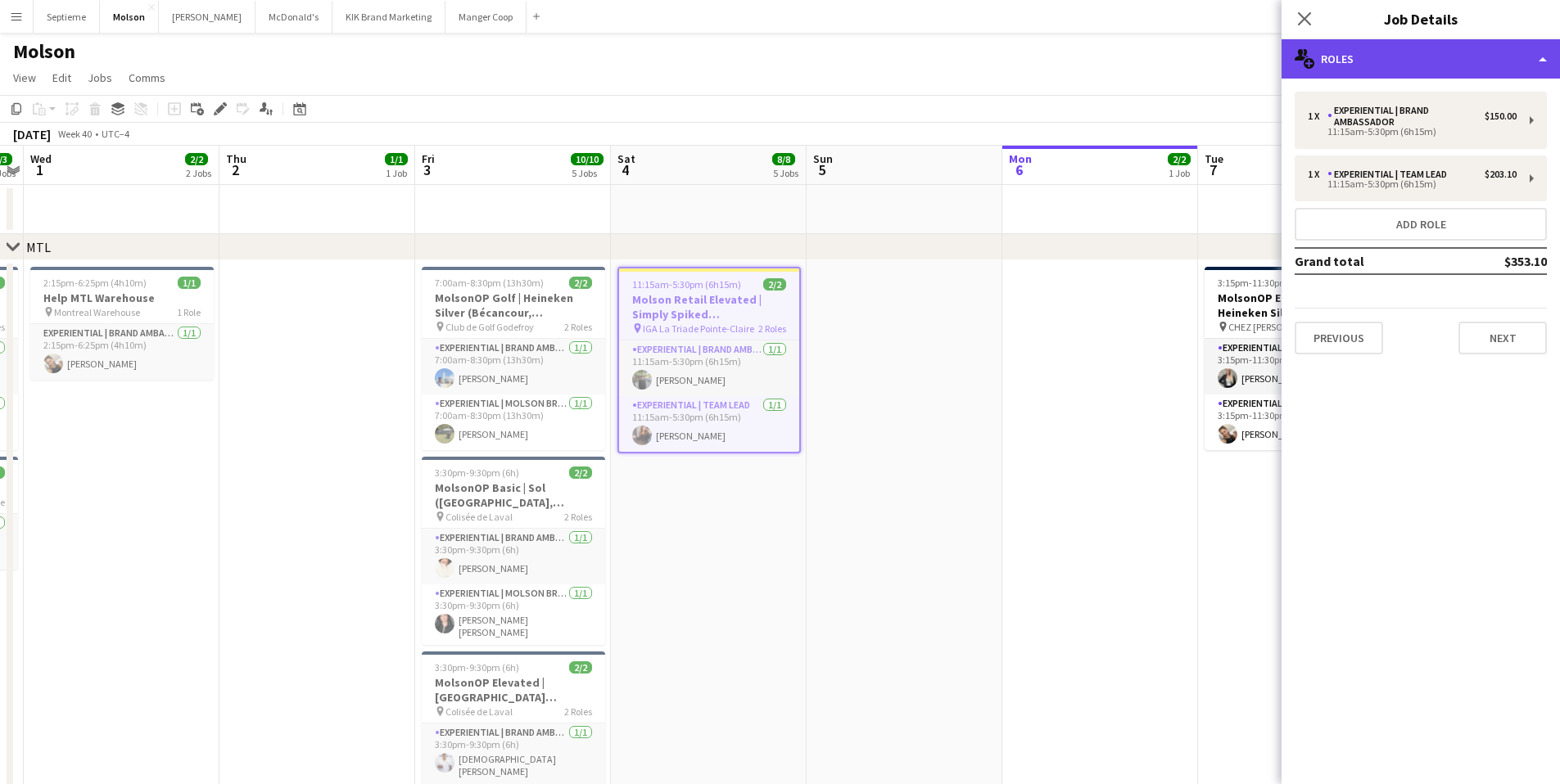
click at [1537, 58] on div "multiple-users-add Roles" at bounding box center [1420, 59] width 278 height 39
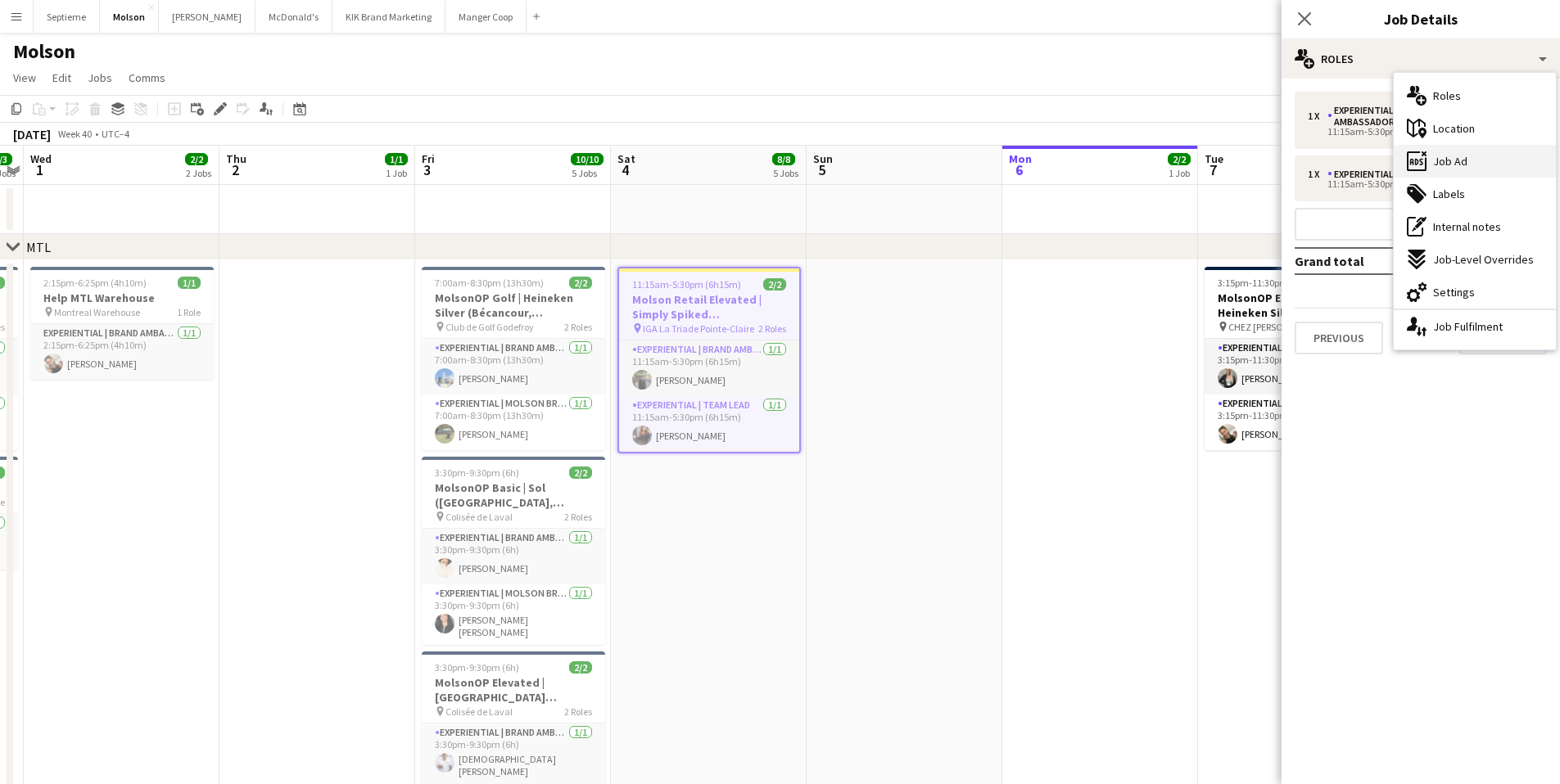
click at [1483, 159] on div "ads-window Job Ad" at bounding box center [1475, 161] width 162 height 33
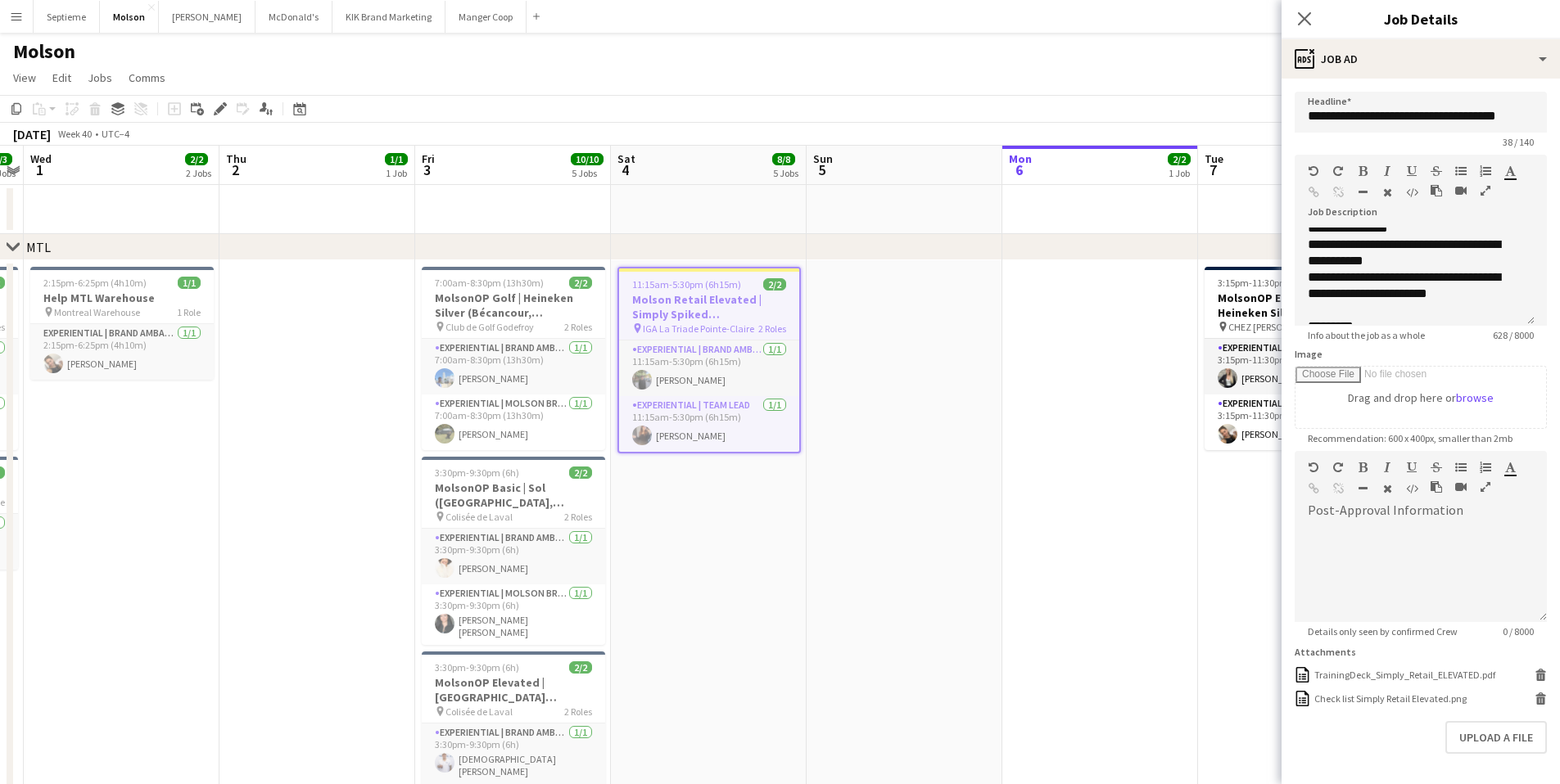
scroll to position [303, 0]
click at [1302, 19] on icon "Close pop-in" at bounding box center [1304, 18] width 16 height 16
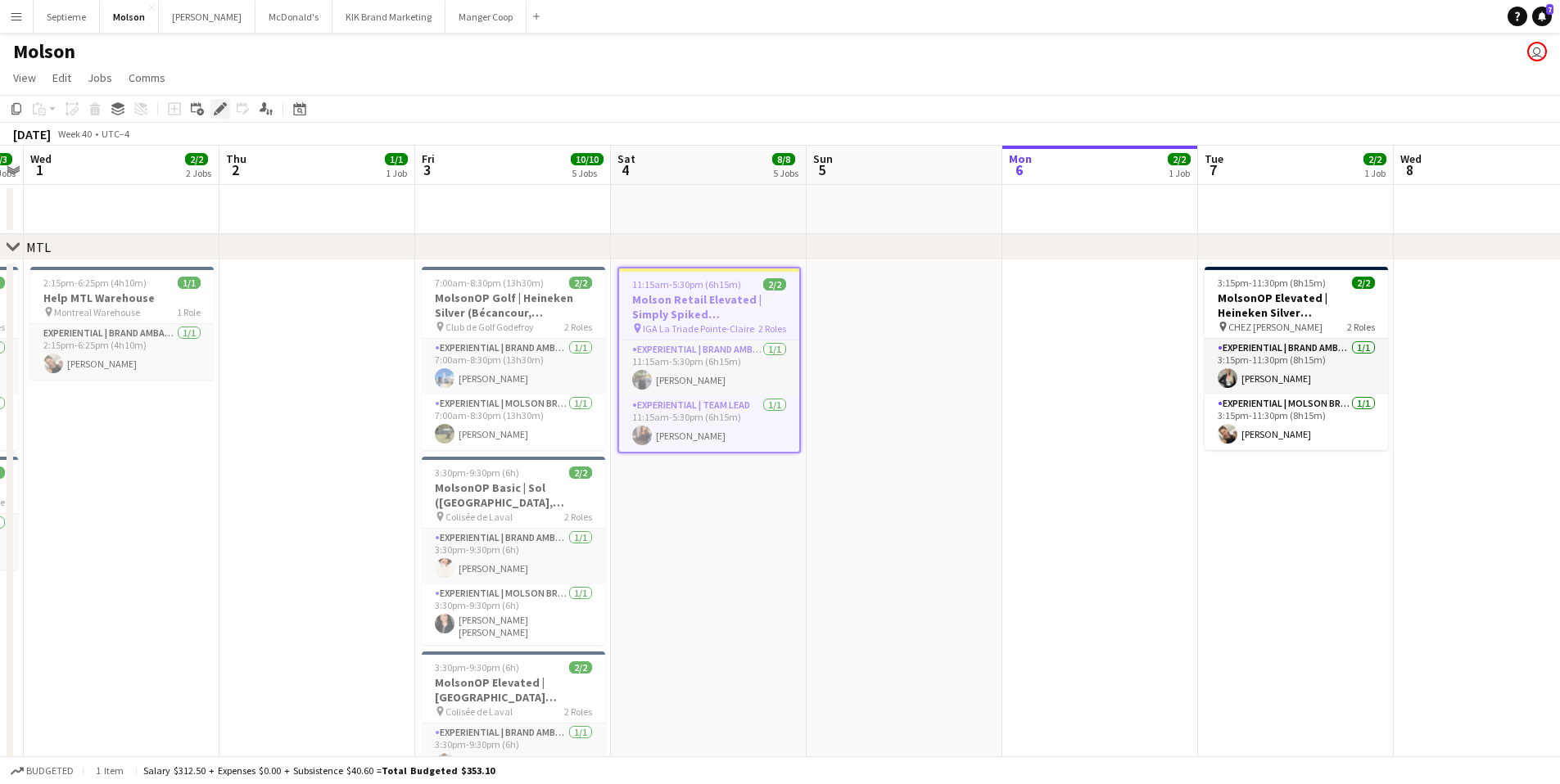
click at [214, 115] on icon "Edit" at bounding box center [221, 109] width 13 height 13
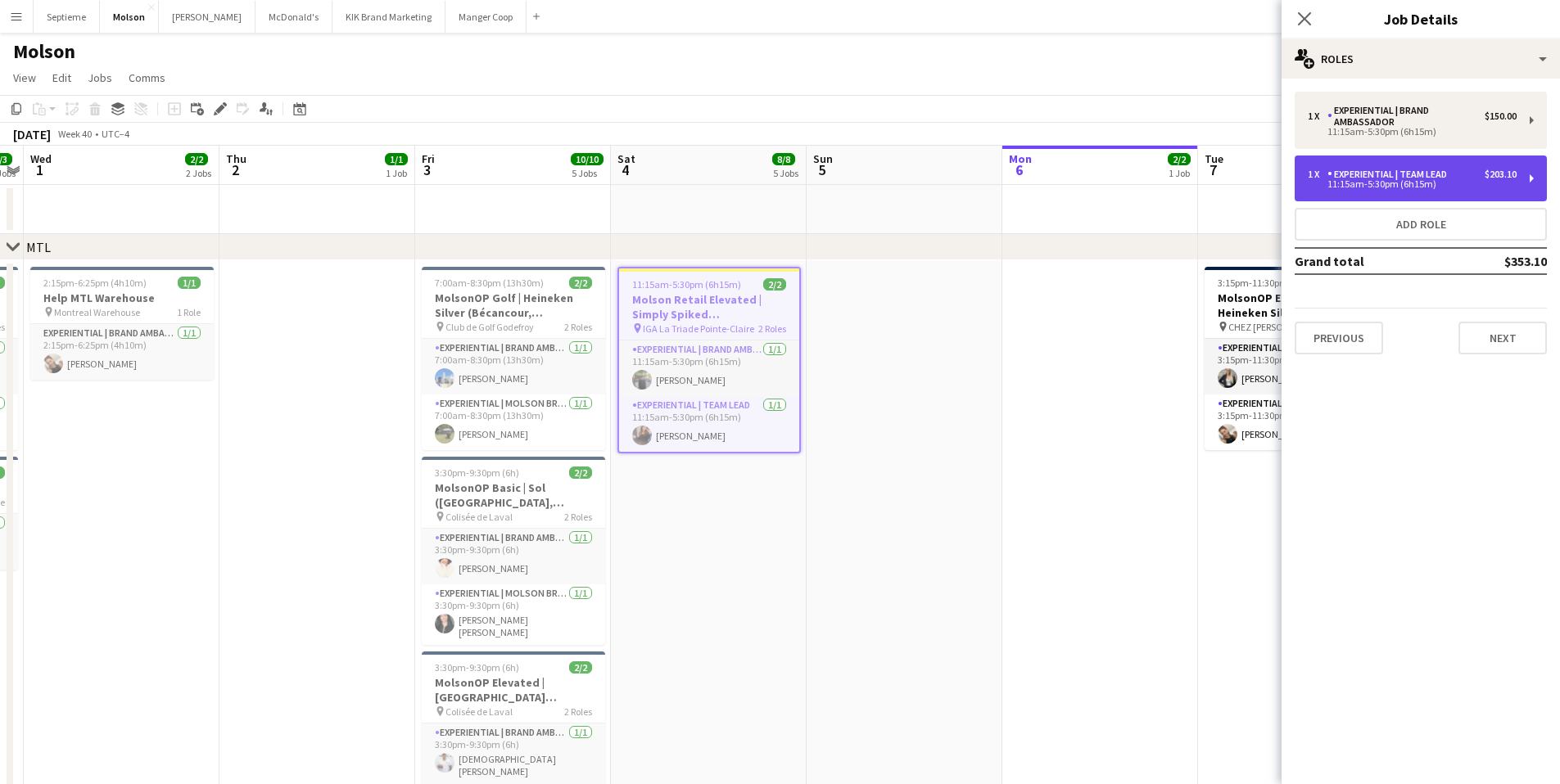
click at [1531, 181] on div "1 x Experiential | Team Lead $203.10 11:15am-5:30pm (6h15m)" at bounding box center [1420, 178] width 252 height 46
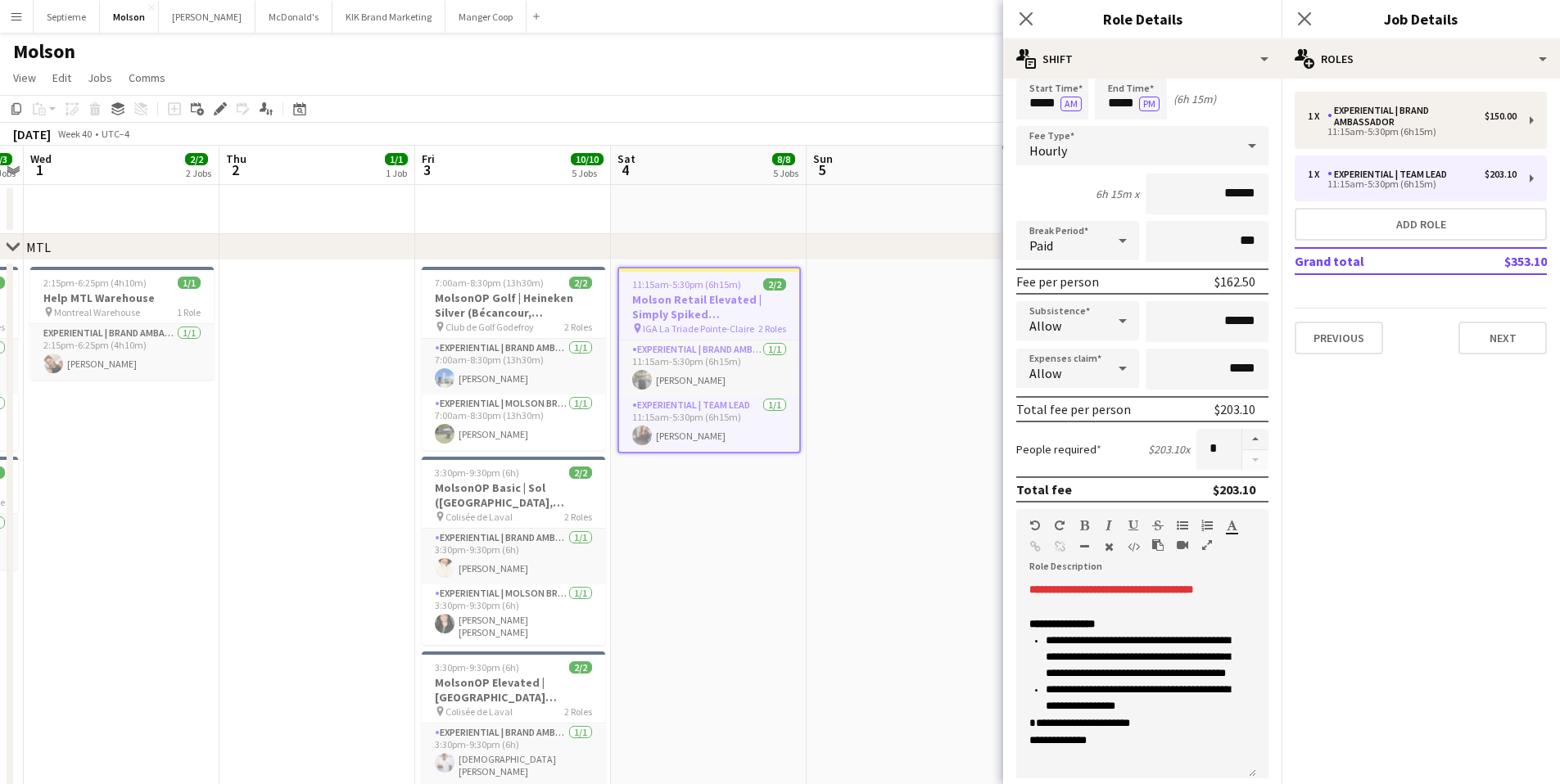
scroll to position [61, 0]
